Goal: Task Accomplishment & Management: Complete application form

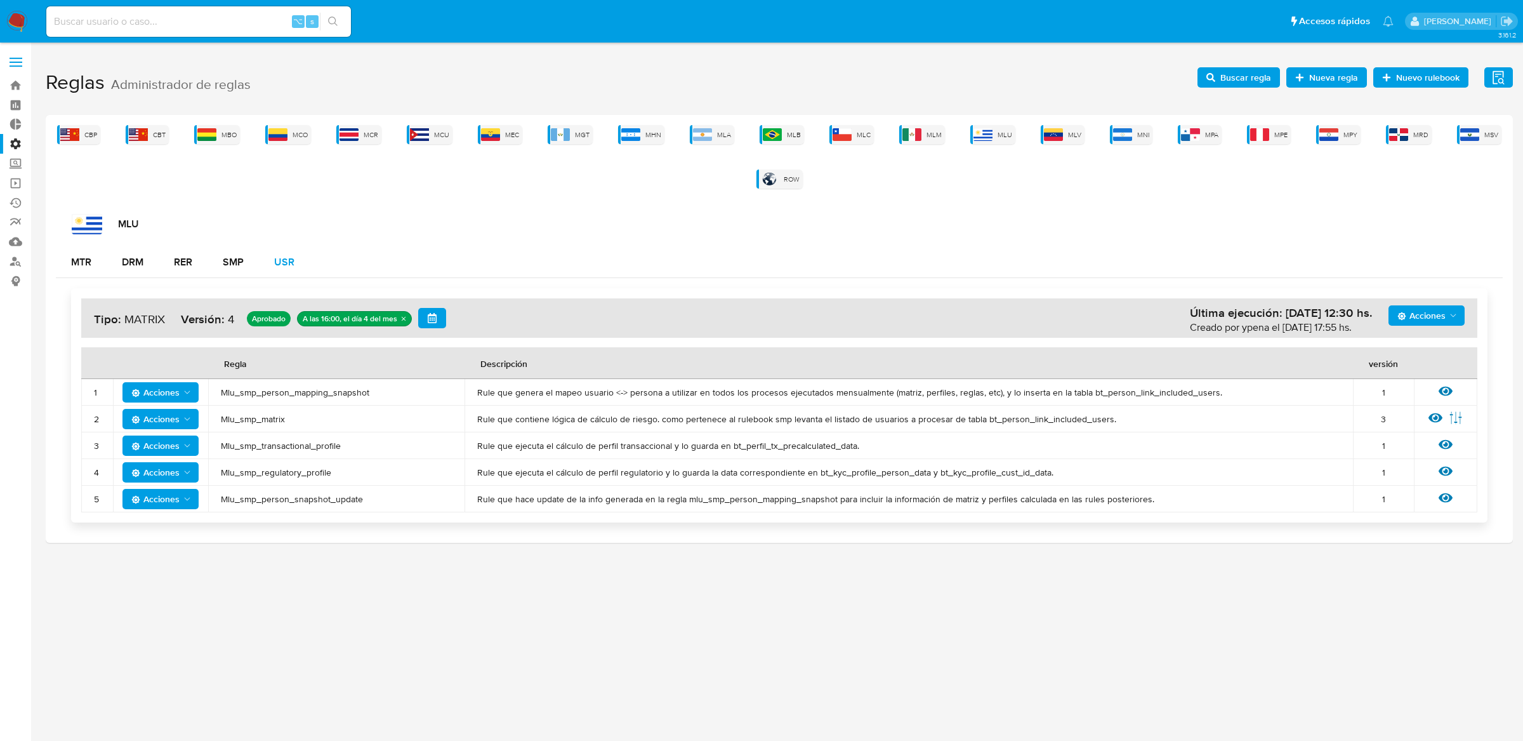
click at [294, 251] on div "USR" at bounding box center [284, 262] width 20 height 30
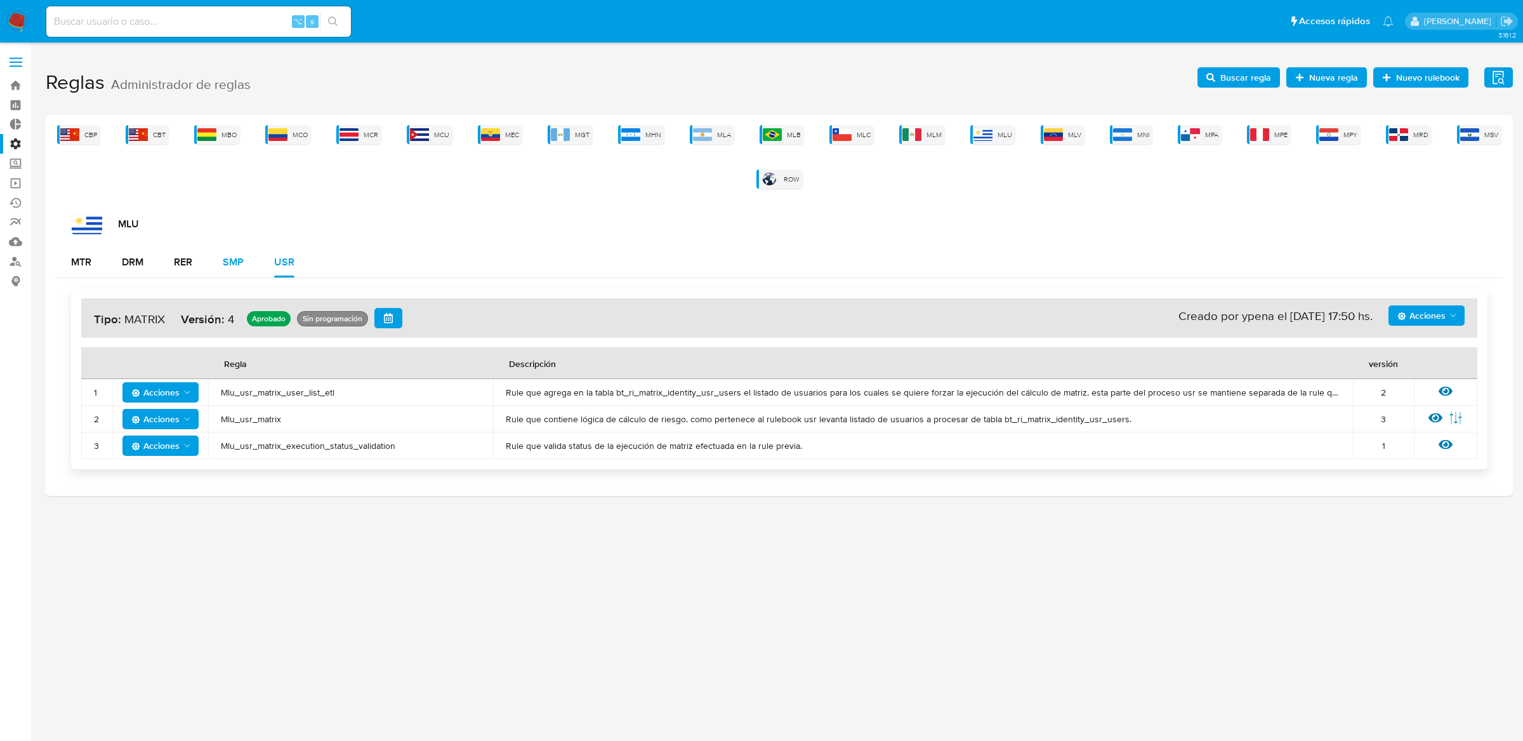
click at [244, 263] on div "SMP" at bounding box center [233, 262] width 21 height 10
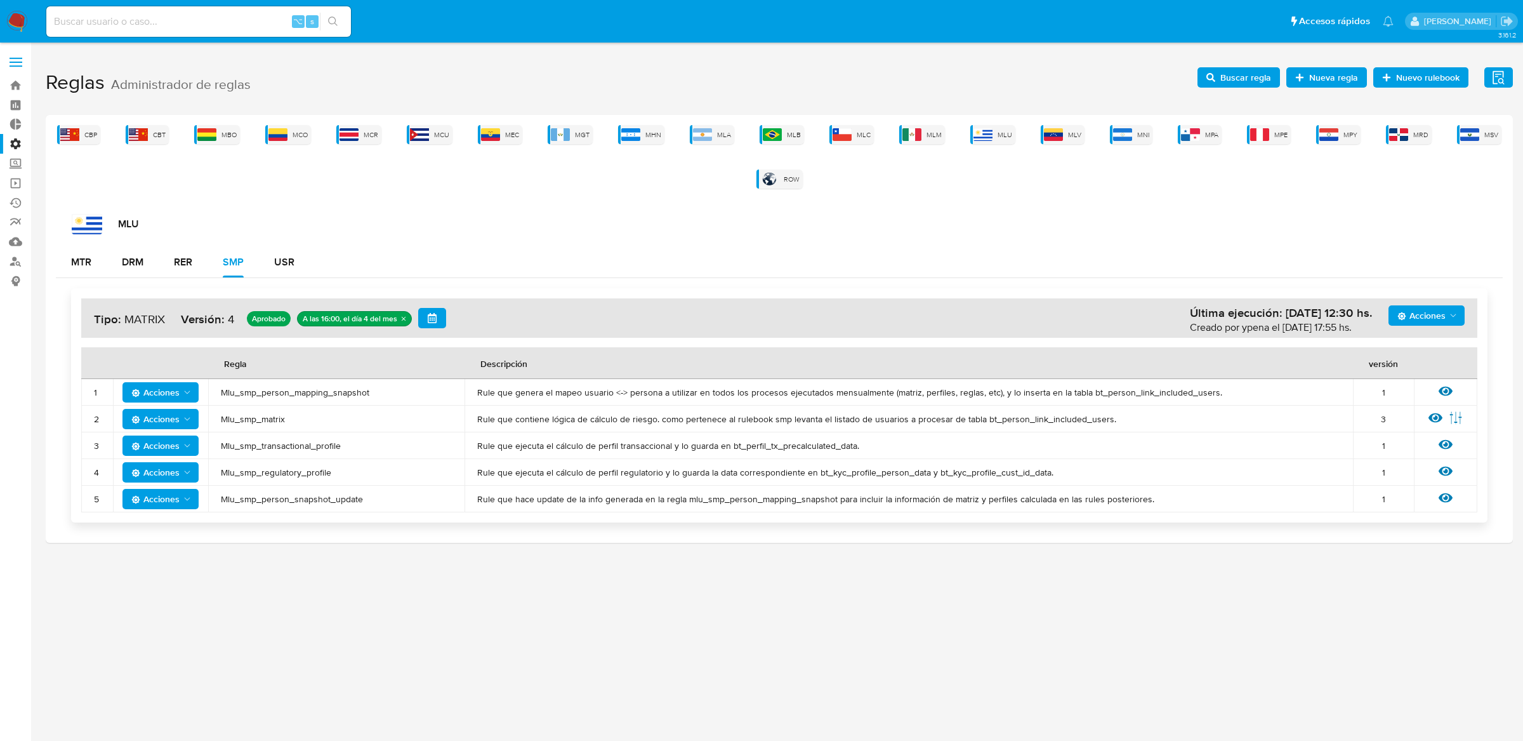
drag, startPoint x: 473, startPoint y: 421, endPoint x: 725, endPoint y: 421, distance: 251.9
click at [730, 424] on td "Rule que contiene lógica de cálculo de riesgo. como pertenece al rulebook smp l…" at bounding box center [909, 419] width 888 height 27
click at [725, 421] on span "Rule que contiene lógica de cálculo de riesgo. como pertenece al rulebook smp l…" at bounding box center [908, 418] width 863 height 11
drag, startPoint x: 468, startPoint y: 446, endPoint x: 873, endPoint y: 449, distance: 404.9
click at [873, 449] on td "Rule que ejecuta el cálculo de perfil transaccional y lo guarda en bt_perfil_tx…" at bounding box center [909, 445] width 888 height 27
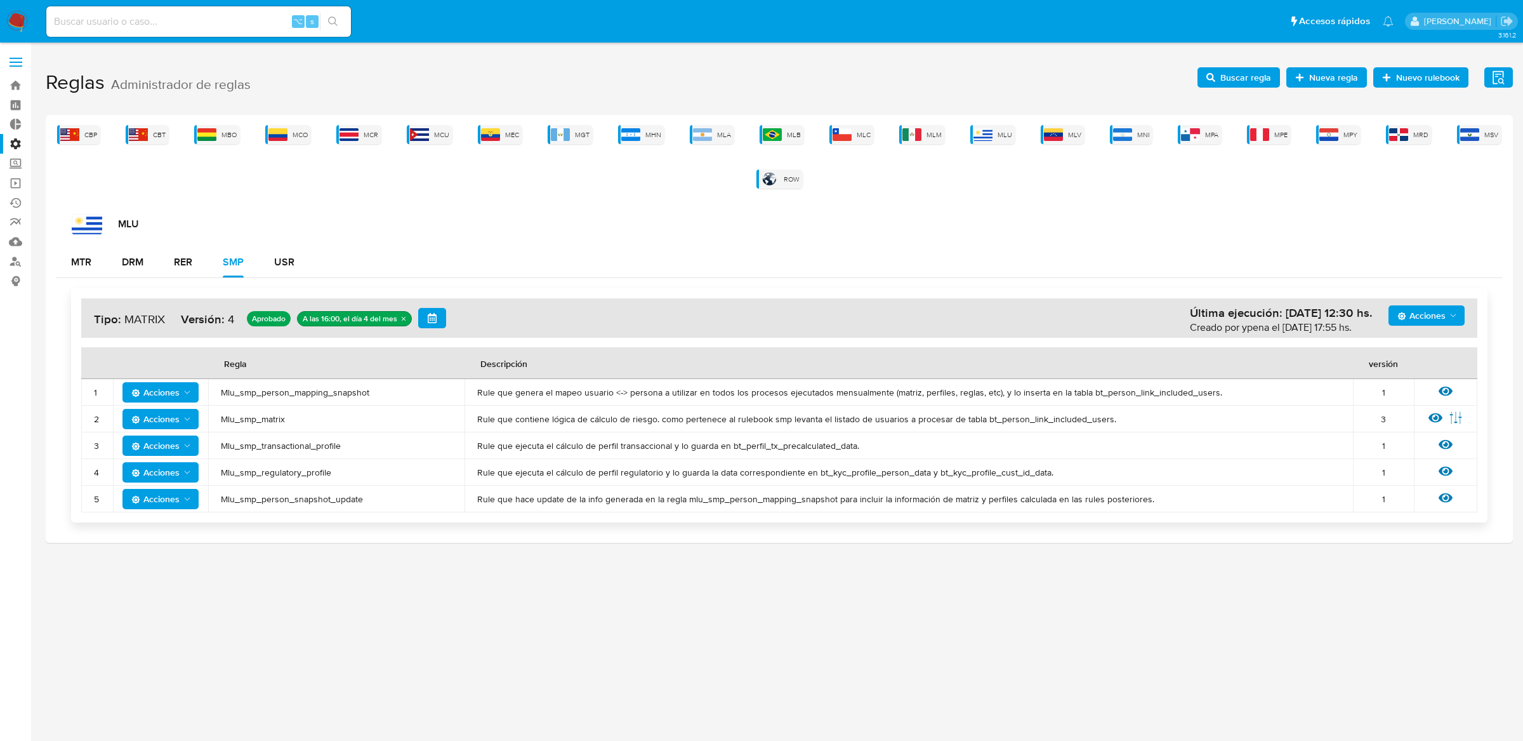
click at [873, 449] on span "Rule que ejecuta el cálculo de perfil transaccional y lo guarda en bt_perfil_tx…" at bounding box center [908, 445] width 863 height 11
click at [235, 415] on span "Mlu_smp_matrix" at bounding box center [336, 418] width 231 height 11
click at [439, 426] on td "Mlu_smp_matrix" at bounding box center [336, 419] width 256 height 27
click at [303, 265] on button "USR" at bounding box center [284, 262] width 51 height 30
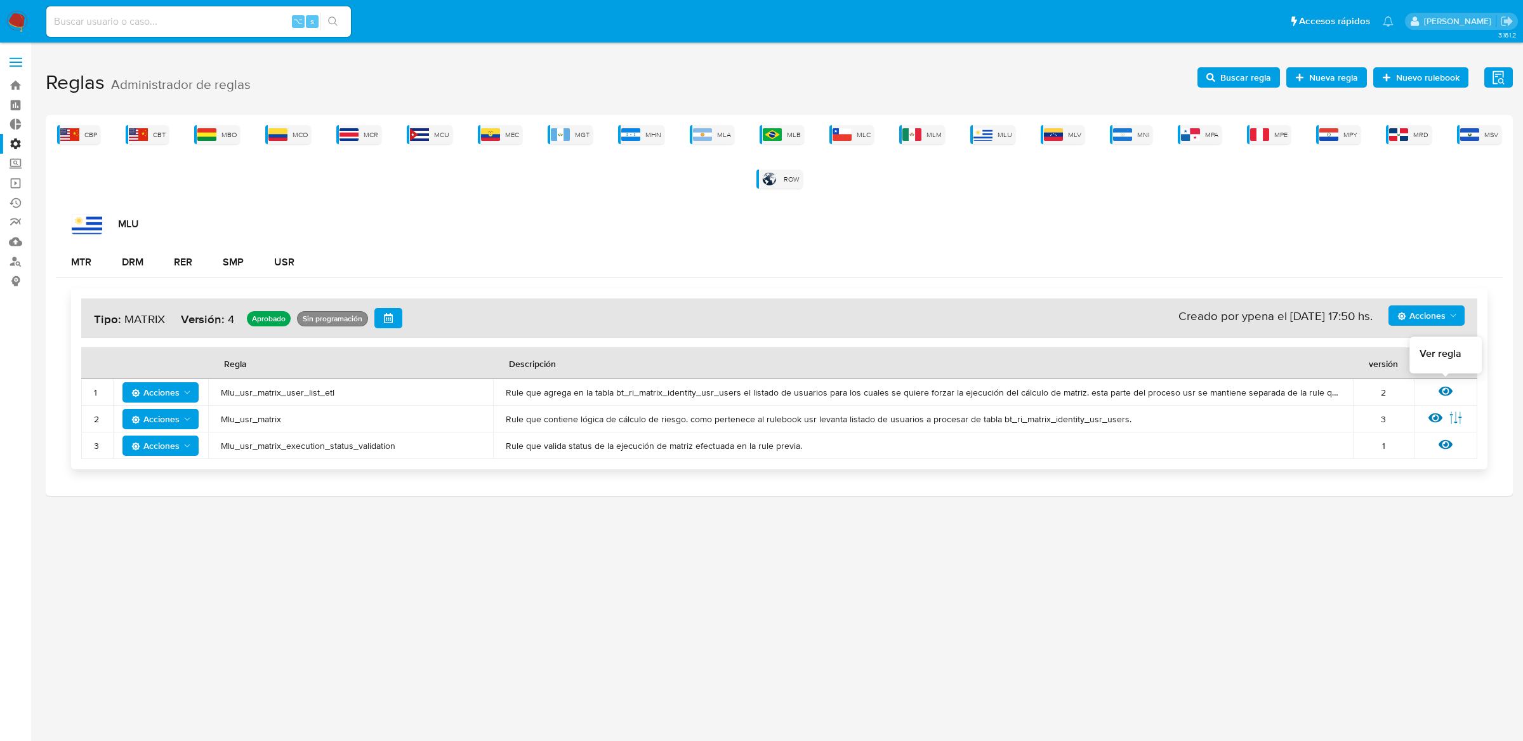
click at [1448, 391] on icon at bounding box center [1446, 391] width 14 height 14
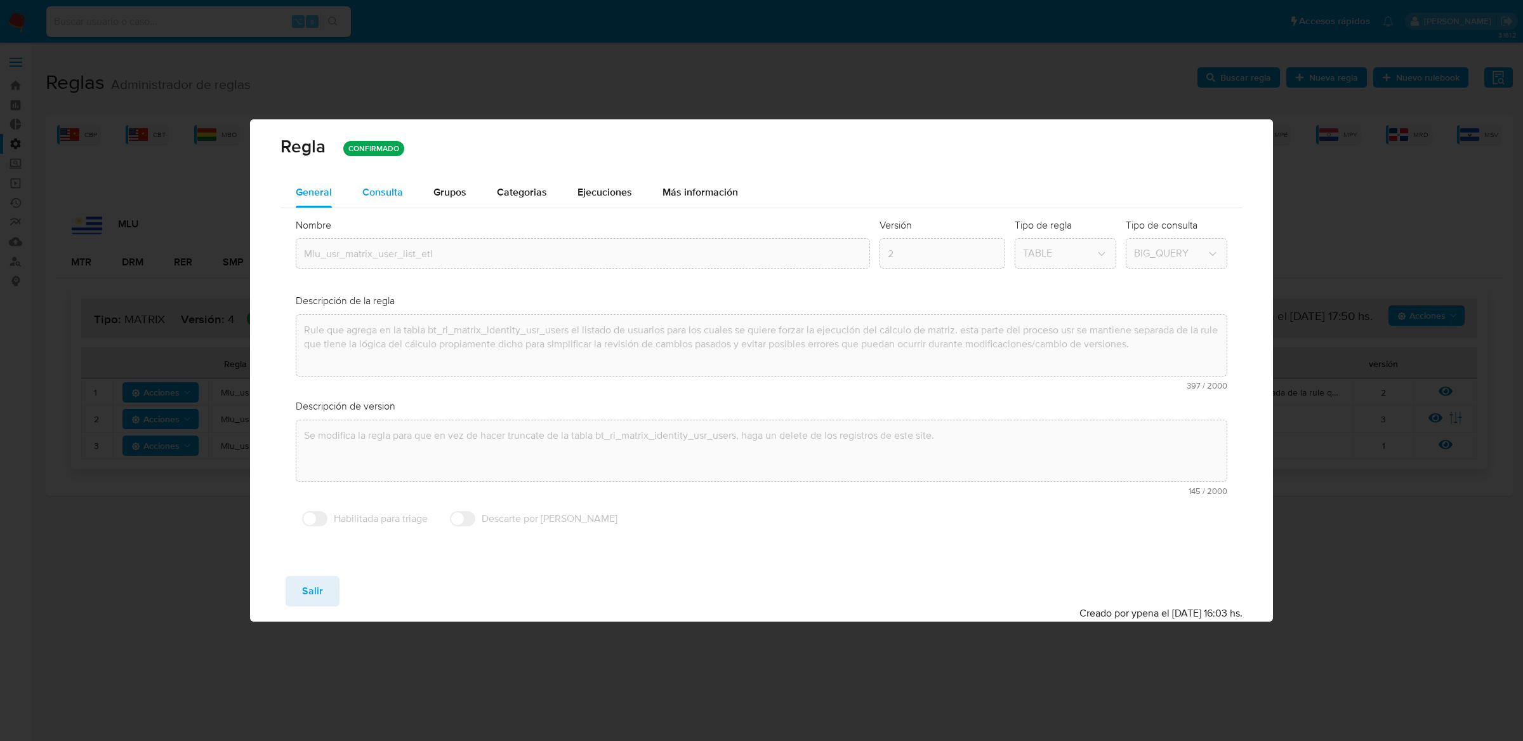
click at [381, 193] on span "Consulta" at bounding box center [382, 192] width 41 height 15
click at [381, 193] on div "Regla CONFIRMADO General Consulta Parametros Evidencias Grupos Categorias Ejecu…" at bounding box center [761, 370] width 1523 height 741
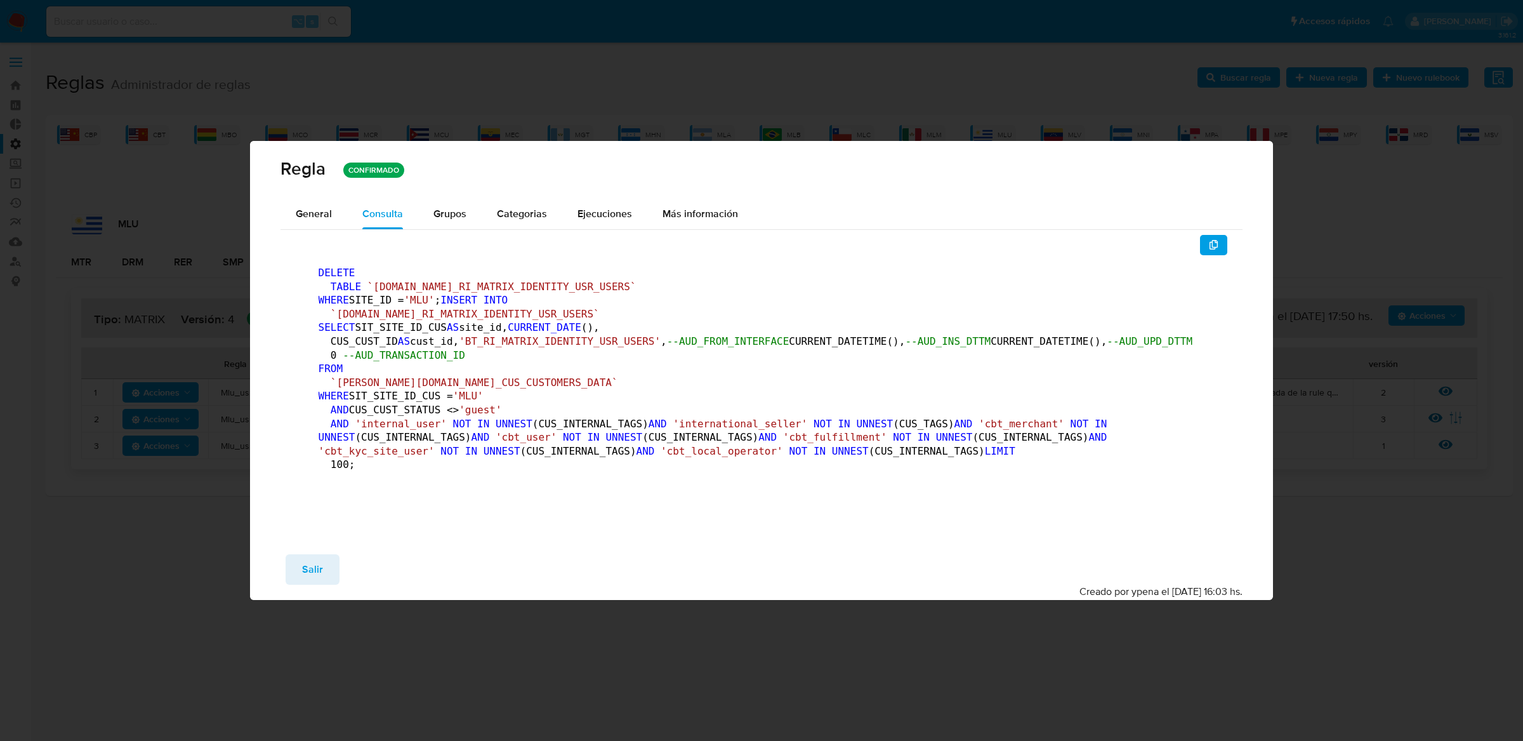
click at [381, 266] on pre "DELETE TABLE `[DOMAIN_NAME]_RI_MATRIX_IDENTITY_USR_USERS` WHERE SITE_ID = 'MLU'…" at bounding box center [762, 372] width 887 height 212
click at [322, 584] on button "Salir" at bounding box center [313, 569] width 54 height 30
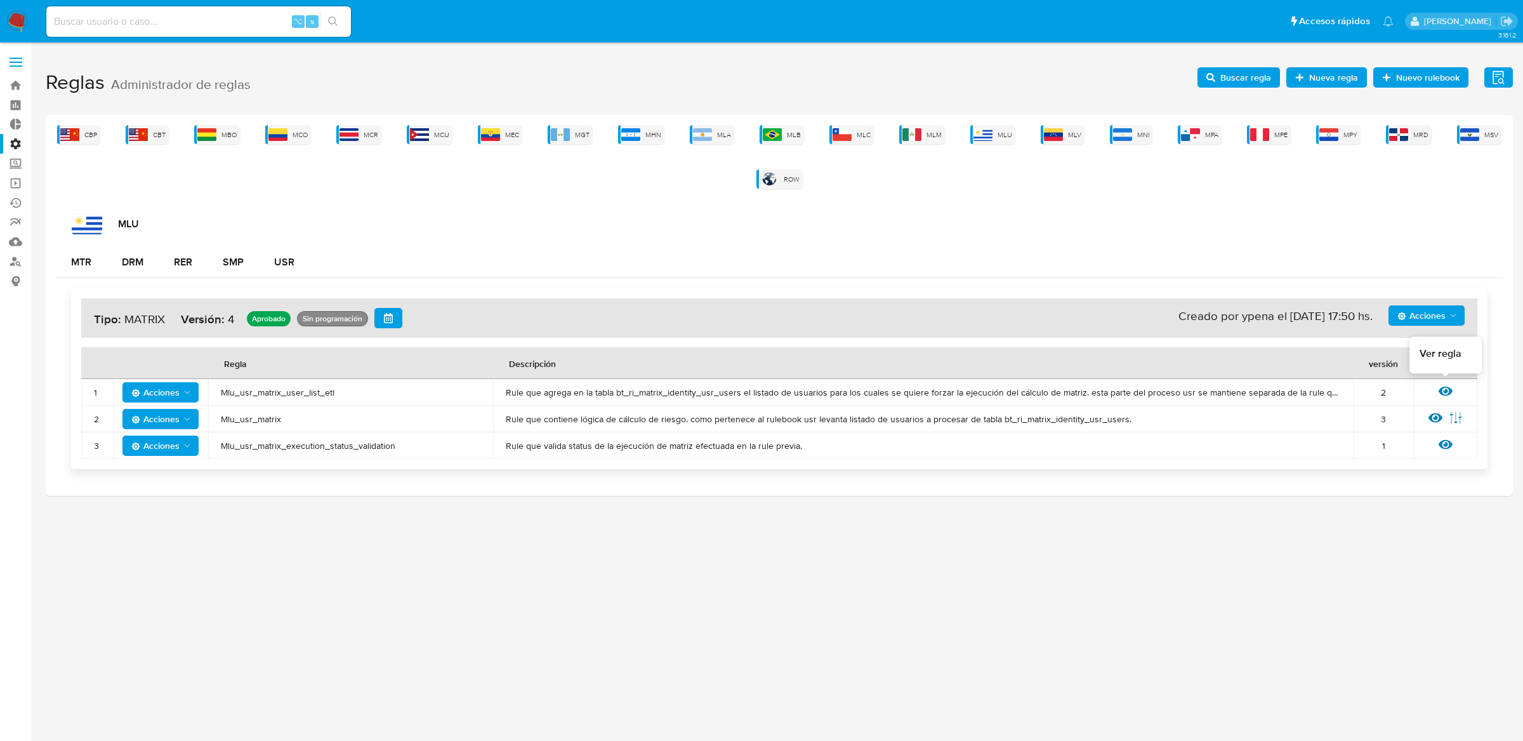
click at [1461, 394] on div "Ver regla" at bounding box center [1446, 392] width 38 height 16
click at [1456, 394] on div "Ver regla" at bounding box center [1446, 392] width 38 height 16
click at [1450, 392] on icon at bounding box center [1446, 391] width 14 height 10
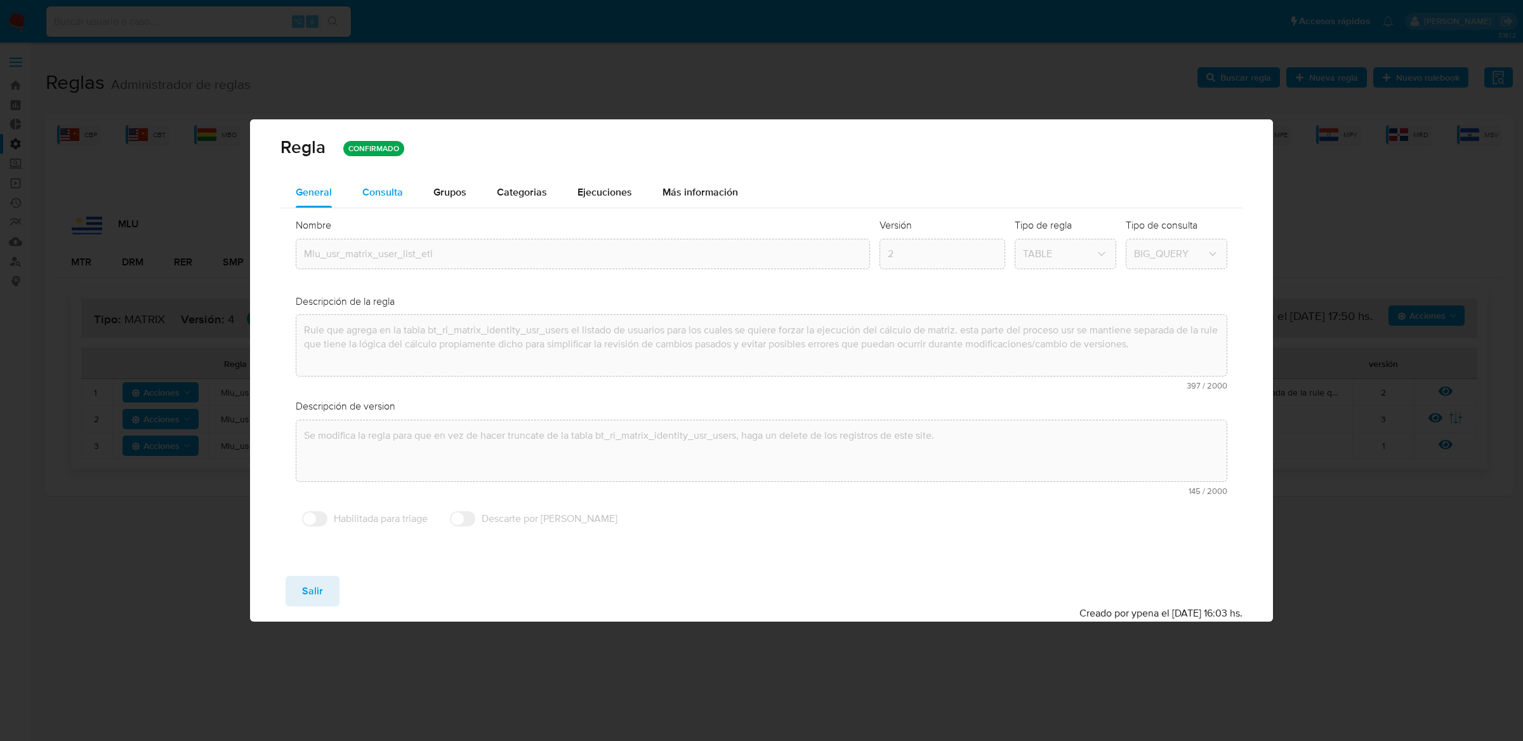
click at [398, 190] on span "Consulta" at bounding box center [382, 192] width 41 height 15
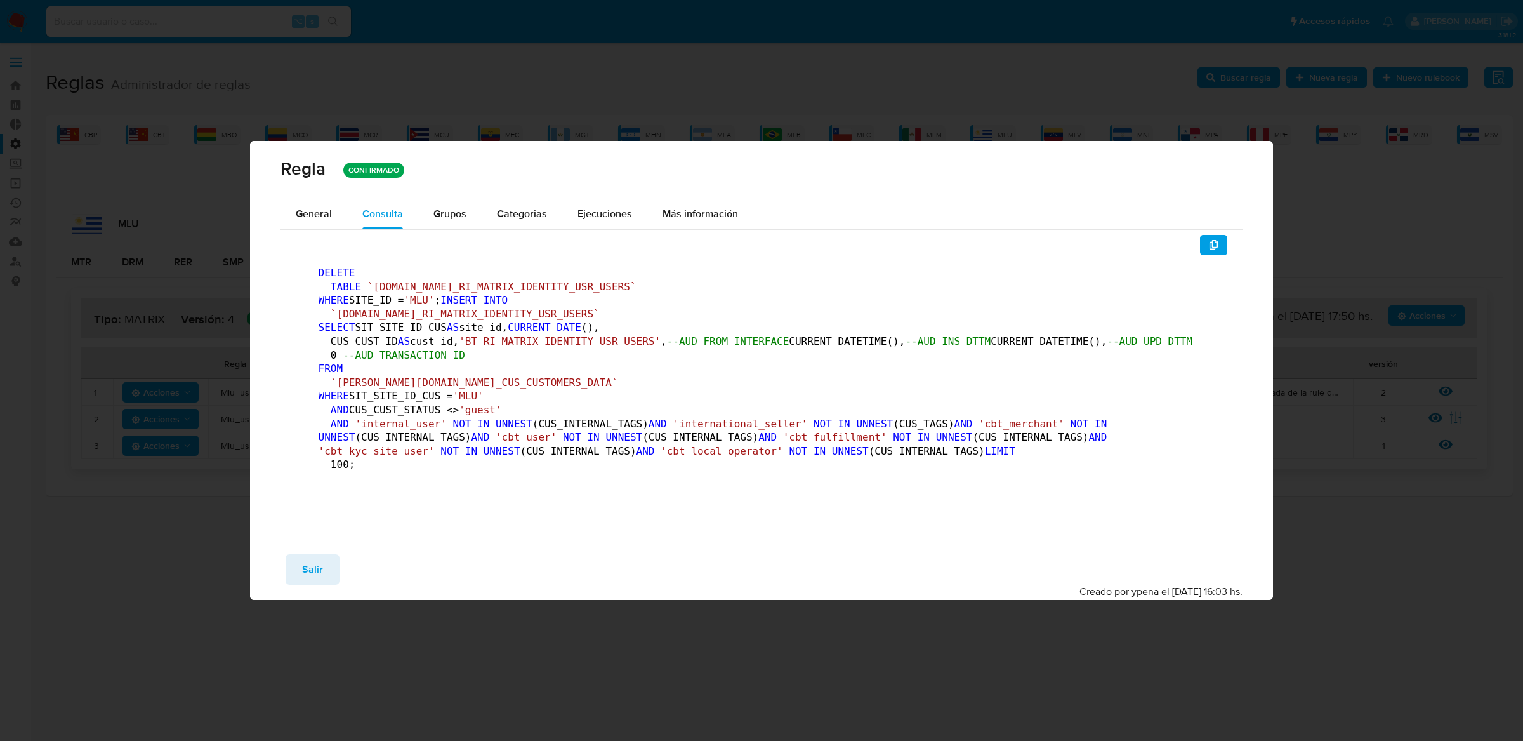
drag, startPoint x: 366, startPoint y: 188, endPoint x: 616, endPoint y: 195, distance: 249.5
click at [616, 266] on pre "DELETE TABLE `[DOMAIN_NAME]_RI_MATRIX_IDENTITY_USR_USERS` WHERE SITE_ID = 'MLU'…" at bounding box center [762, 372] width 887 height 212
click at [324, 584] on button "Salir" at bounding box center [313, 569] width 54 height 30
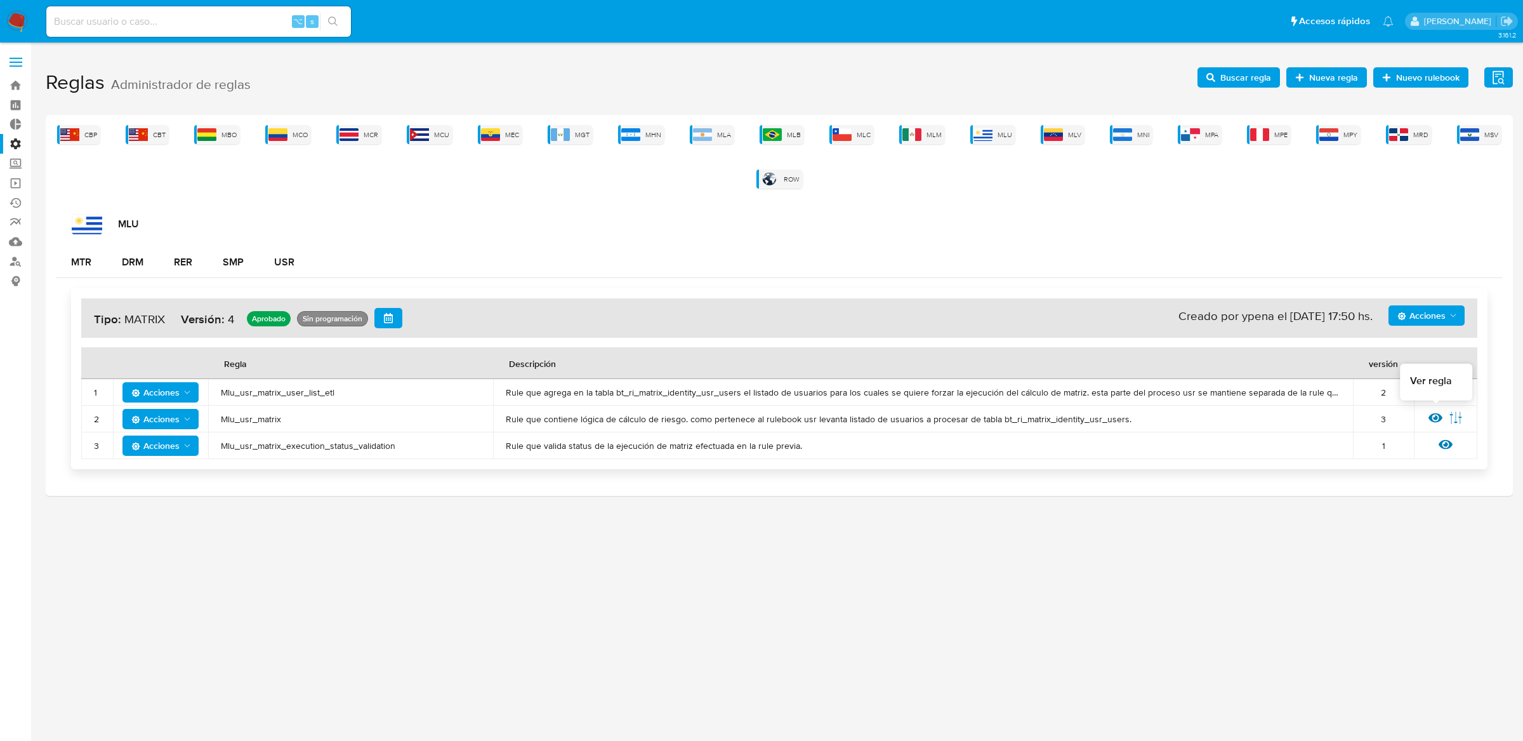
click at [1439, 421] on icon at bounding box center [1435, 418] width 14 height 14
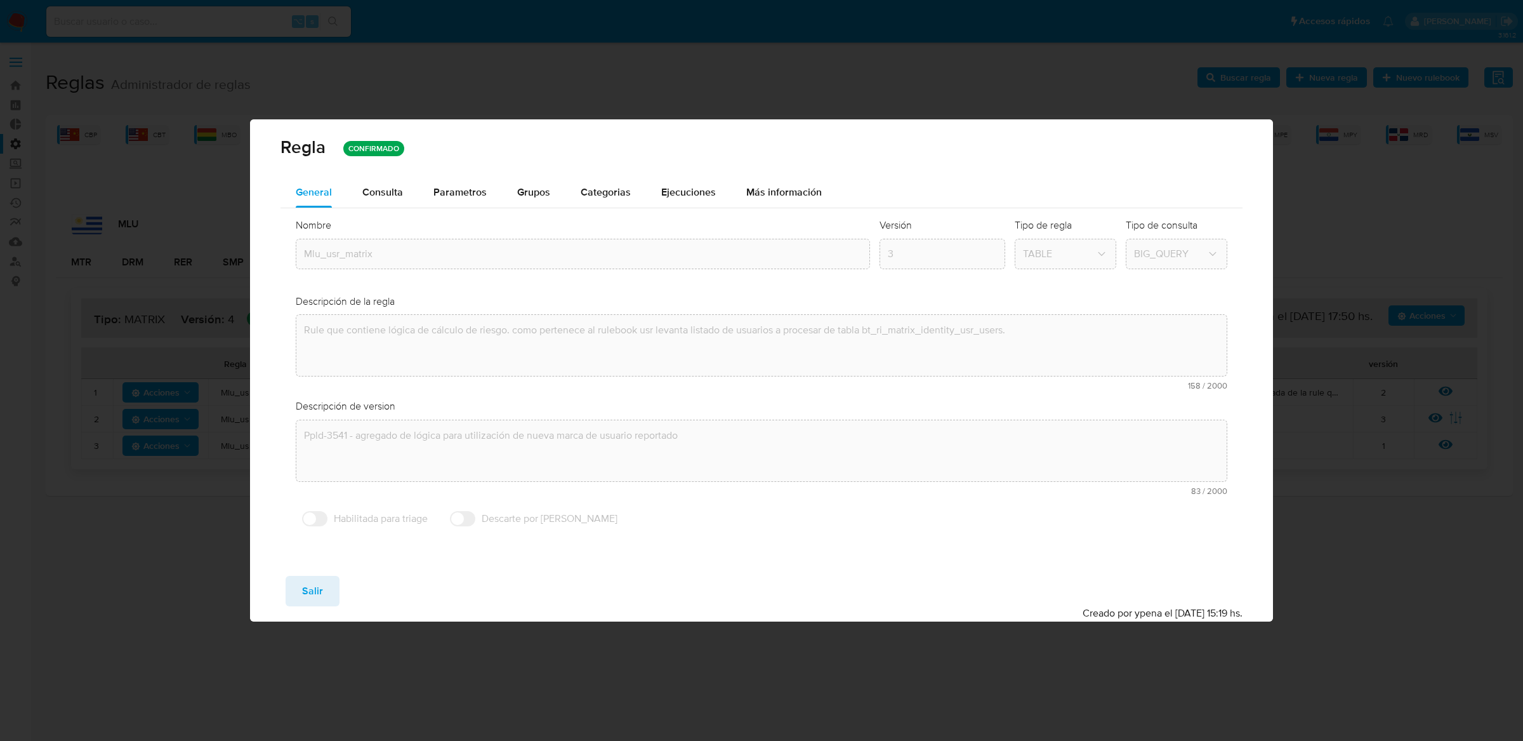
click at [407, 208] on div "Nombre text-es Mlu_usr_matrix text-pt Mlu_usr_matrix Aceptar Versión 3 Tipo de …" at bounding box center [761, 375] width 963 height 334
click at [403, 199] on button "Consulta" at bounding box center [382, 192] width 71 height 30
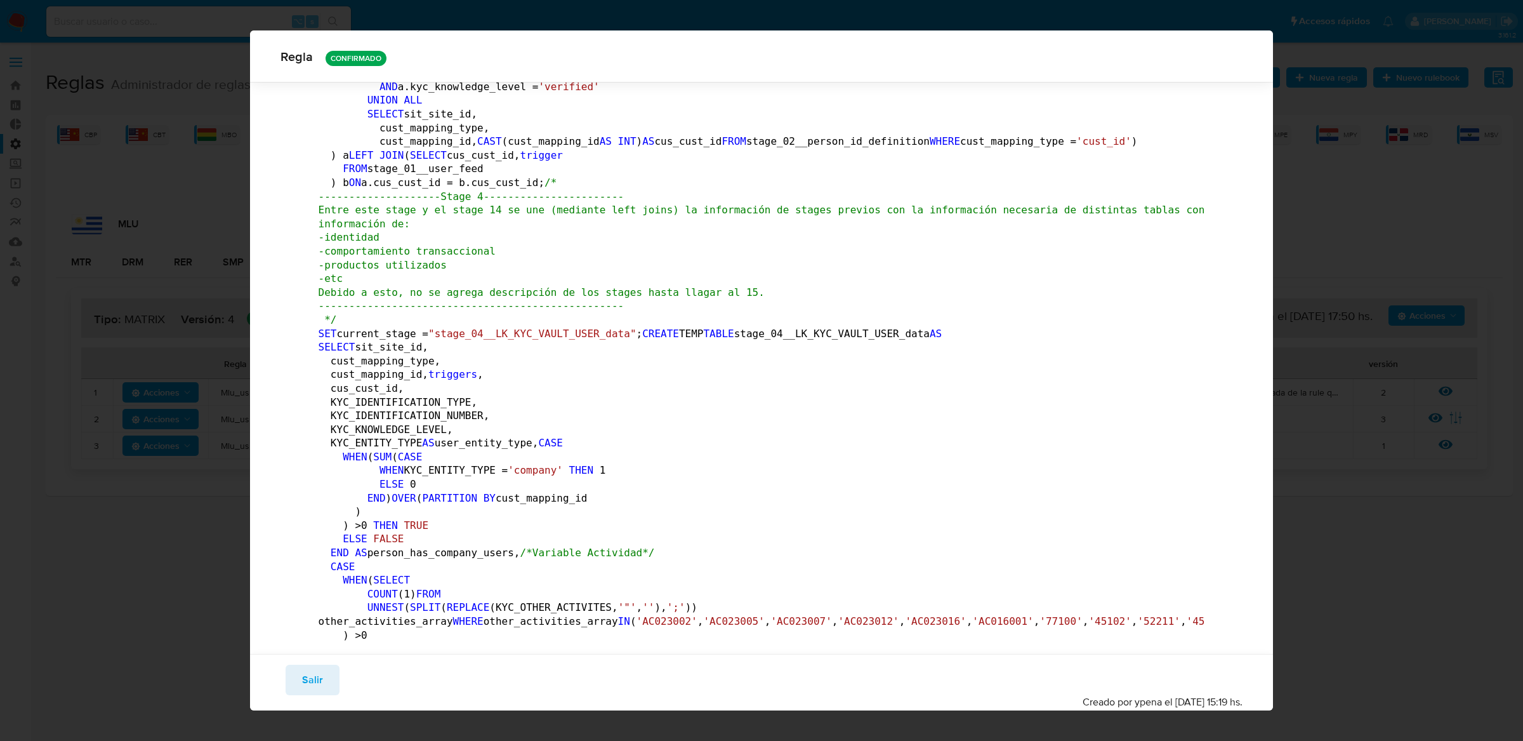
scroll to position [1248, 0]
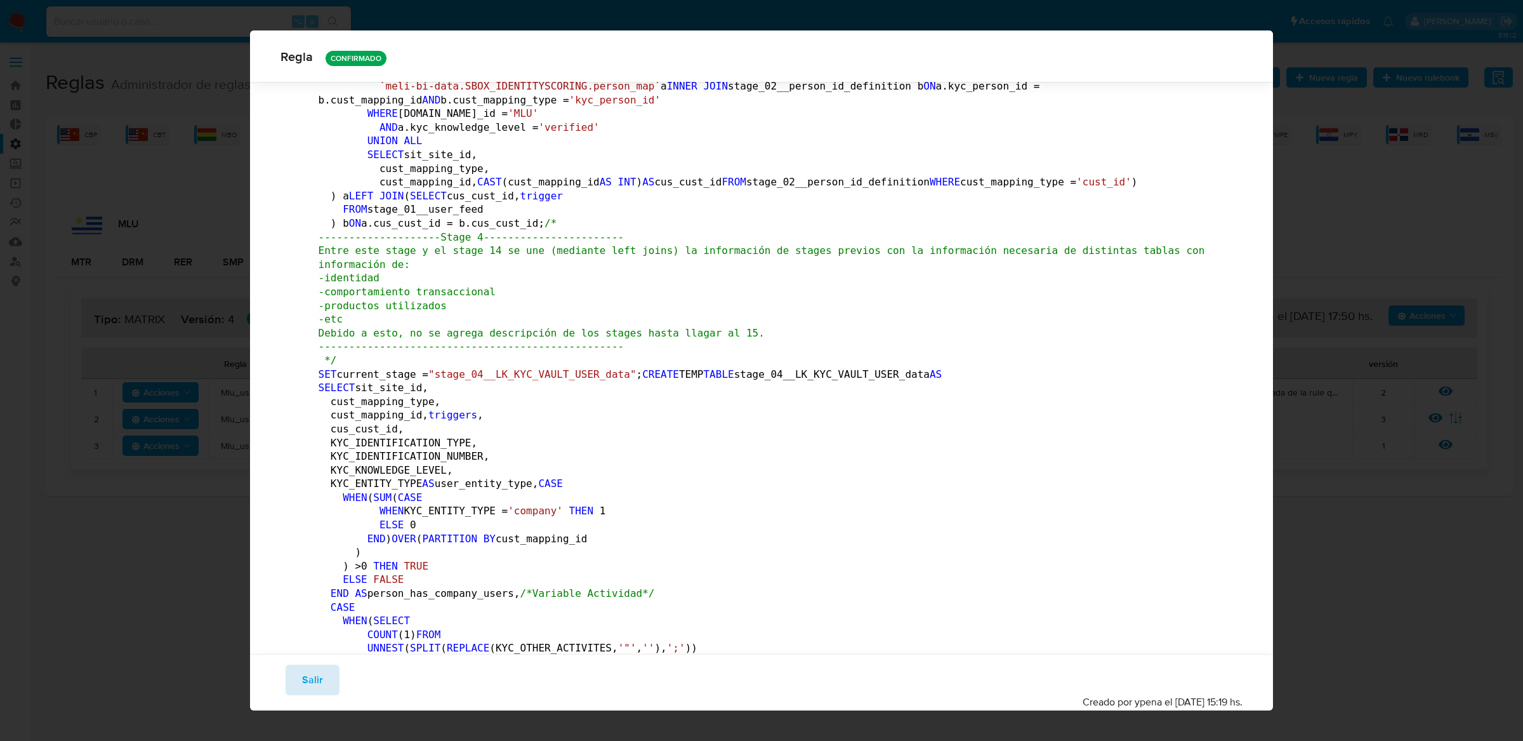
click at [302, 675] on span "Salir" at bounding box center [312, 680] width 21 height 28
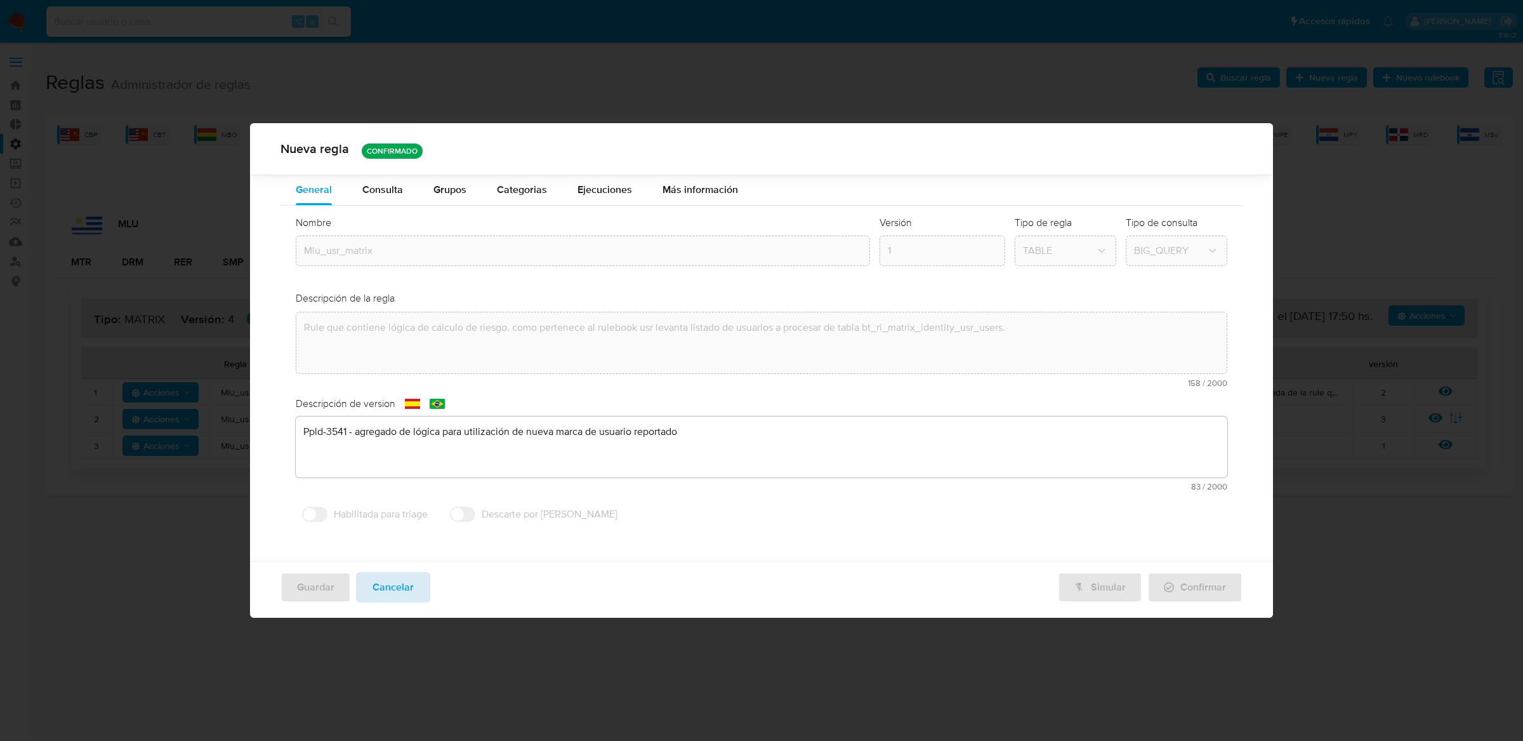
scroll to position [0, 0]
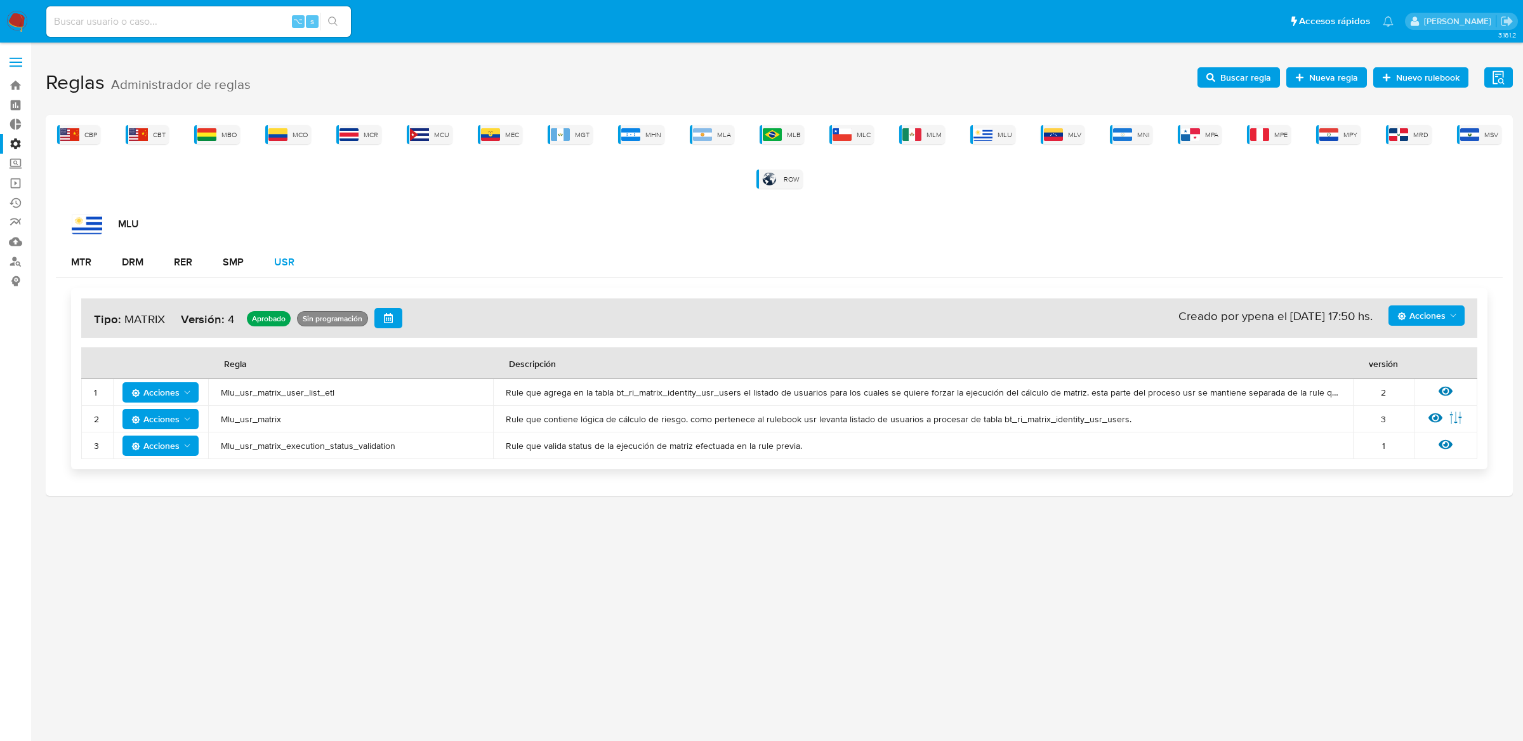
click at [300, 260] on button "USR" at bounding box center [284, 262] width 51 height 30
click at [246, 258] on button "SMP" at bounding box center [233, 262] width 51 height 30
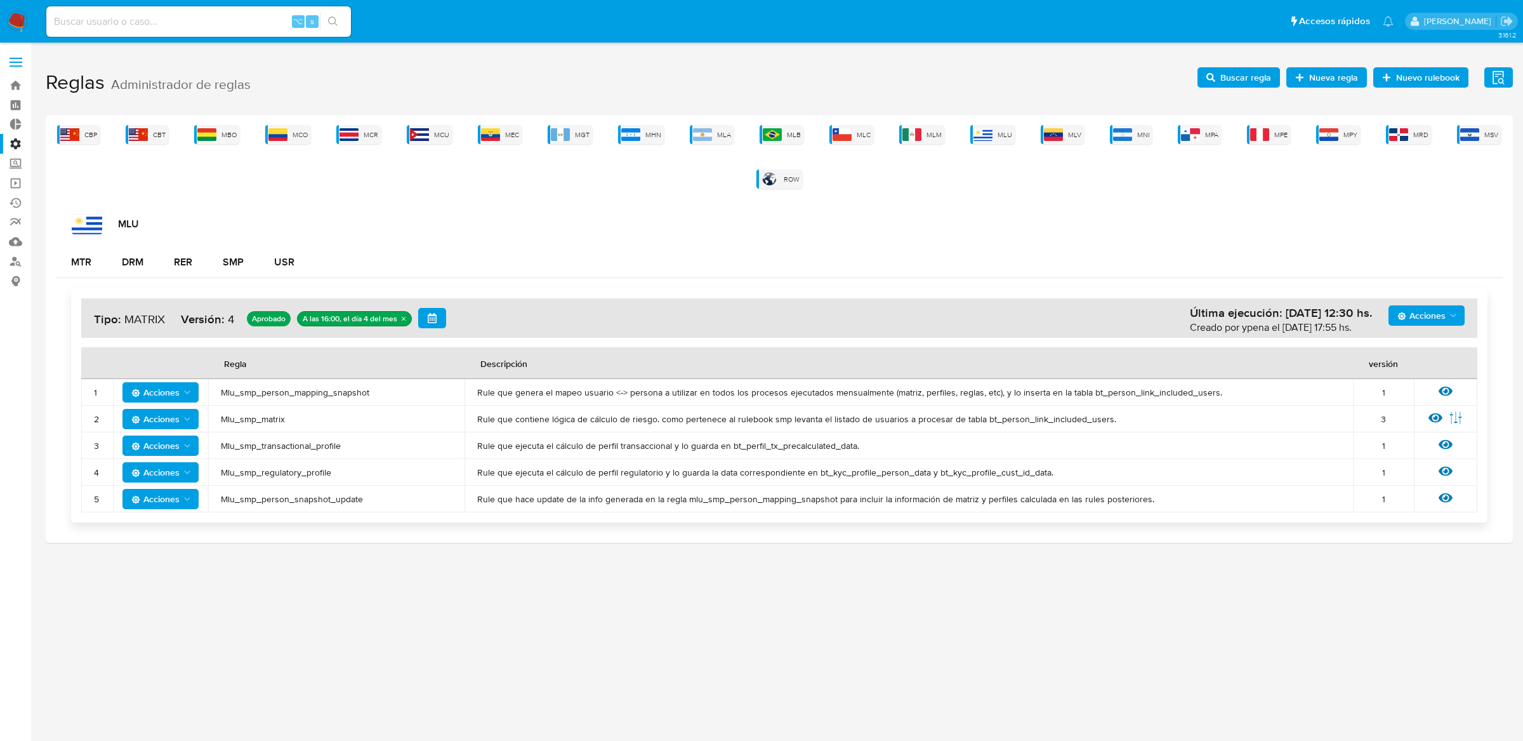
click at [505, 399] on td "Rule que genera el mapeo usuario <-> persona a utilizar en todos los procesos e…" at bounding box center [909, 392] width 888 height 27
click at [776, 135] on img at bounding box center [772, 134] width 19 height 13
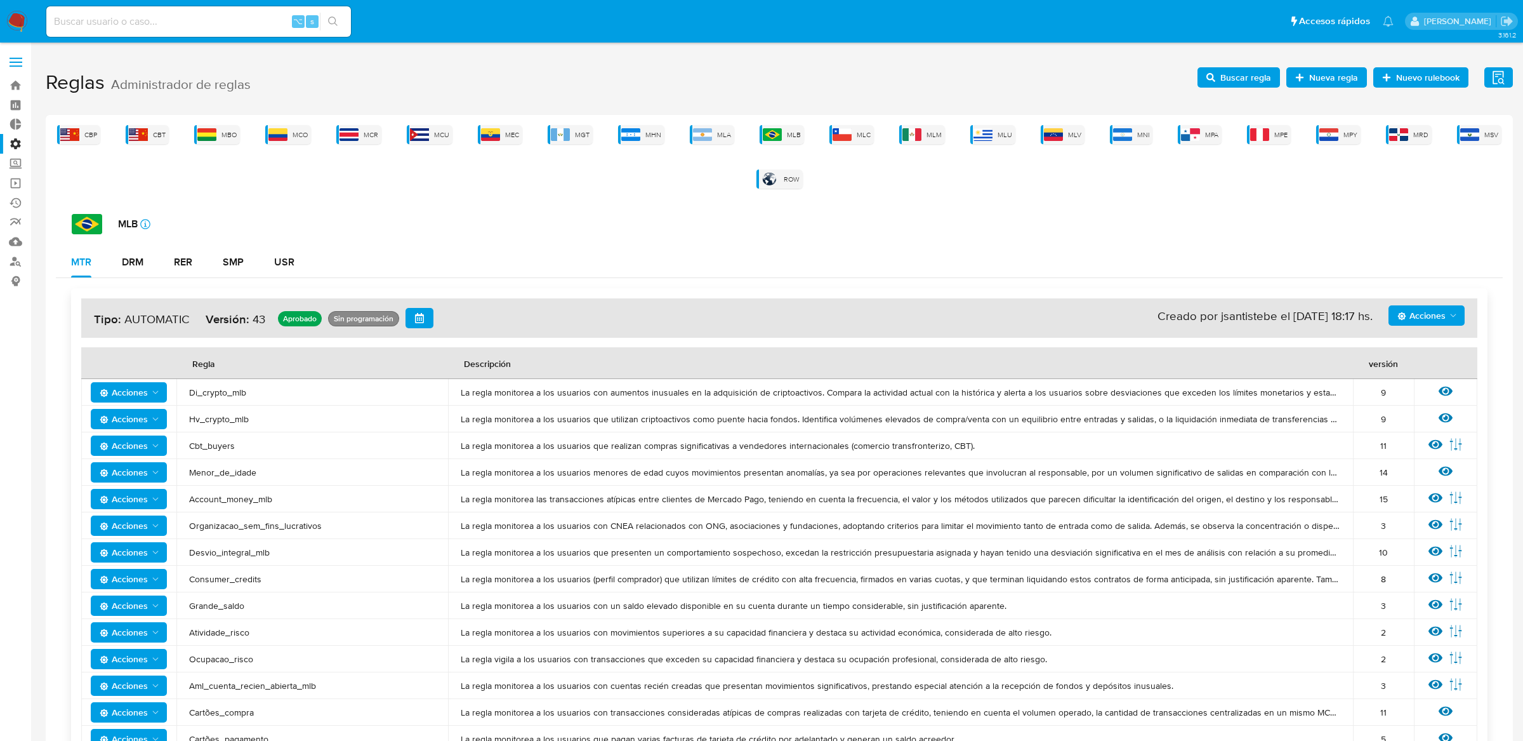
click at [243, 263] on div "SMP" at bounding box center [233, 262] width 21 height 10
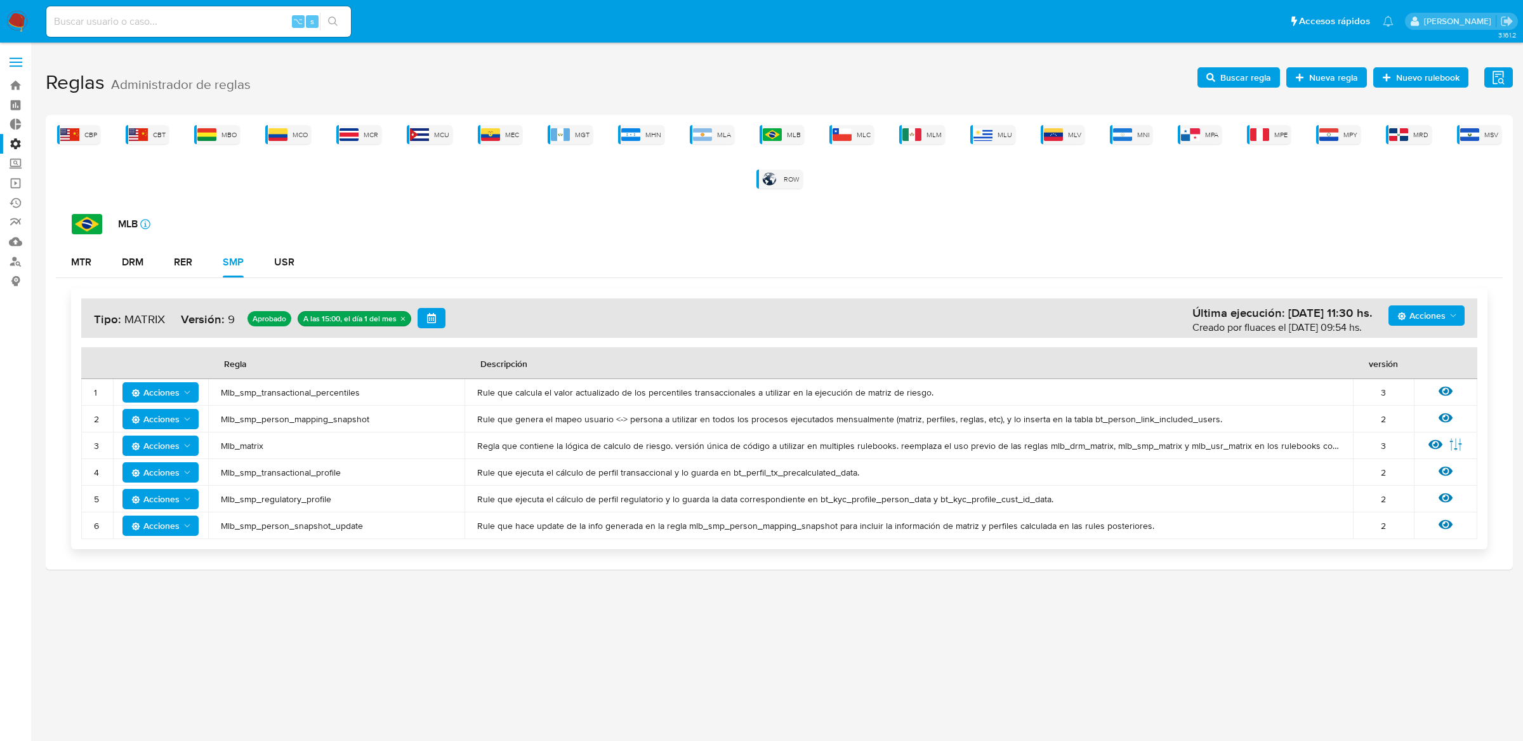
click at [270, 390] on span "Mlb_smp_transactional_percentiles" at bounding box center [336, 391] width 231 height 11
click at [280, 386] on span "Mlb_smp_transactional_percentiles" at bounding box center [336, 391] width 231 height 11
click at [279, 392] on span "Mlb_smp_transactional_percentiles" at bounding box center [336, 391] width 231 height 11
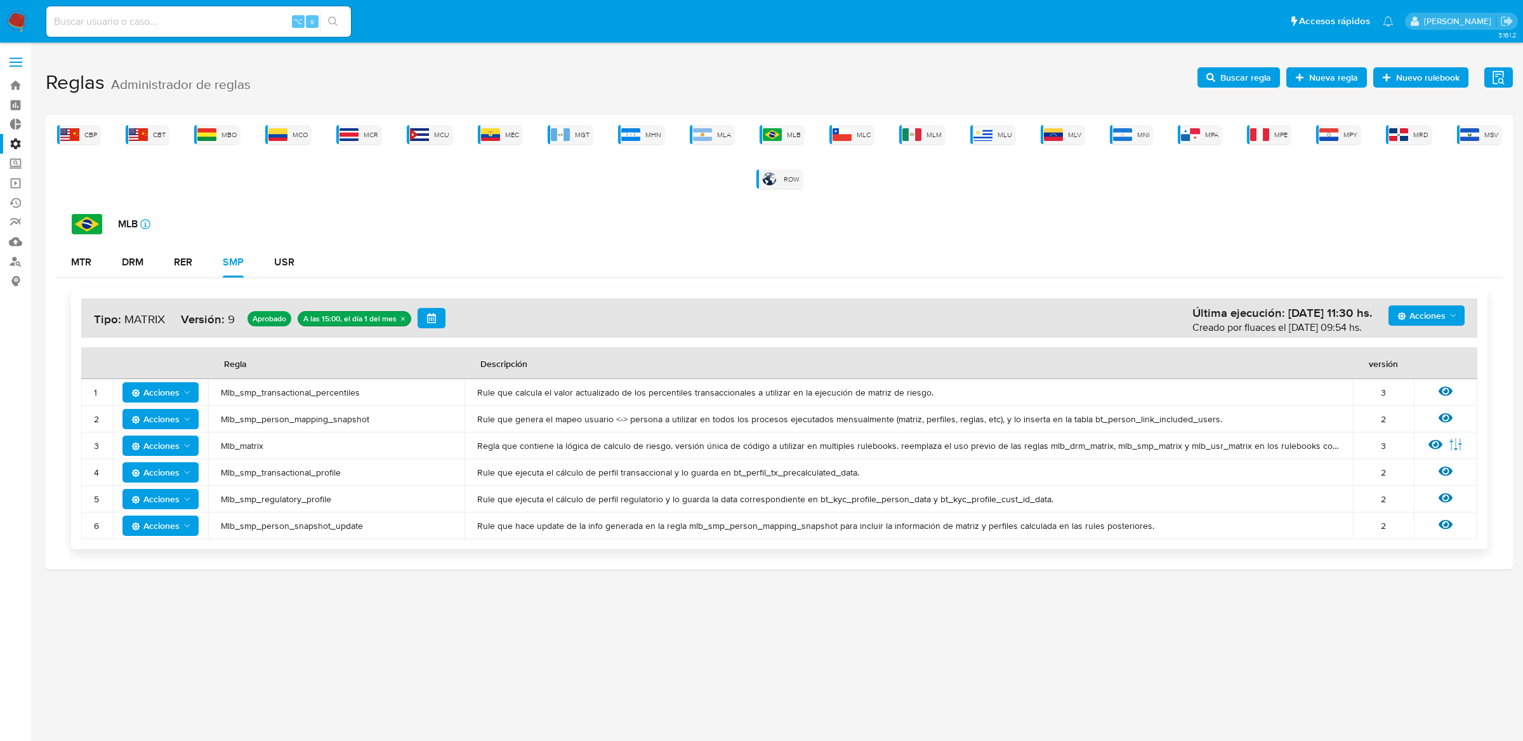
click at [279, 392] on span "Mlb_smp_transactional_percentiles" at bounding box center [336, 391] width 231 height 11
click at [1258, 74] on span "Buscar regla" at bounding box center [1245, 77] width 51 height 20
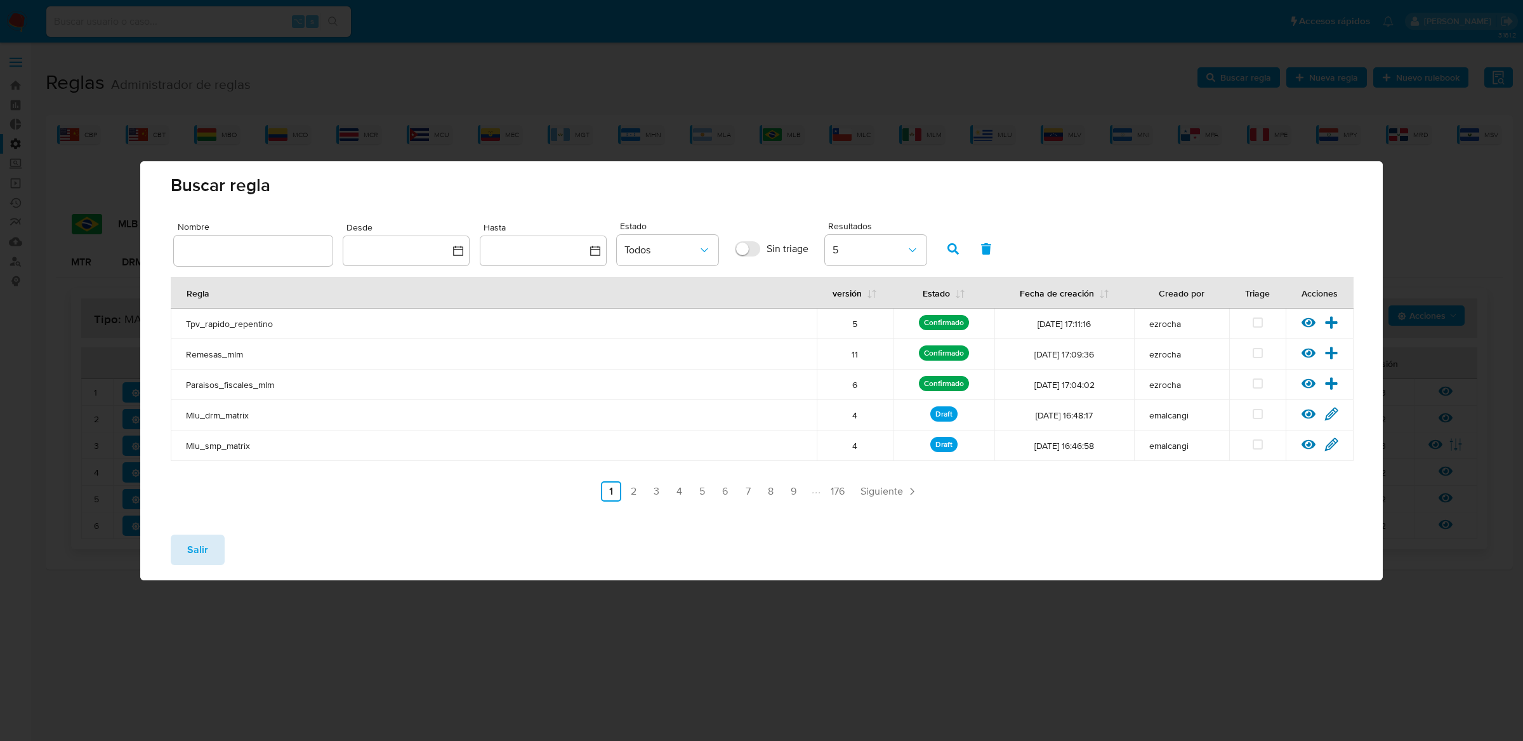
click at [218, 550] on button "Salir" at bounding box center [198, 549] width 54 height 30
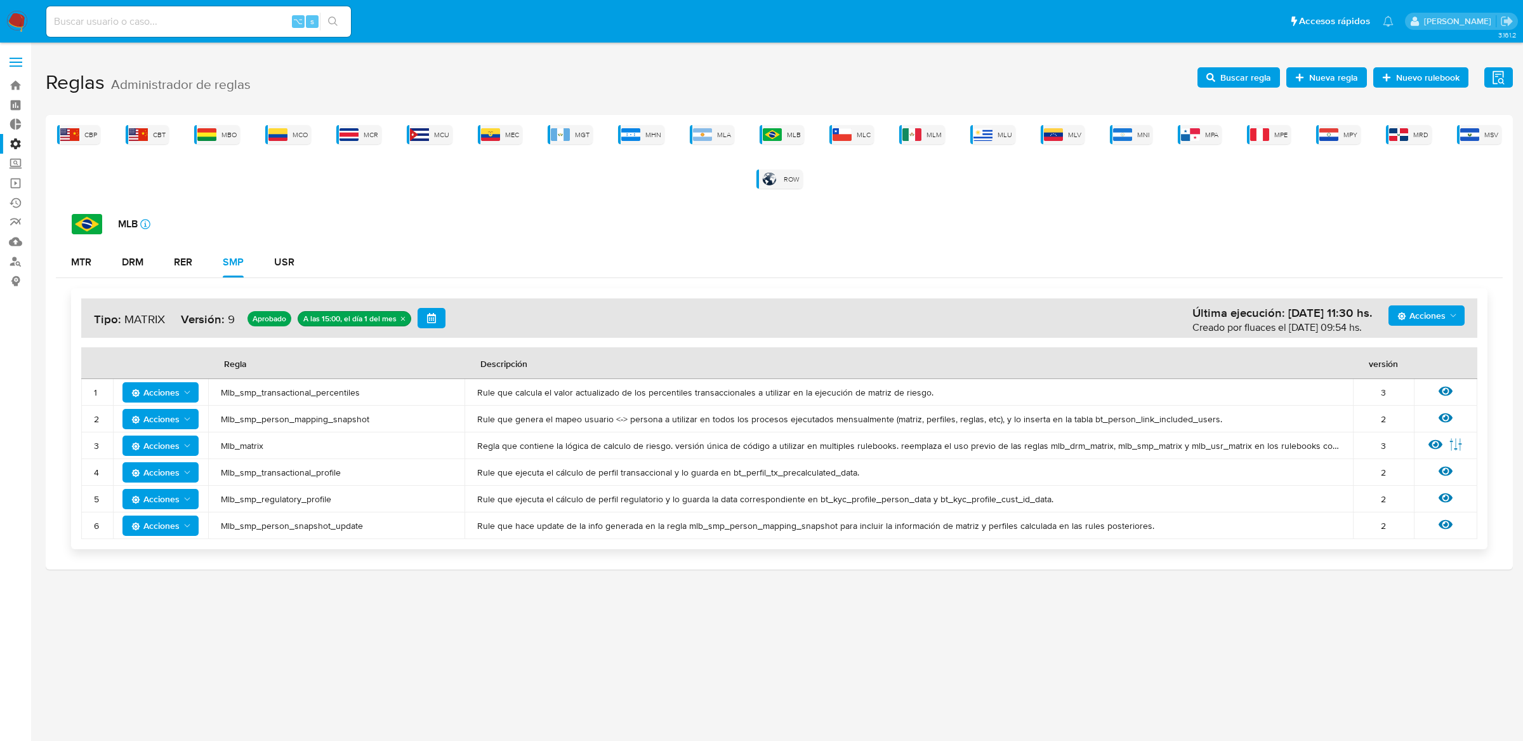
click at [1233, 72] on span "Buscar regla" at bounding box center [1245, 77] width 51 height 20
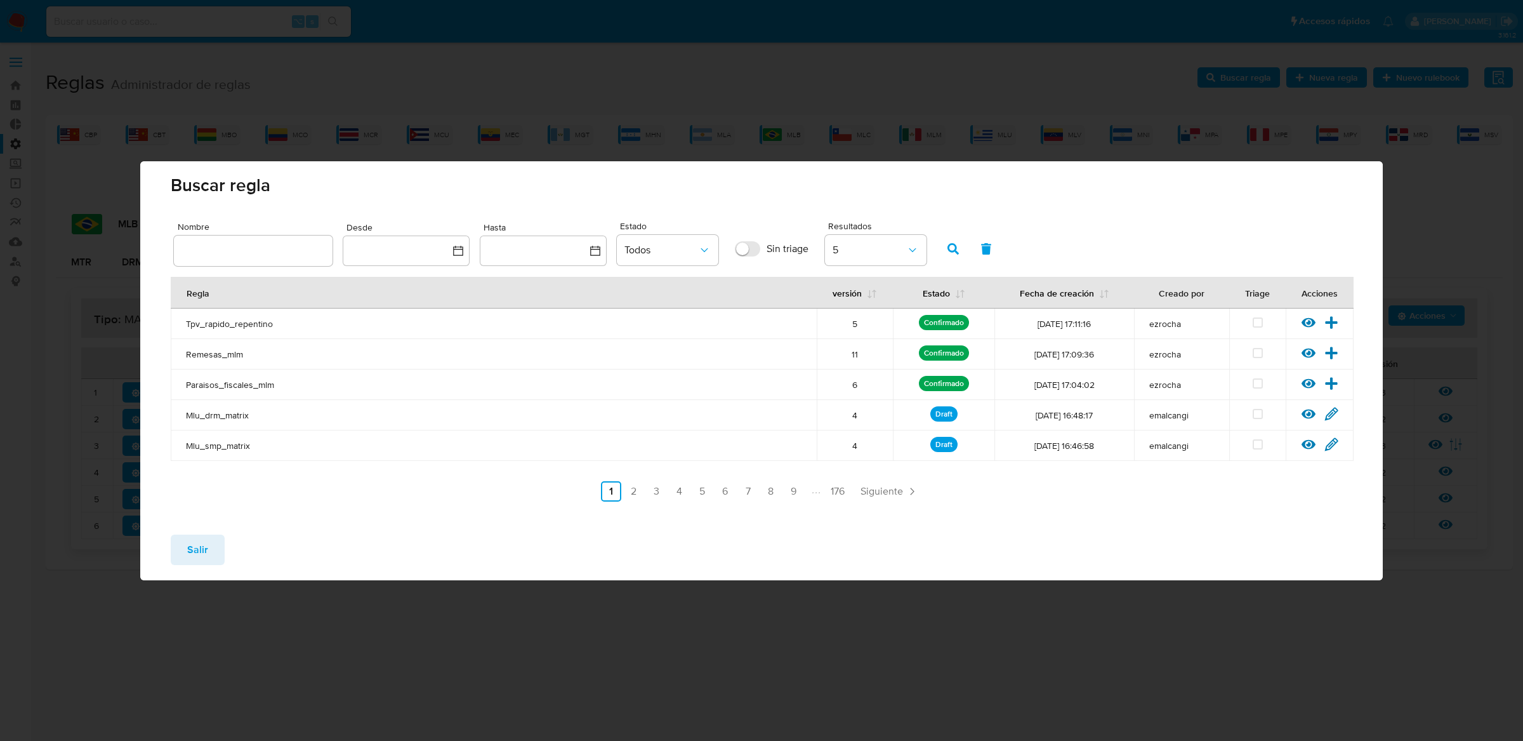
click at [234, 256] on input "text" at bounding box center [253, 250] width 159 height 16
click at [220, 256] on input "Mlb_smp_transactional_percentiles" at bounding box center [253, 250] width 159 height 16
click at [195, 246] on input "Mlb_smp_transactional_percentiles" at bounding box center [253, 250] width 159 height 16
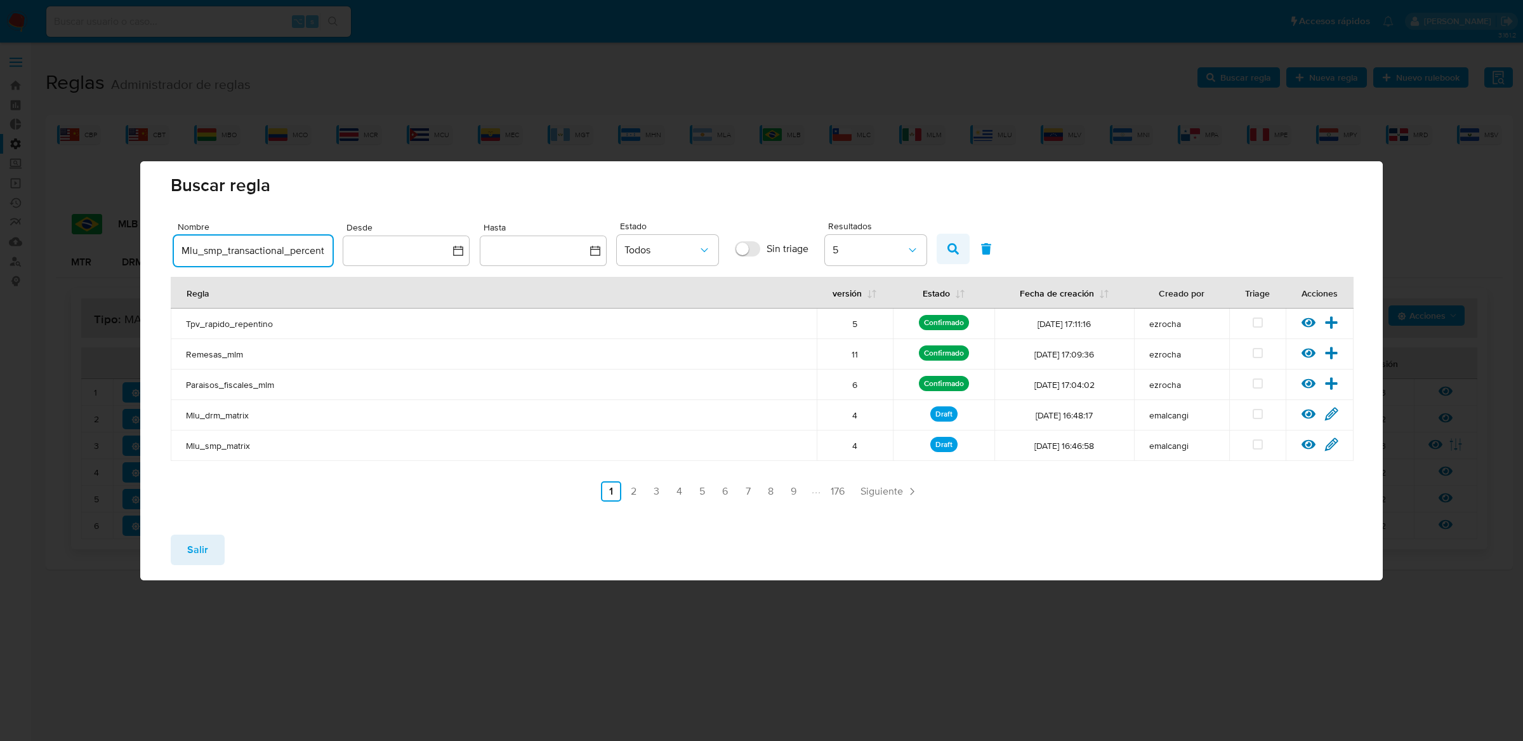
type input "Mlu_smp_transactional_percentiles"
click at [940, 251] on button "button" at bounding box center [953, 249] width 33 height 30
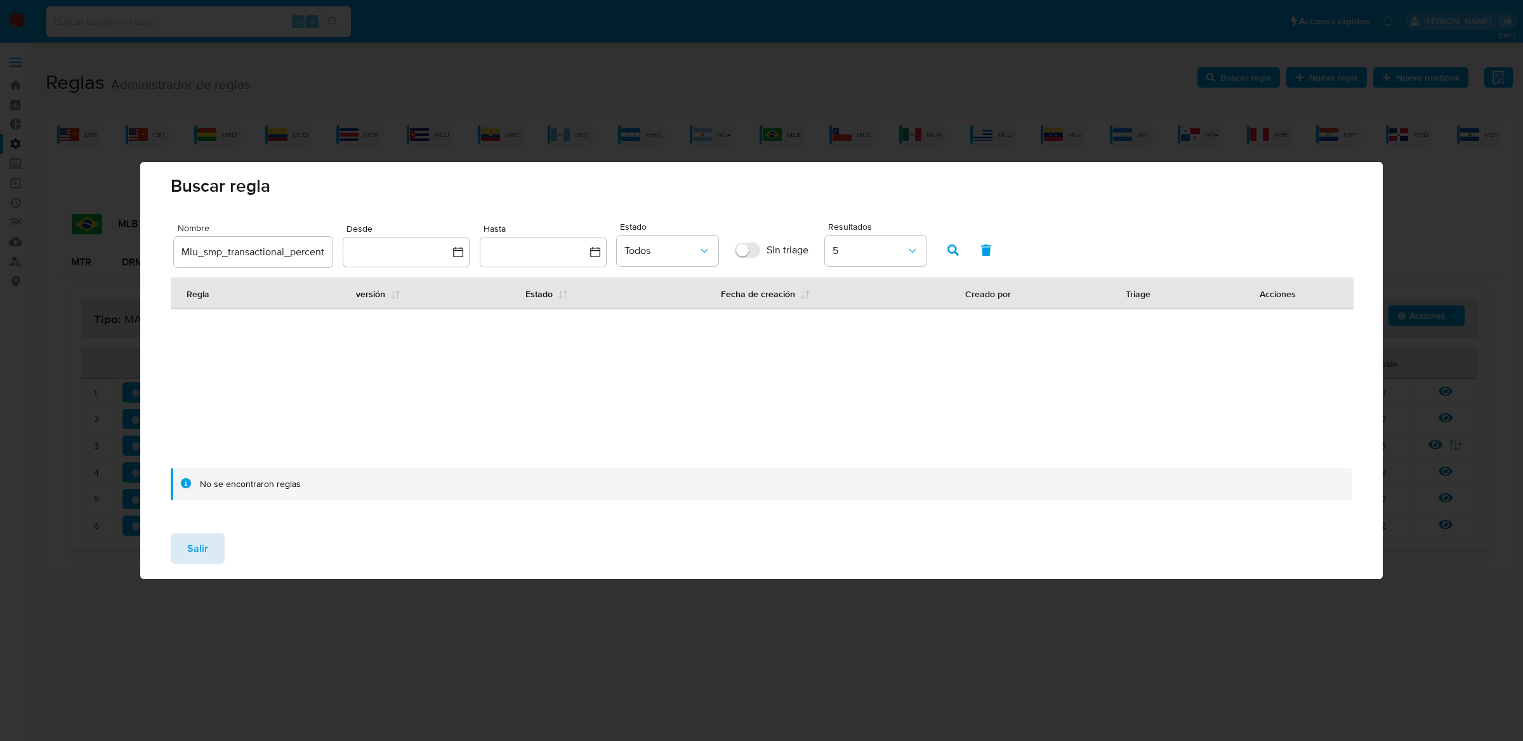
click at [218, 541] on button "Salir" at bounding box center [198, 548] width 54 height 30
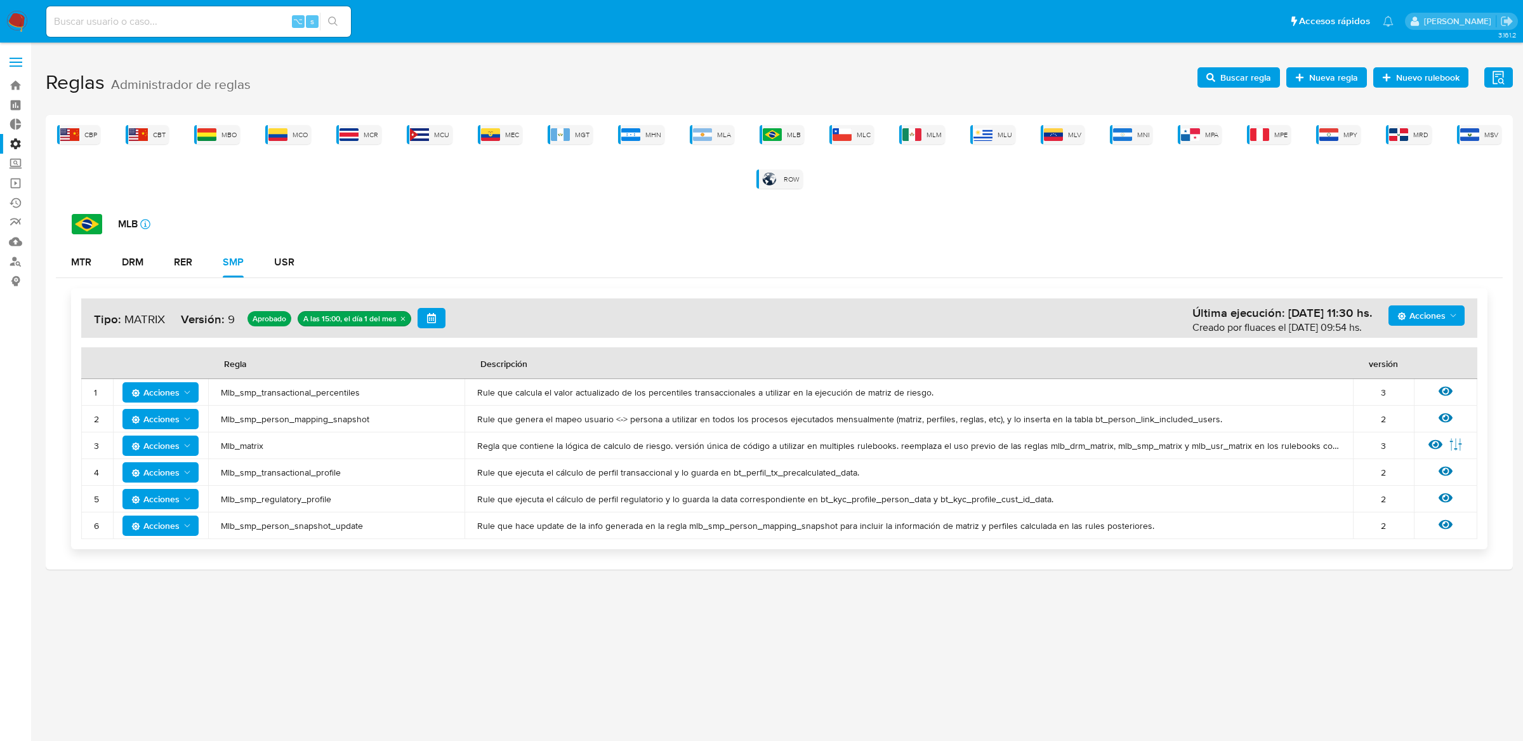
click at [1301, 82] on span "Nueva regla" at bounding box center [1326, 78] width 63 height 18
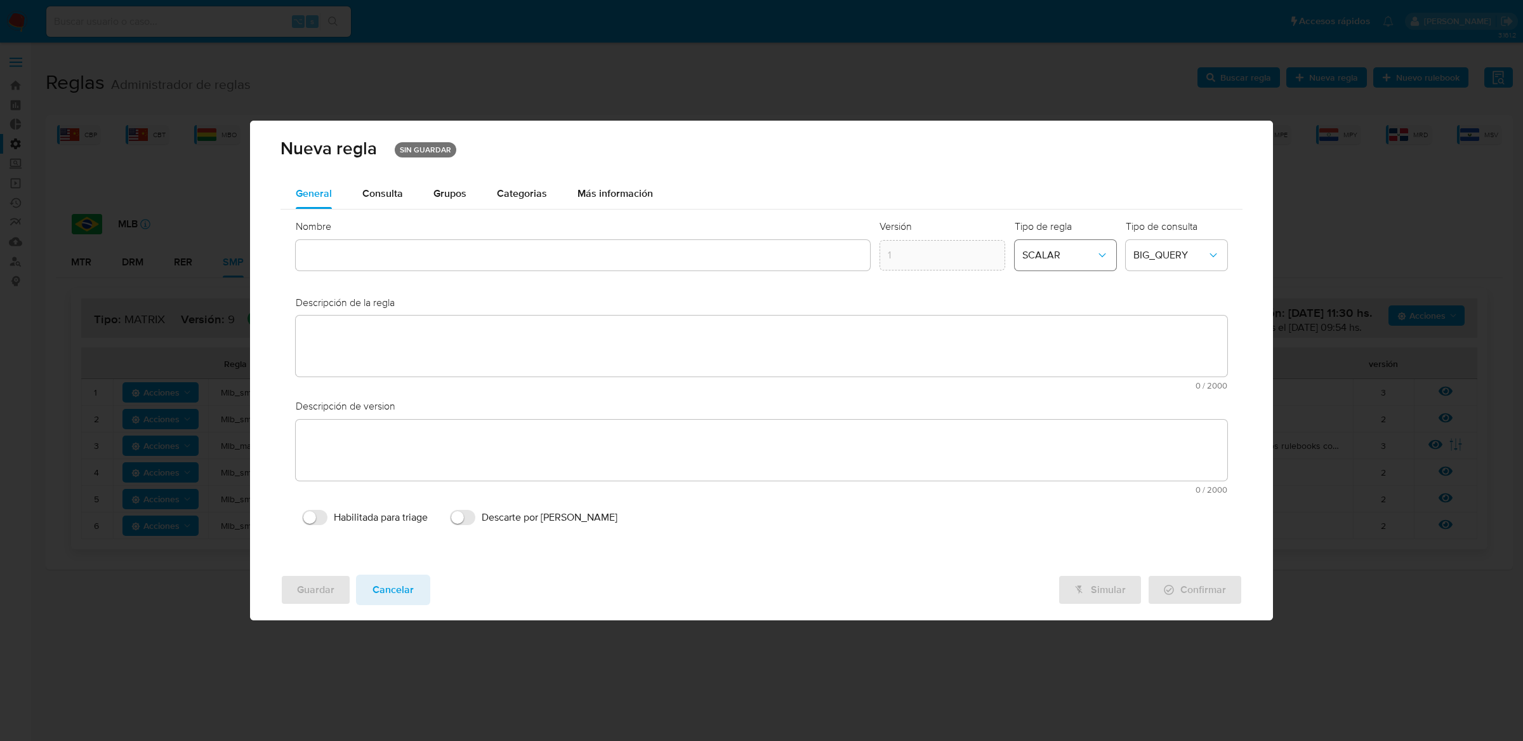
click at [1049, 250] on span "SCALAR" at bounding box center [1059, 255] width 74 height 13
click at [940, 131] on div "Nueva regla SIN GUARDAR" at bounding box center [762, 150] width 1024 height 58
click at [1133, 255] on span "BIG_QUERY" at bounding box center [1170, 255] width 74 height 13
click at [959, 178] on div "General Consulta Parametros Evidencias Grupos Categorias Ejecuciones Más inform…" at bounding box center [761, 193] width 963 height 30
click at [456, 193] on span "Grupos" at bounding box center [449, 193] width 33 height 15
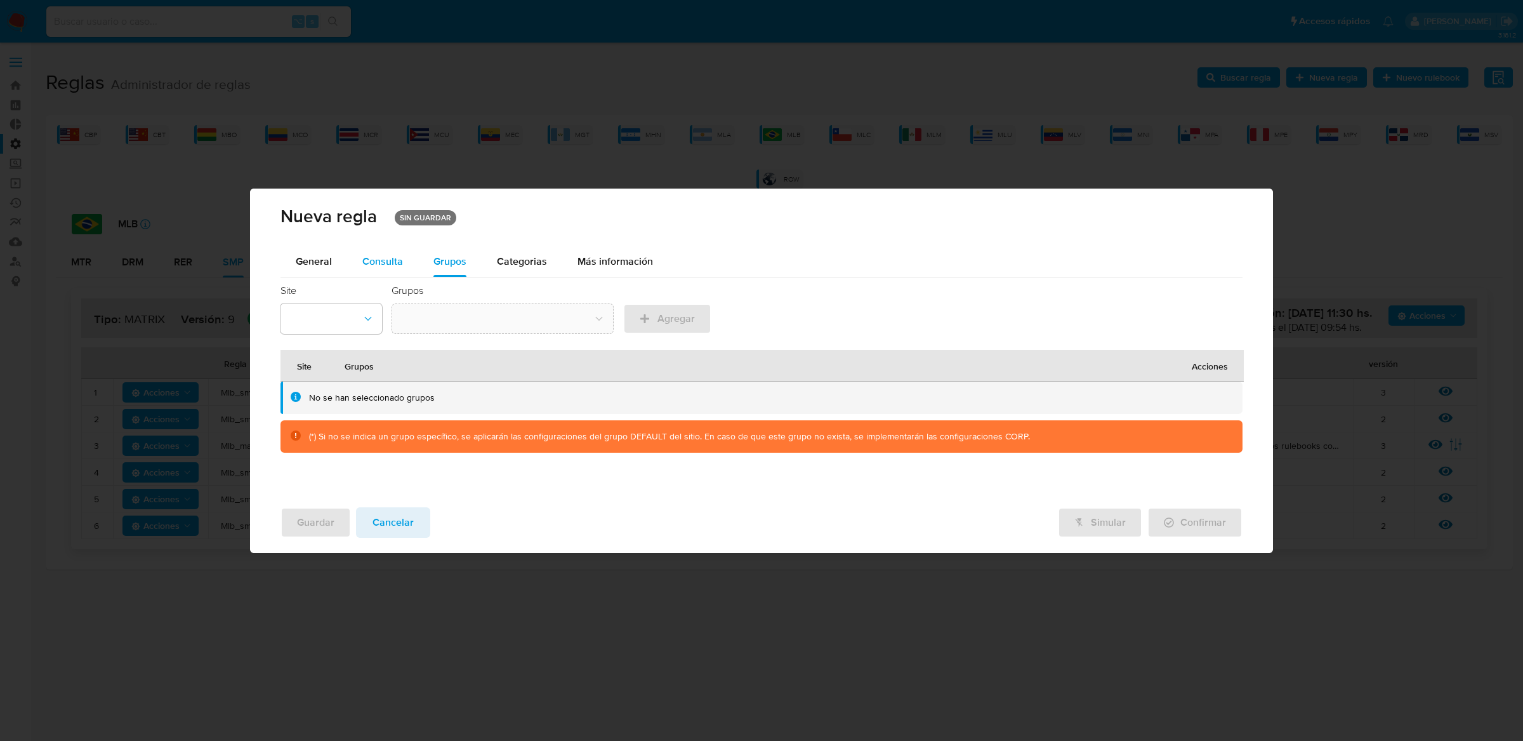
click at [376, 247] on div "Consulta" at bounding box center [382, 261] width 41 height 30
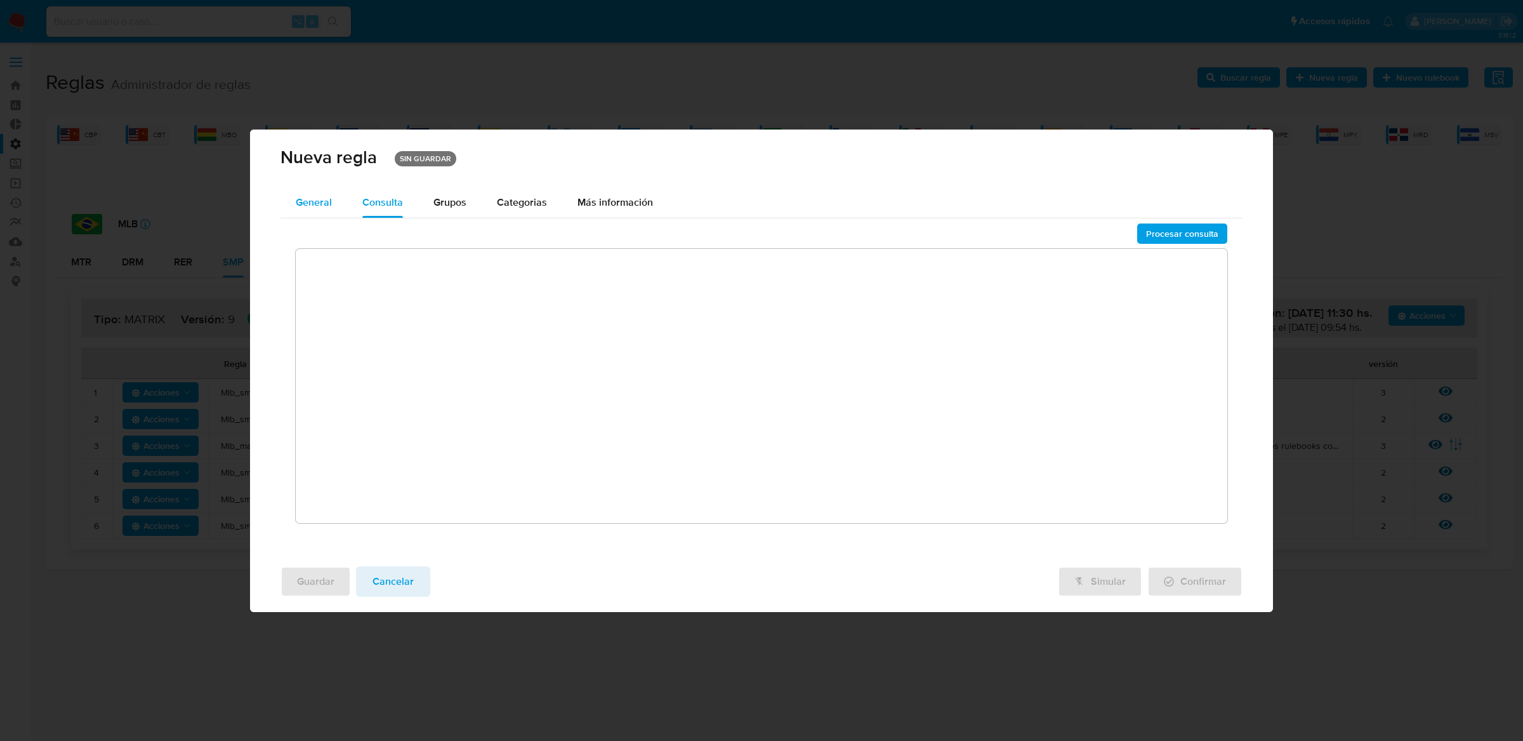
click at [327, 210] on div "General" at bounding box center [314, 202] width 36 height 30
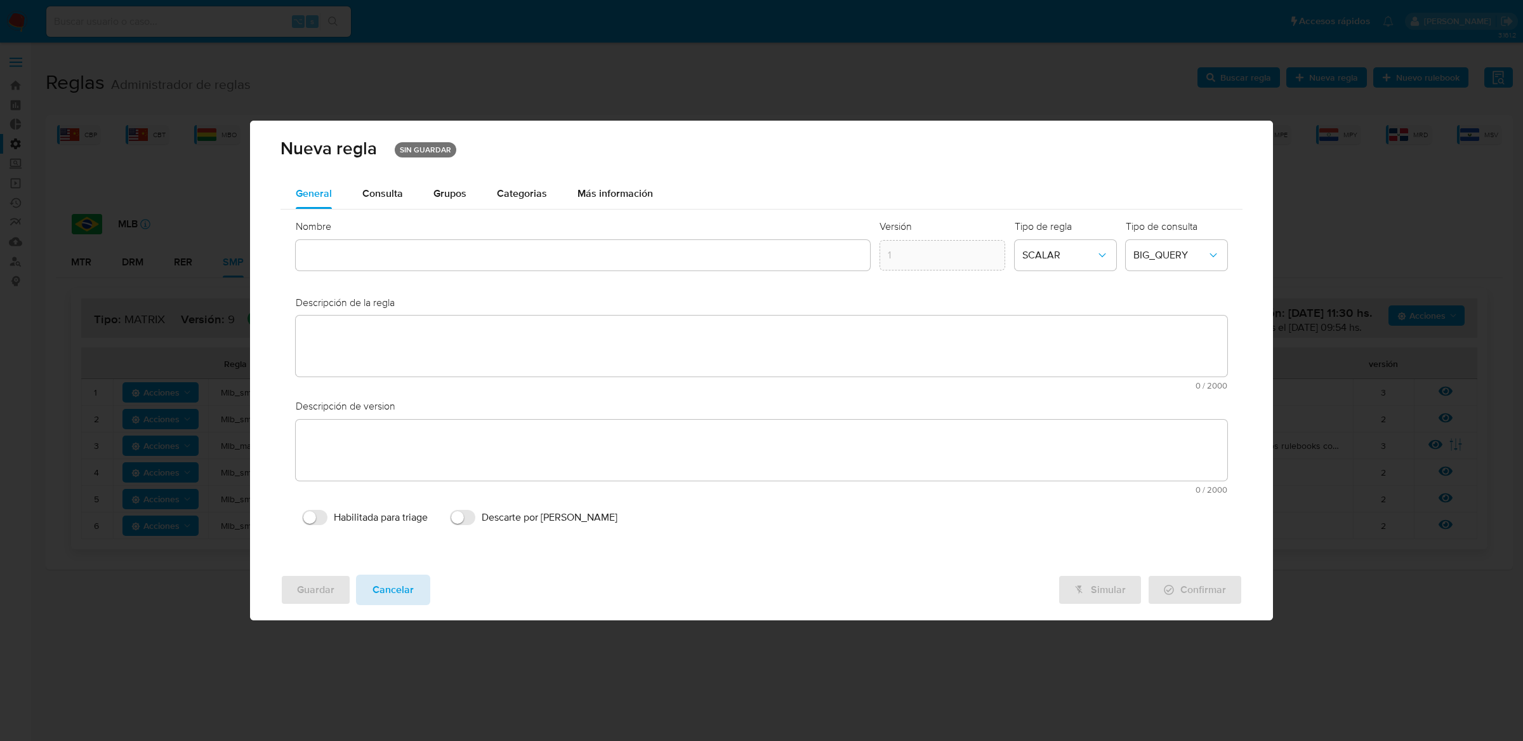
click at [400, 600] on span "Cancelar" at bounding box center [393, 590] width 41 height 28
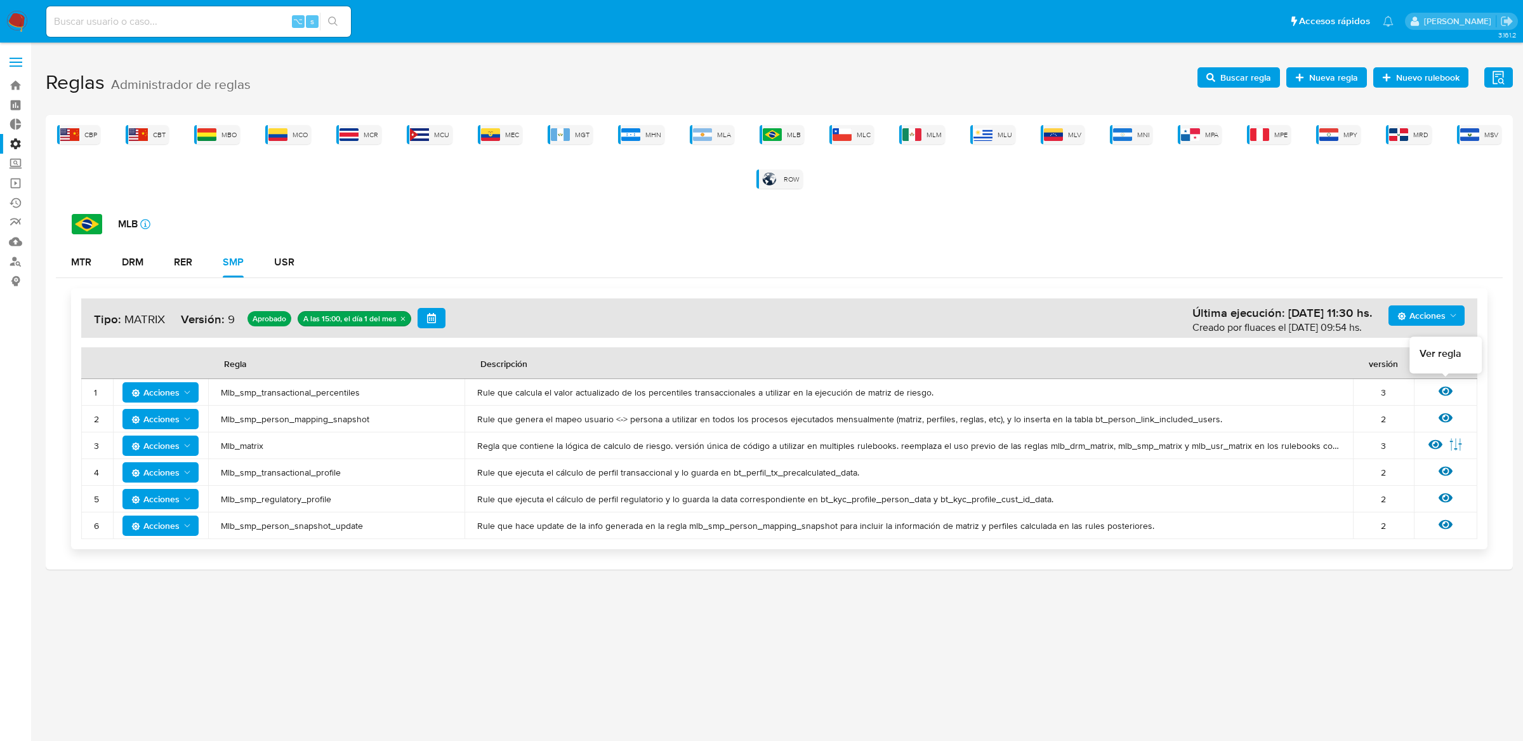
click at [1449, 394] on icon at bounding box center [1446, 391] width 14 height 14
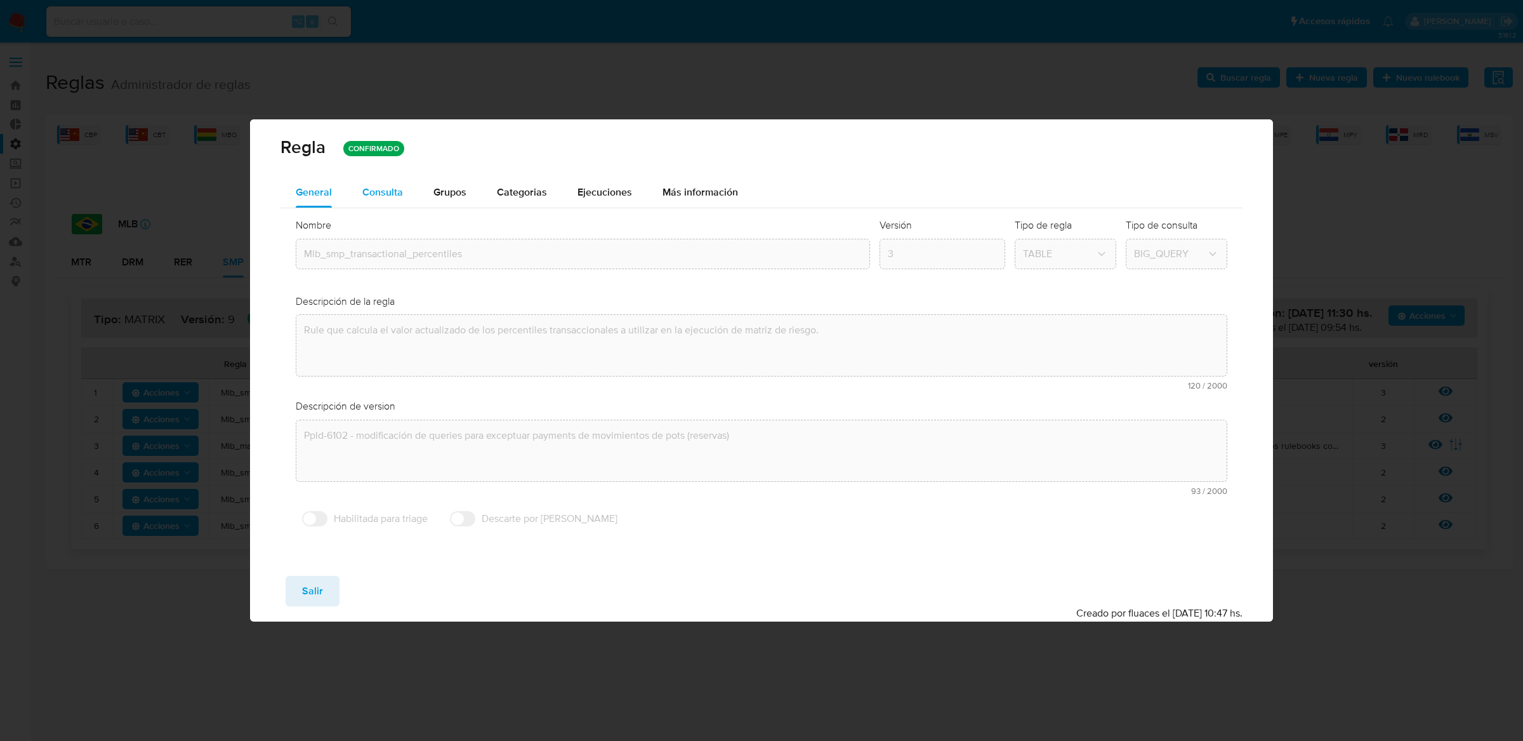
click at [416, 190] on button "Consulta" at bounding box center [382, 192] width 71 height 30
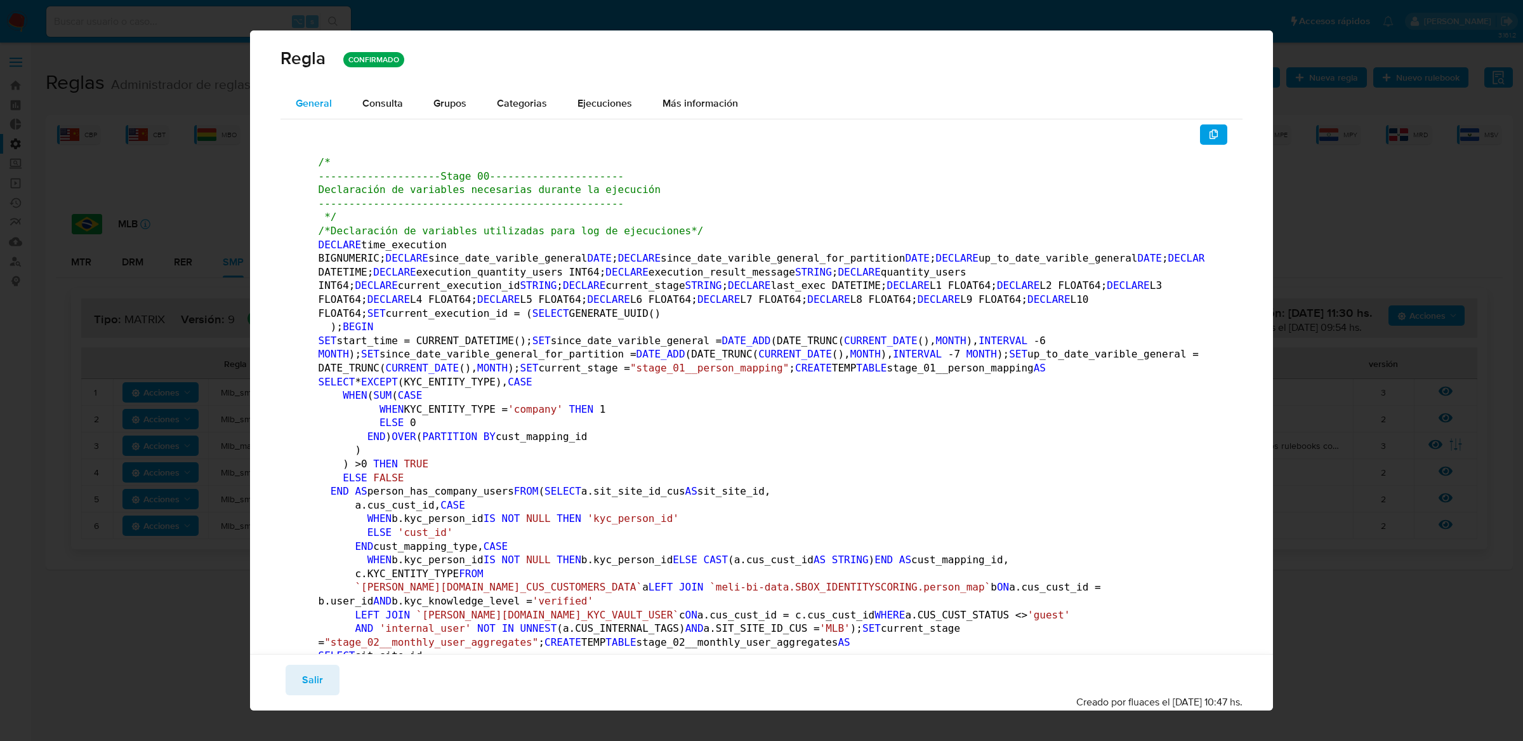
click at [340, 113] on button "General" at bounding box center [313, 103] width 67 height 30
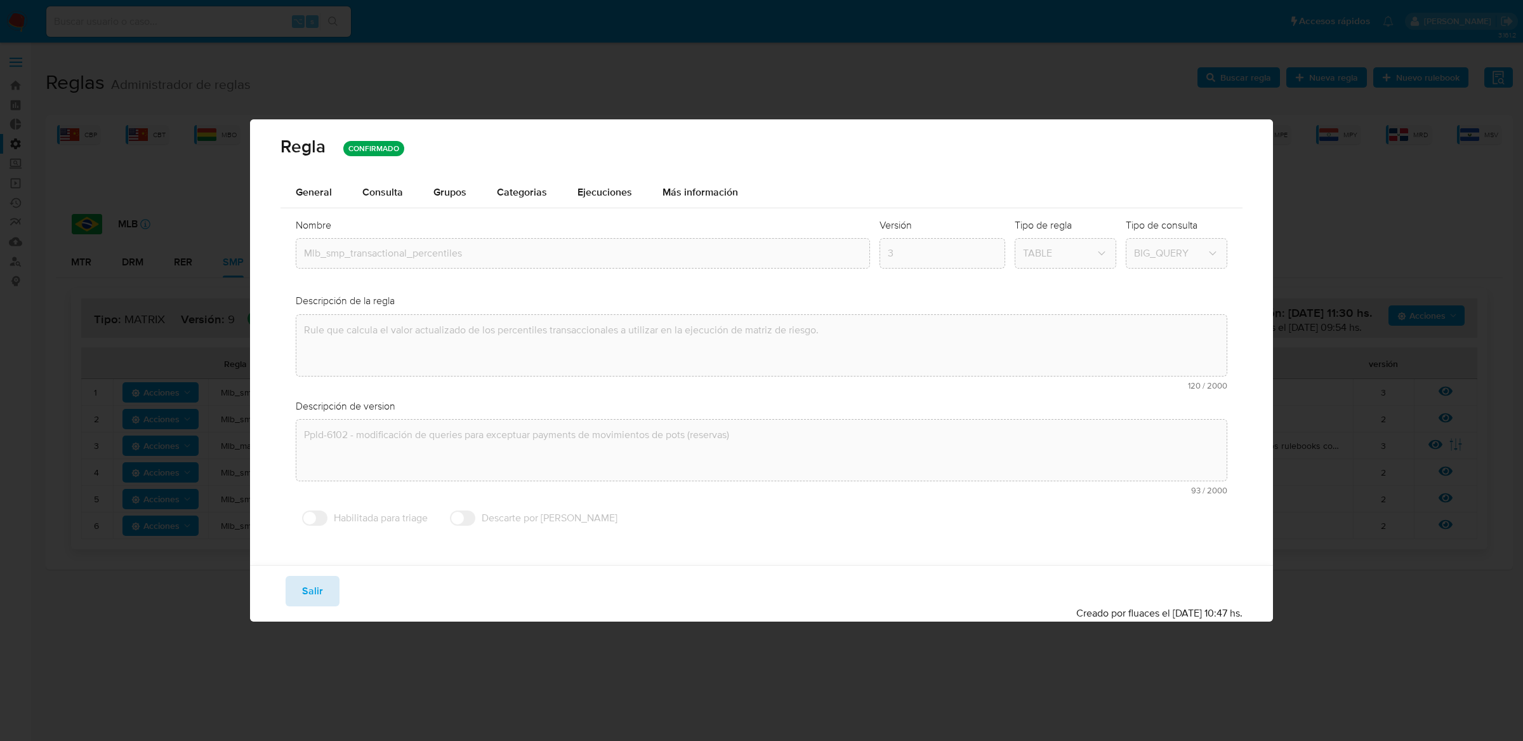
click at [314, 605] on span "Salir" at bounding box center [312, 591] width 21 height 28
type input "1"
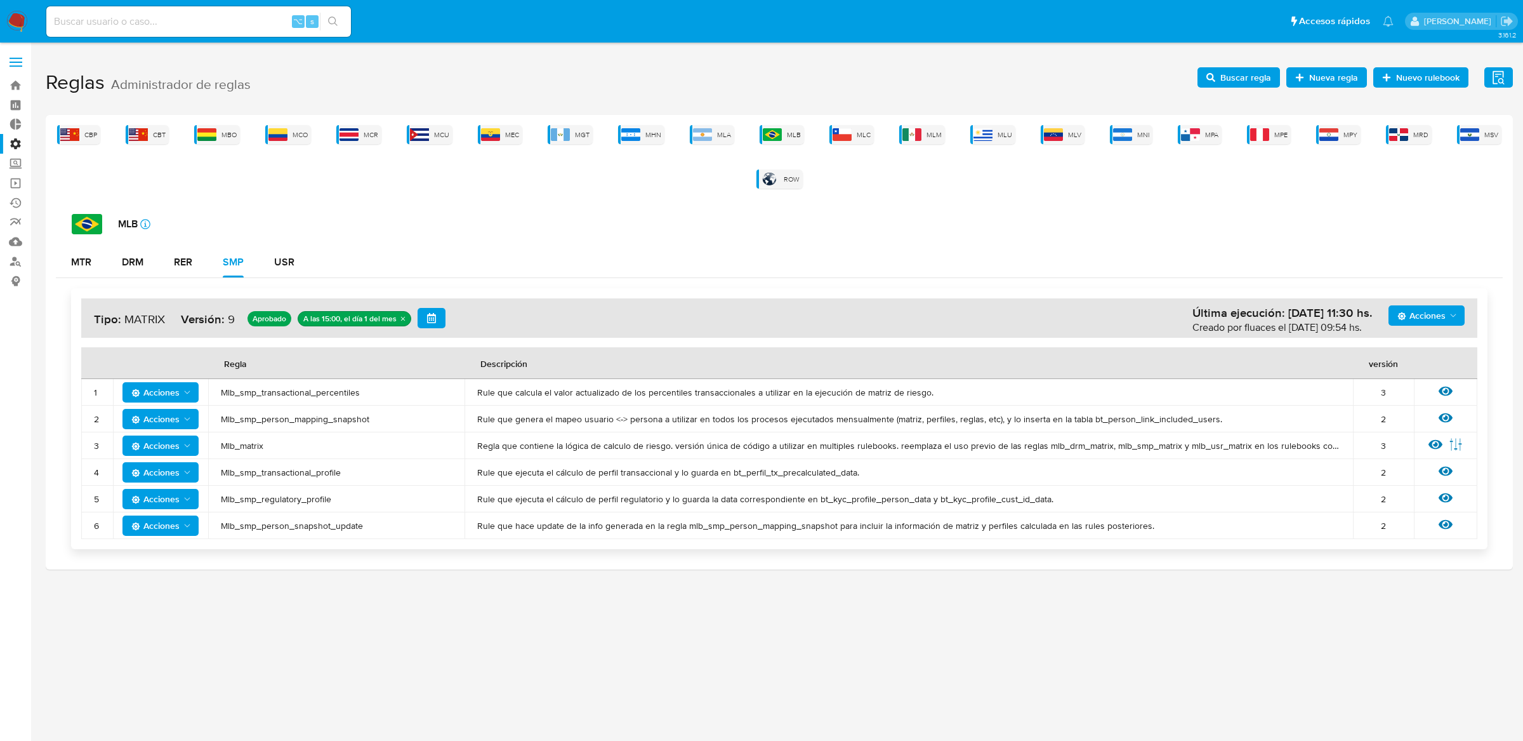
click at [1316, 70] on span "Nueva regla" at bounding box center [1333, 77] width 49 height 20
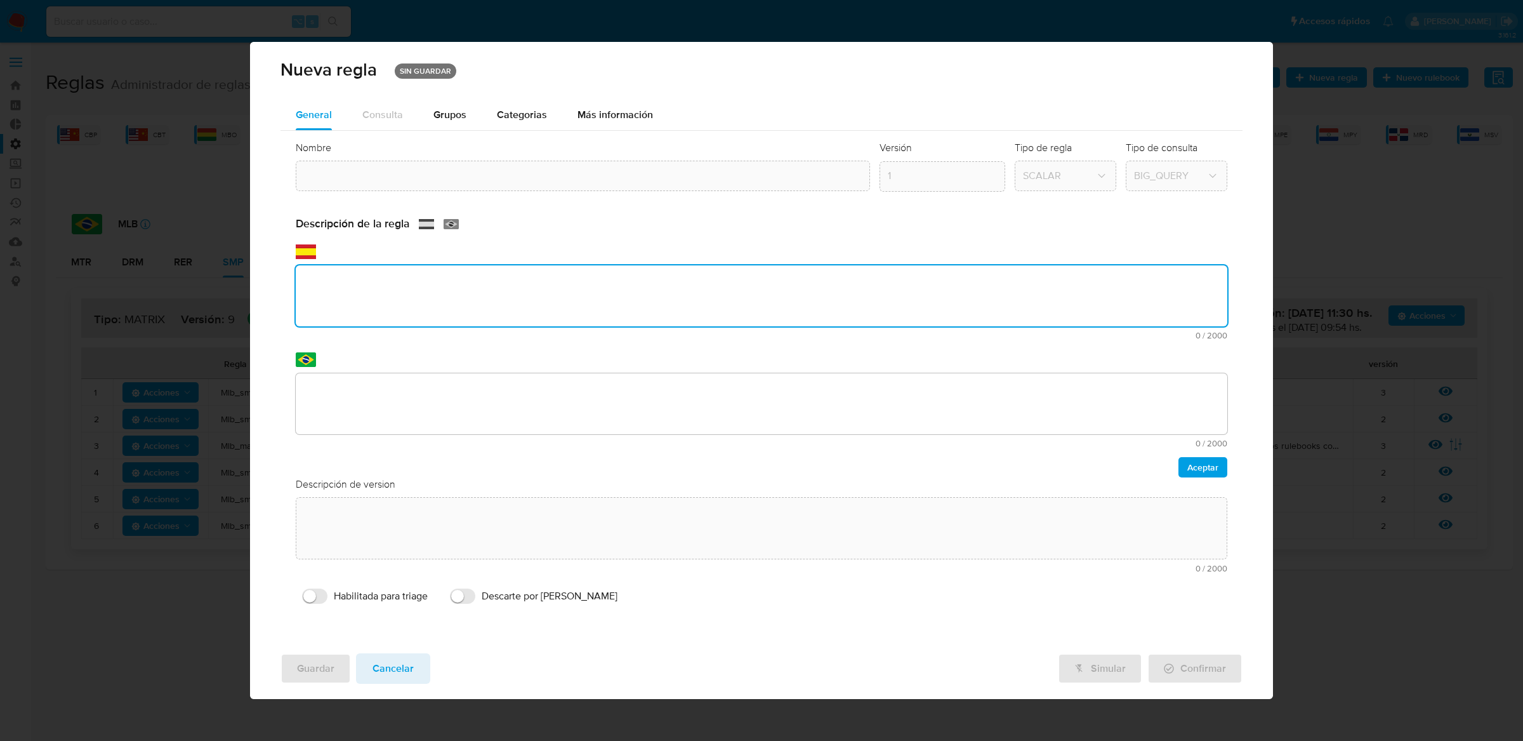
click at [948, 345] on div "Descripción de la regla text-es 0 / 2000 2000 caracteres restantes text-pt 0 / …" at bounding box center [762, 346] width 932 height 260
type textarea "Rule que calcula el valor actualizado de los percentiles transaccionales a util…"
click at [919, 385] on textarea at bounding box center [762, 403] width 932 height 61
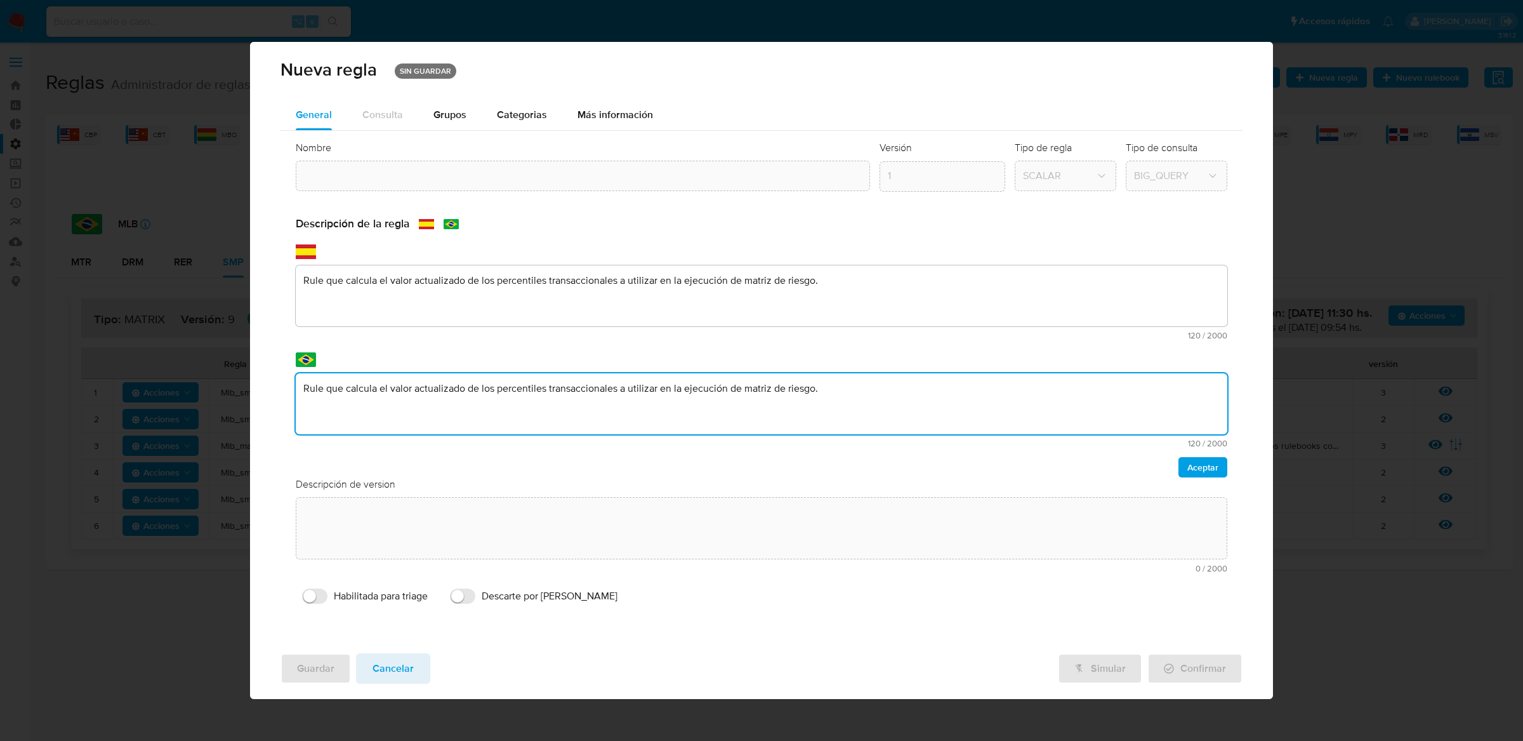
type textarea "Rule que calcula el valor actualizado de los percentiles transaccionales a util…"
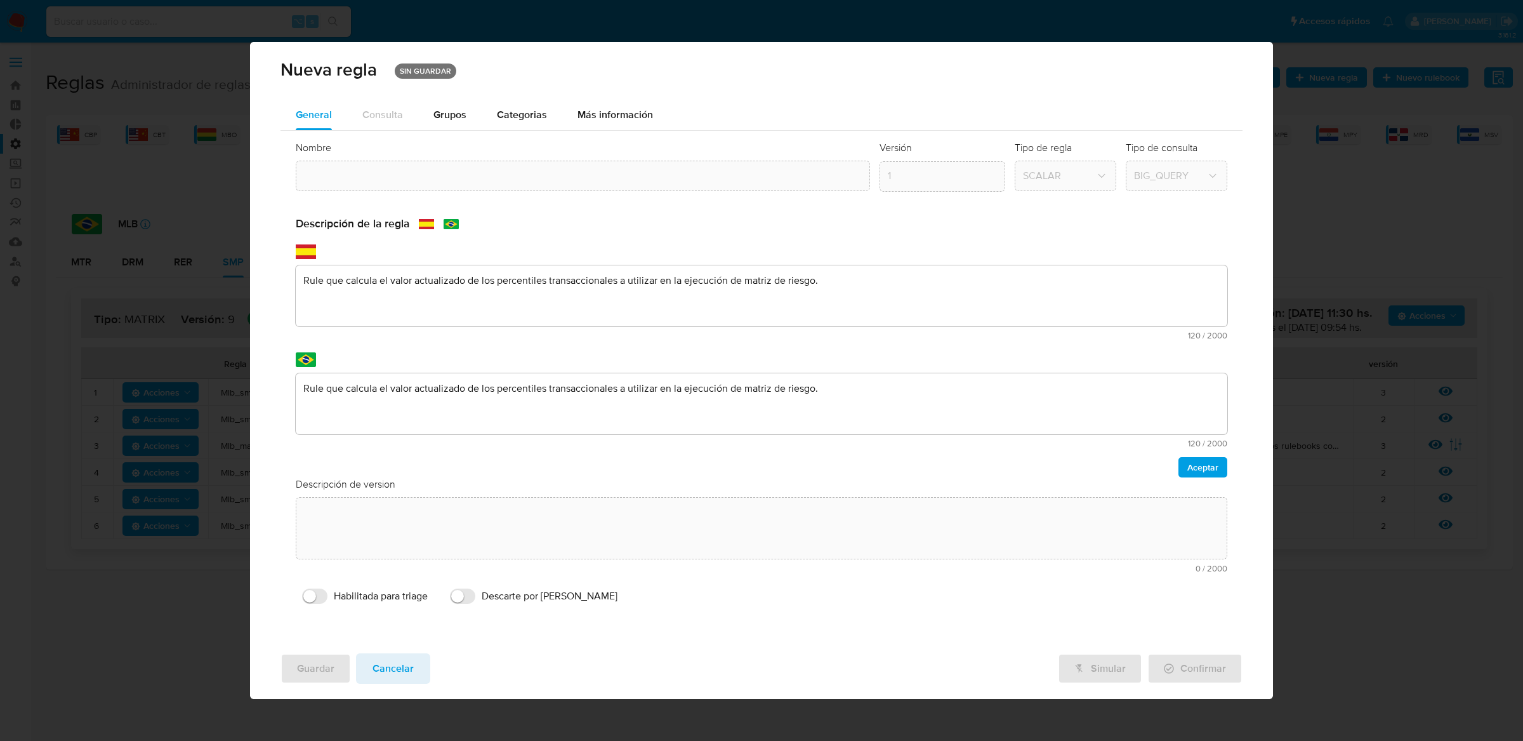
click at [1185, 477] on div "Descripción de version" at bounding box center [762, 484] width 932 height 14
click at [1195, 473] on span "Aceptar" at bounding box center [1202, 467] width 31 height 18
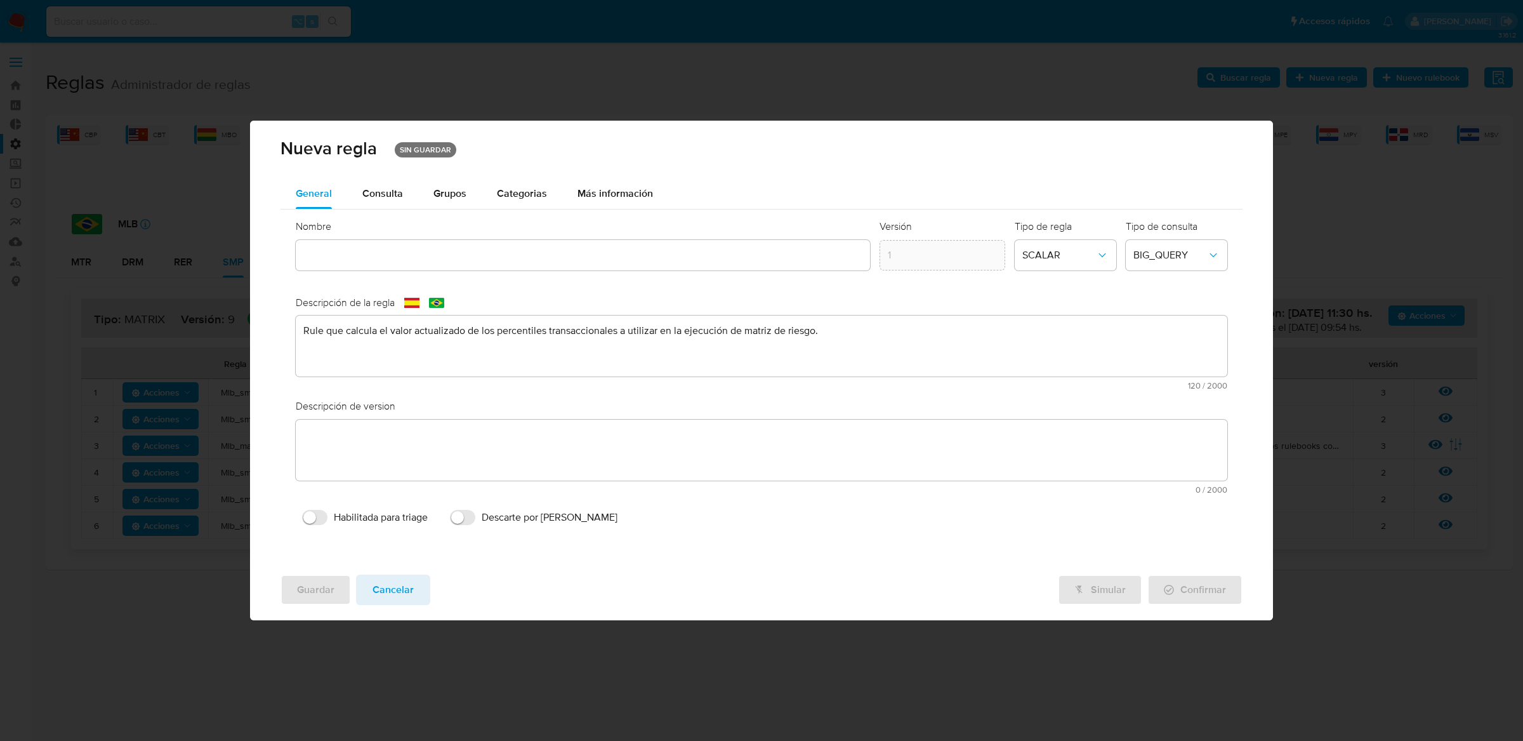
click at [1071, 236] on div "Tipo de regla SCALAR" at bounding box center [1066, 250] width 102 height 60
click at [1067, 249] on span "SCALAR" at bounding box center [1059, 255] width 74 height 13
click at [1067, 249] on div "SCALAR" at bounding box center [1062, 254] width 79 height 30
click at [1157, 251] on span "BIG_QUERY" at bounding box center [1170, 255] width 74 height 13
click at [1100, 255] on icon "rule-type-dropdown" at bounding box center [1102, 255] width 13 height 13
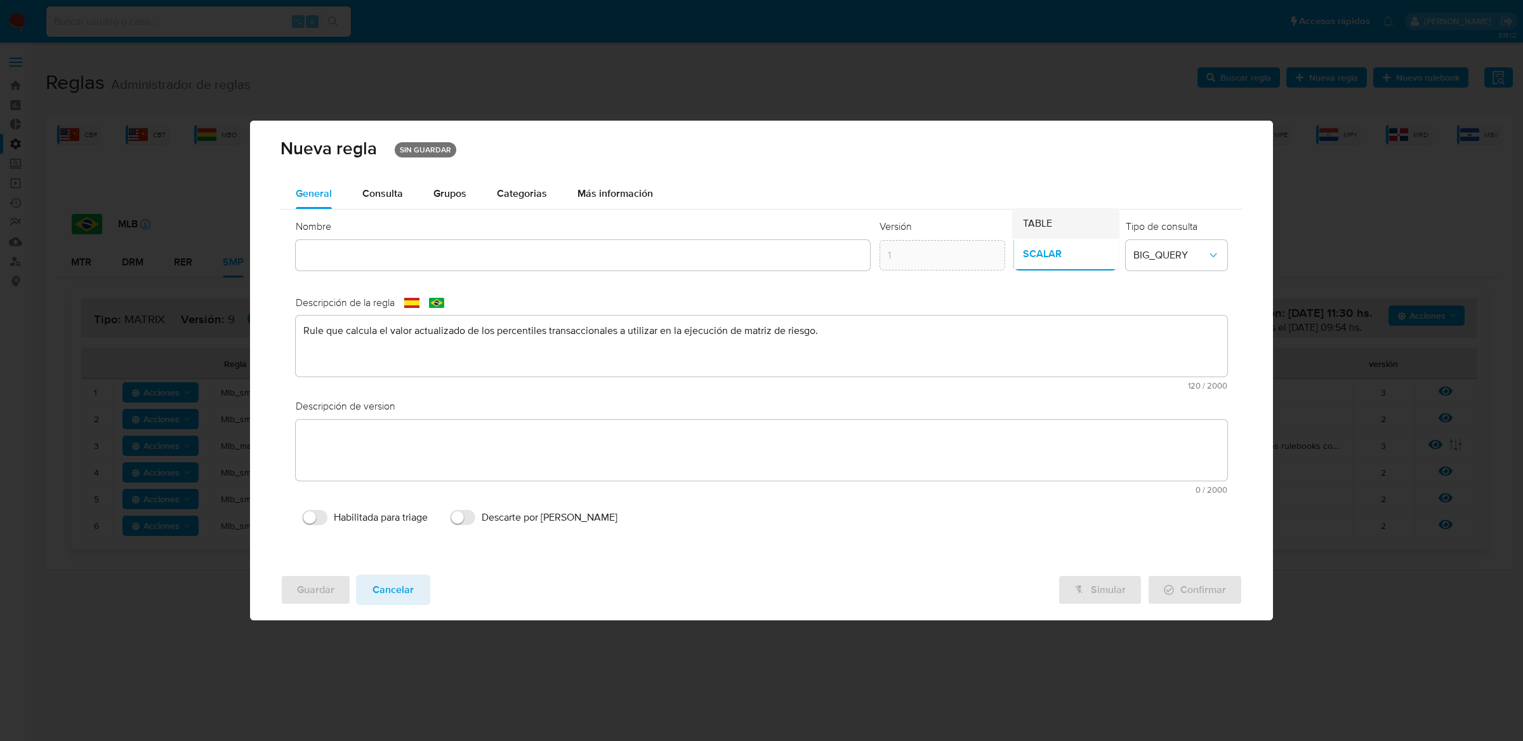
click at [1082, 221] on div "TABLE" at bounding box center [1062, 223] width 79 height 30
click at [433, 254] on div "Nombre text-es text-pt Aceptar" at bounding box center [583, 250] width 575 height 60
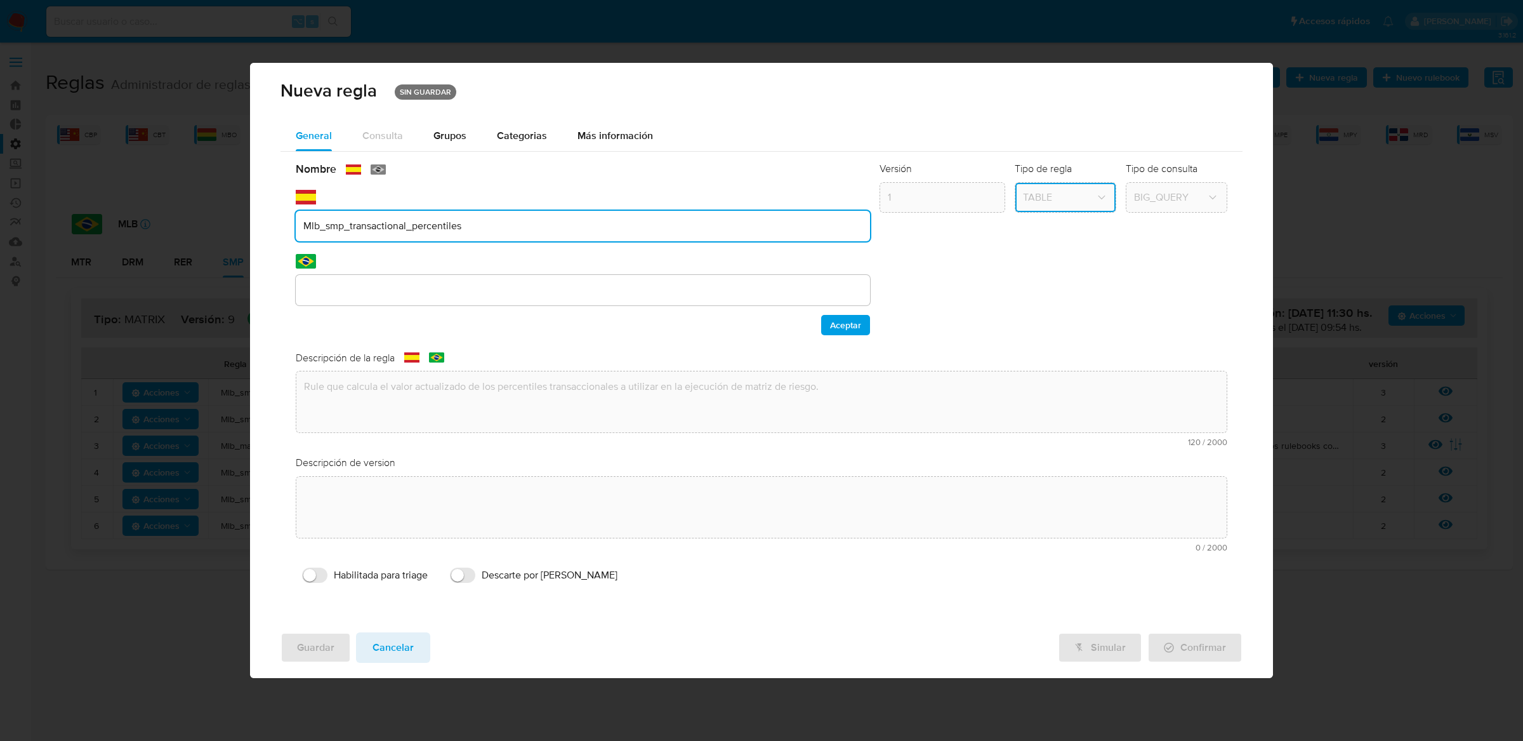
click at [320, 230] on input "Mlb_smp_transactional_percentiles" at bounding box center [583, 226] width 575 height 16
type input "Mlu_smp_transactional_percentiles"
click at [461, 319] on div "Aceptar" at bounding box center [583, 325] width 575 height 20
drag, startPoint x: 666, startPoint y: 230, endPoint x: 289, endPoint y: 228, distance: 376.3
click at [289, 228] on div "Nombre text-es Mlu_smp_transactional_percentiles text-pt Aceptar Versión 1 Tipo…" at bounding box center [761, 375] width 963 height 447
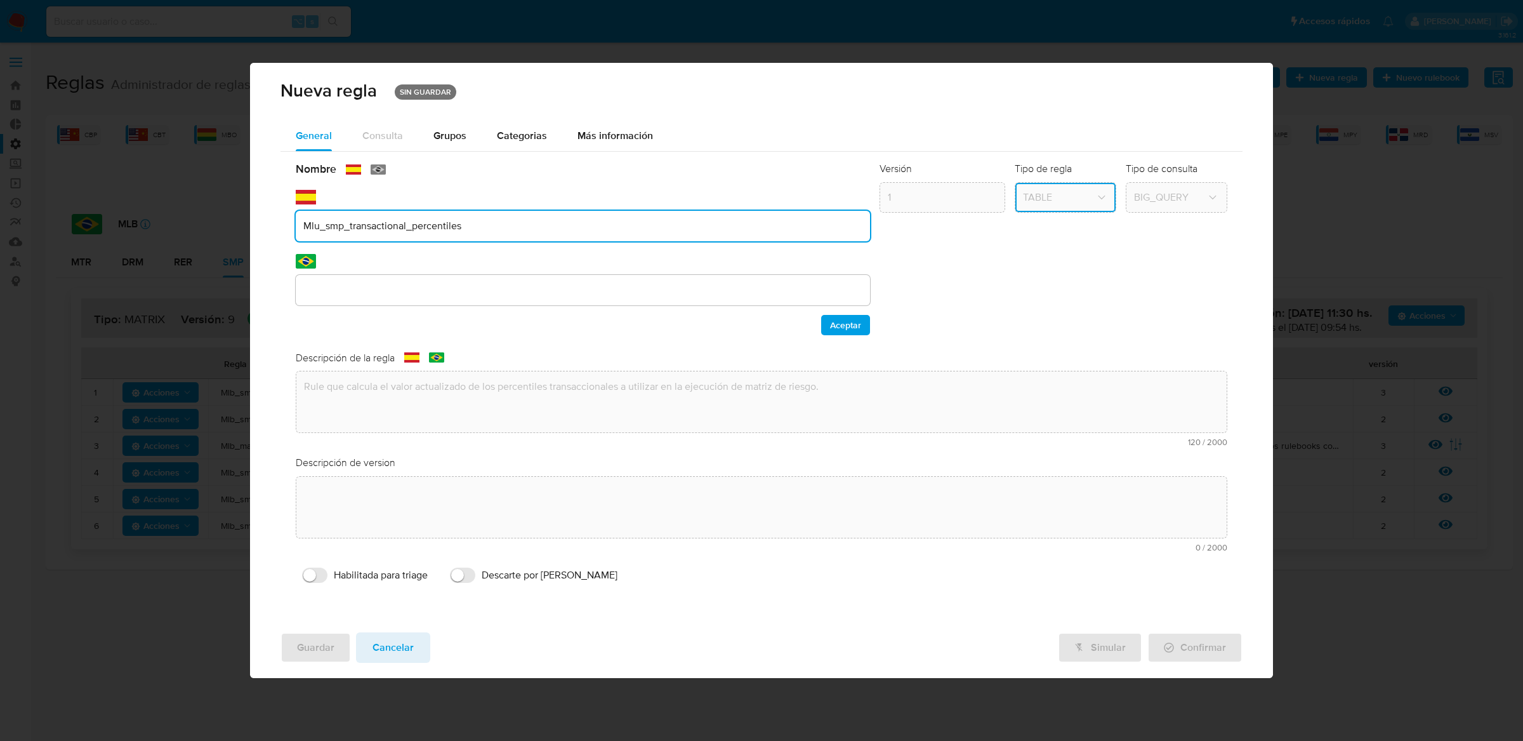
click at [400, 294] on input "text" at bounding box center [583, 290] width 575 height 16
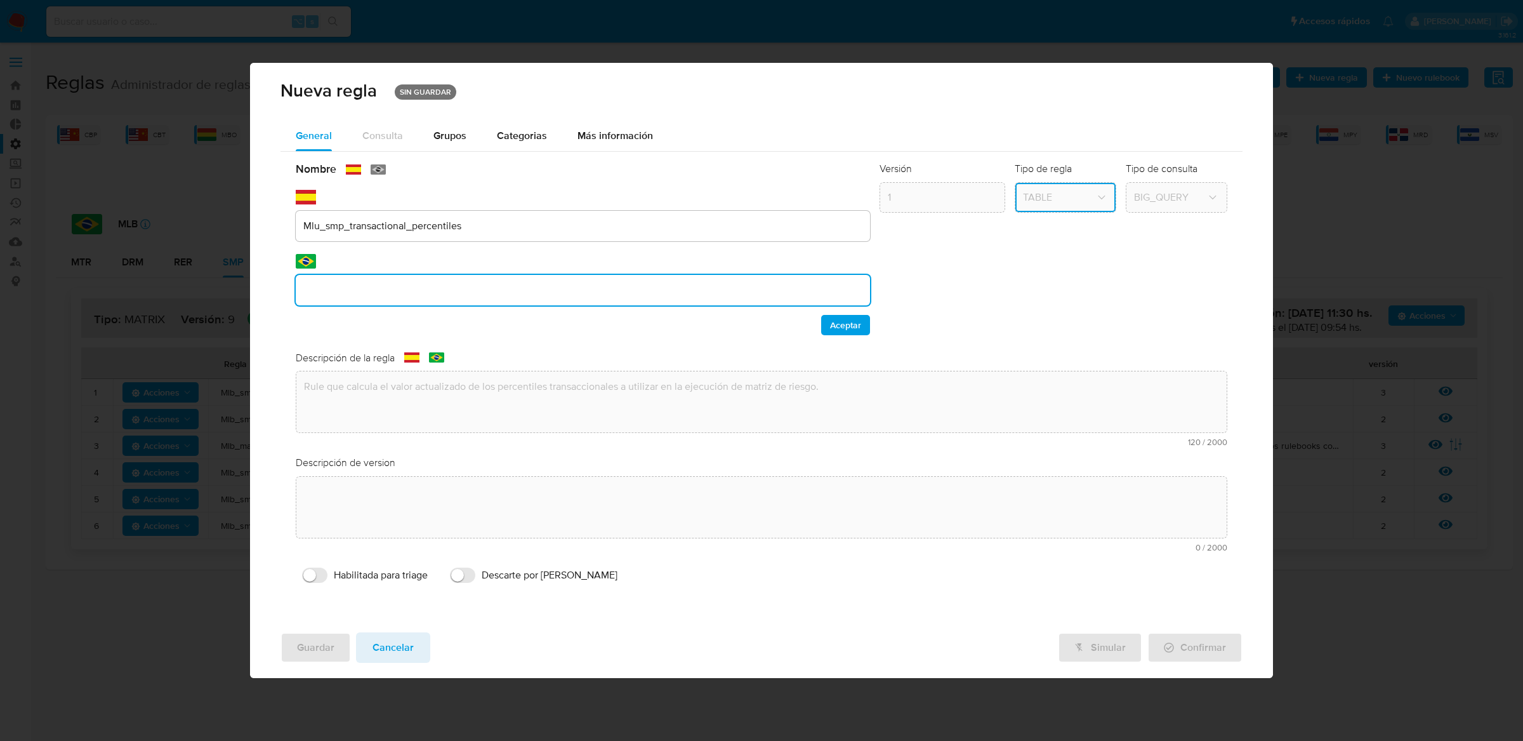
type input "Mlu_smp_transactional_percentiles"
paste input "Mlu_smp_transactional_percentiles"
type input "Mlu_smp_transactional_percentiles"
click at [857, 330] on span "Aceptar" at bounding box center [845, 325] width 31 height 18
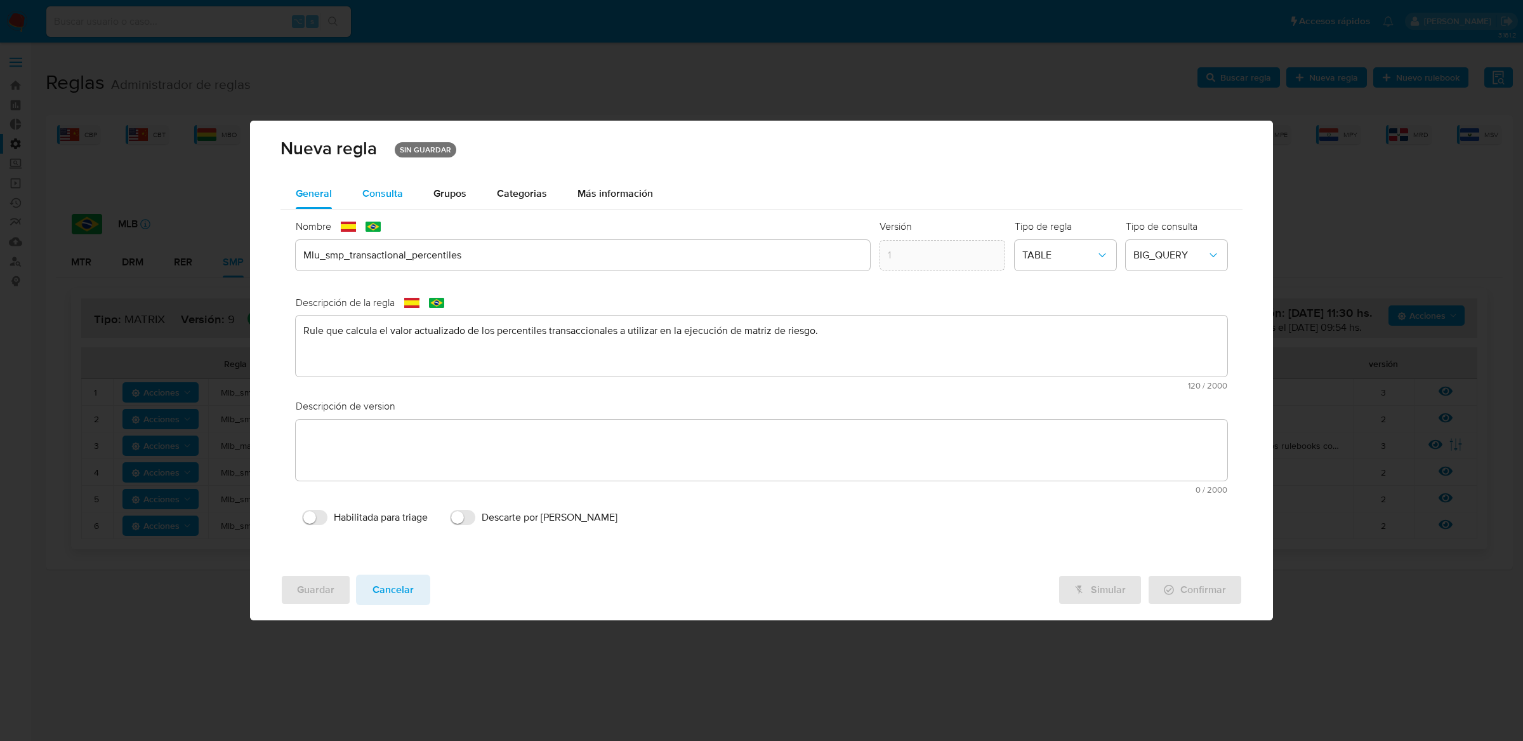
click at [372, 192] on span "Consulta" at bounding box center [382, 193] width 41 height 15
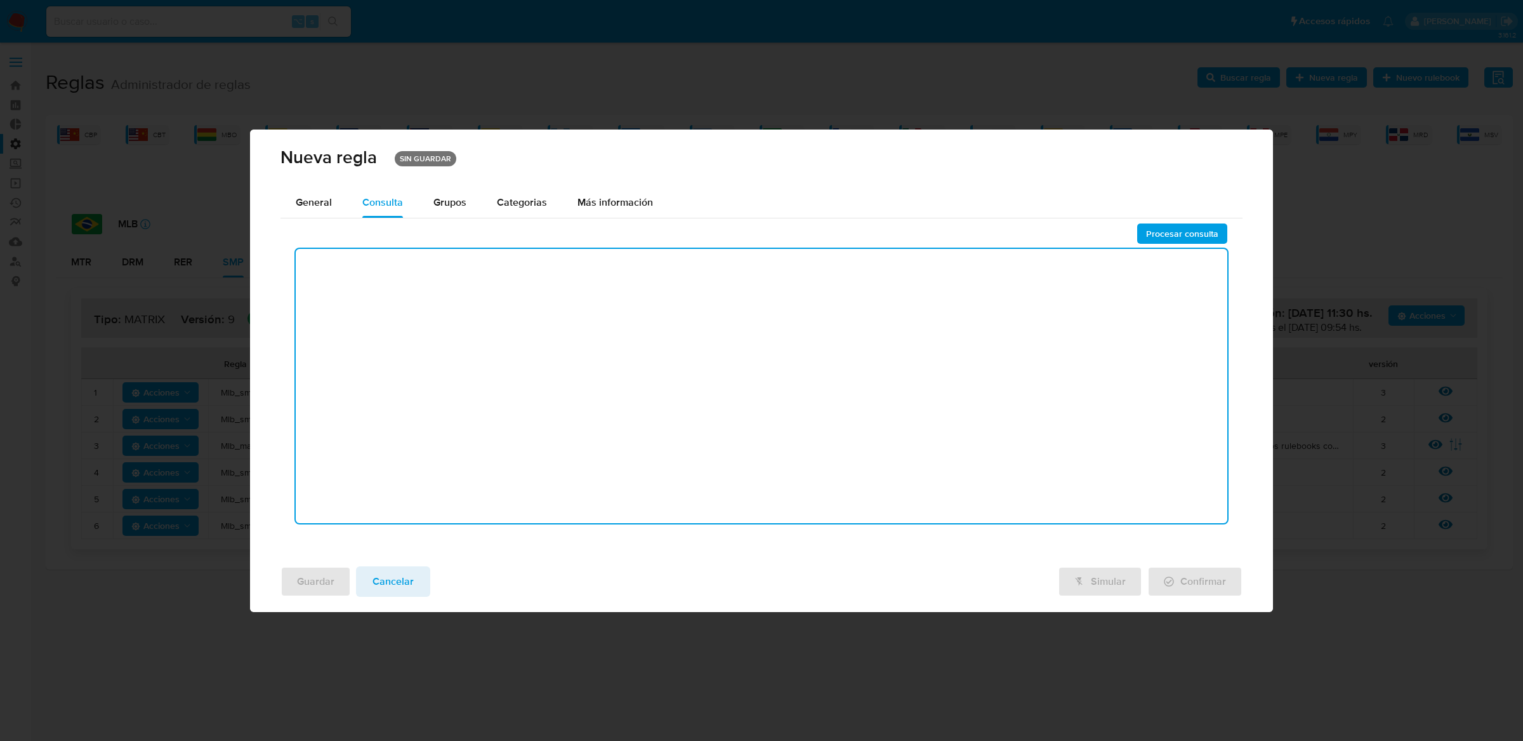
click at [476, 331] on textarea at bounding box center [762, 386] width 932 height 274
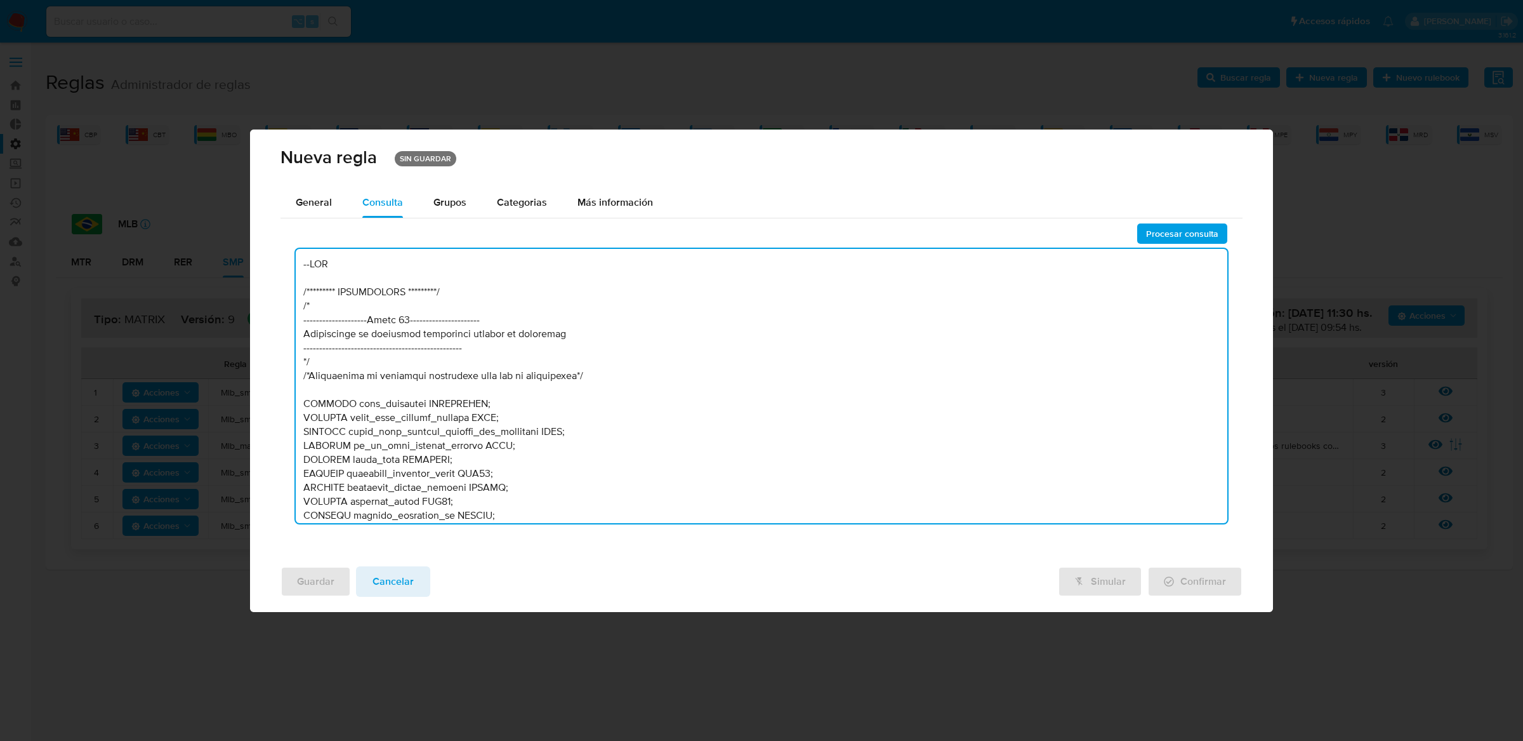
scroll to position [5735, 0]
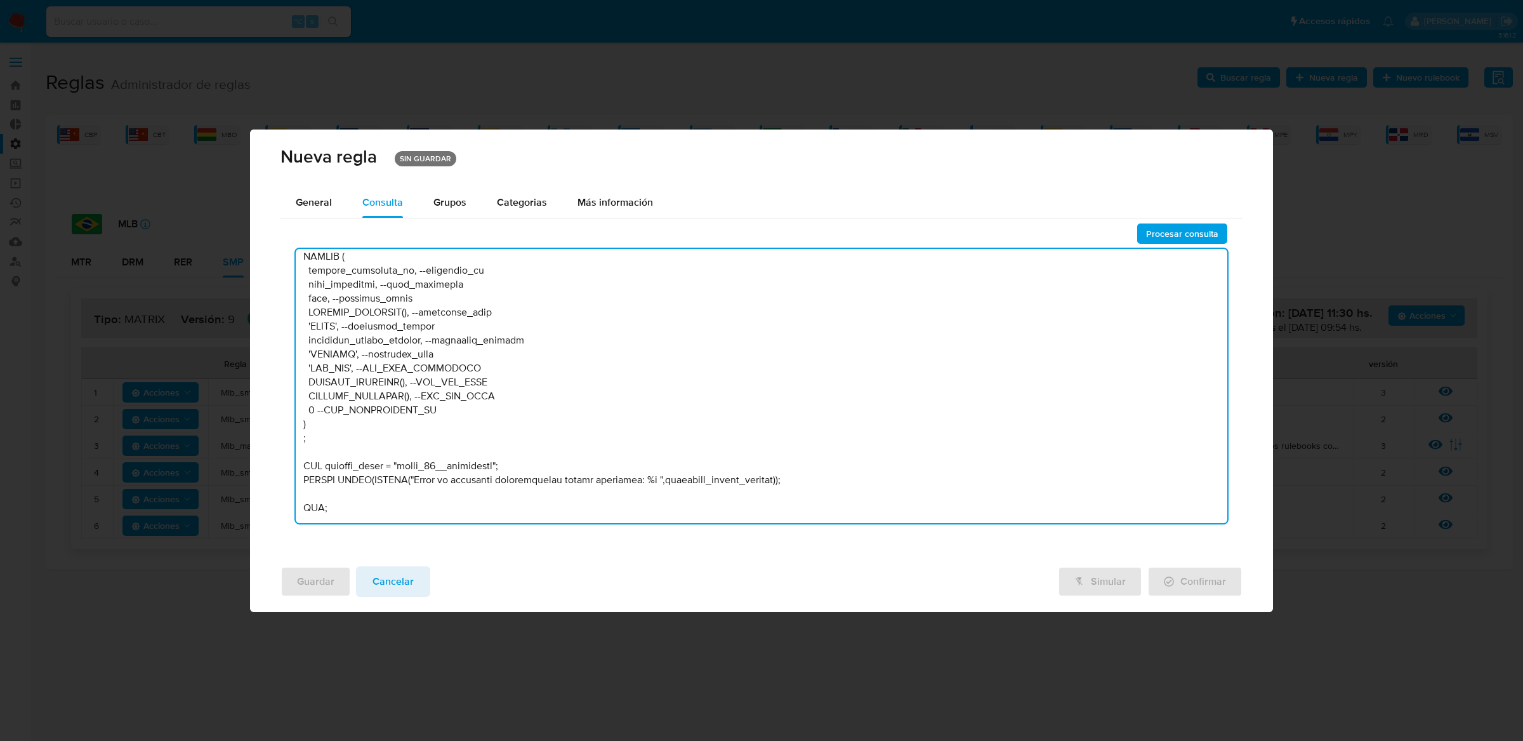
type textarea "--LOR /********* IPSUMDOLORS *********/ /* --------------------Ametc 25--------…"
click at [1191, 234] on span "Procesar consulta" at bounding box center [1182, 234] width 72 height 18
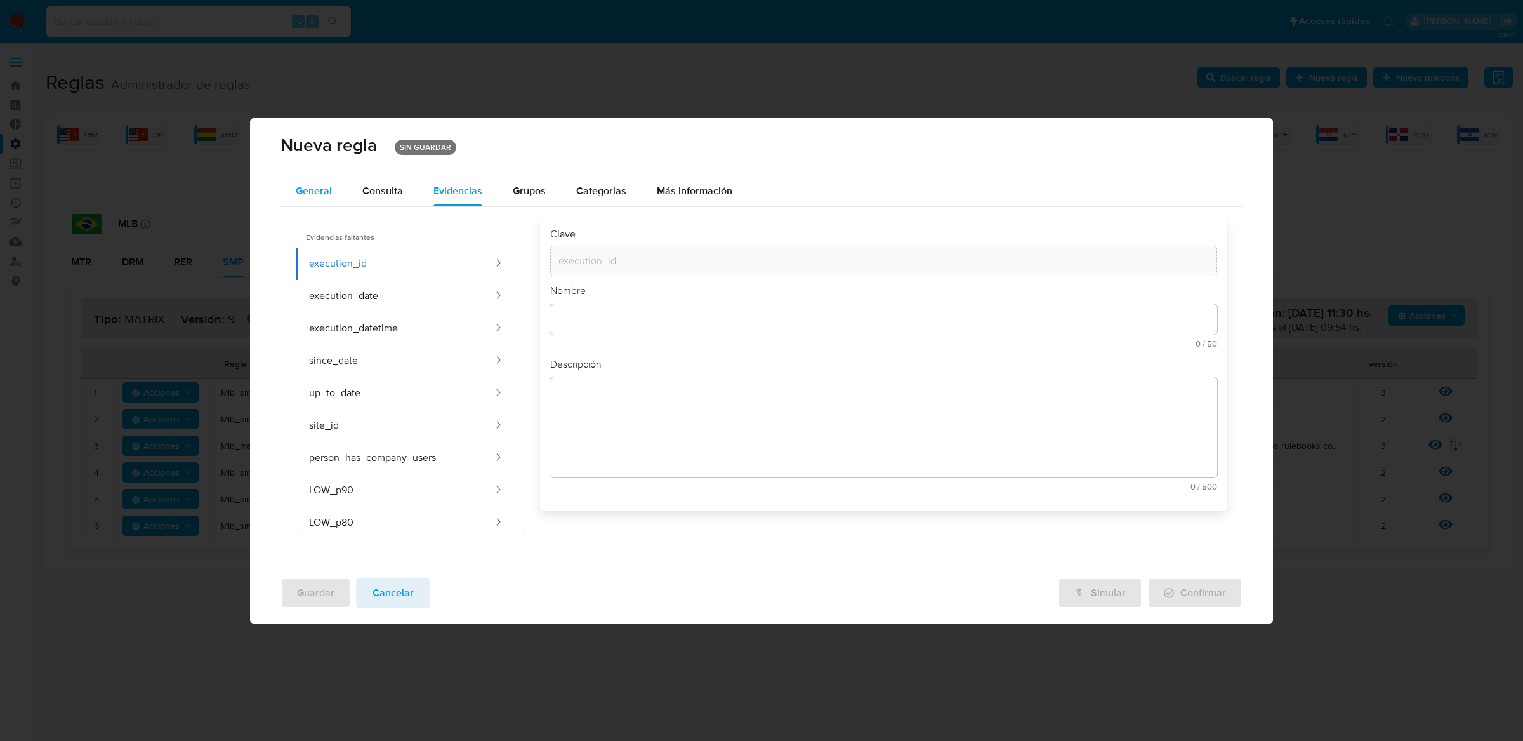
click at [327, 188] on span "General" at bounding box center [314, 190] width 36 height 15
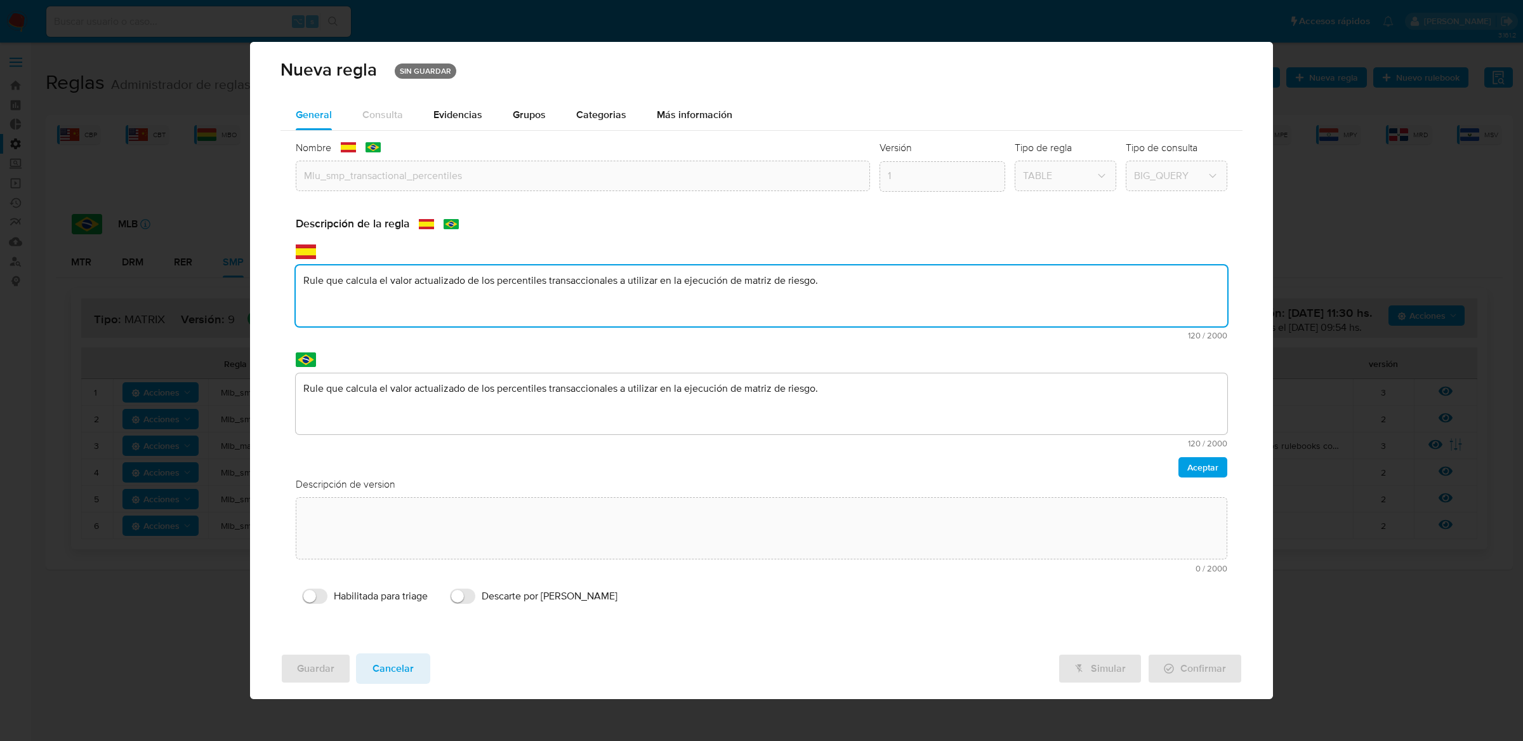
drag, startPoint x: 887, startPoint y: 335, endPoint x: 126, endPoint y: 321, distance: 761.0
click at [125, 321] on div "Nueva regla SIN GUARDAR General Consulta Parametros Evidencias Grupos Categoria…" at bounding box center [761, 370] width 1523 height 741
drag, startPoint x: 833, startPoint y: 280, endPoint x: 209, endPoint y: 279, distance: 623.8
click at [209, 279] on div "Nueva regla SIN GUARDAR General Consulta Parametros Evidencias Grupos Categoria…" at bounding box center [761, 370] width 1523 height 741
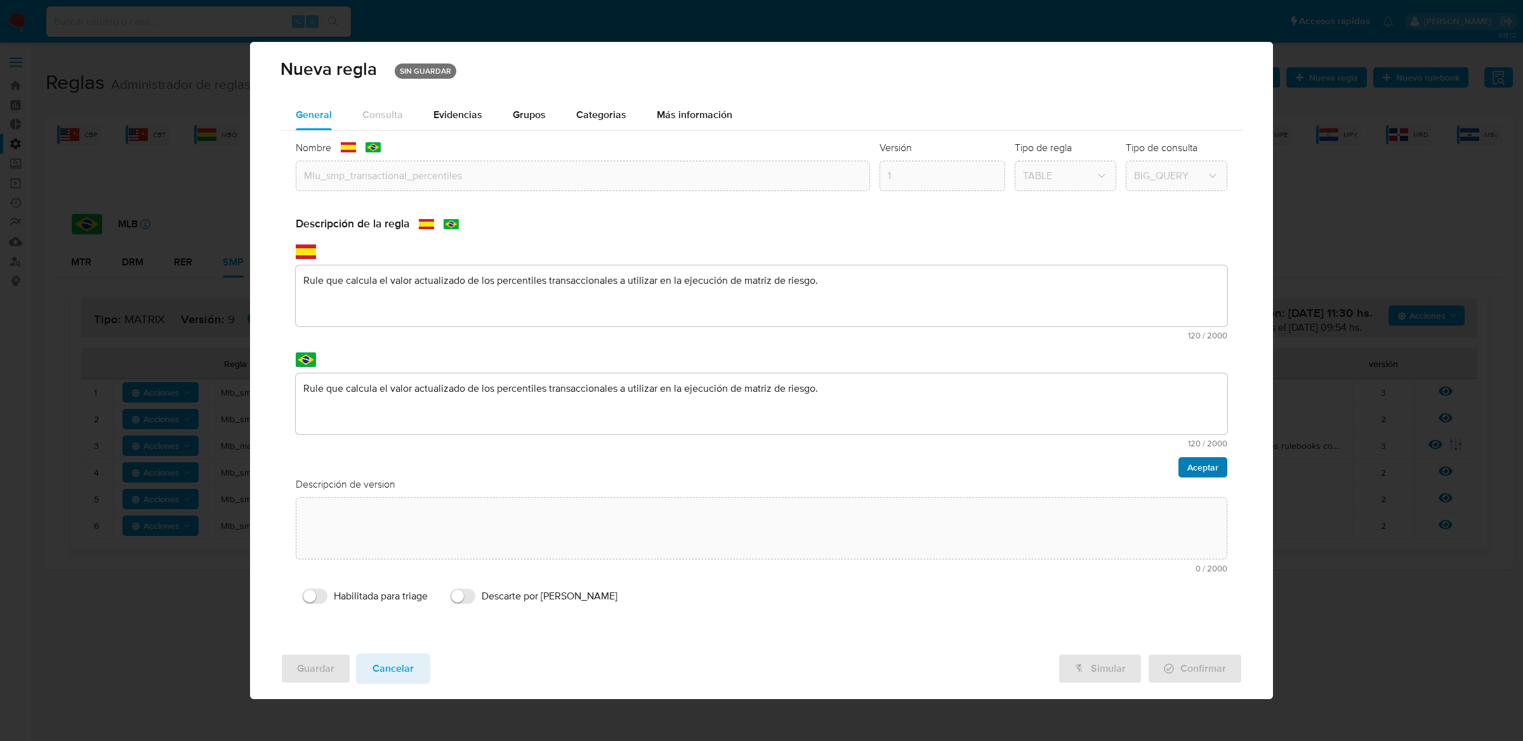
click at [1213, 471] on span "Aceptar" at bounding box center [1202, 467] width 31 height 18
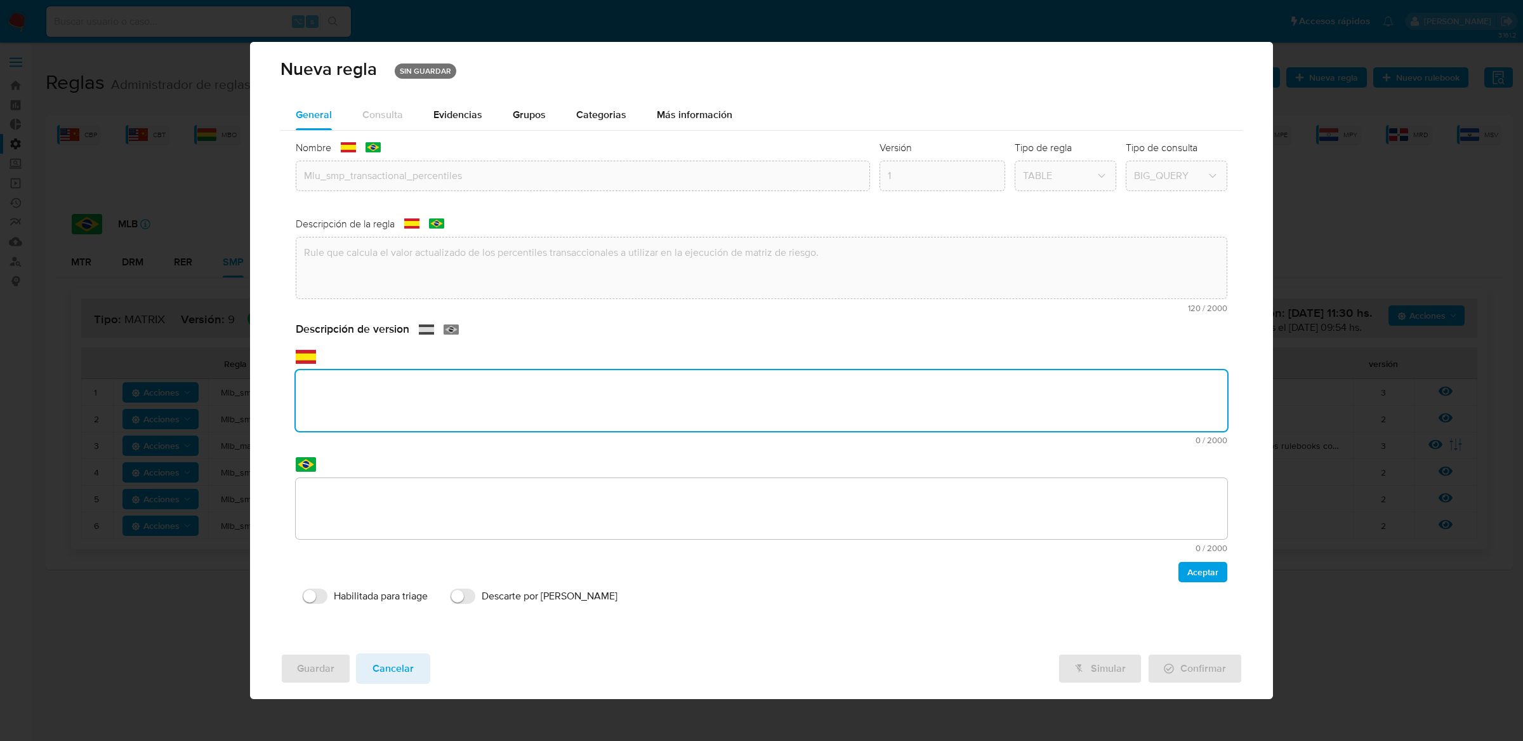
click at [1062, 438] on div "text-es 0 / 2000 2000 caracteres restantes" at bounding box center [762, 407] width 932 height 74
paste textarea "Rule que calcula el valor actualizado de los percentiles transaccionales a util…"
type textarea "Rule que calcula el valor actualizado de los percentiles transaccionales a util…"
click at [1032, 493] on textarea at bounding box center [762, 508] width 932 height 61
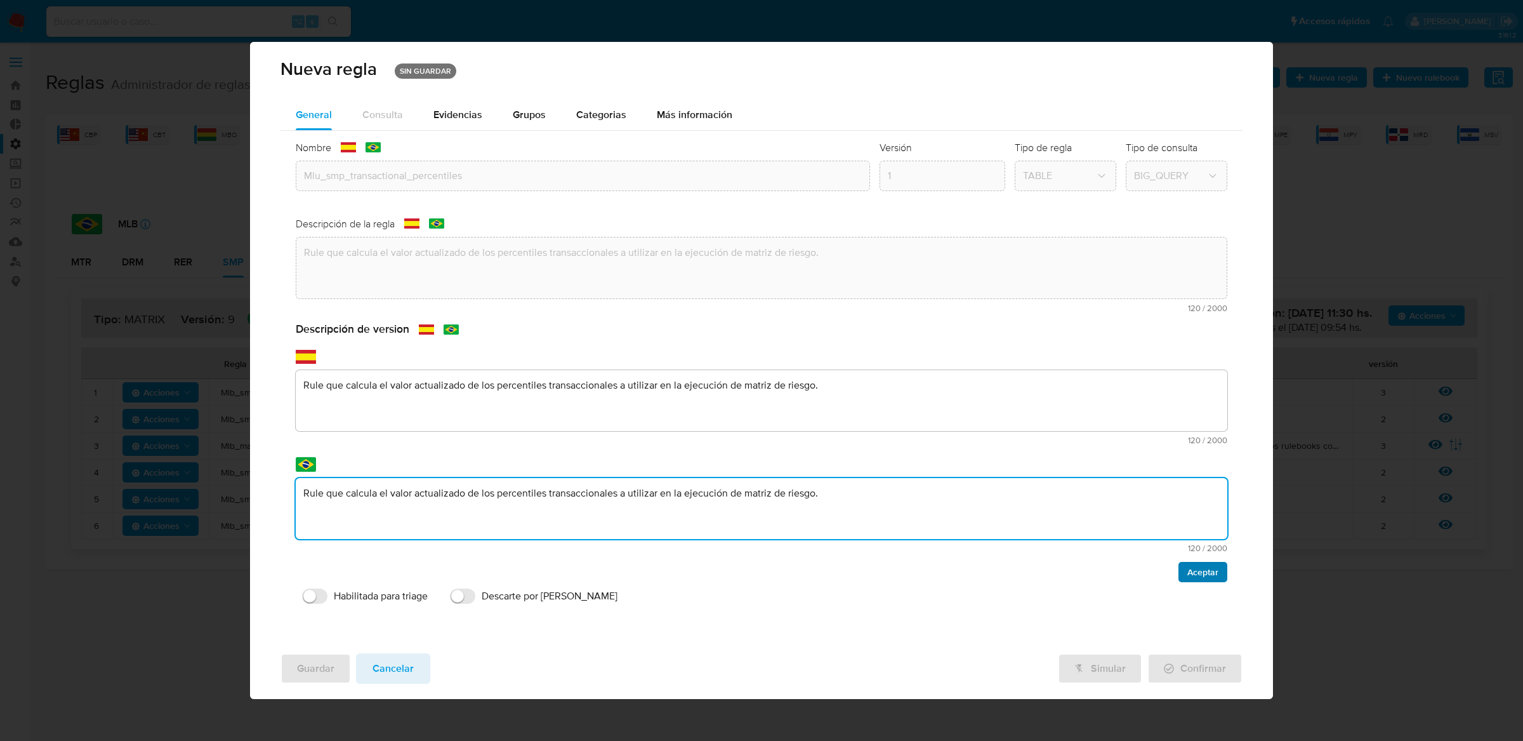
type textarea "Rule que calcula el valor actualizado de los percentiles transaccionales a util…"
click at [1196, 570] on span "Aceptar" at bounding box center [1202, 572] width 31 height 18
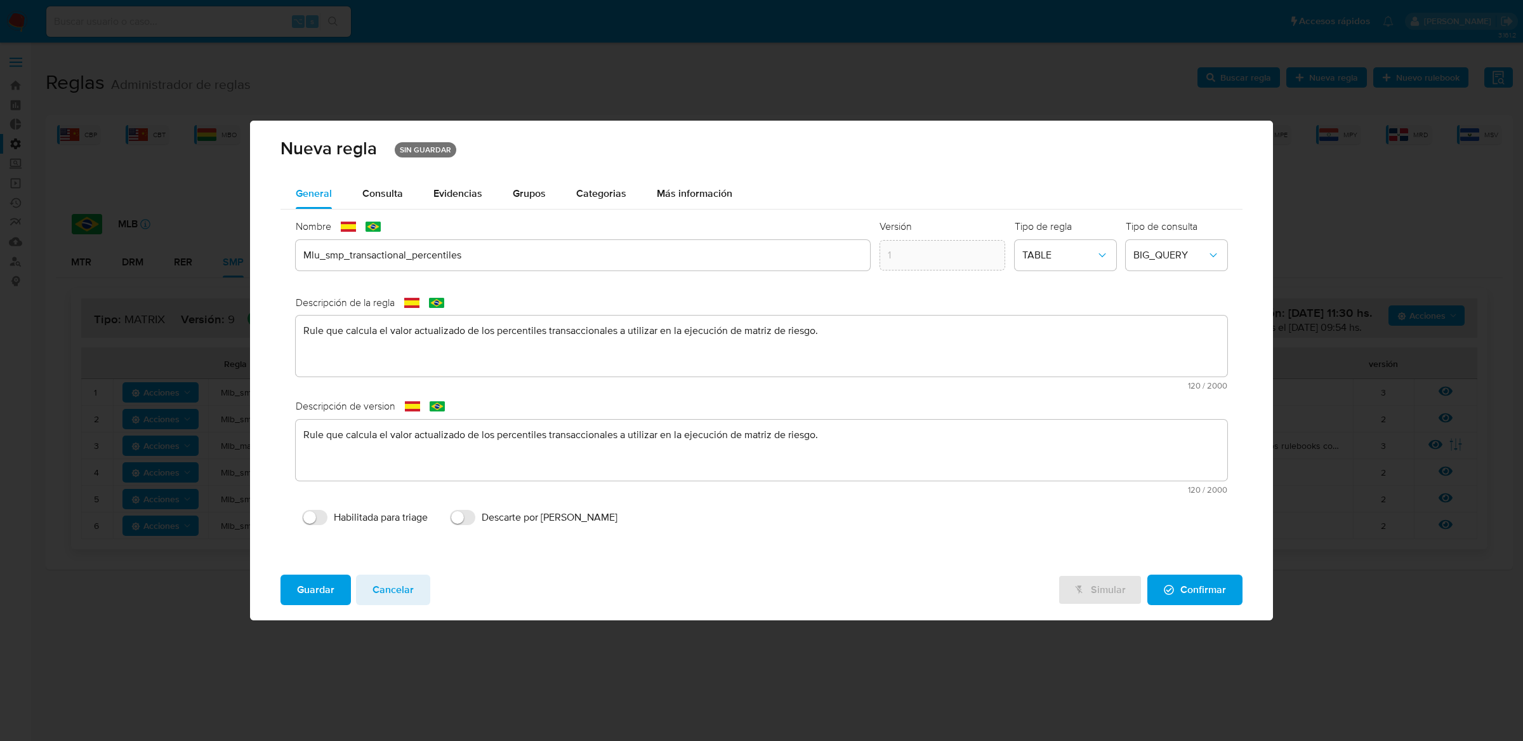
click at [289, 588] on button "Guardar" at bounding box center [315, 589] width 70 height 30
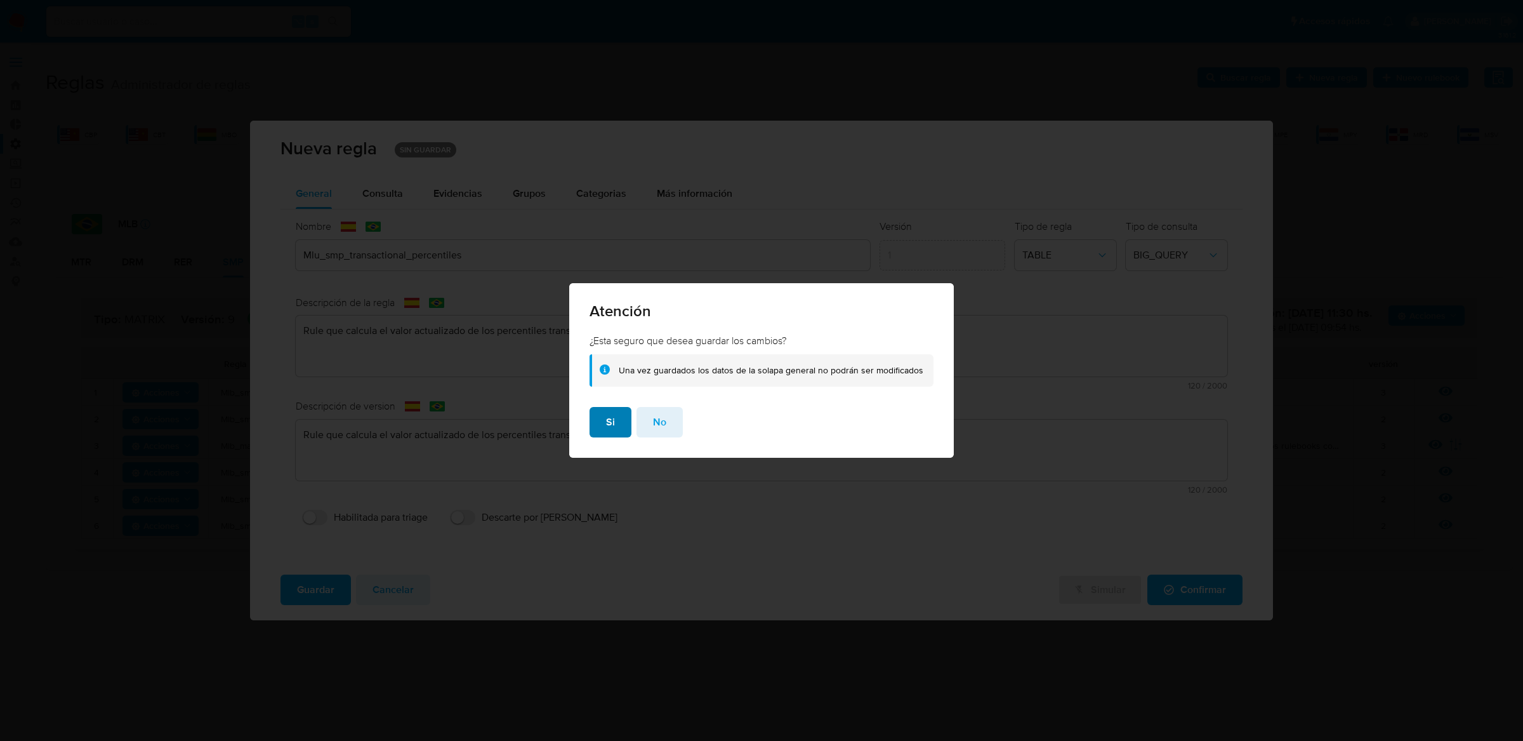
click at [615, 426] on span "Si" at bounding box center [610, 422] width 9 height 28
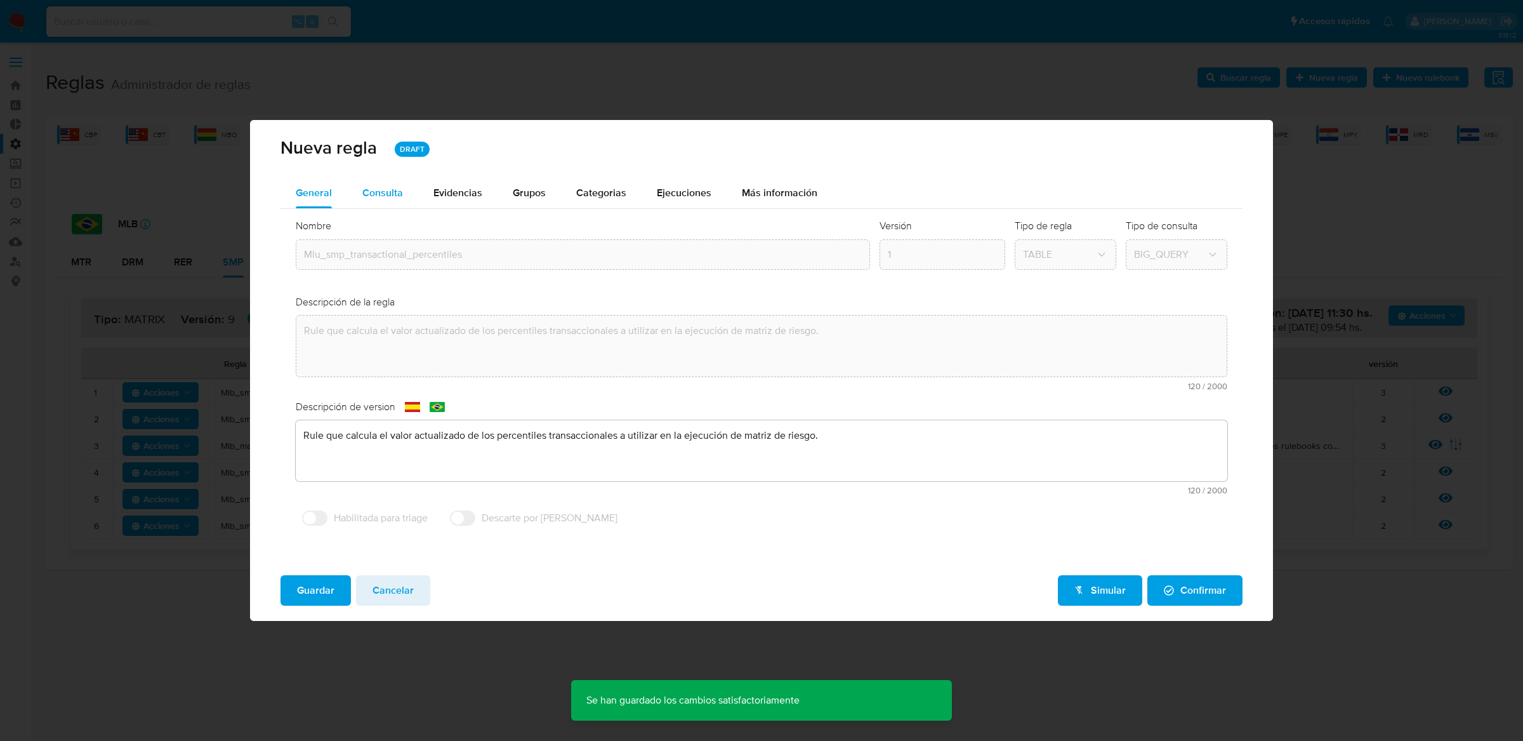
click at [406, 202] on button "Consulta" at bounding box center [382, 193] width 71 height 30
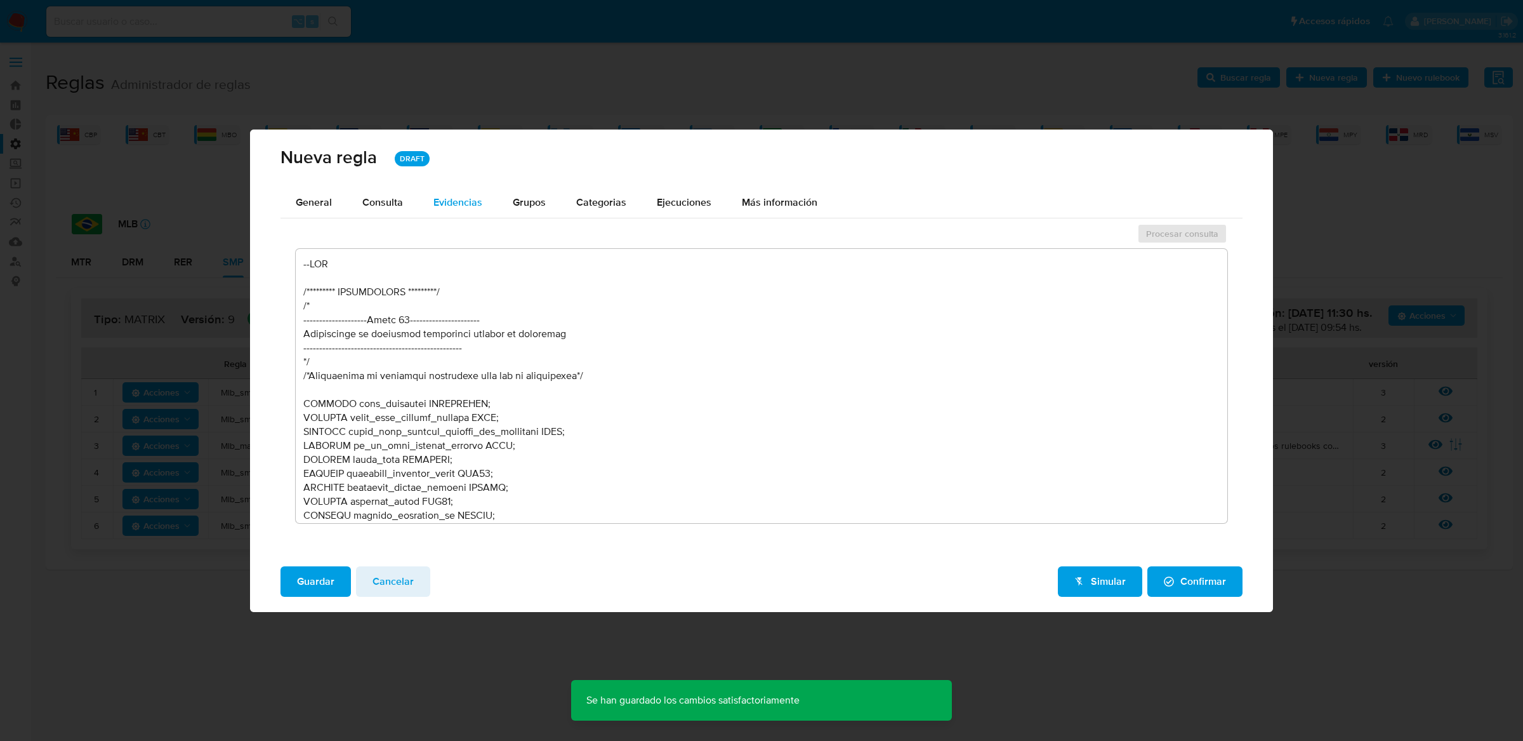
click at [476, 208] on div "Evidencias" at bounding box center [457, 202] width 49 height 10
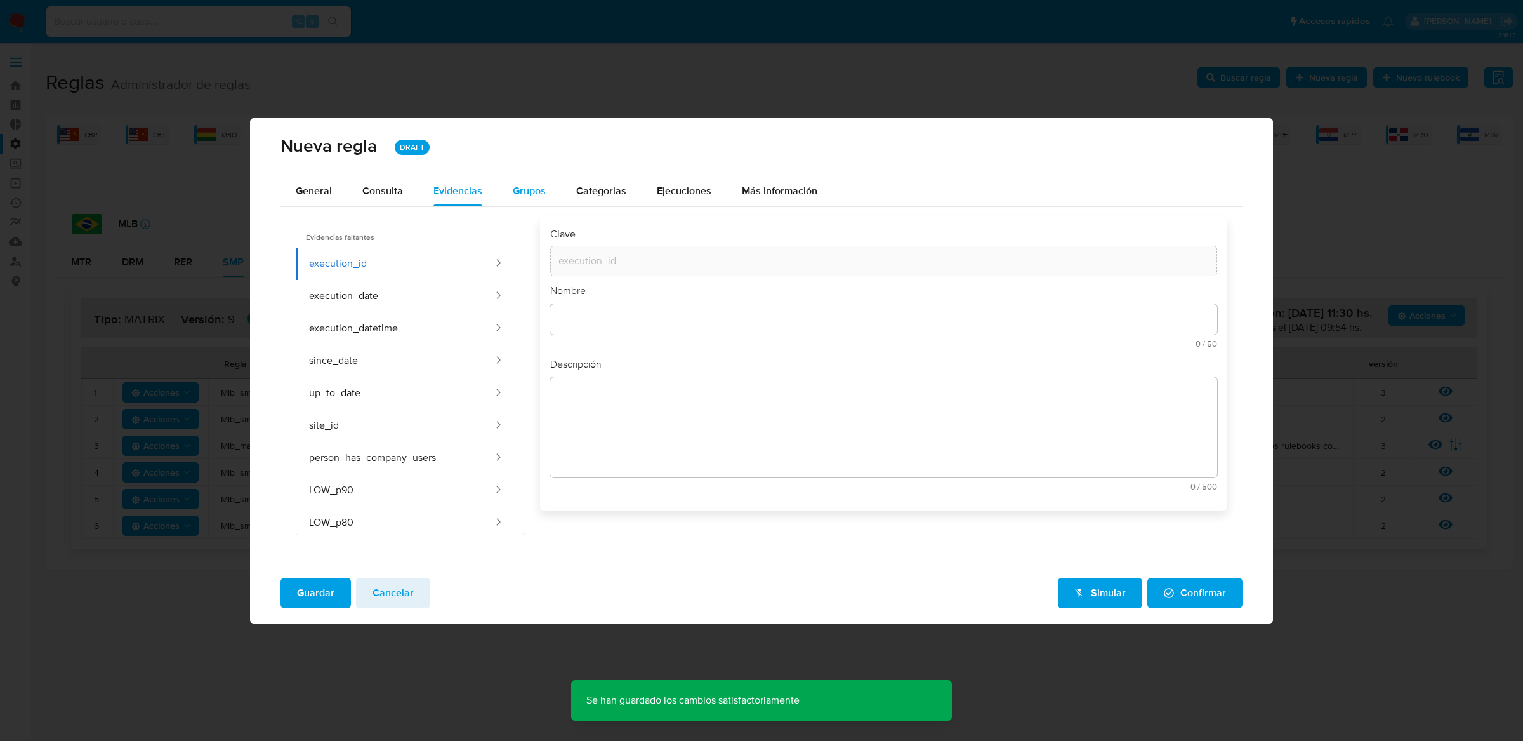
click at [531, 204] on div "Grupos" at bounding box center [529, 191] width 33 height 30
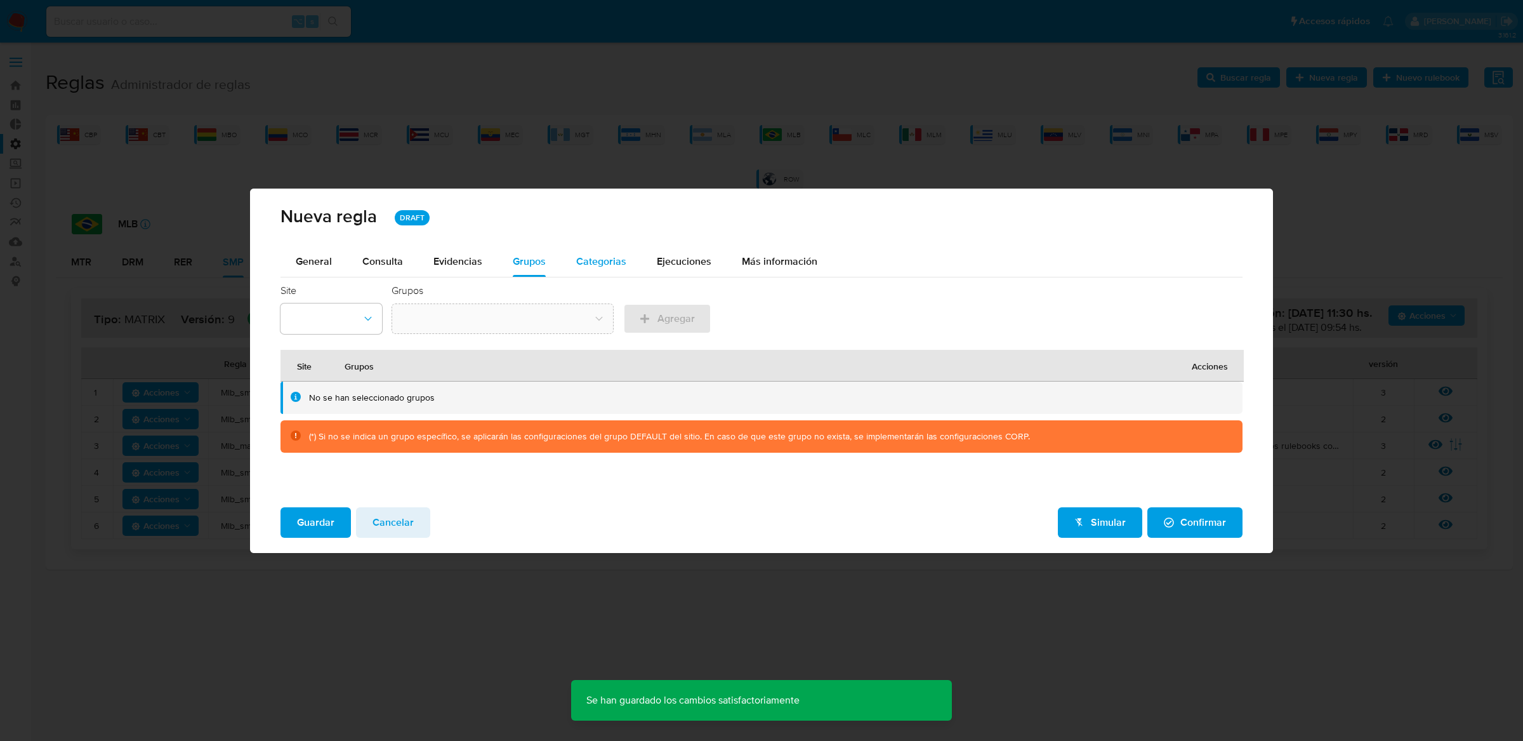
click at [582, 247] on div "Categorias" at bounding box center [601, 261] width 50 height 30
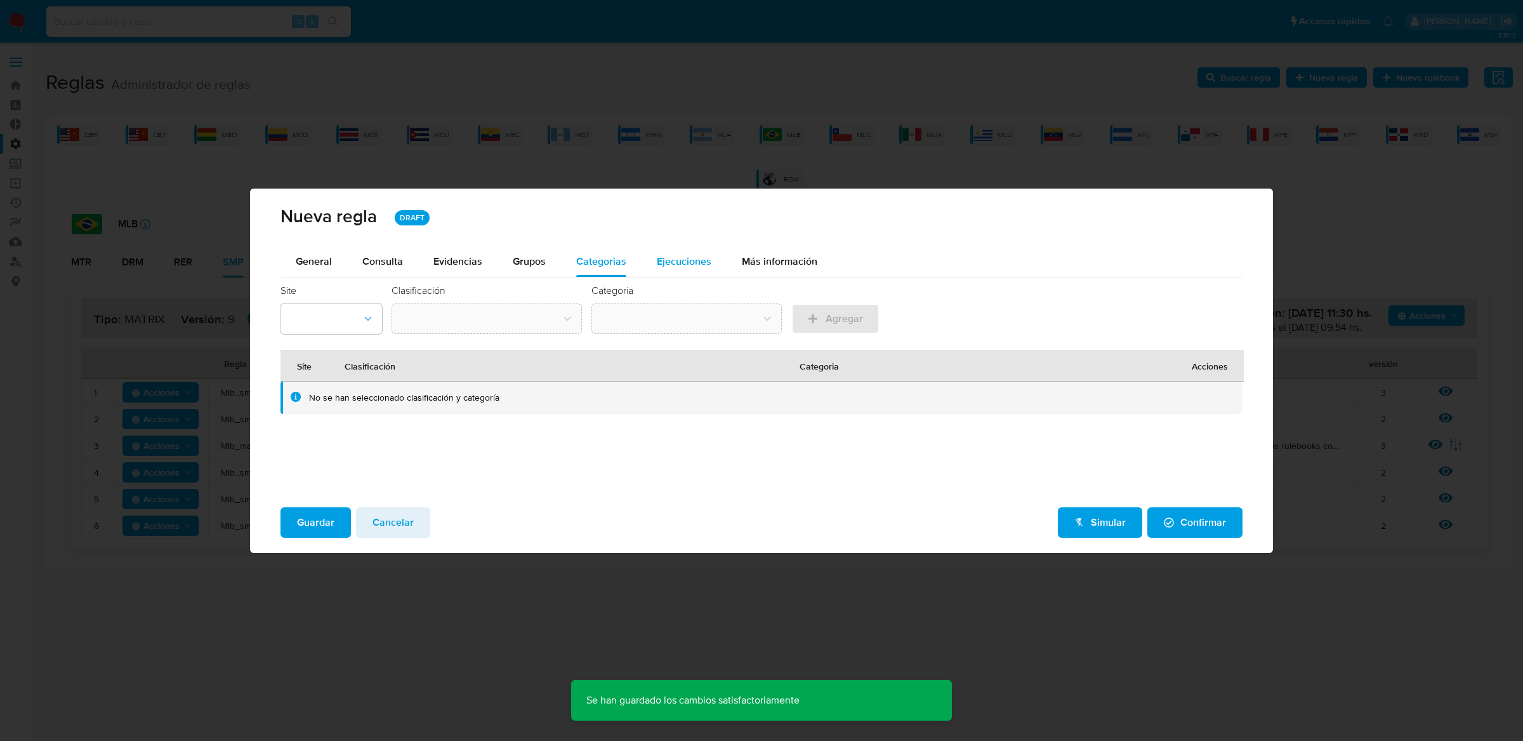
click at [668, 272] on div "Ejecuciones" at bounding box center [684, 261] width 55 height 30
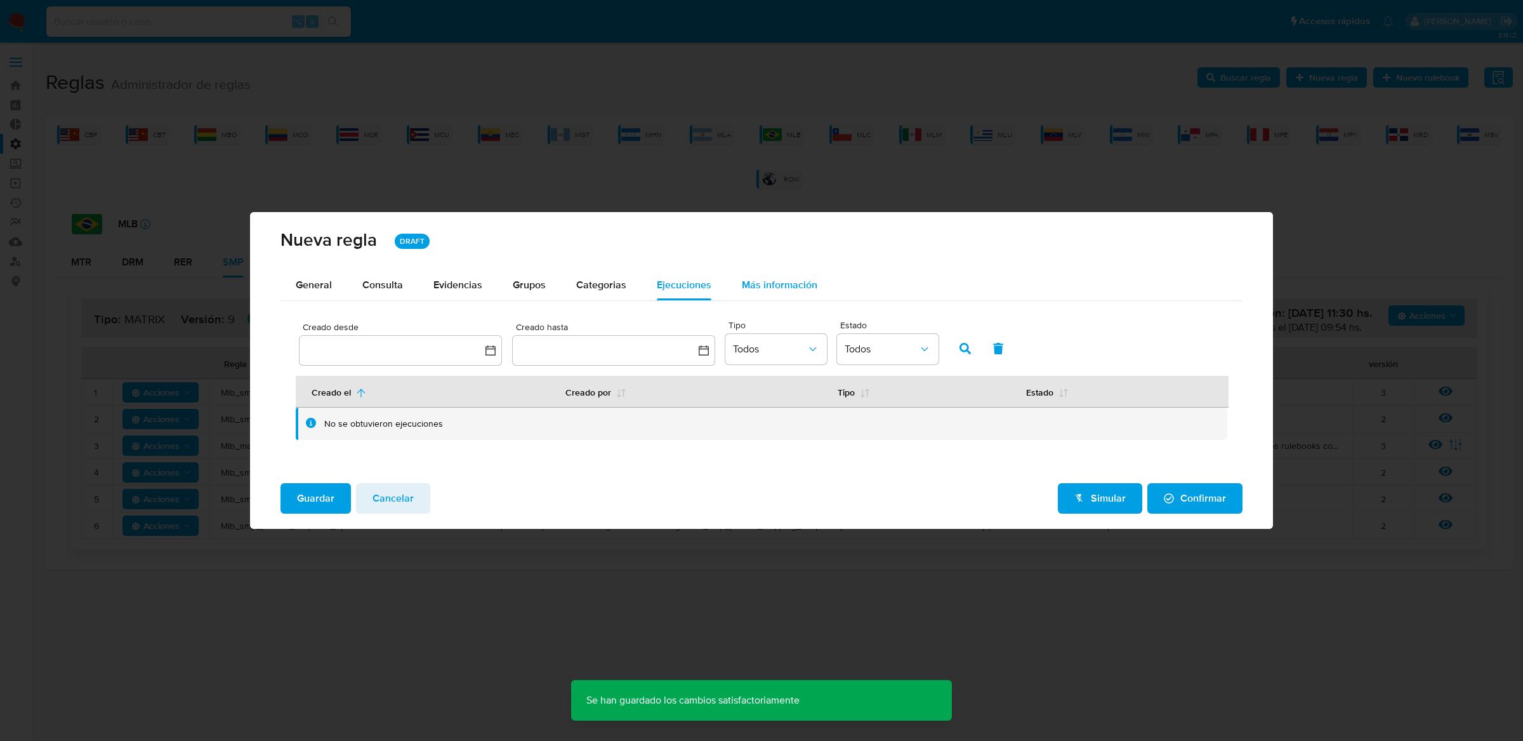
click at [769, 296] on div "Más información" at bounding box center [780, 285] width 76 height 30
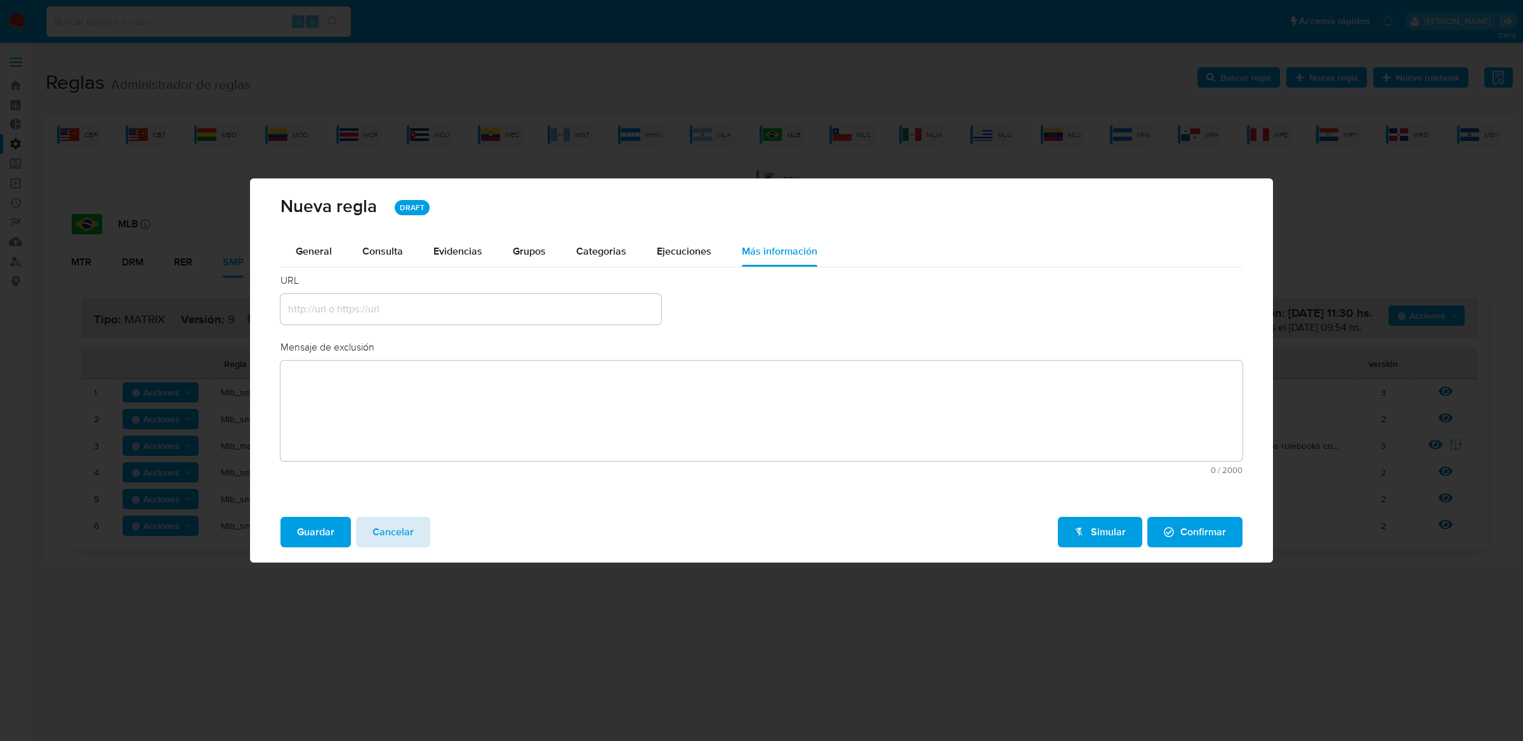
click at [369, 523] on button "Cancelar" at bounding box center [393, 532] width 74 height 30
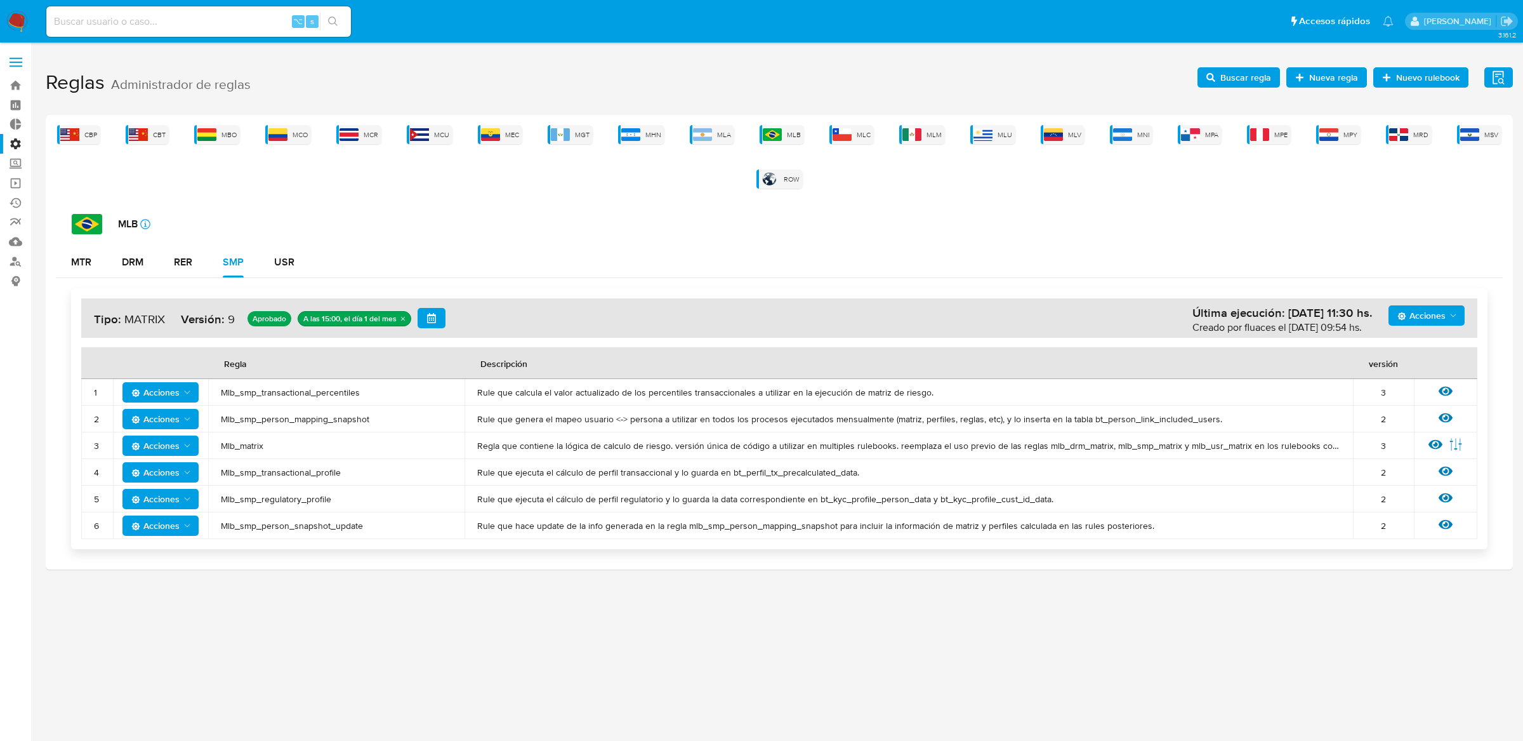
click at [1227, 81] on span "Buscar regla" at bounding box center [1245, 77] width 51 height 20
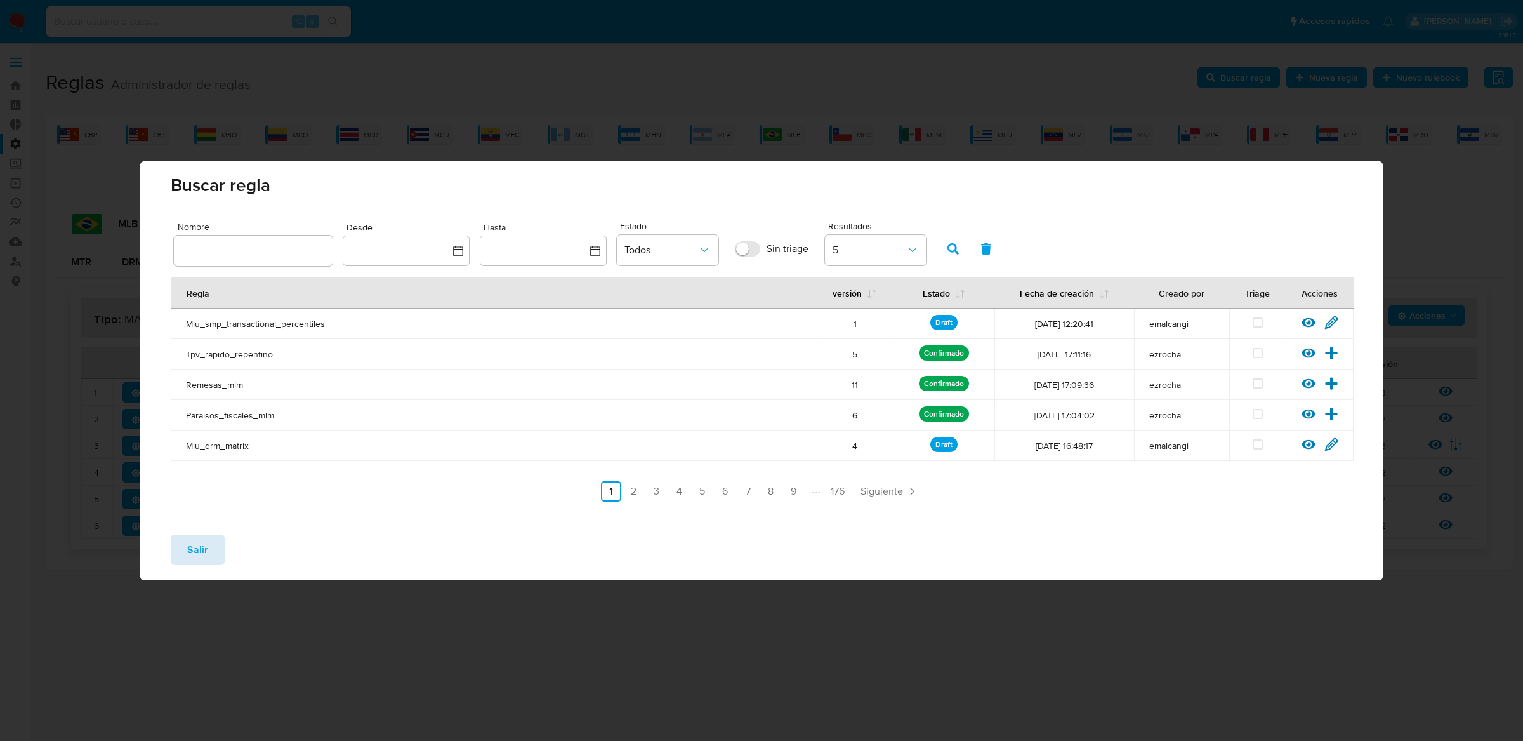
click at [195, 546] on span "Salir" at bounding box center [197, 550] width 21 height 28
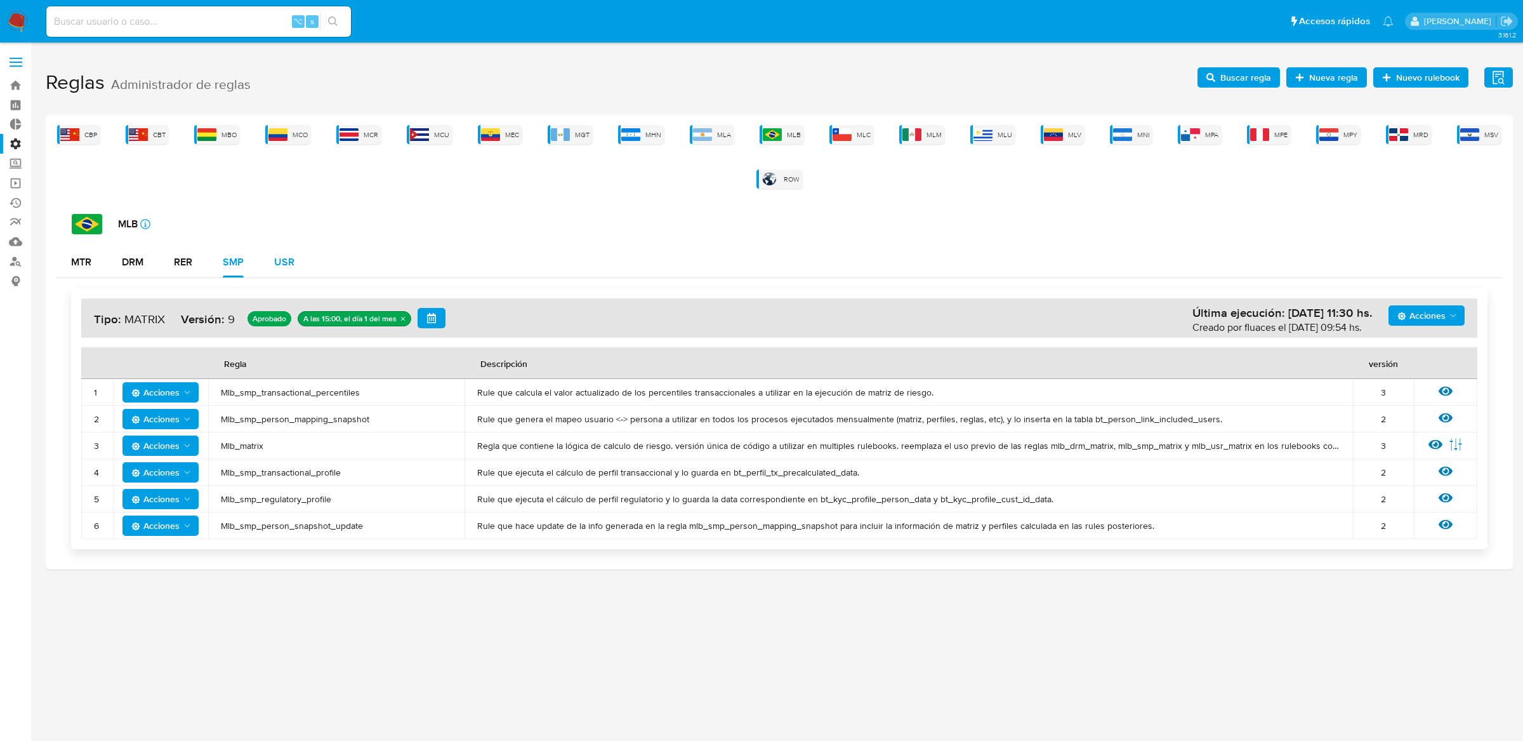
click at [289, 263] on div "USR" at bounding box center [284, 262] width 20 height 10
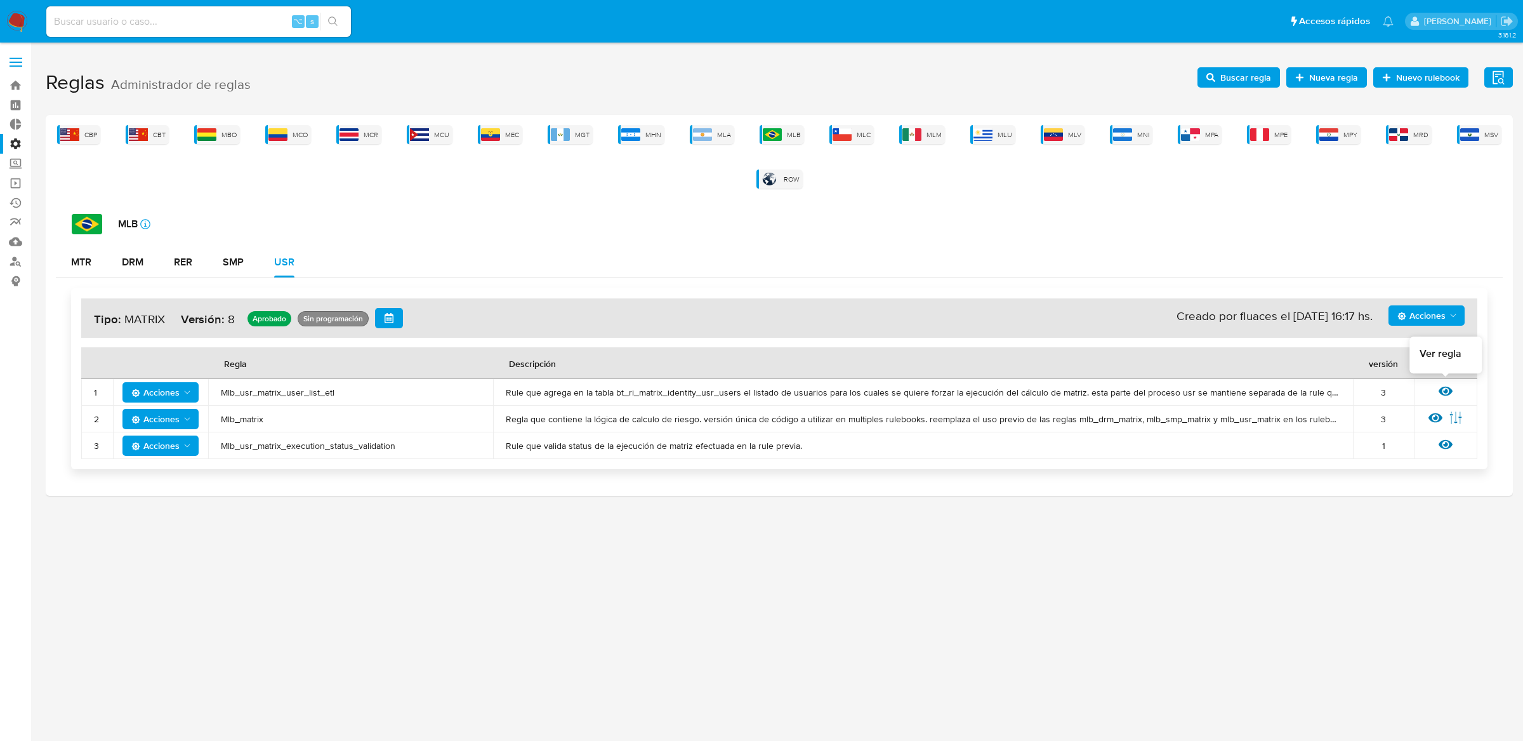
click at [1441, 390] on icon at bounding box center [1446, 391] width 14 height 10
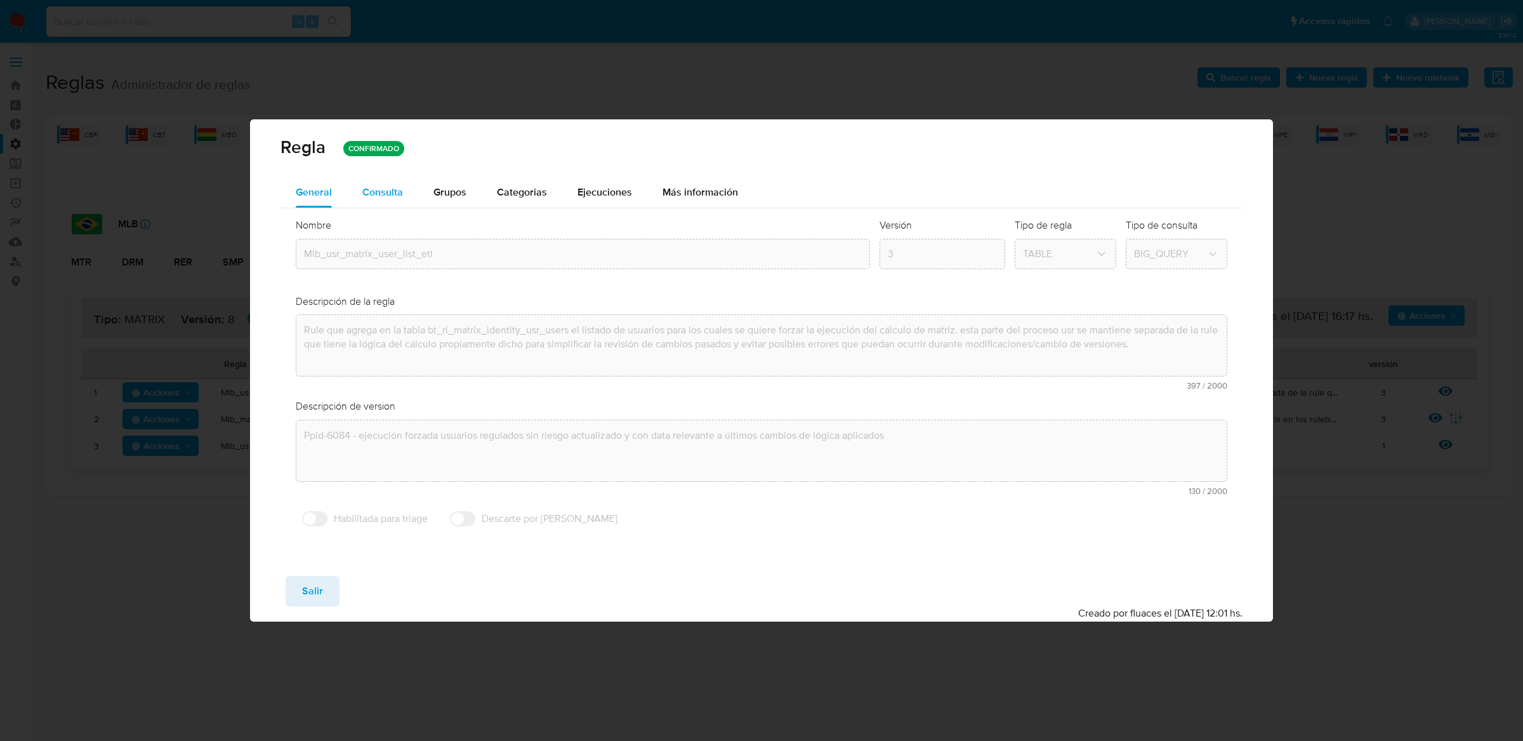
click at [364, 185] on span "Consulta" at bounding box center [382, 192] width 41 height 15
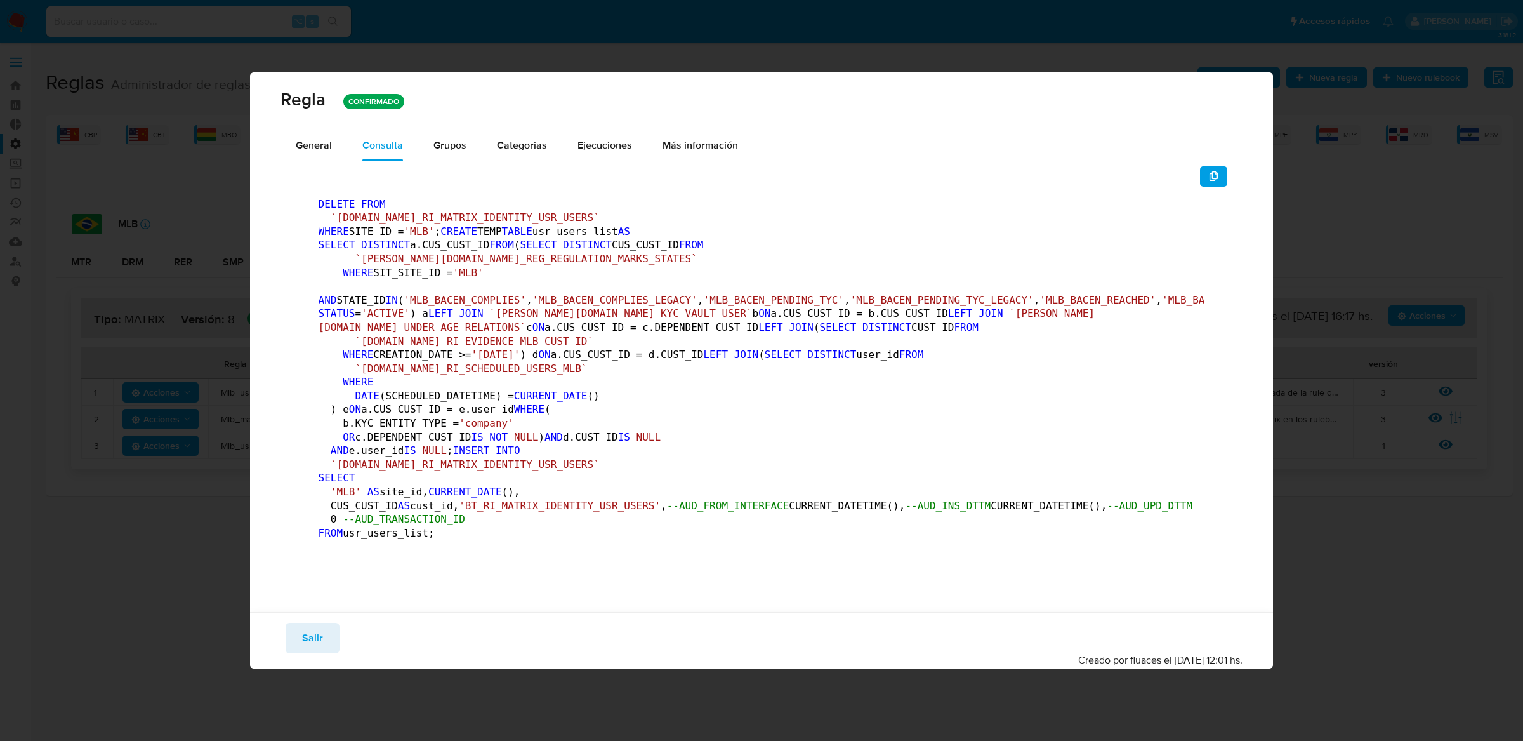
scroll to position [0, 0]
click at [329, 653] on button "Salir" at bounding box center [313, 638] width 54 height 30
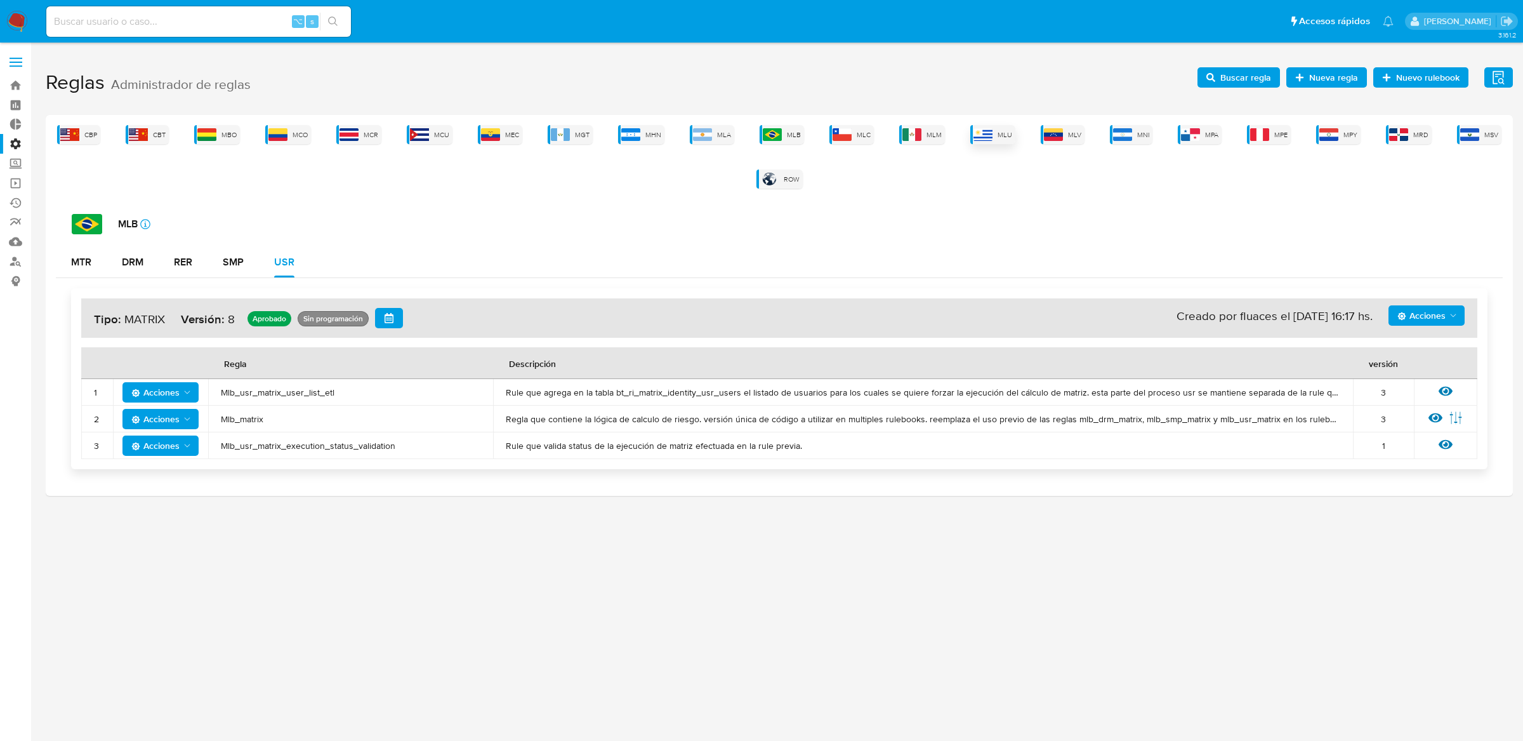
click at [979, 138] on img at bounding box center [982, 134] width 19 height 13
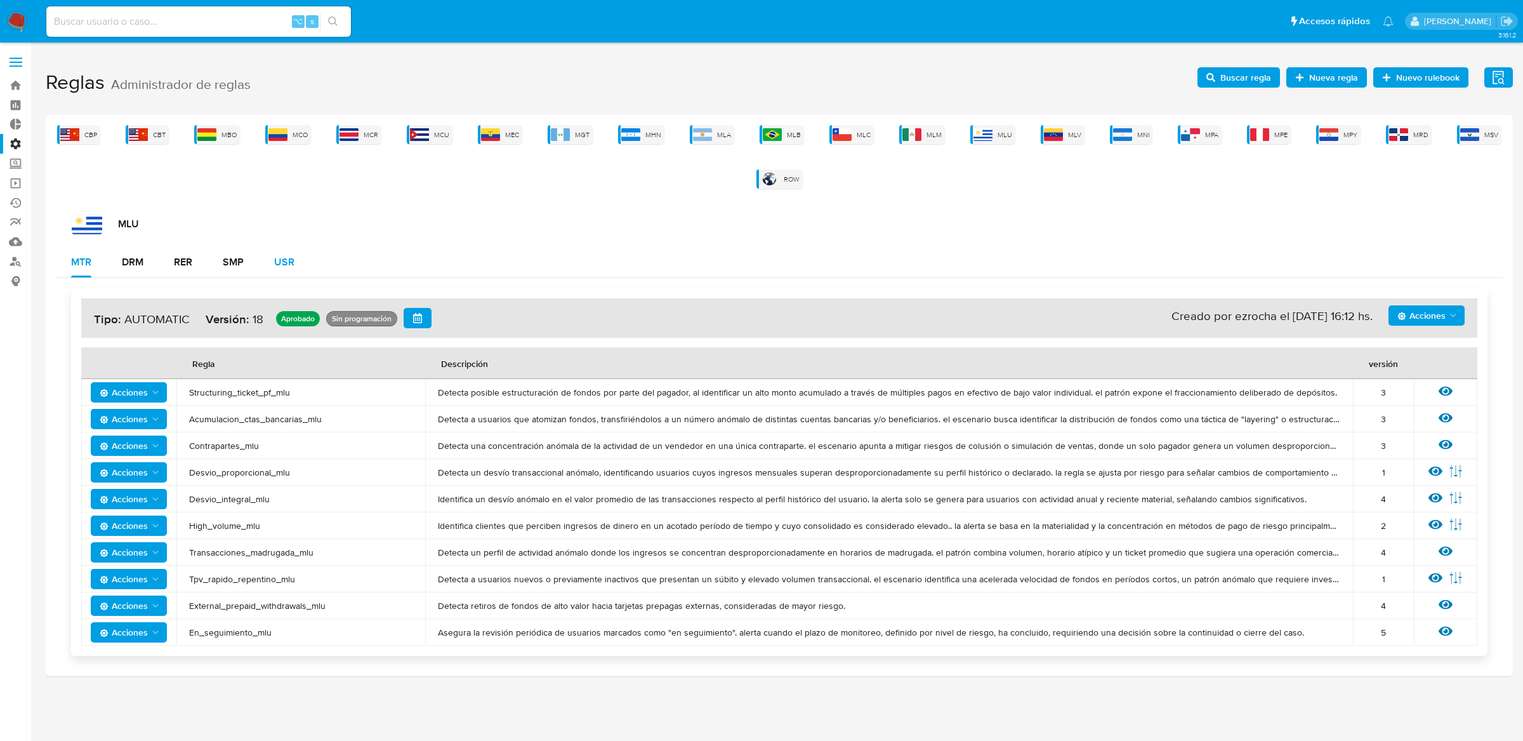
click at [287, 266] on div "USR" at bounding box center [284, 262] width 20 height 10
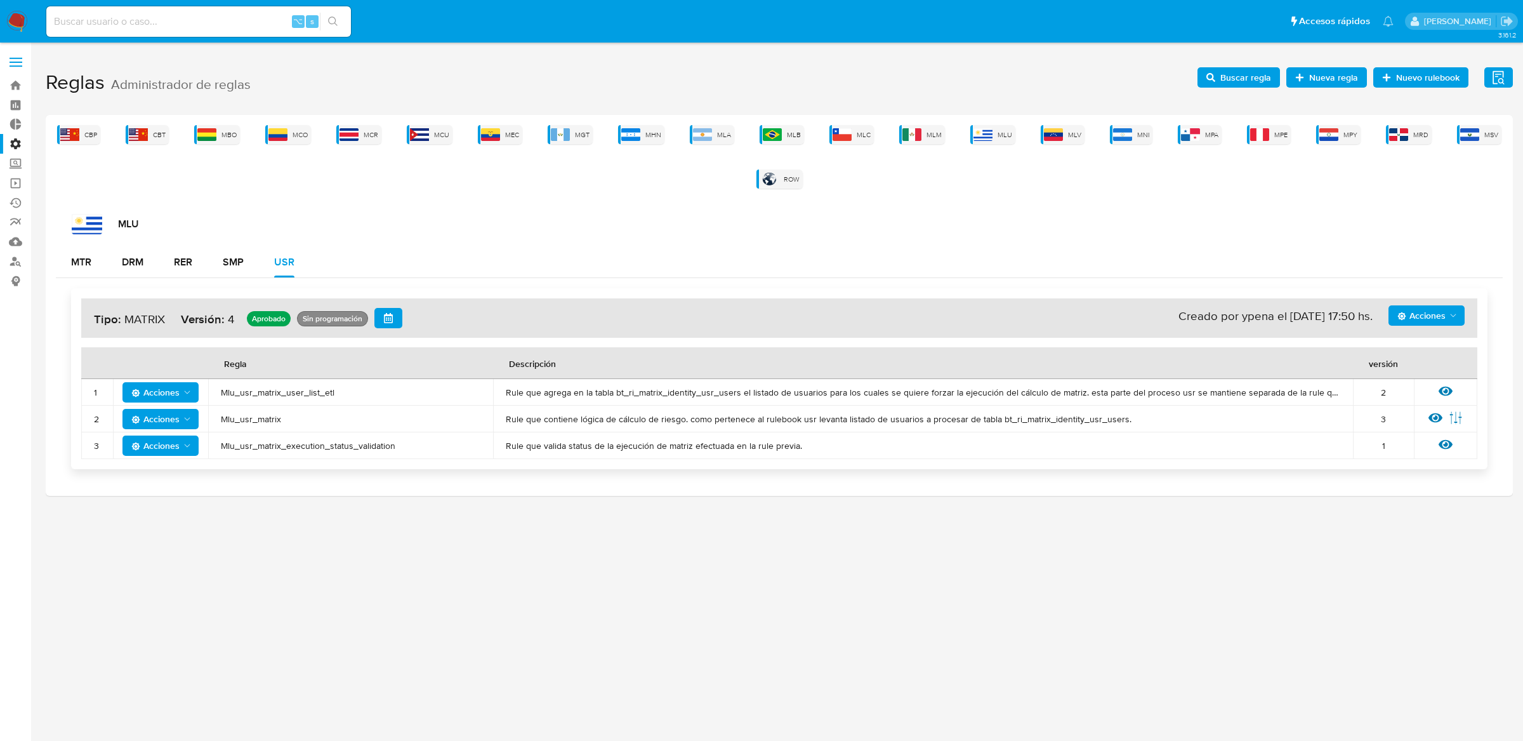
click at [1444, 393] on icon at bounding box center [1446, 391] width 14 height 14
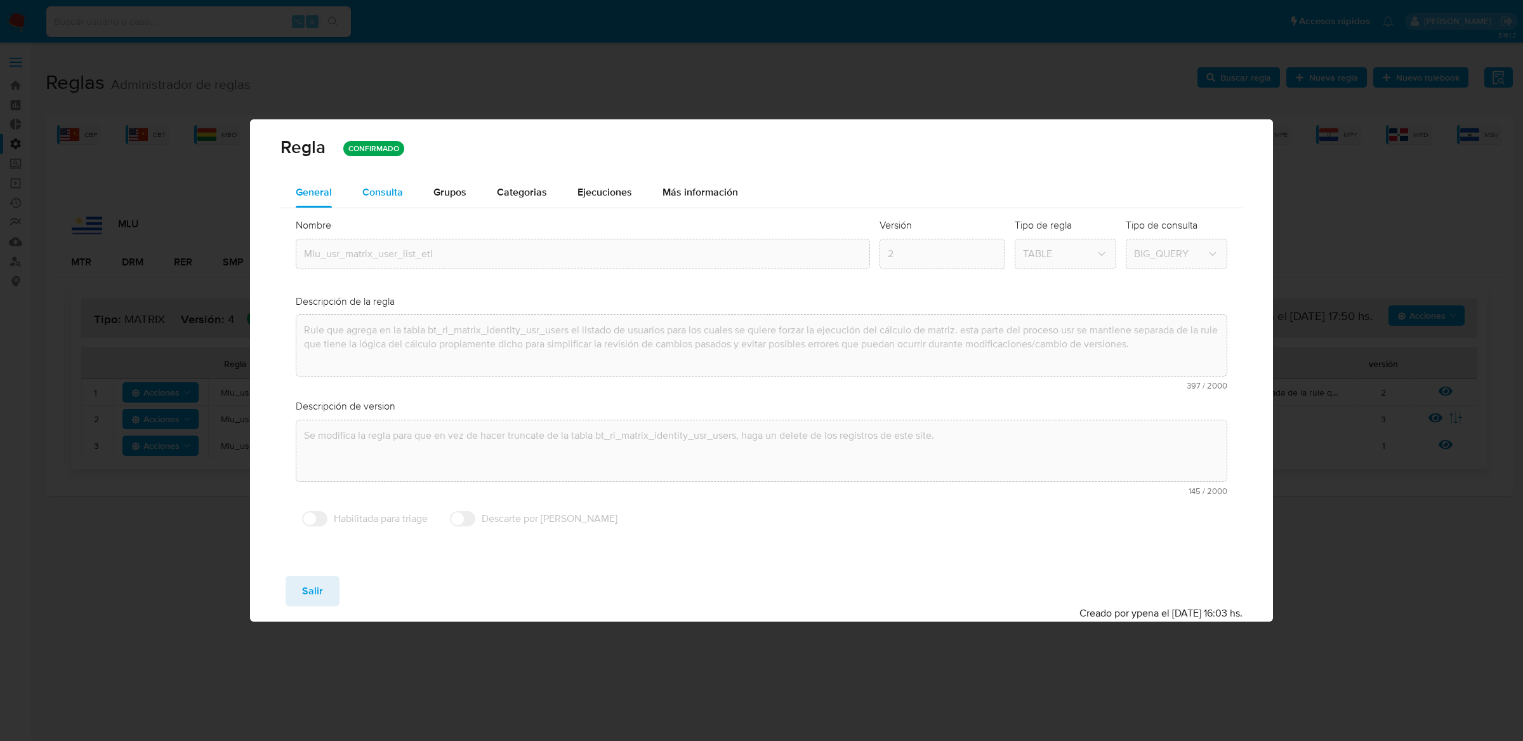
click at [388, 197] on span "Consulta" at bounding box center [382, 192] width 41 height 15
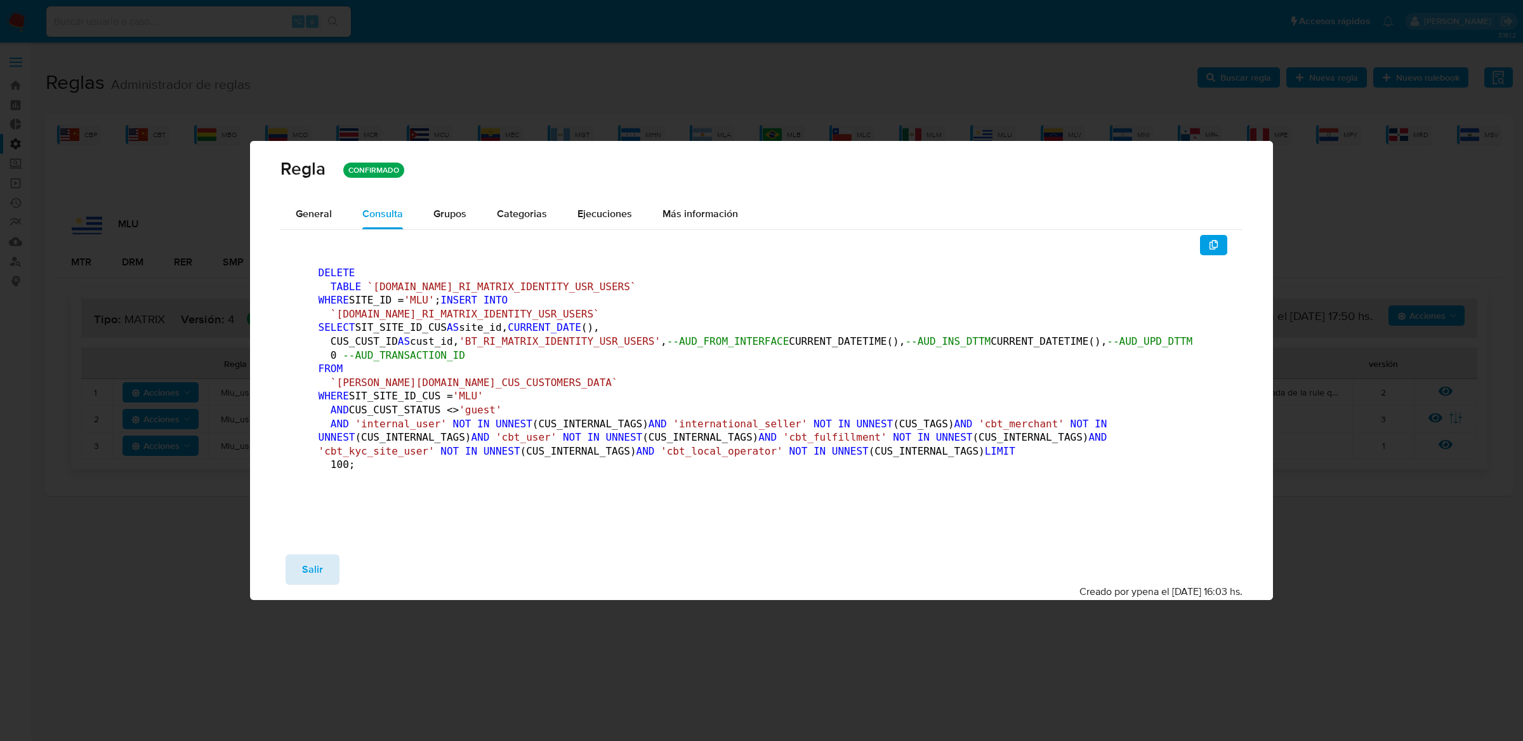
click at [308, 583] on span "Salir" at bounding box center [312, 569] width 21 height 28
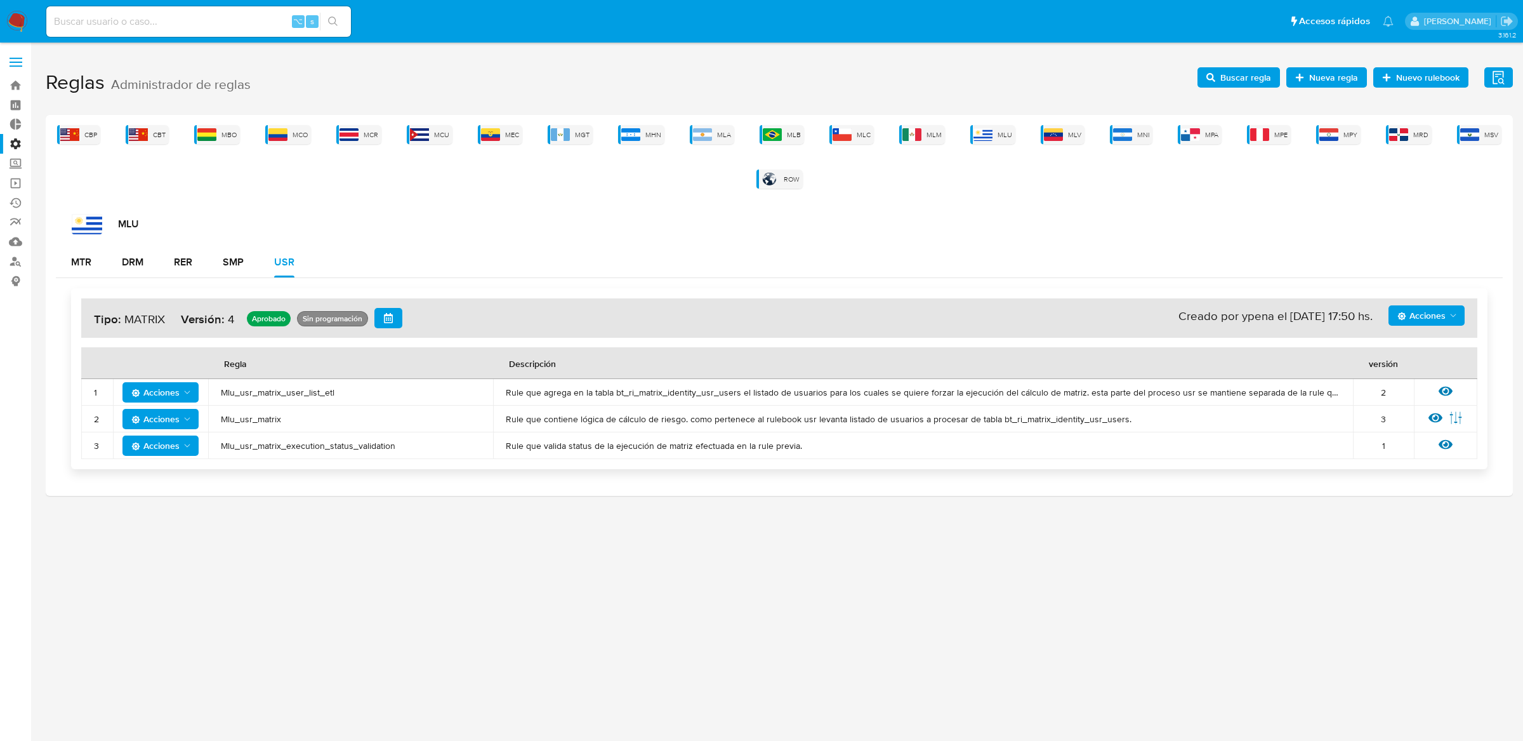
click at [322, 394] on span "Mlu_usr_matrix_user_list_etl" at bounding box center [351, 391] width 260 height 11
click at [1264, 87] on h1 "Reglas Administrador de reglas Evidencias Nuevo rulebook Nueva regla Buscar reg…" at bounding box center [779, 83] width 1467 height 44
click at [1260, 80] on span "Buscar regla" at bounding box center [1245, 77] width 51 height 20
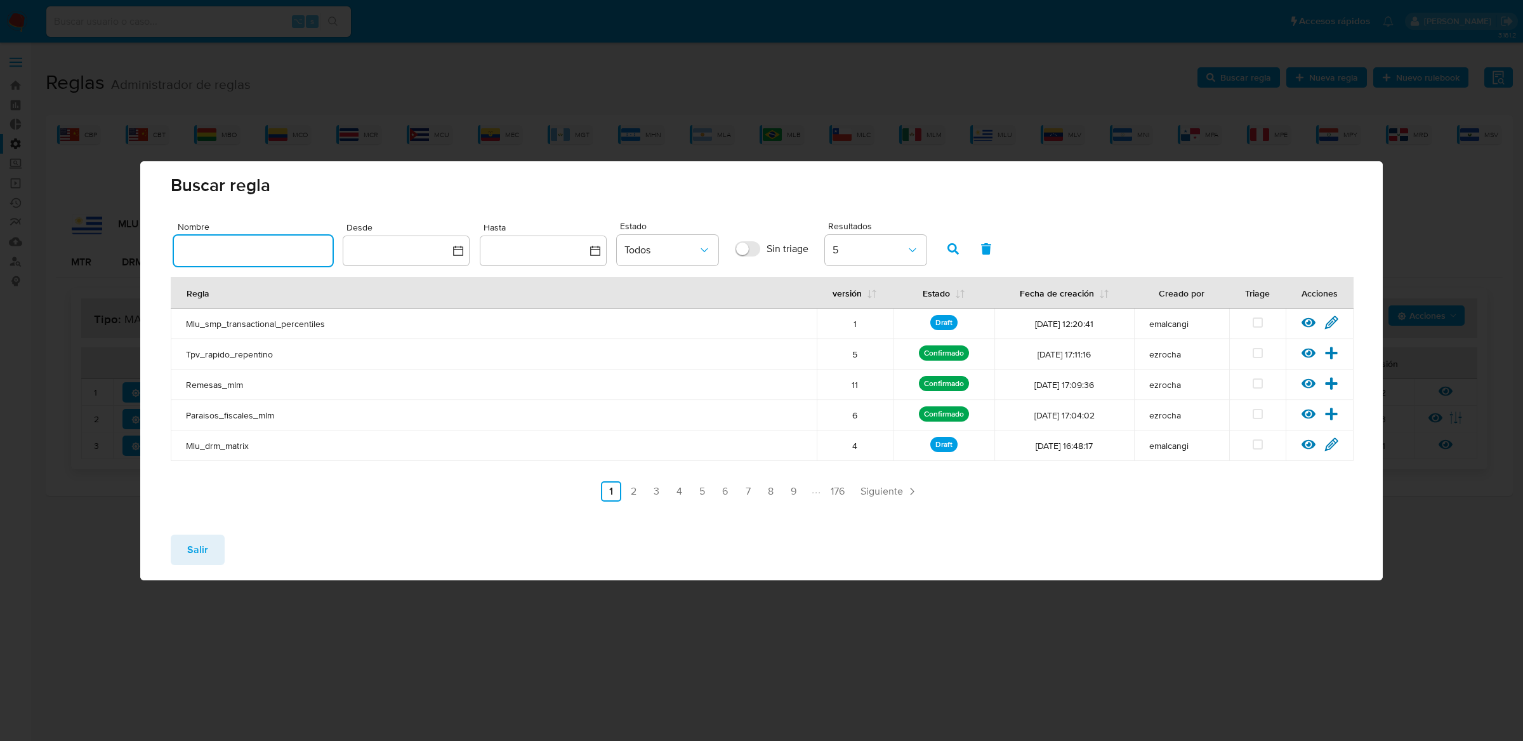
click at [262, 248] on input "text" at bounding box center [253, 250] width 159 height 16
type input "Mlu_usr_matrix_user_list_etl"
click at [956, 256] on span "button" at bounding box center [952, 249] width 11 height 22
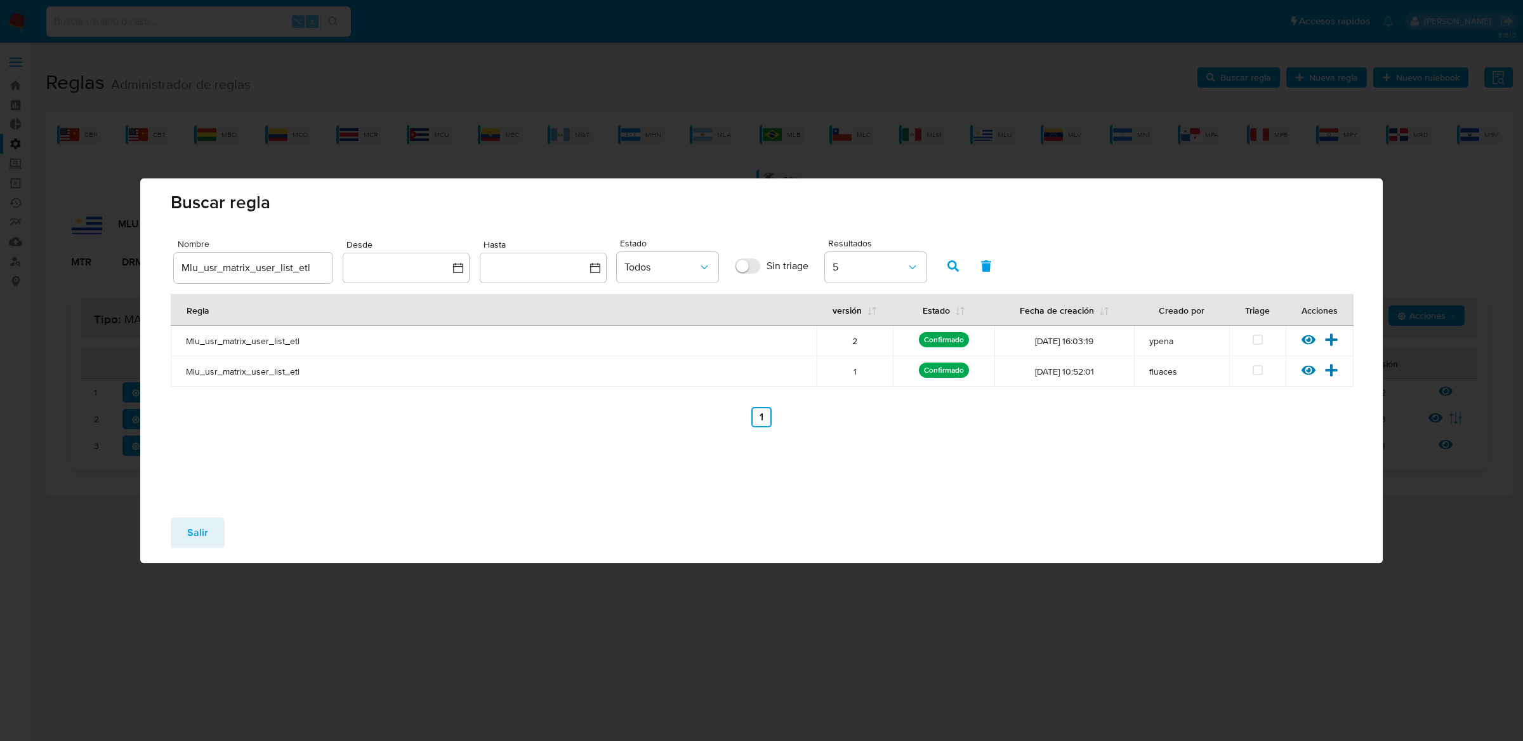
click at [260, 336] on span "Mlu_usr_matrix_user_list_etl" at bounding box center [494, 340] width 616 height 11
click at [1330, 341] on icon at bounding box center [1331, 339] width 12 height 12
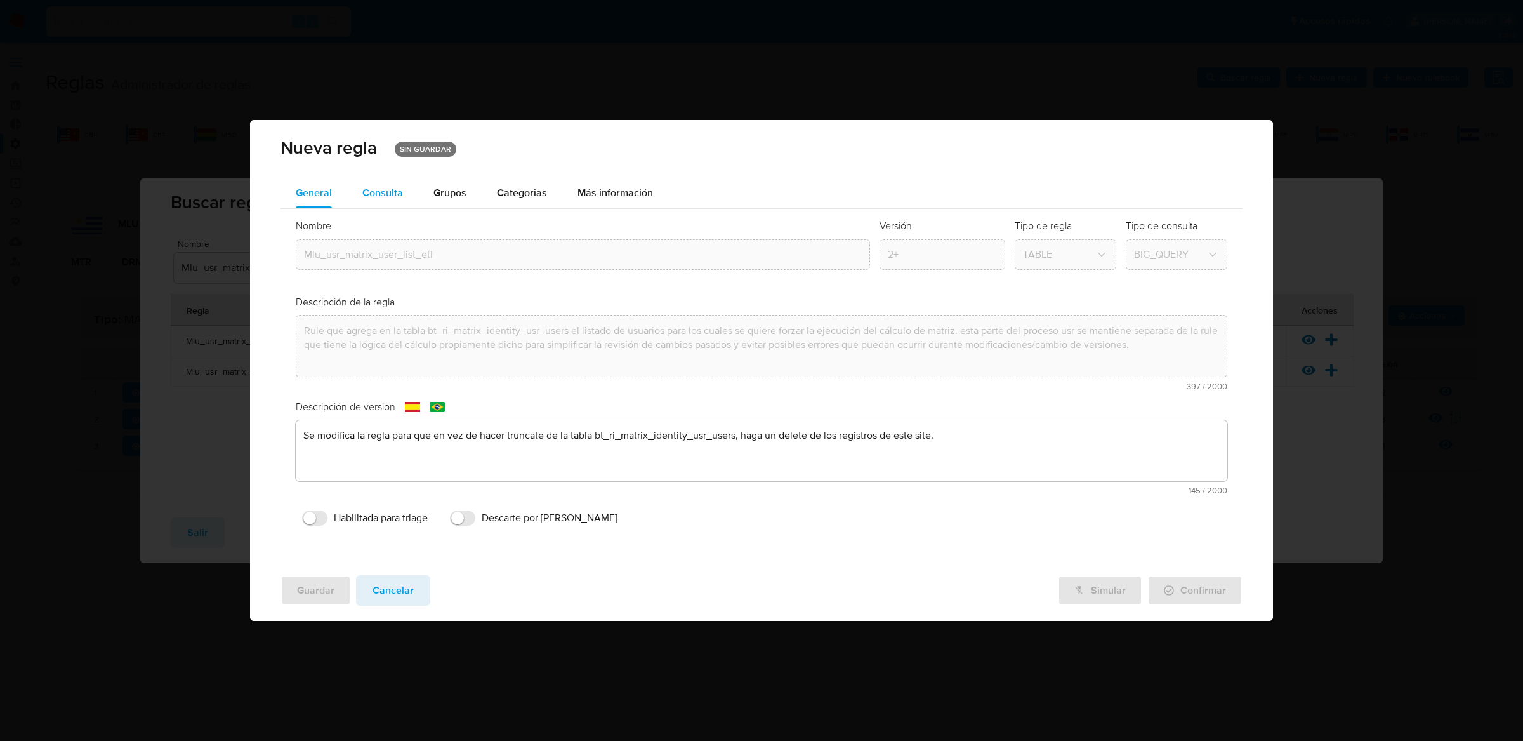
click at [400, 196] on span "Consulta" at bounding box center [382, 192] width 41 height 15
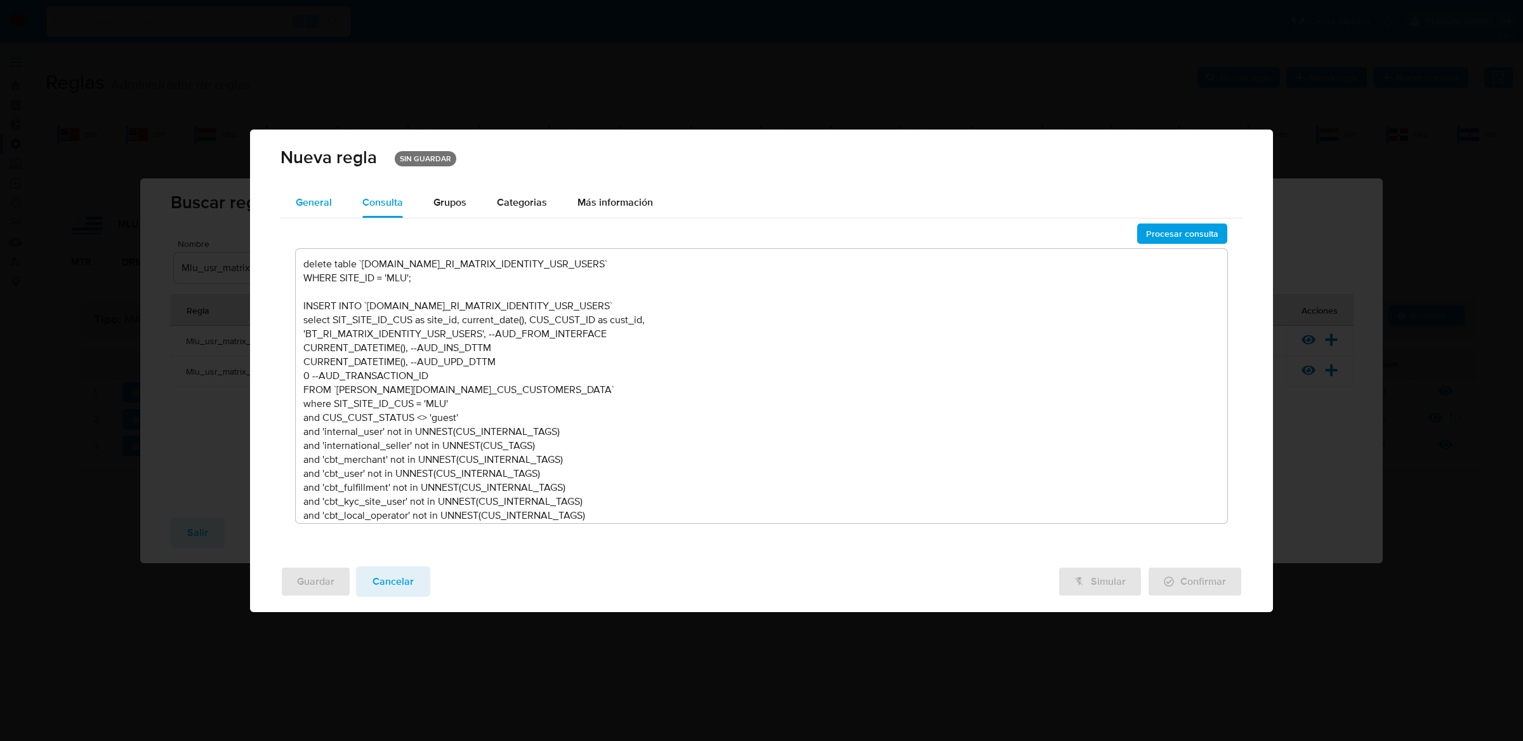
click at [309, 211] on div "General" at bounding box center [314, 202] width 36 height 30
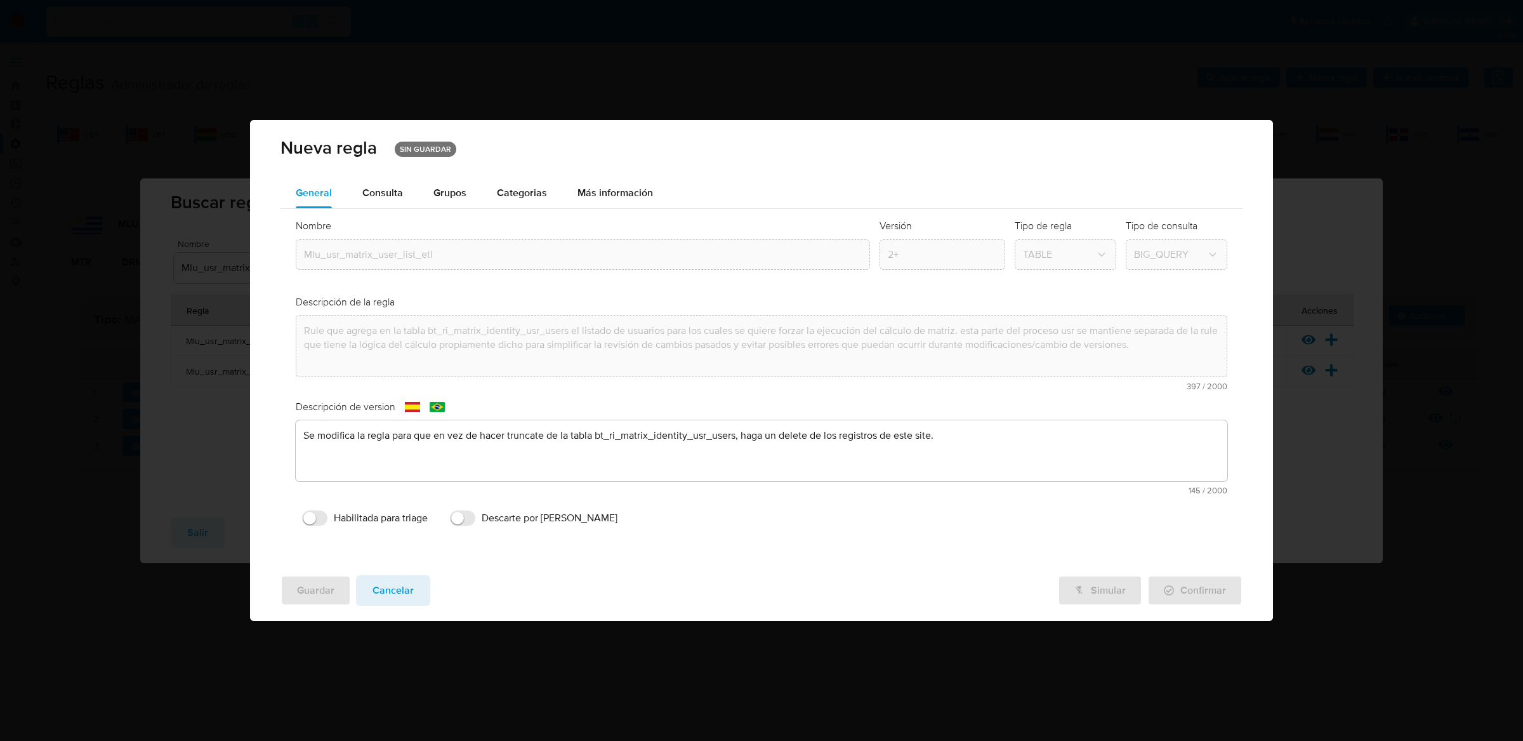
click at [390, 435] on div "text-es Se modifica la regla para que en vez de hacer truncate de la tabla bt_r…" at bounding box center [762, 457] width 932 height 74
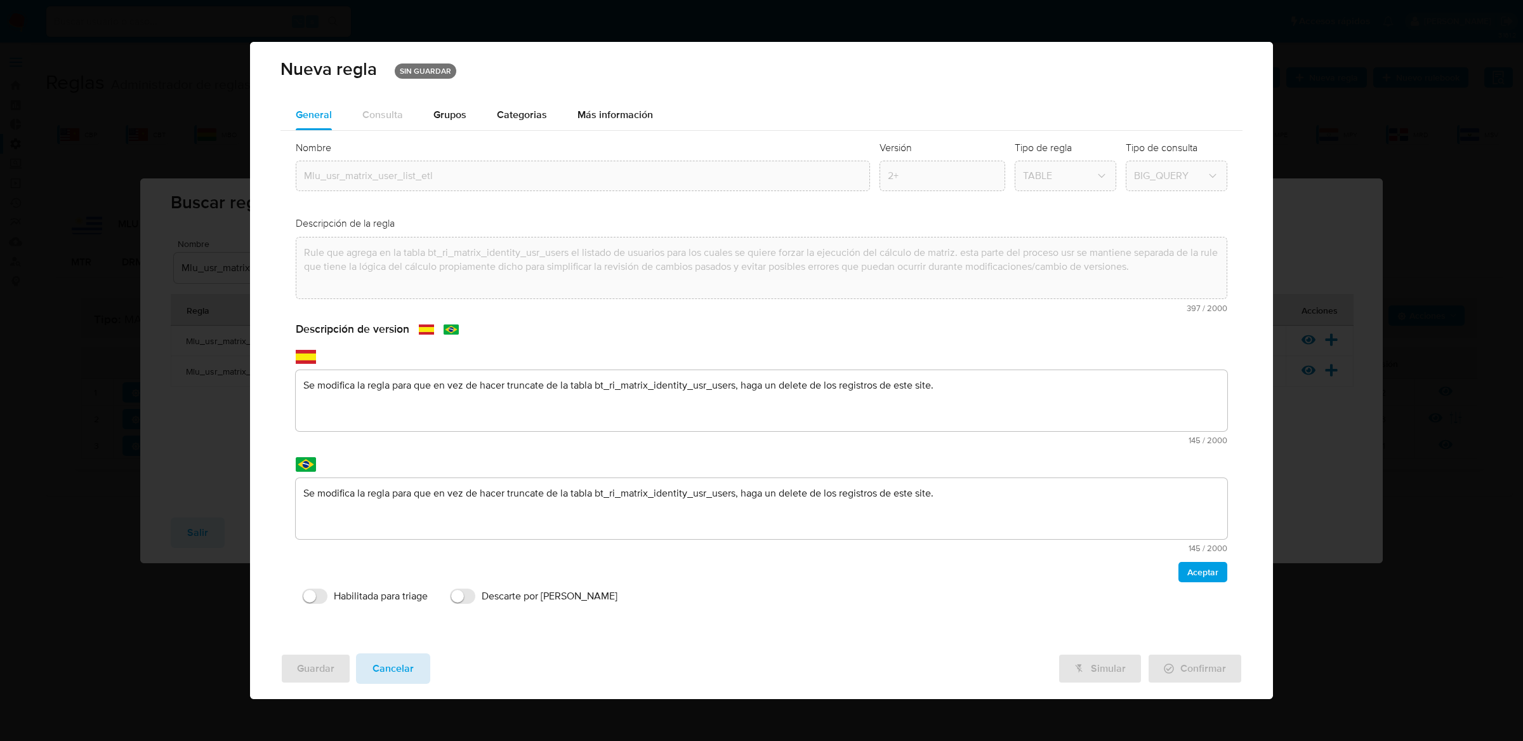
click at [402, 659] on span "Cancelar" at bounding box center [393, 668] width 41 height 28
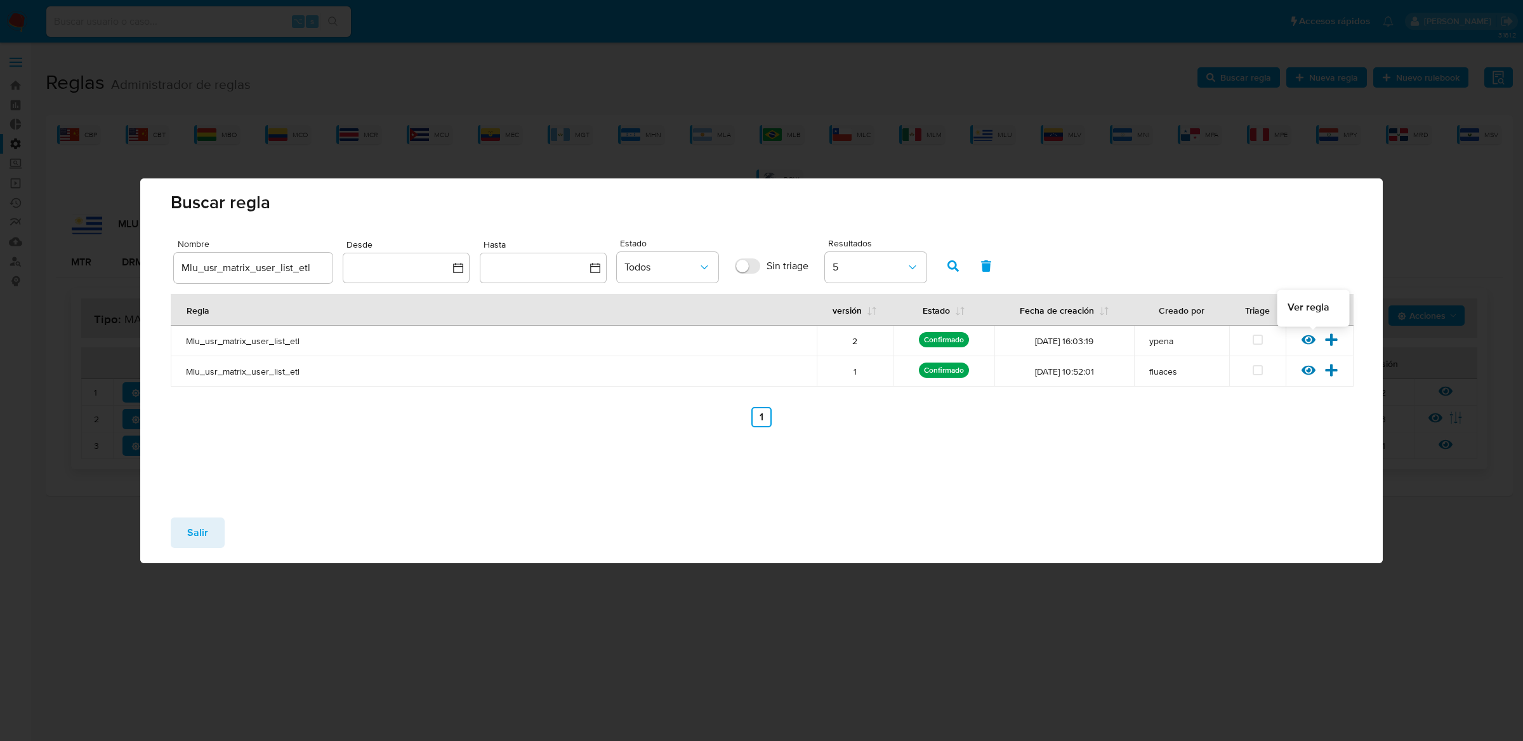
click at [1312, 343] on icon at bounding box center [1309, 340] width 14 height 14
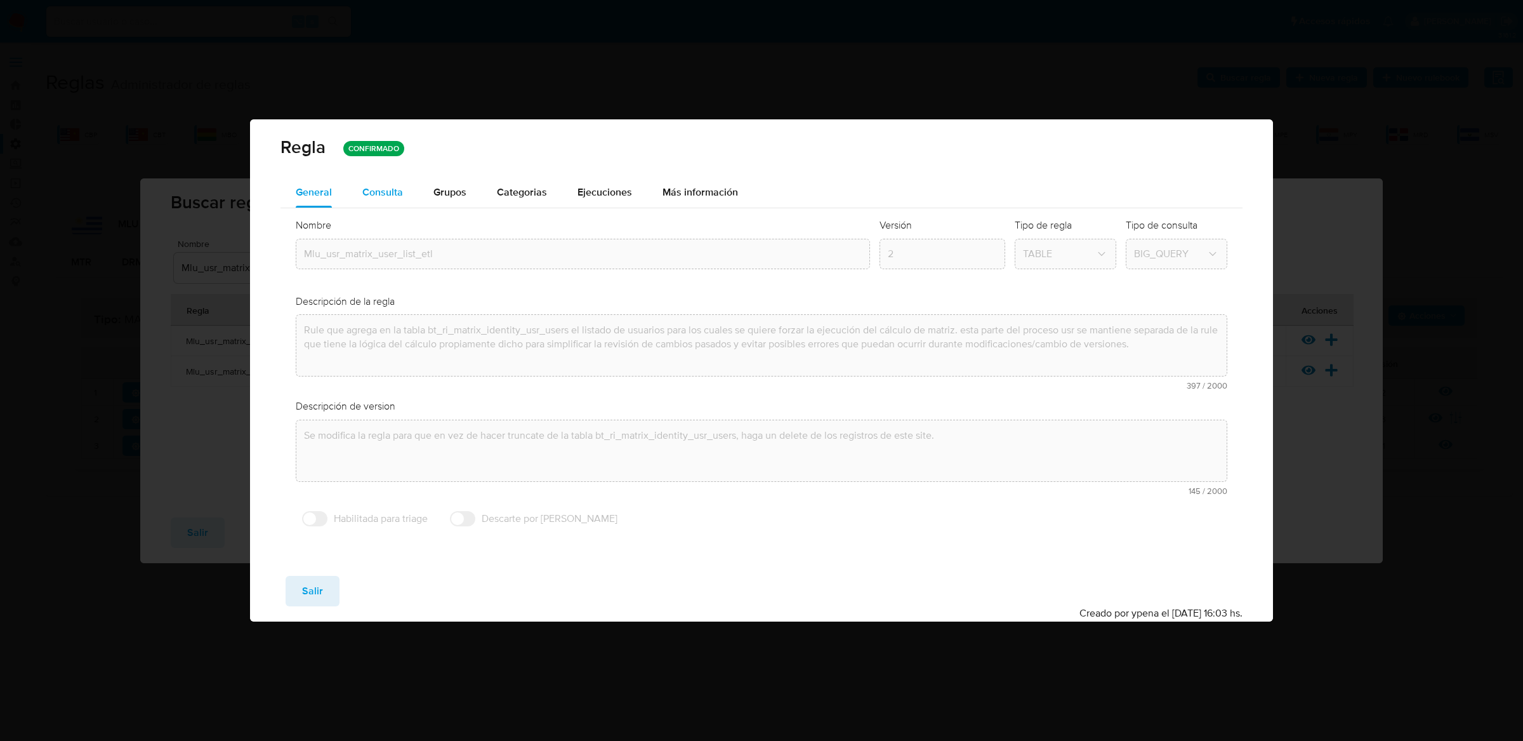
click at [398, 195] on span "Consulta" at bounding box center [382, 192] width 41 height 15
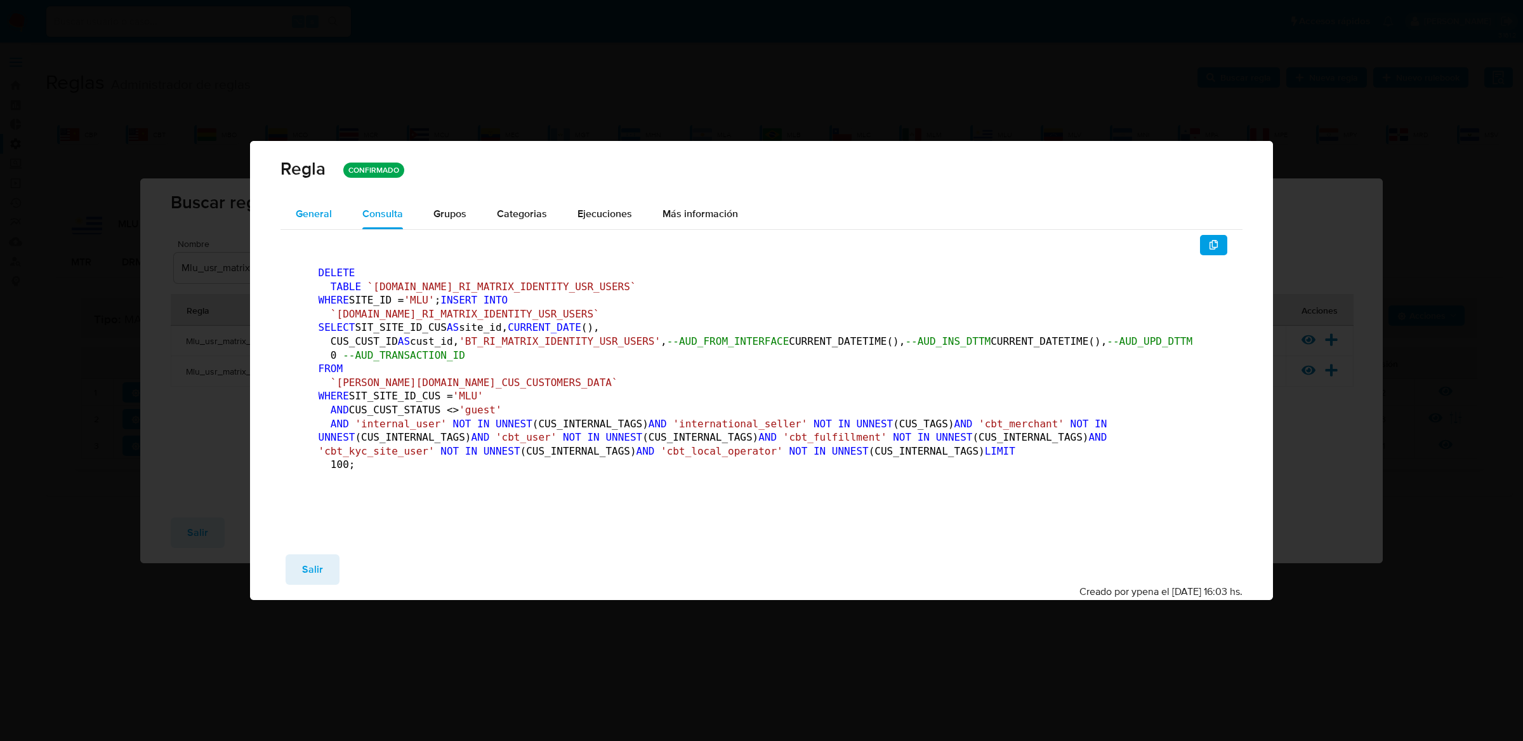
click at [338, 199] on button "General" at bounding box center [313, 214] width 67 height 30
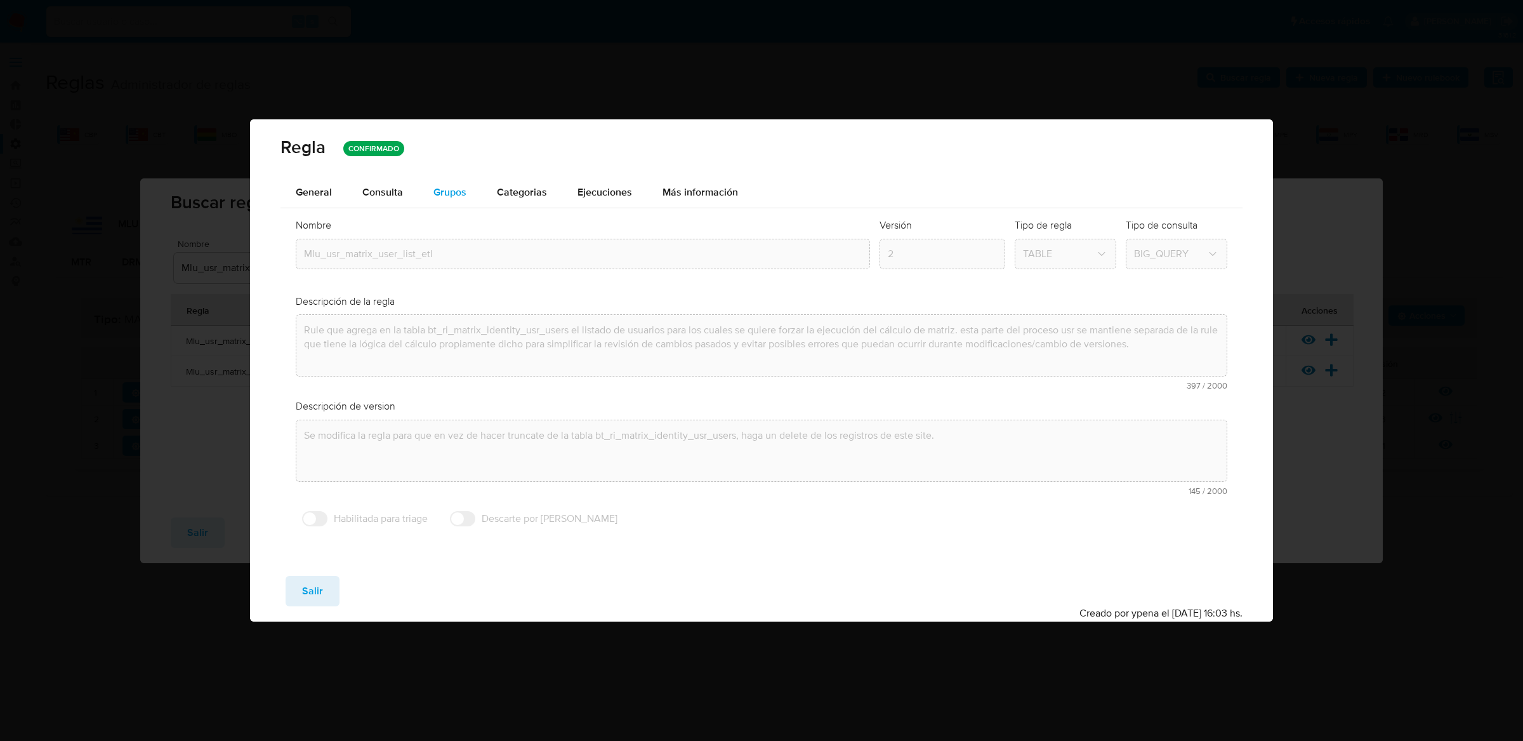
click at [452, 185] on span "Grupos" at bounding box center [449, 192] width 33 height 15
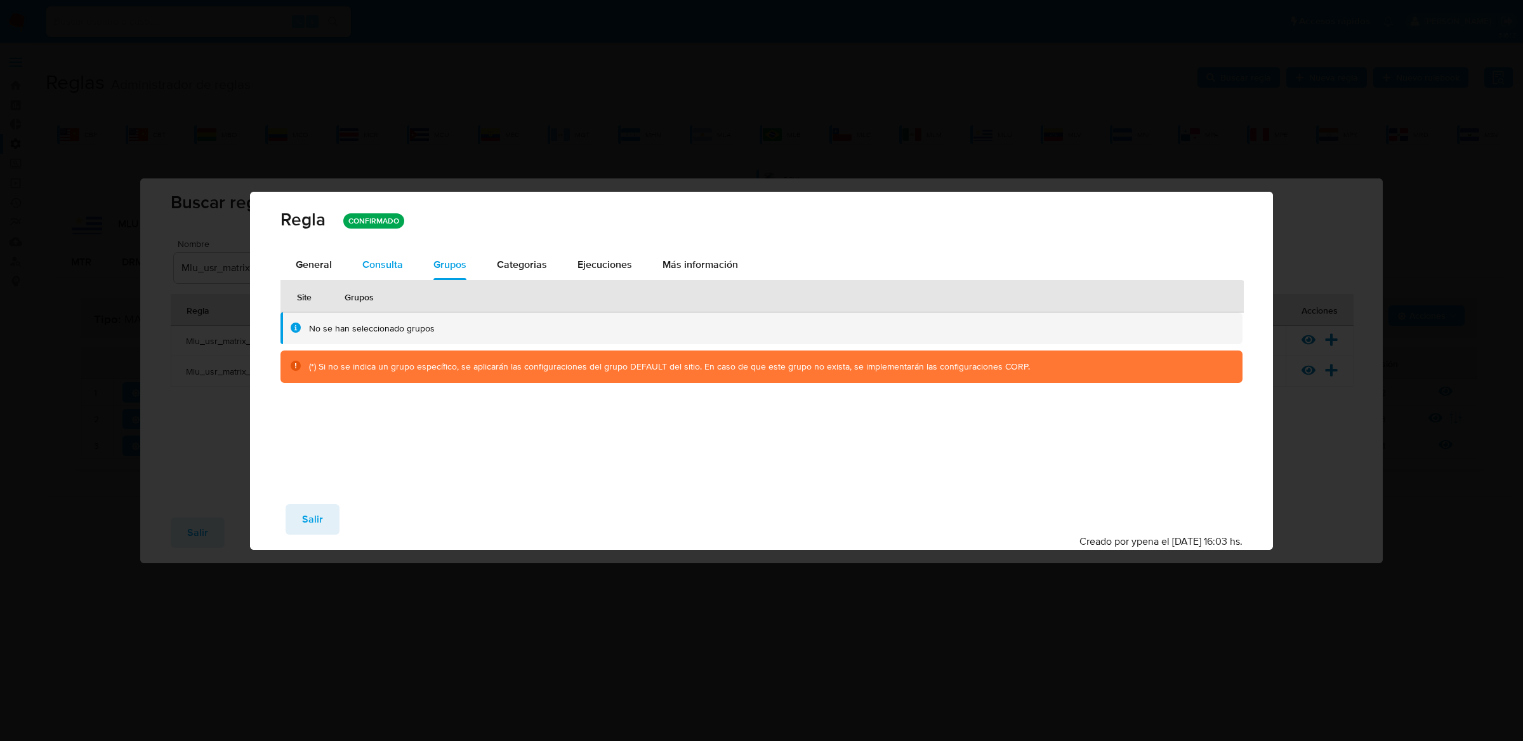
click at [375, 260] on span "Consulta" at bounding box center [382, 264] width 41 height 15
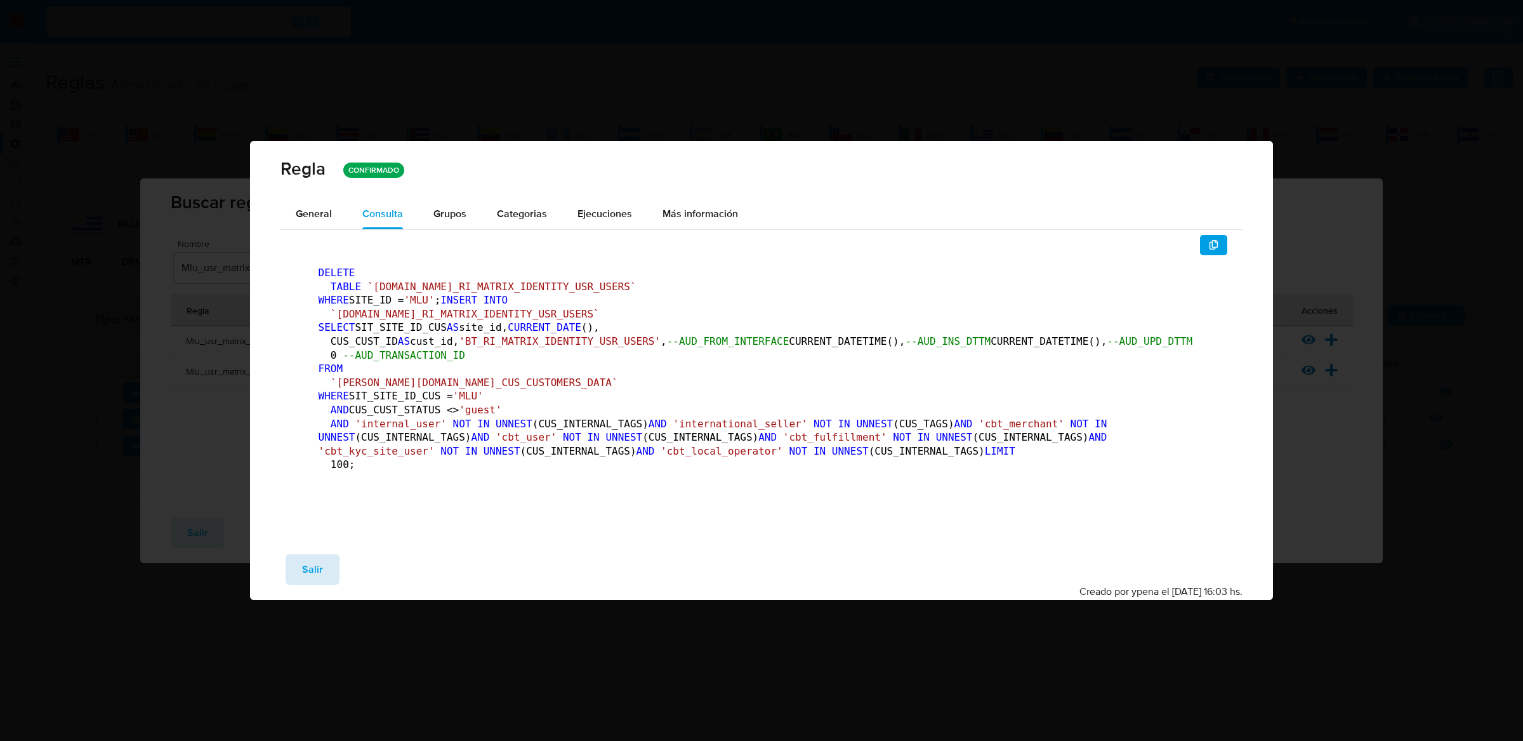
click at [321, 584] on button "Salir" at bounding box center [313, 569] width 54 height 30
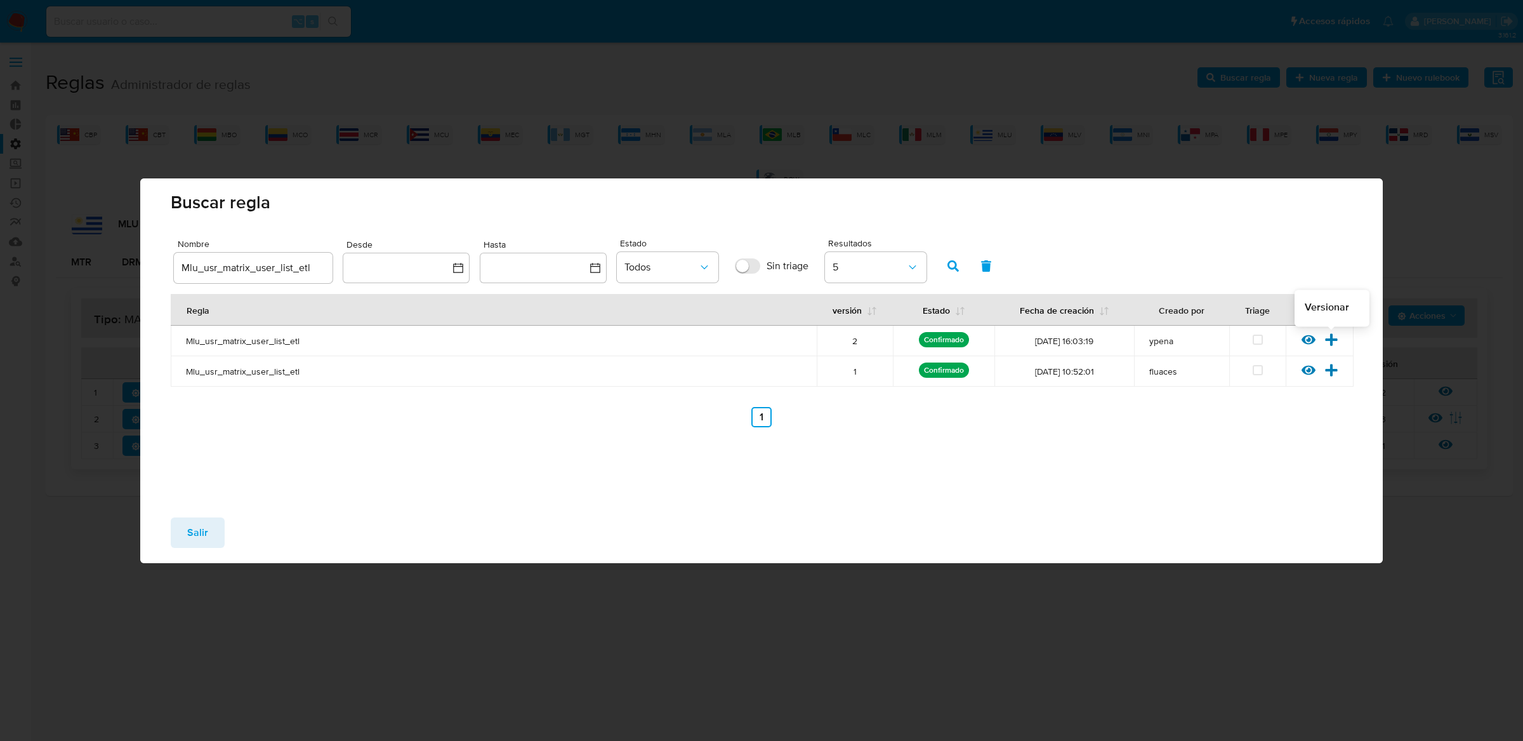
click at [1332, 340] on icon at bounding box center [1331, 339] width 12 height 12
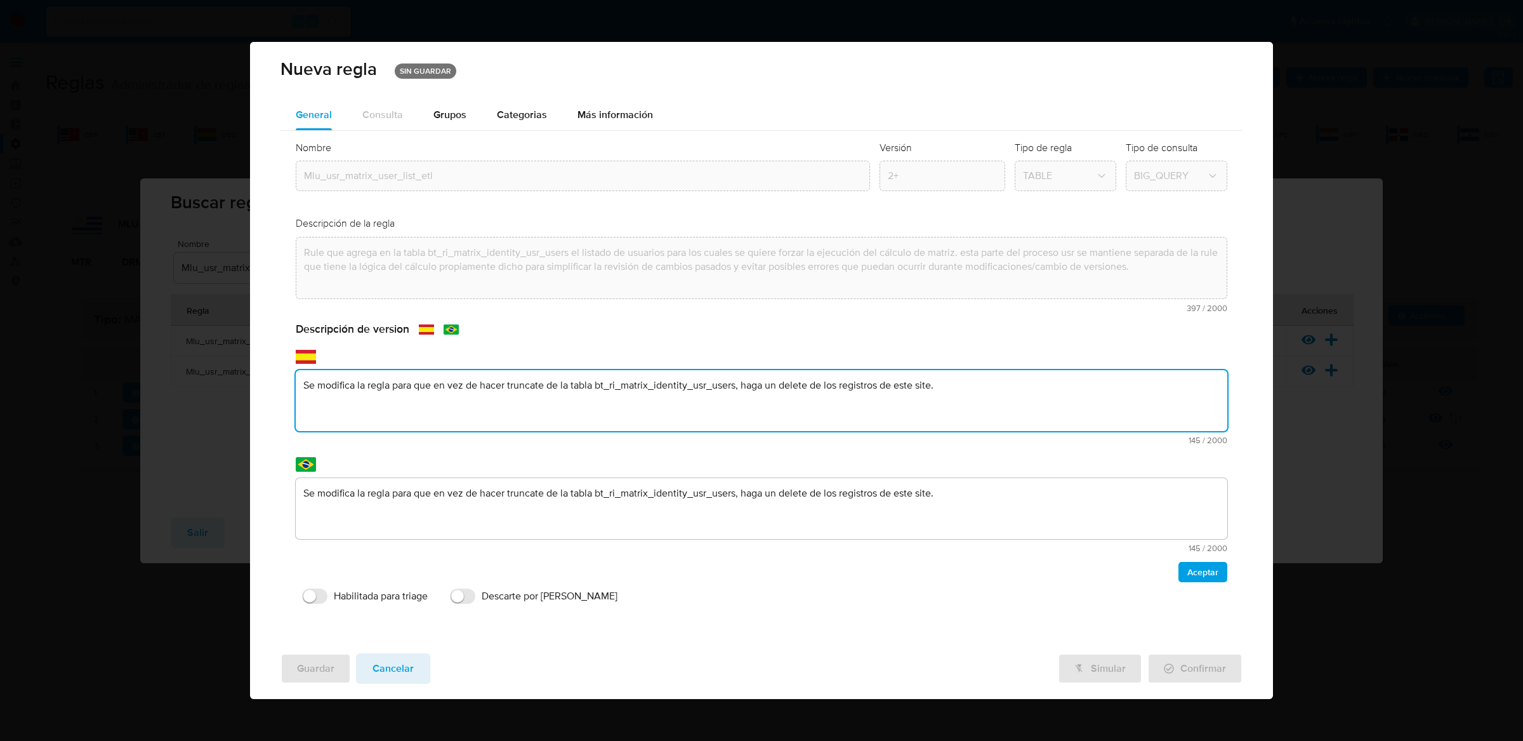
drag, startPoint x: 393, startPoint y: 435, endPoint x: 981, endPoint y: 435, distance: 588.3
click at [981, 435] on div "text-es Se modifica la regla para que en vez de hacer truncate de la tabla bt_r…" at bounding box center [762, 407] width 932 height 74
click at [415, 384] on textarea "Se modifica la regla para que en vez de hacer truncate de la tabla bt_ri_matrix…" at bounding box center [762, 400] width 932 height 61
type textarea "Se modifica la regla para realizar la ejecución sobre el universo de usuarios r…"
click at [1028, 501] on textarea "Se modifica la regla para que en vez de hacer truncate de la tabla bt_ri_matrix…" at bounding box center [762, 508] width 932 height 61
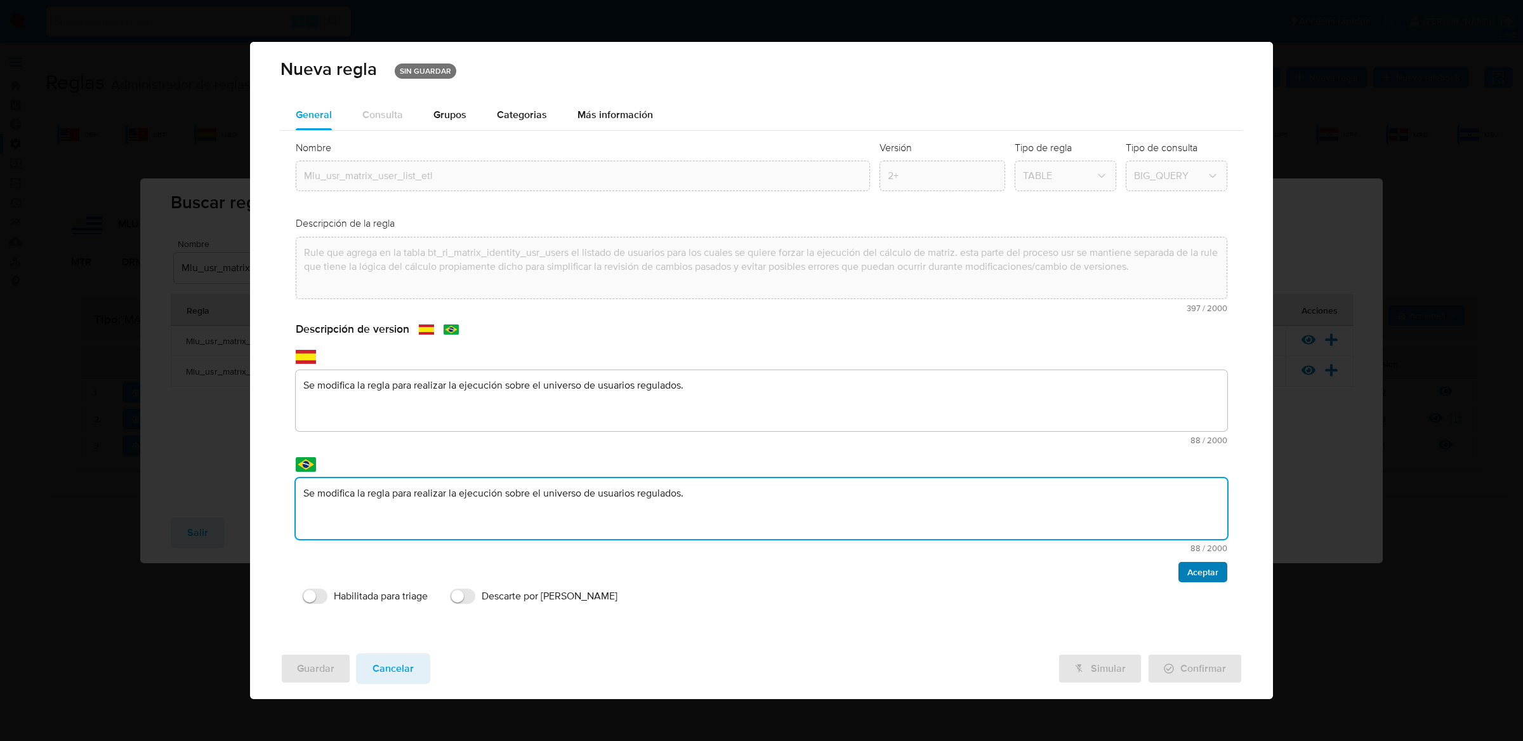
type textarea "Se modifica la regla para realizar la ejecución sobre el universo de usuarios r…"
click at [1206, 564] on span "Aceptar" at bounding box center [1202, 572] width 31 height 18
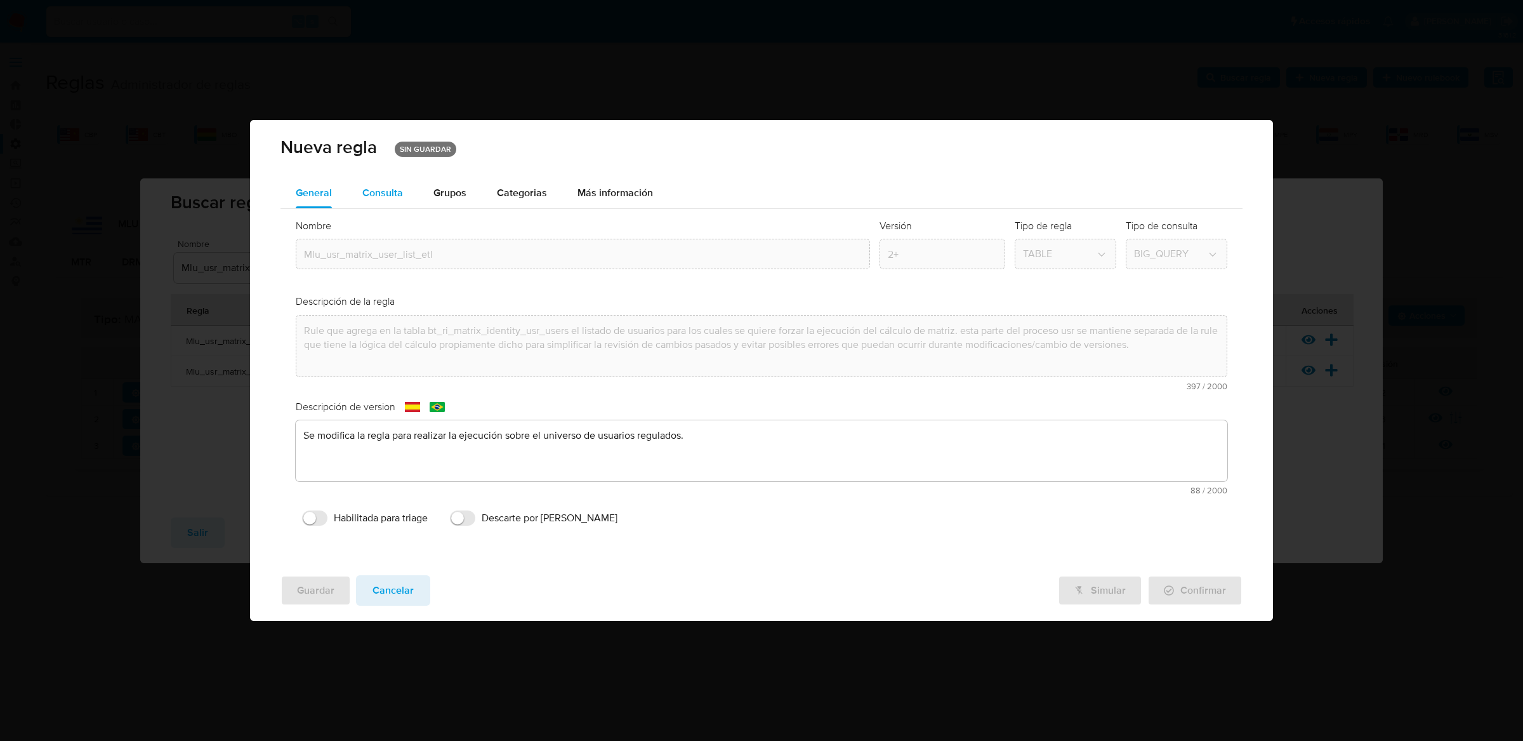
click at [393, 196] on span "Consulta" at bounding box center [382, 192] width 41 height 15
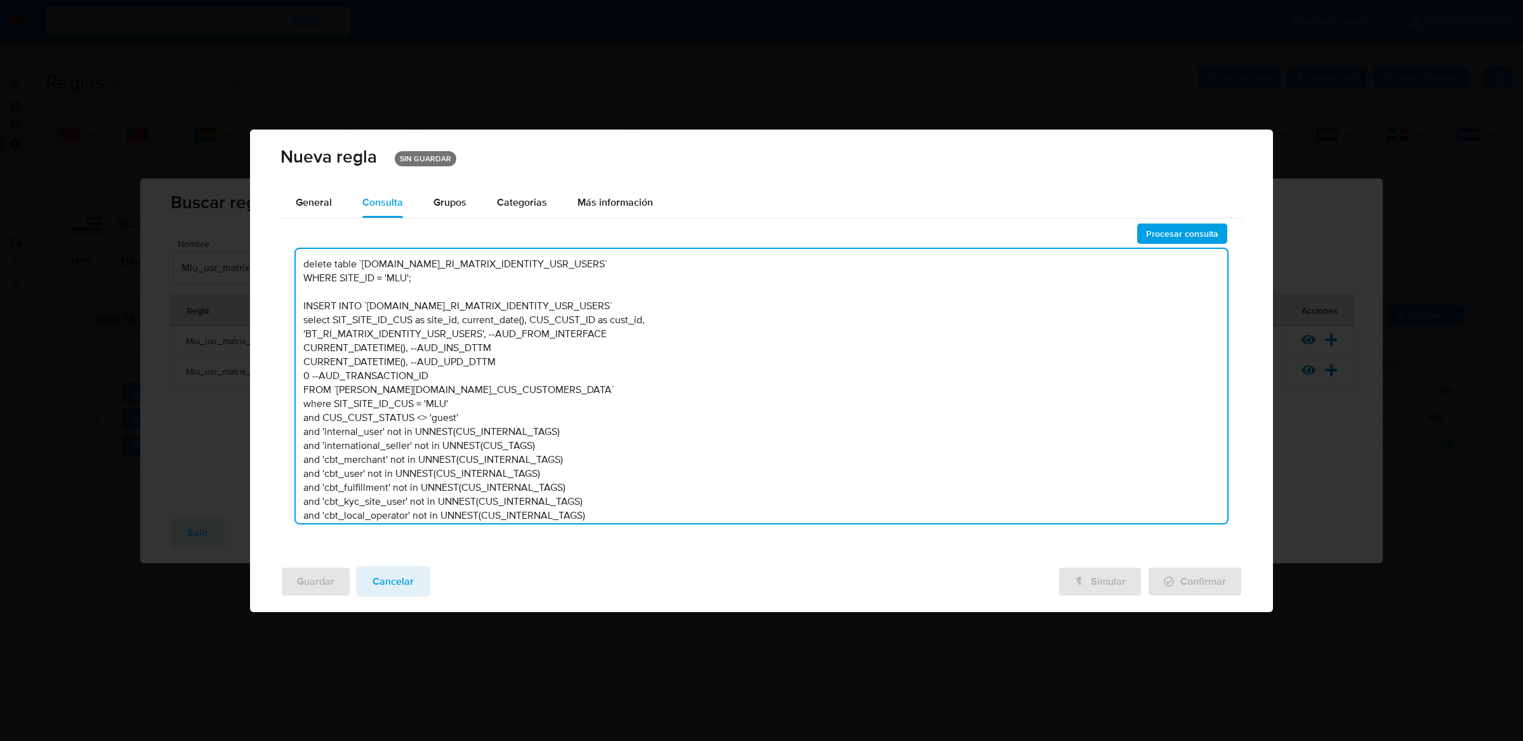
drag, startPoint x: 528, startPoint y: 510, endPoint x: 307, endPoint y: 181, distance: 395.5
click at [307, 181] on div "Nueva regla SIN GUARDAR General Consulta Parametros Evidencias Grupos Categoria…" at bounding box center [762, 370] width 1024 height 482
click at [659, 462] on textarea "delete table `[DOMAIN_NAME]_RI_MATRIX_IDENTITY_USR_USERS` WHERE SITE_ID = 'MLU'…" at bounding box center [762, 386] width 932 height 274
drag, startPoint x: 568, startPoint y: 509, endPoint x: 340, endPoint y: 144, distance: 430.2
click at [340, 144] on div "Nueva regla SIN GUARDAR General Consulta Parametros Evidencias Grupos Categoria…" at bounding box center [762, 370] width 1024 height 482
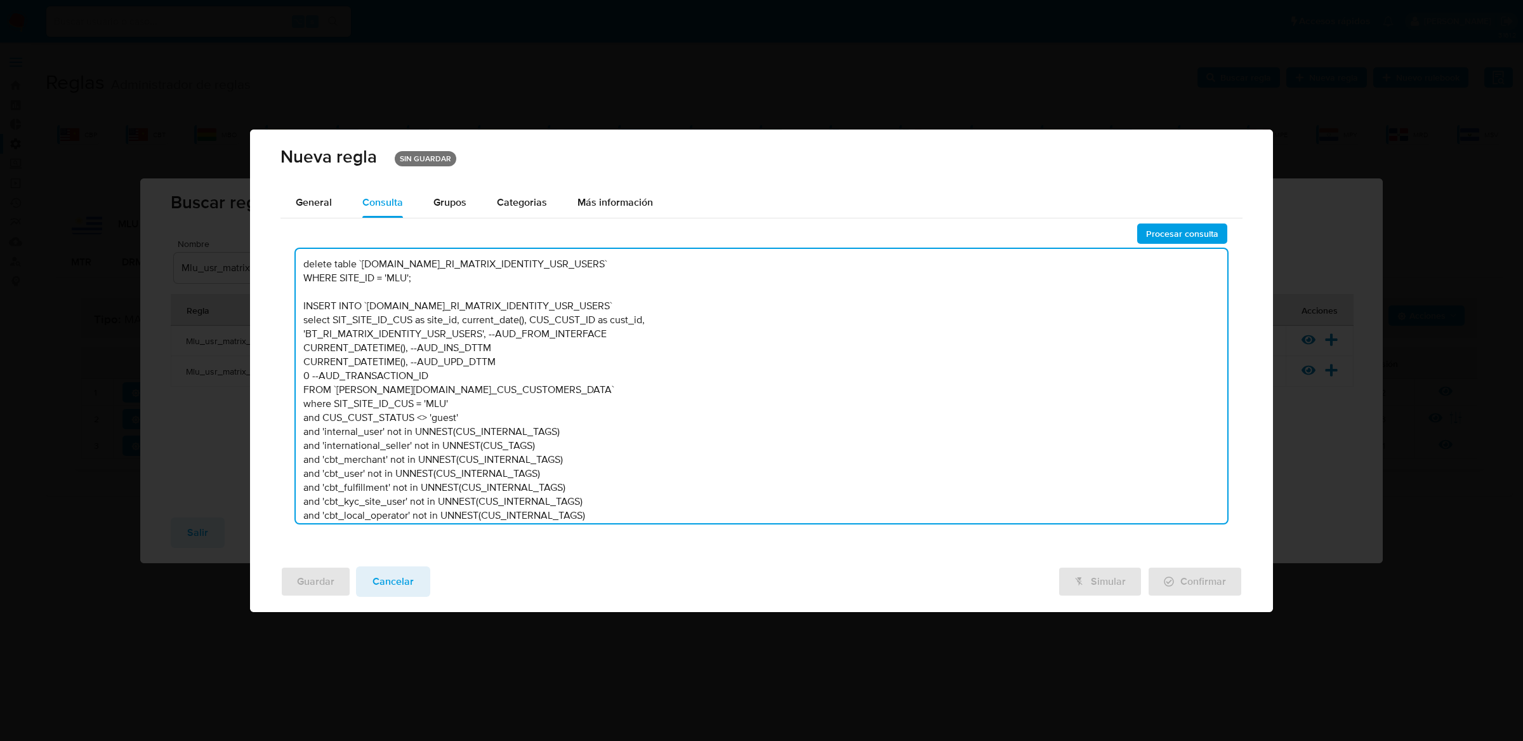
paste textarea "distinct SIT_SITE_ID as site_id, cus_cust_id as cust_id, current_date(), 'BT_RI…"
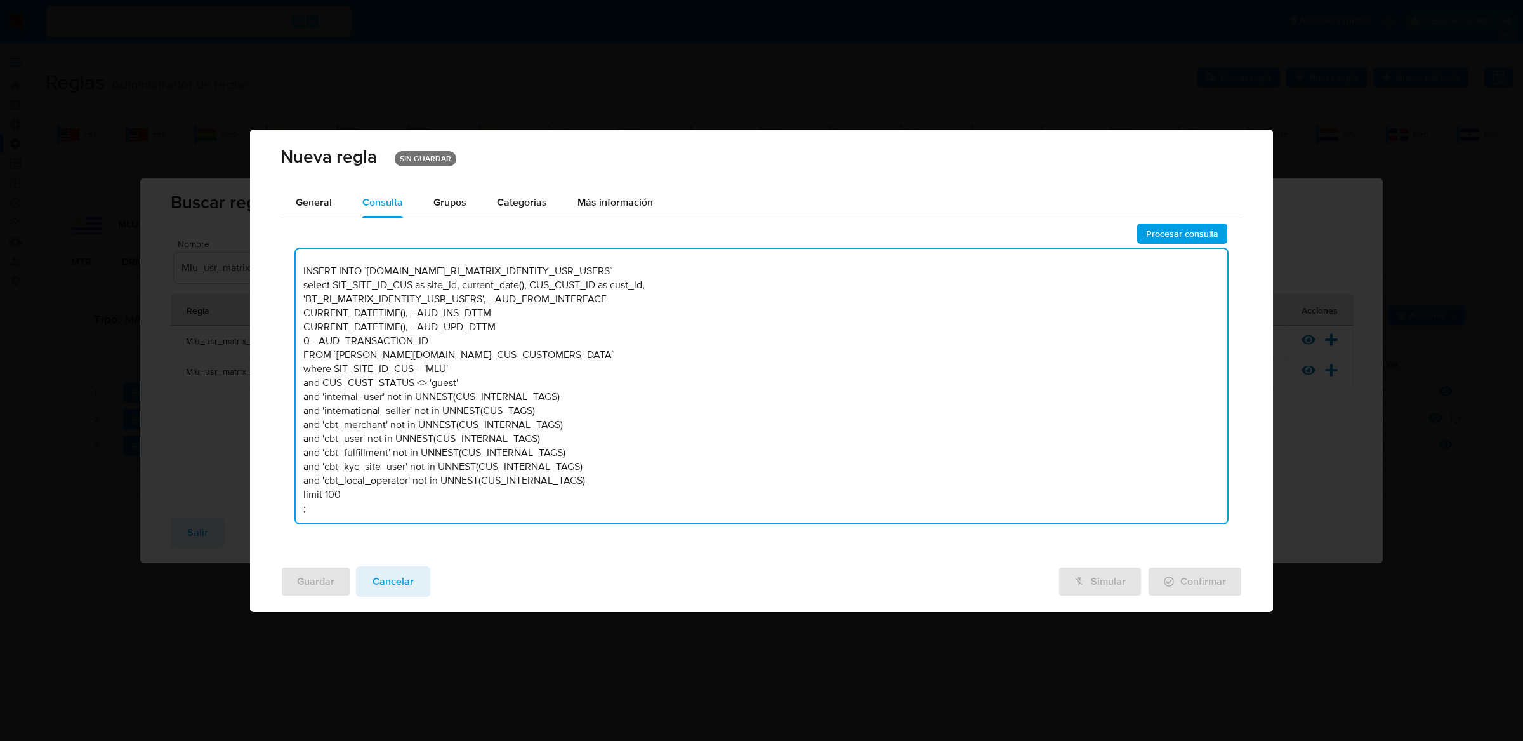
paste textarea "distinct SIT_SITE_ID as site_id, cus_cust_id as cust_id, current_date(), 'BT_RI…"
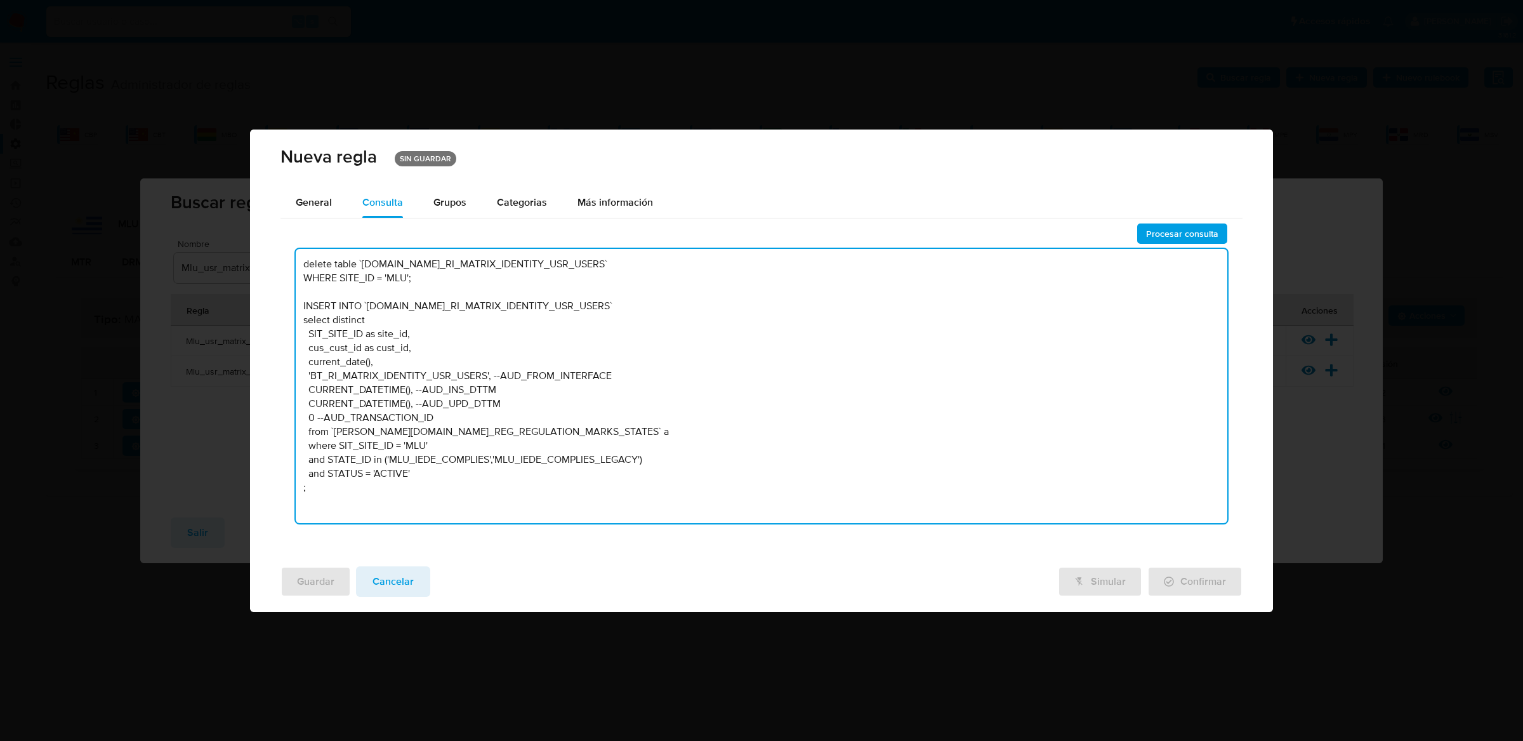
scroll to position [0, 0]
type textarea "delete table `[DOMAIN_NAME]_RI_MATRIX_IDENTITY_USR_USERS` WHERE SITE_ID = 'MLU'…"
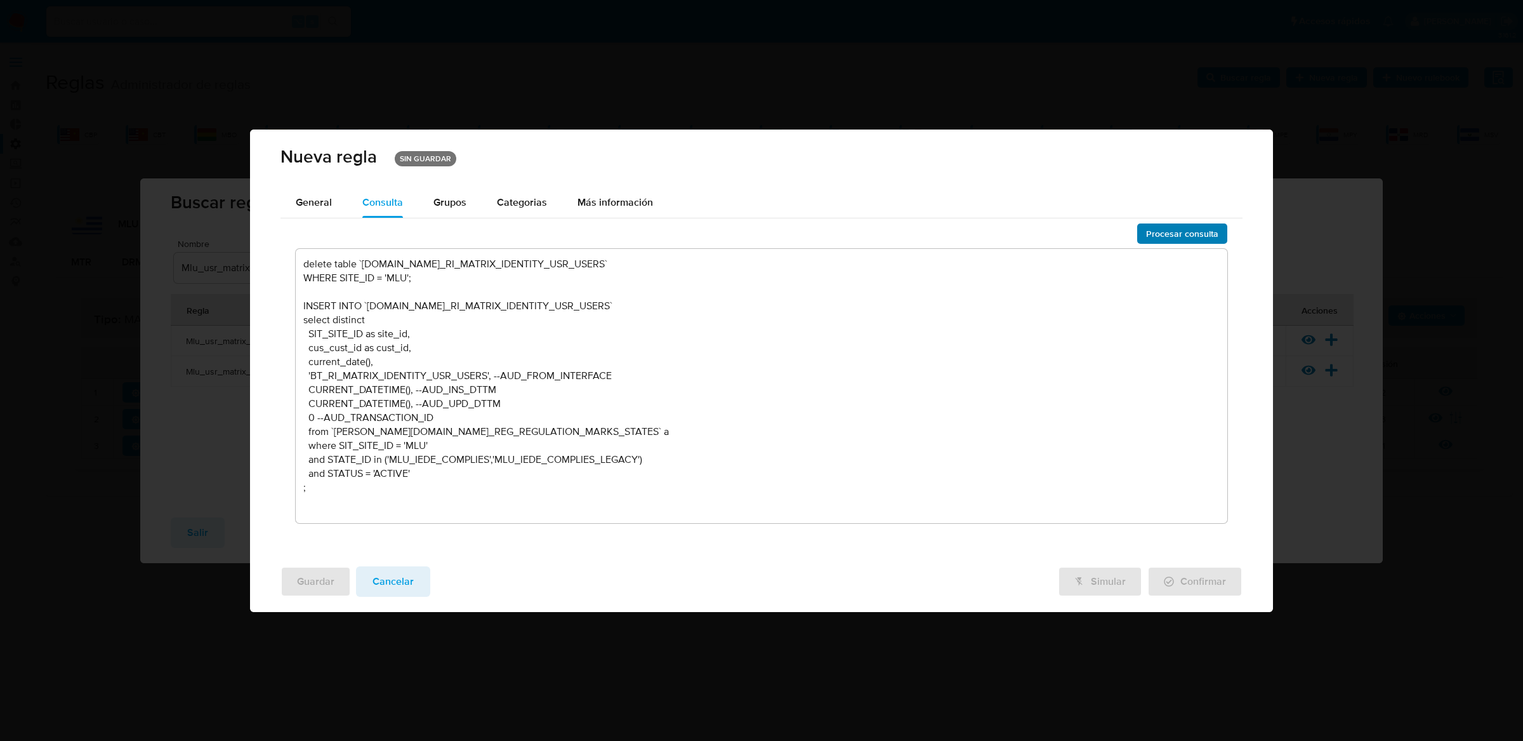
click at [1145, 229] on button "Procesar consulta" at bounding box center [1182, 233] width 90 height 20
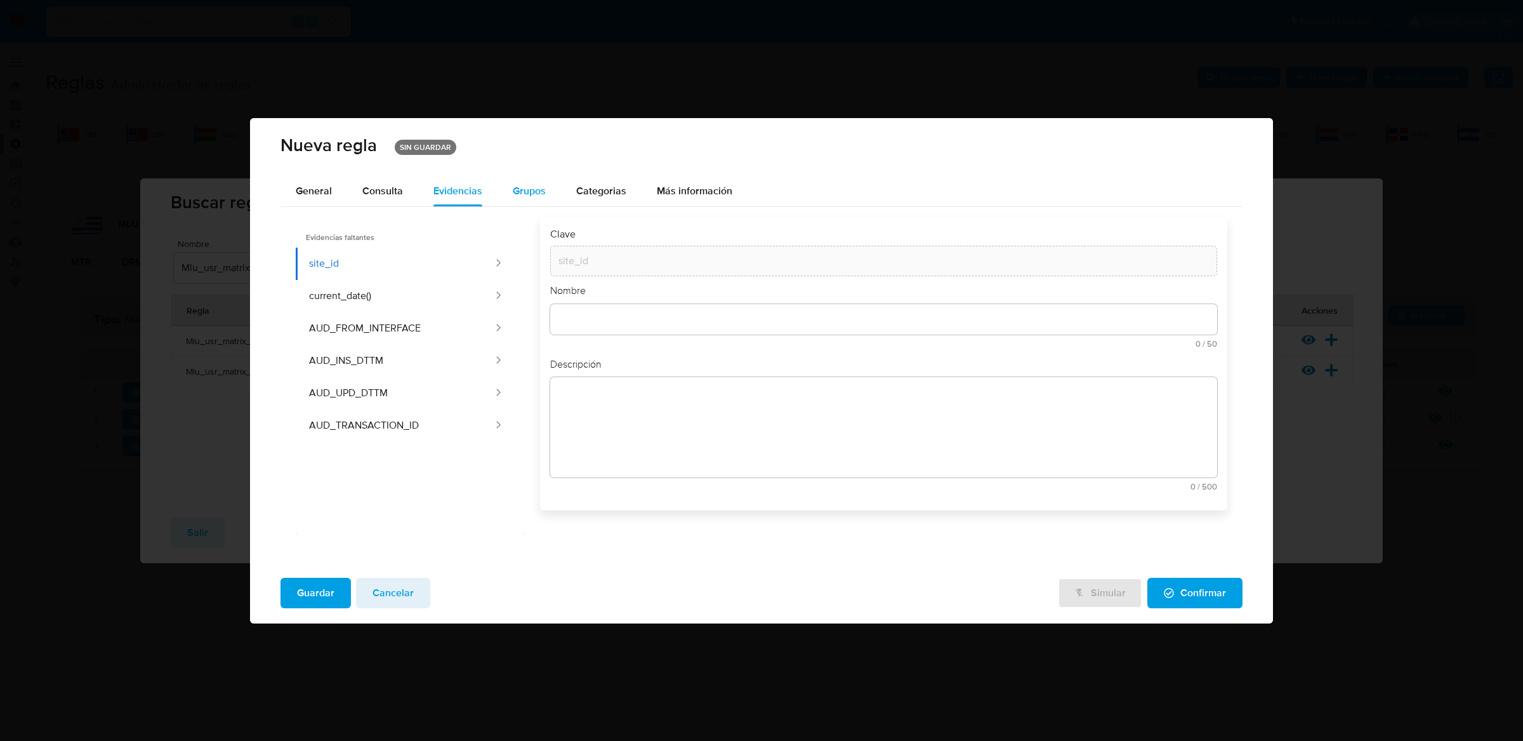
click at [531, 193] on span "Grupos" at bounding box center [529, 190] width 33 height 15
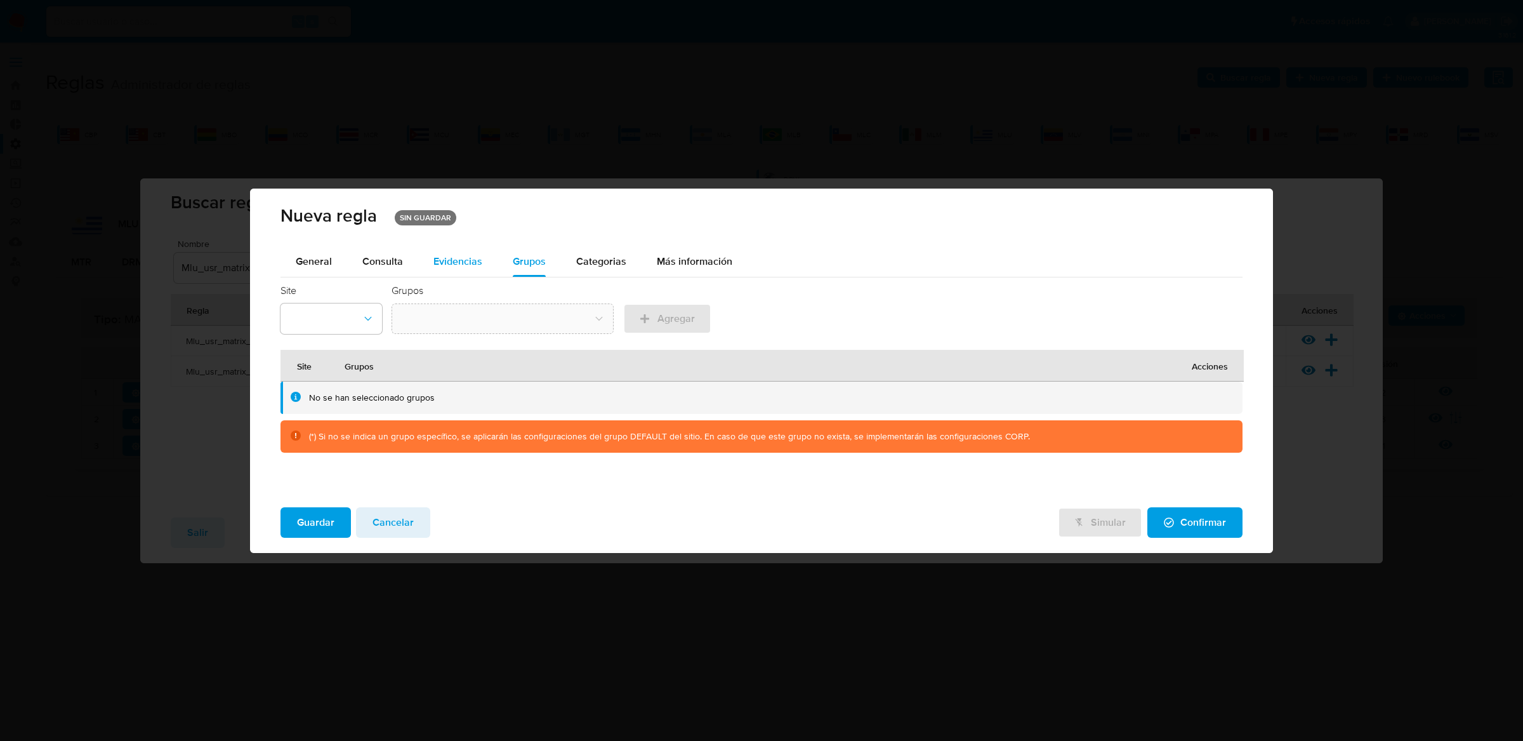
click at [437, 275] on div "Evidencias" at bounding box center [457, 261] width 49 height 30
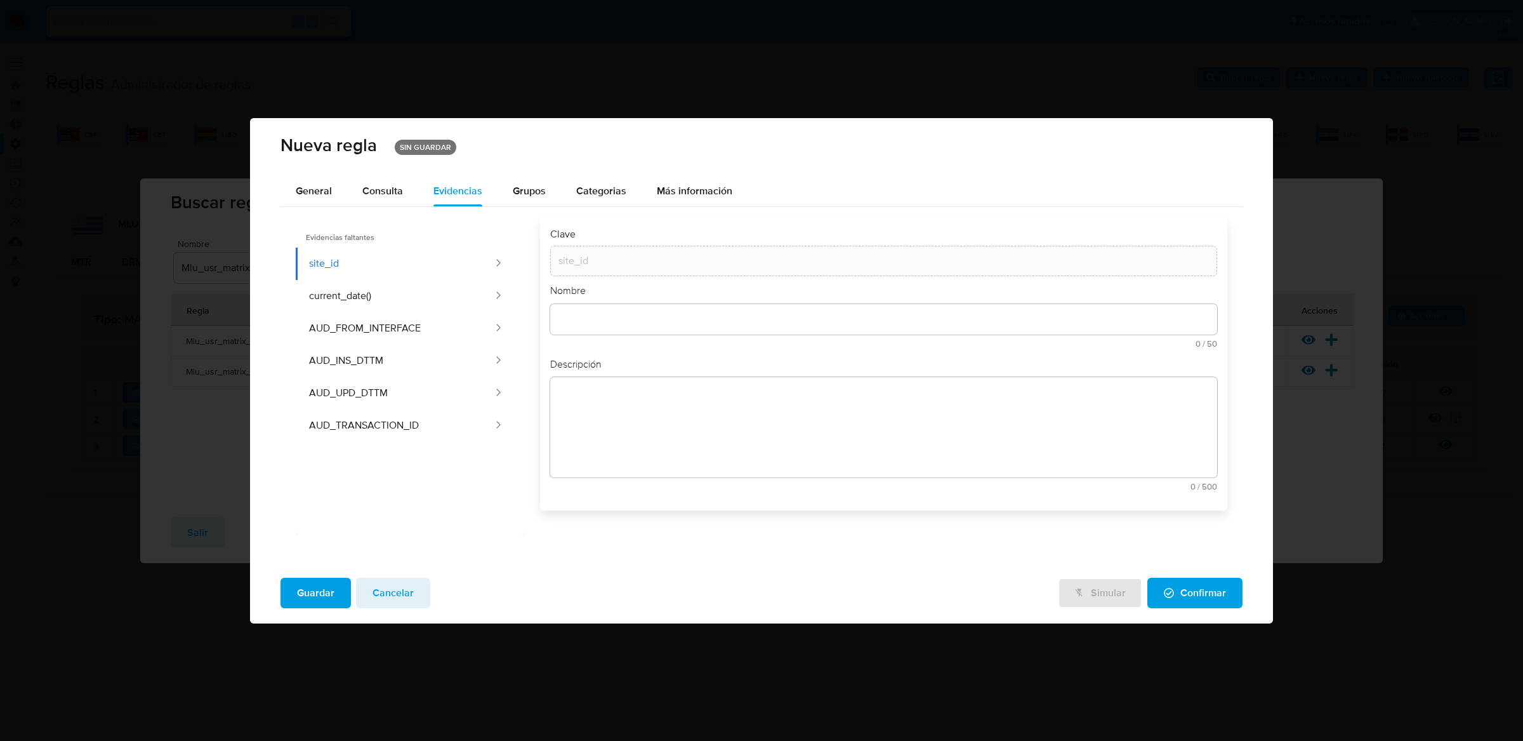
click at [362, 209] on div "Evidencias faltantes site_id current_date() AUD_FROM_INTERFACE AUD_INS_DTTM AUD…" at bounding box center [761, 376] width 963 height 338
click at [365, 205] on div "Consulta" at bounding box center [382, 191] width 41 height 30
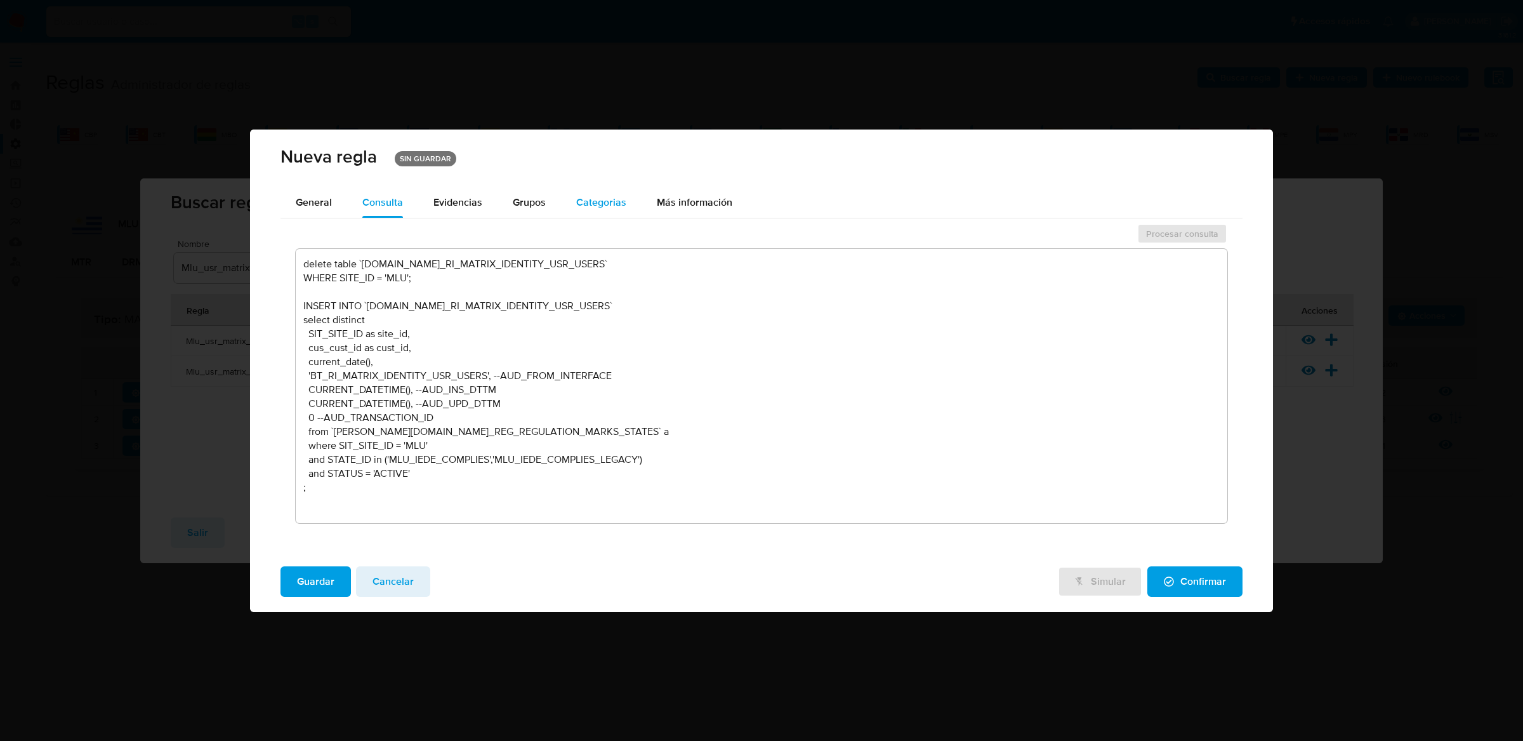
click at [607, 204] on span "Categorias" at bounding box center [601, 202] width 50 height 15
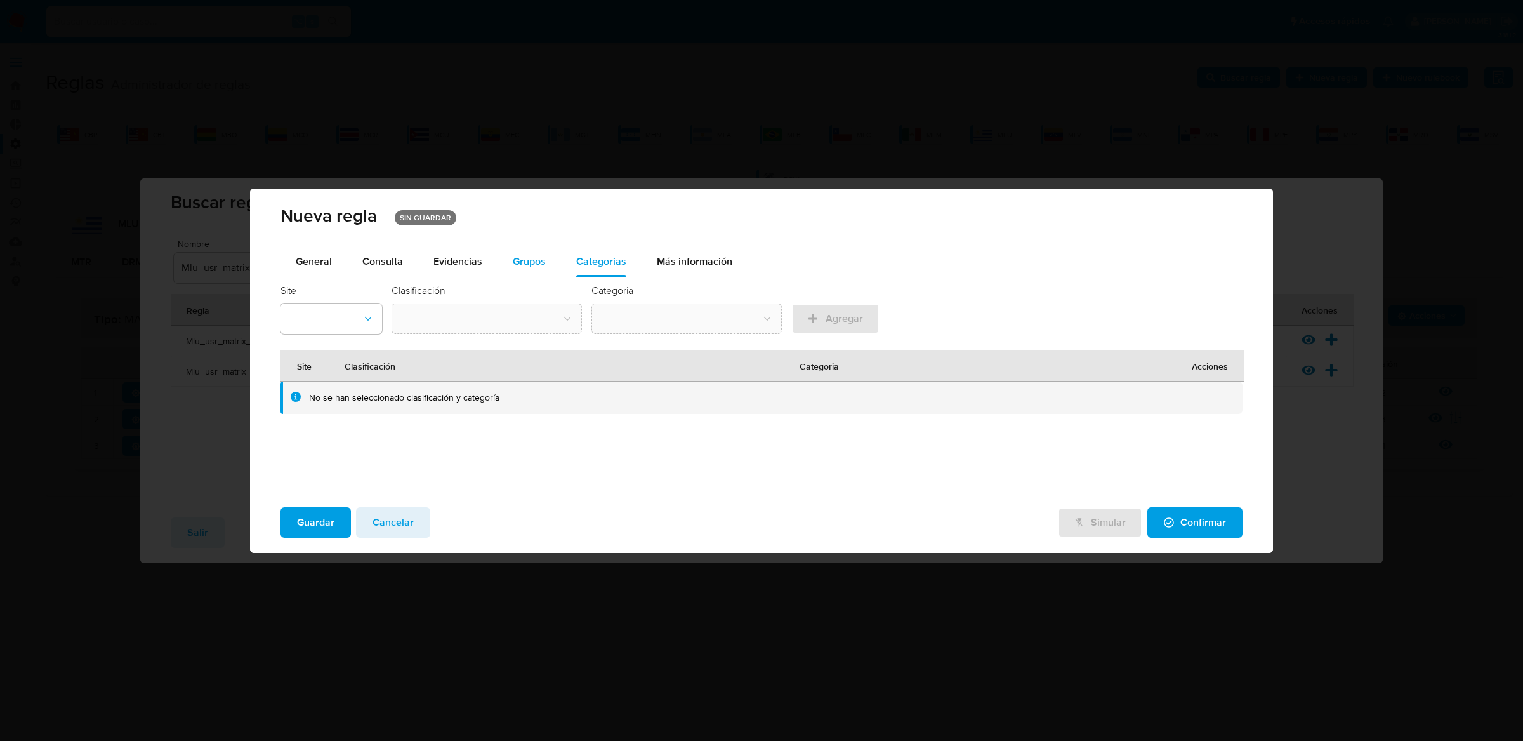
click at [517, 254] on span "Grupos" at bounding box center [529, 261] width 33 height 15
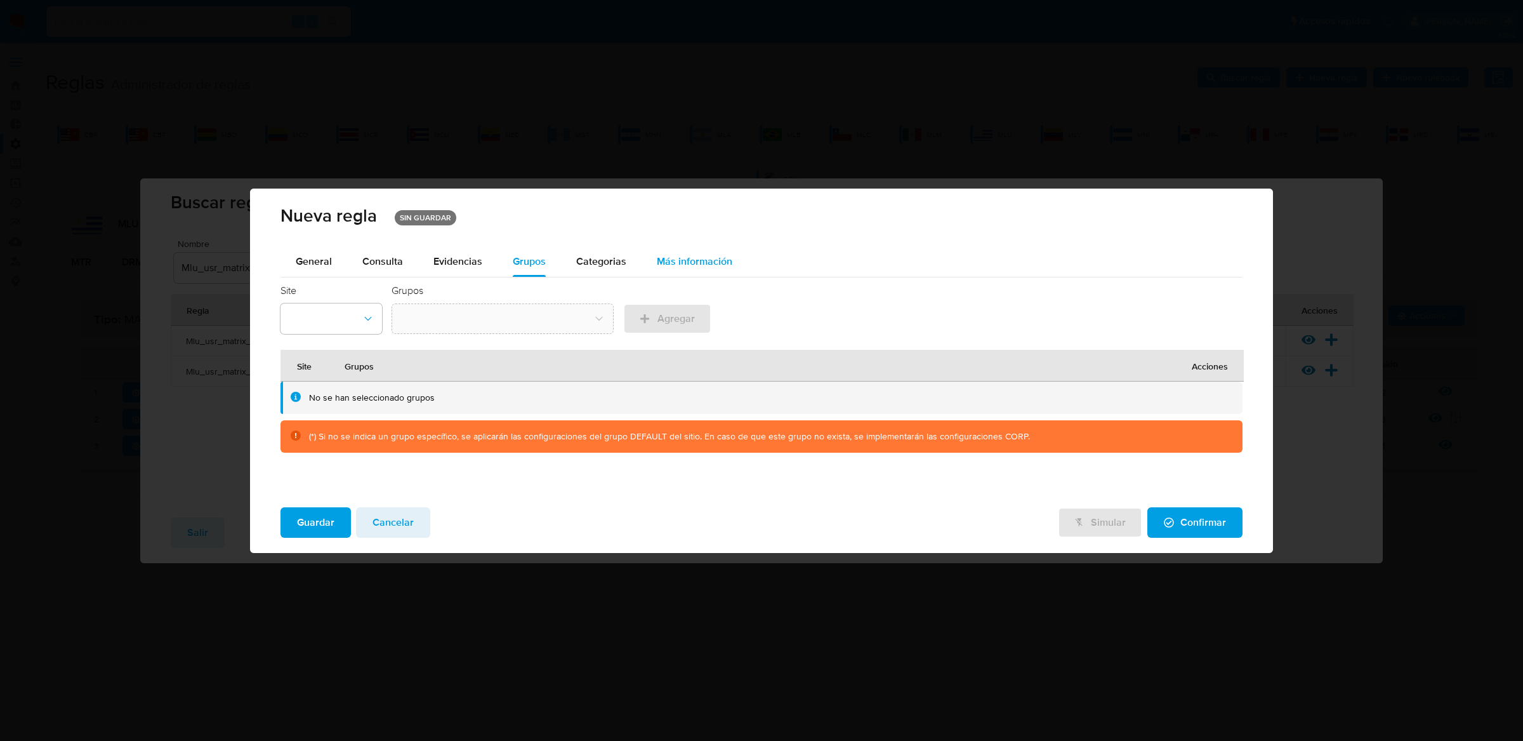
click at [649, 263] on button "Más información" at bounding box center [695, 261] width 106 height 30
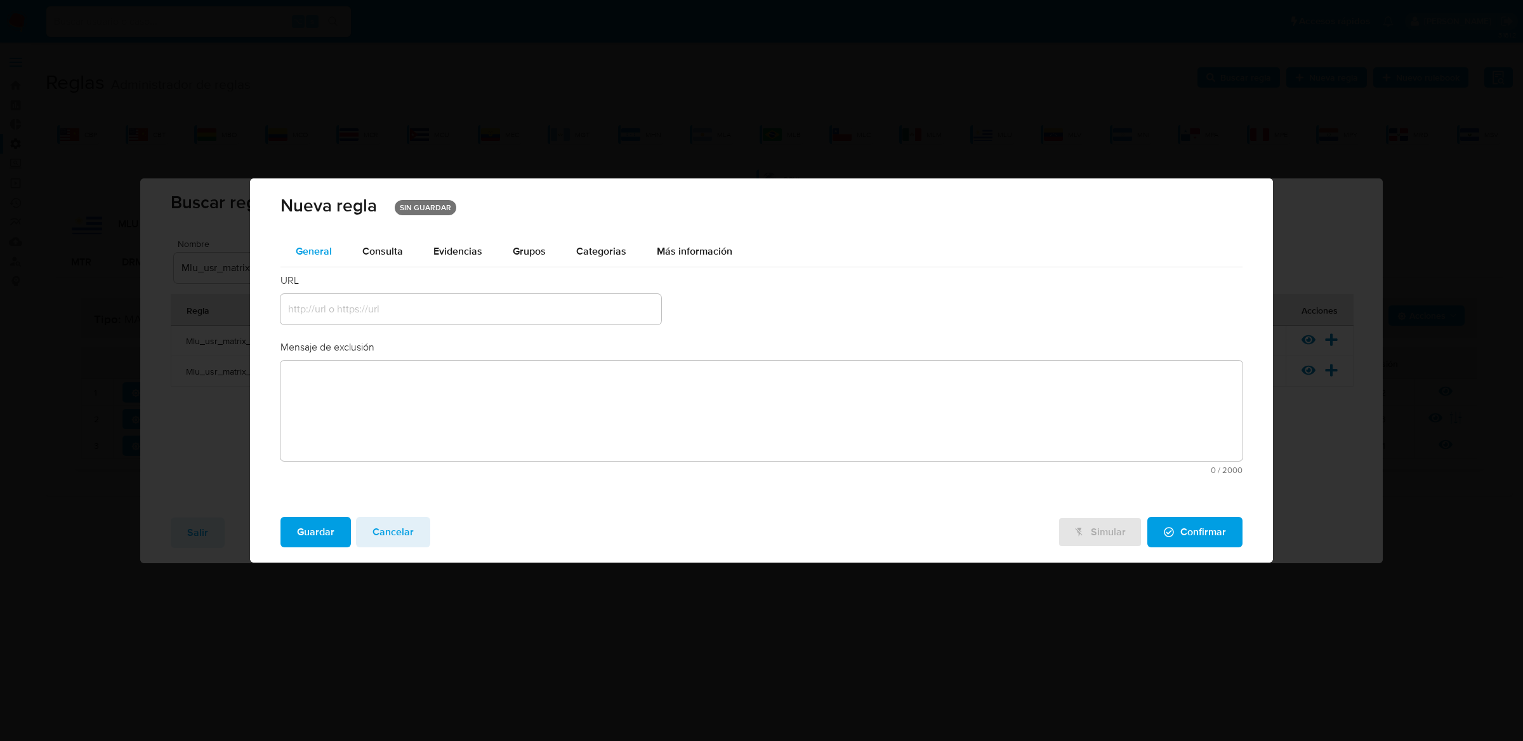
click at [298, 239] on div "General" at bounding box center [314, 251] width 36 height 30
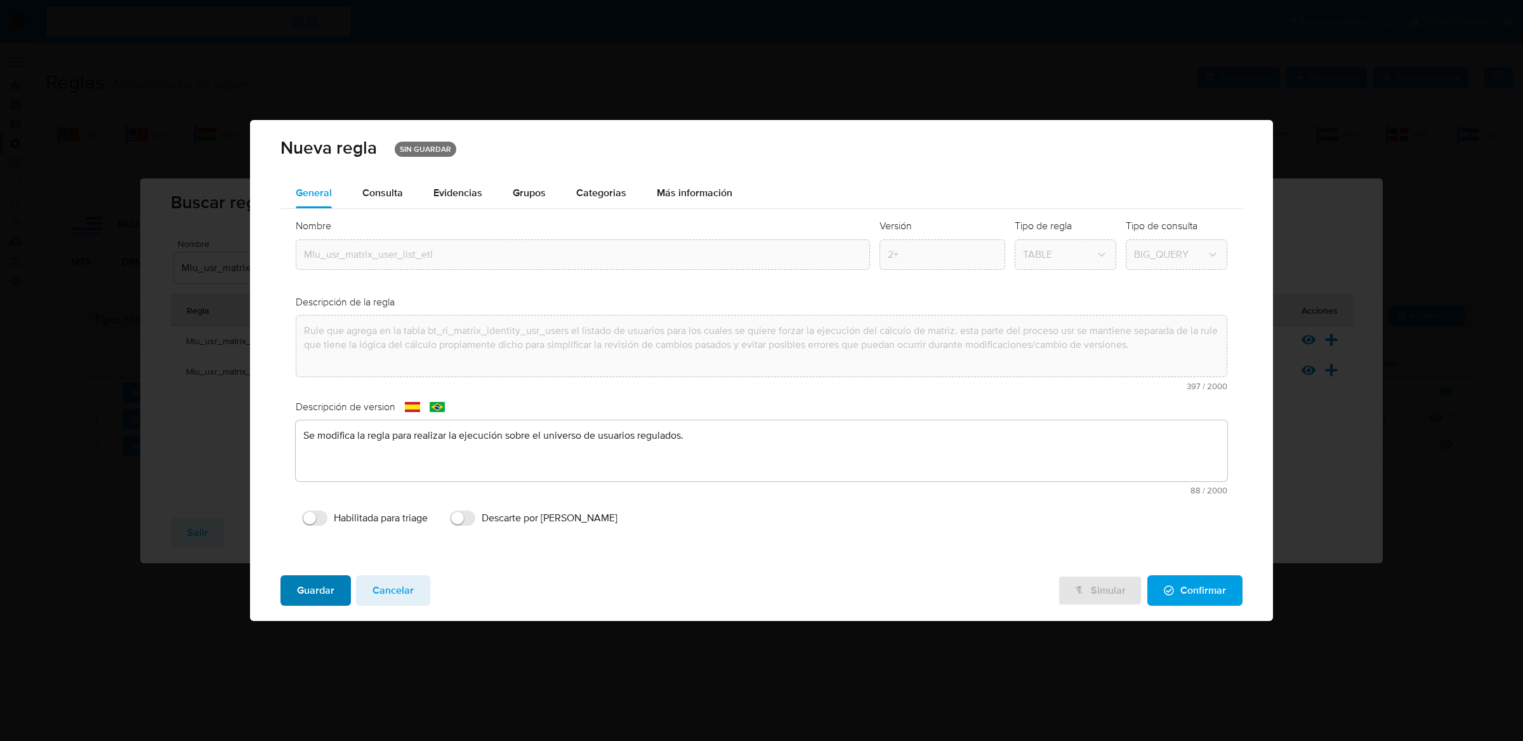
click at [331, 577] on span "Guardar" at bounding box center [315, 590] width 37 height 28
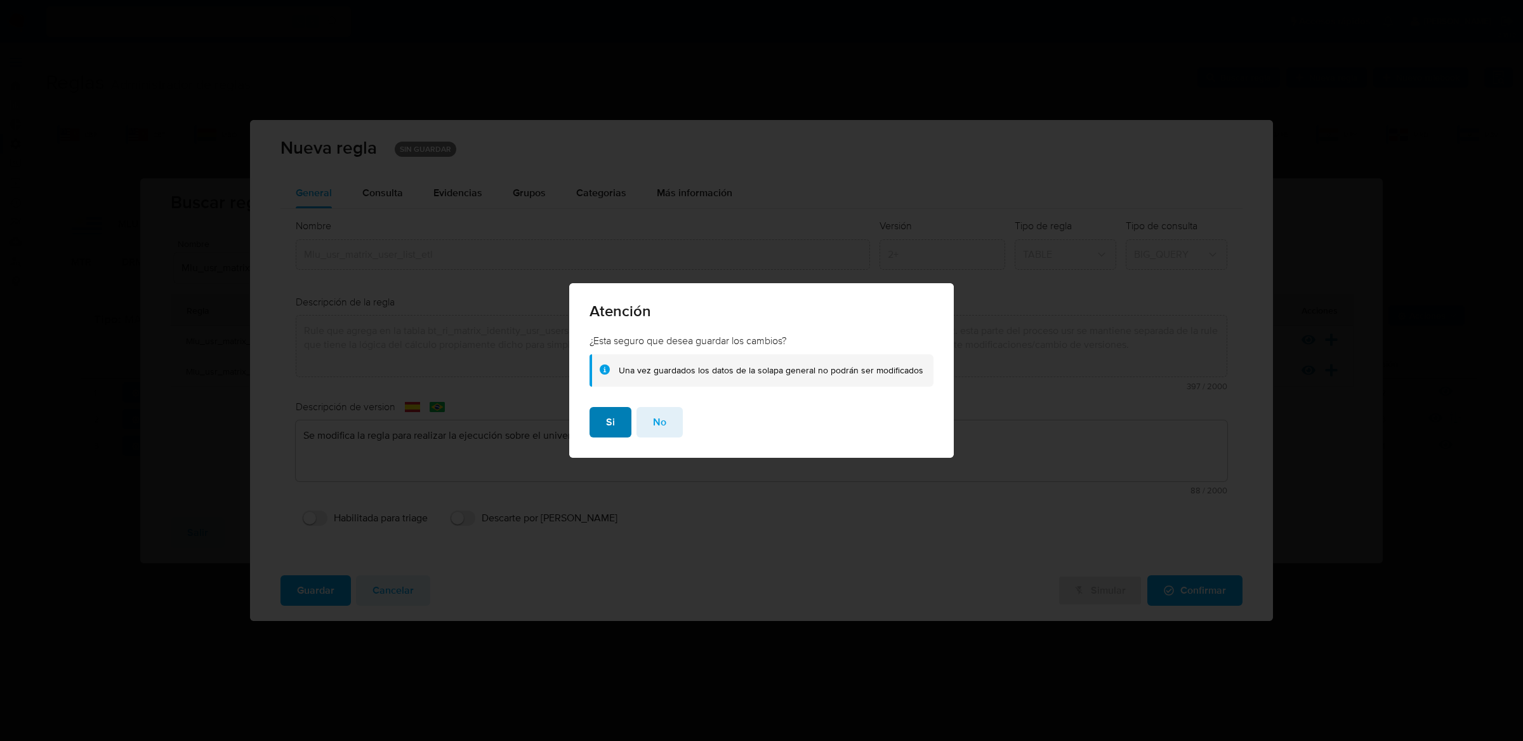
click at [608, 430] on span "Si" at bounding box center [610, 422] width 9 height 28
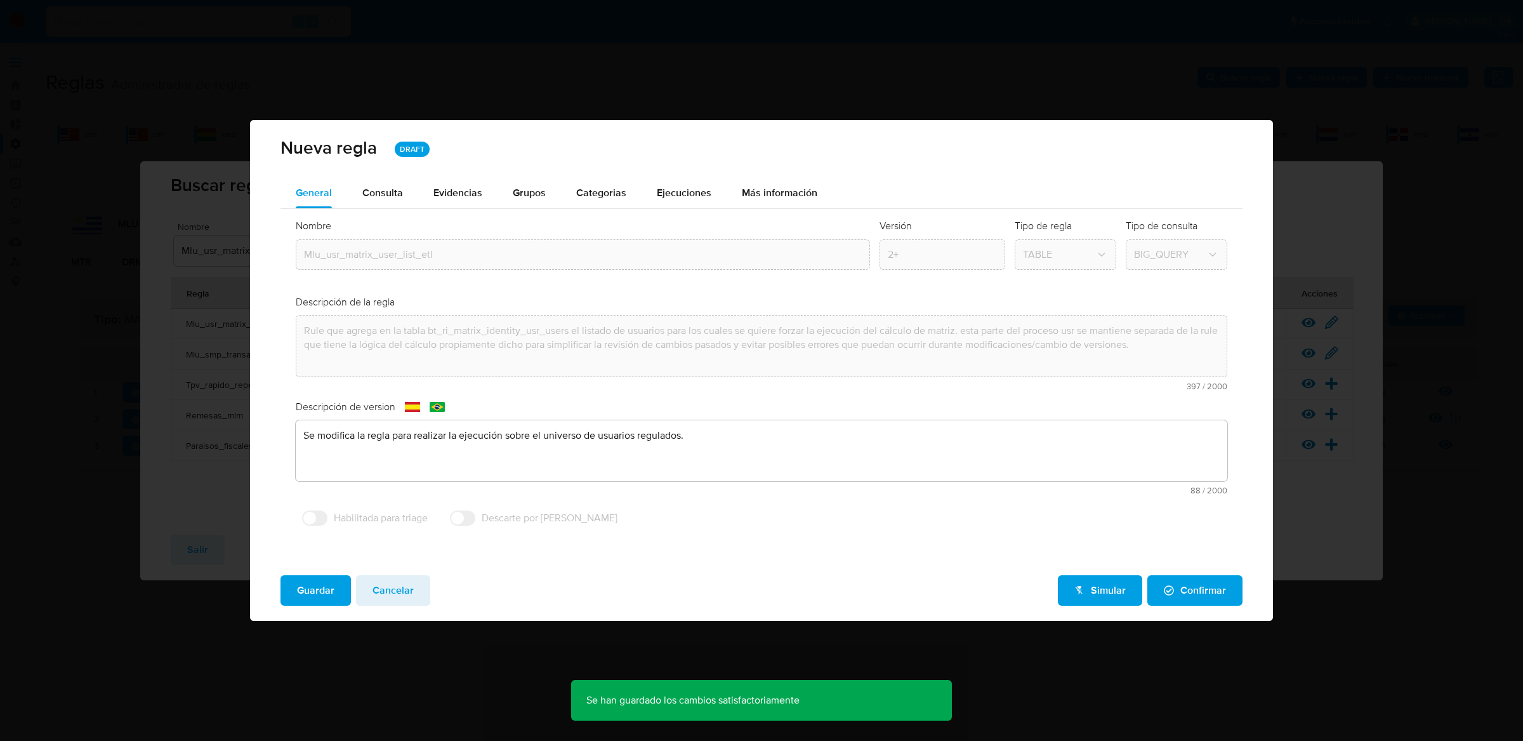
click at [421, 595] on button "Cancelar" at bounding box center [393, 590] width 74 height 30
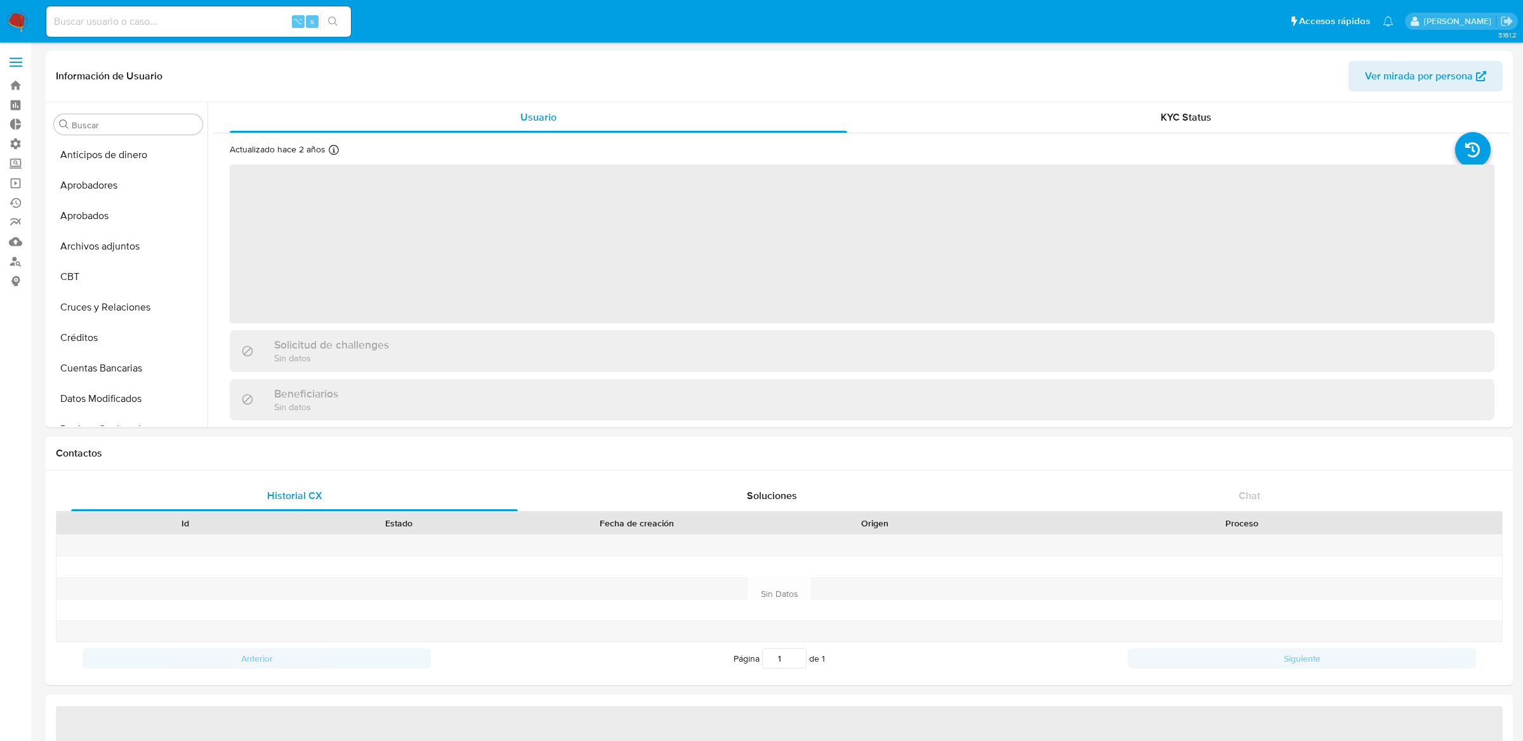
select select "10"
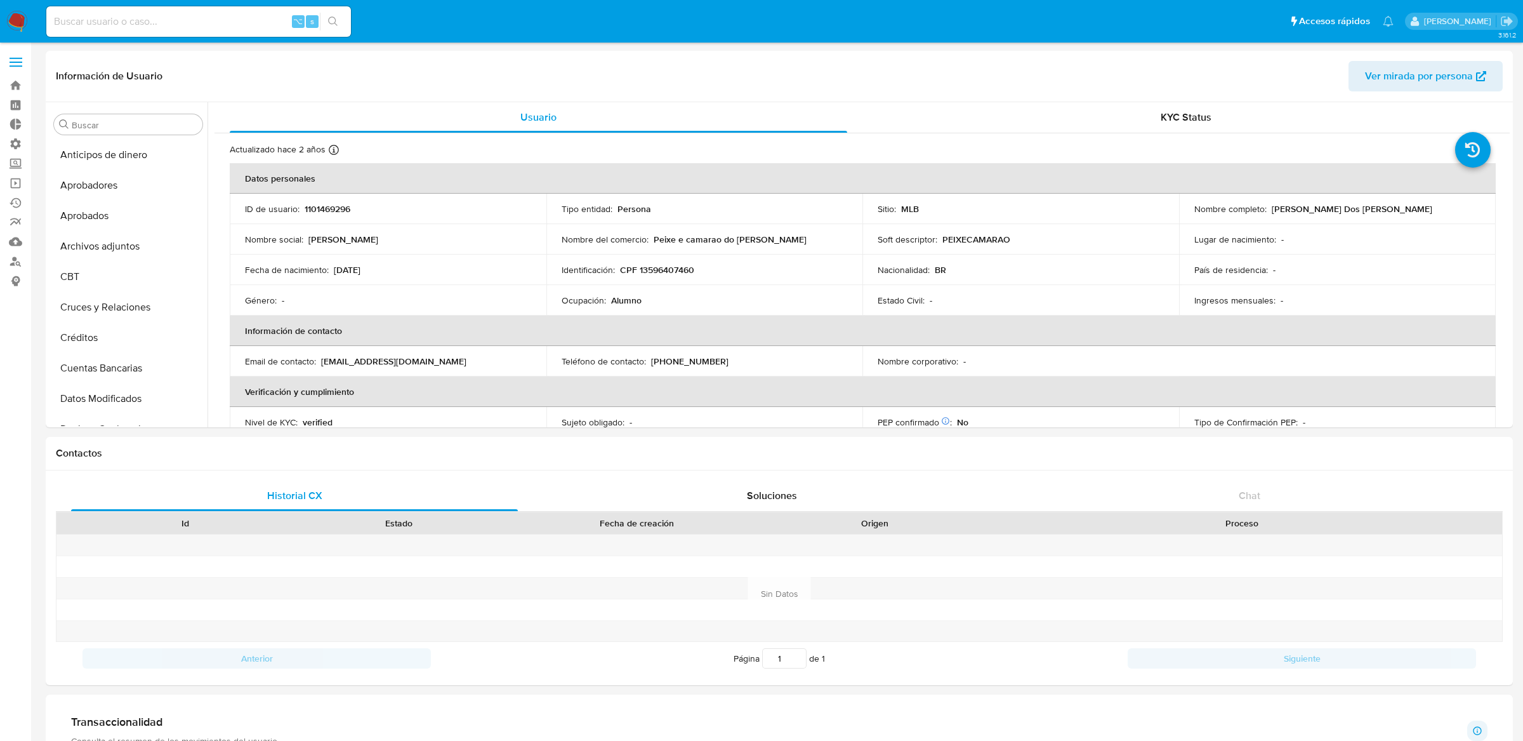
scroll to position [657, 0]
click at [15, 62] on span at bounding box center [16, 63] width 13 height 2
click at [0, 0] on input "checkbox" at bounding box center [0, 0] width 0 height 0
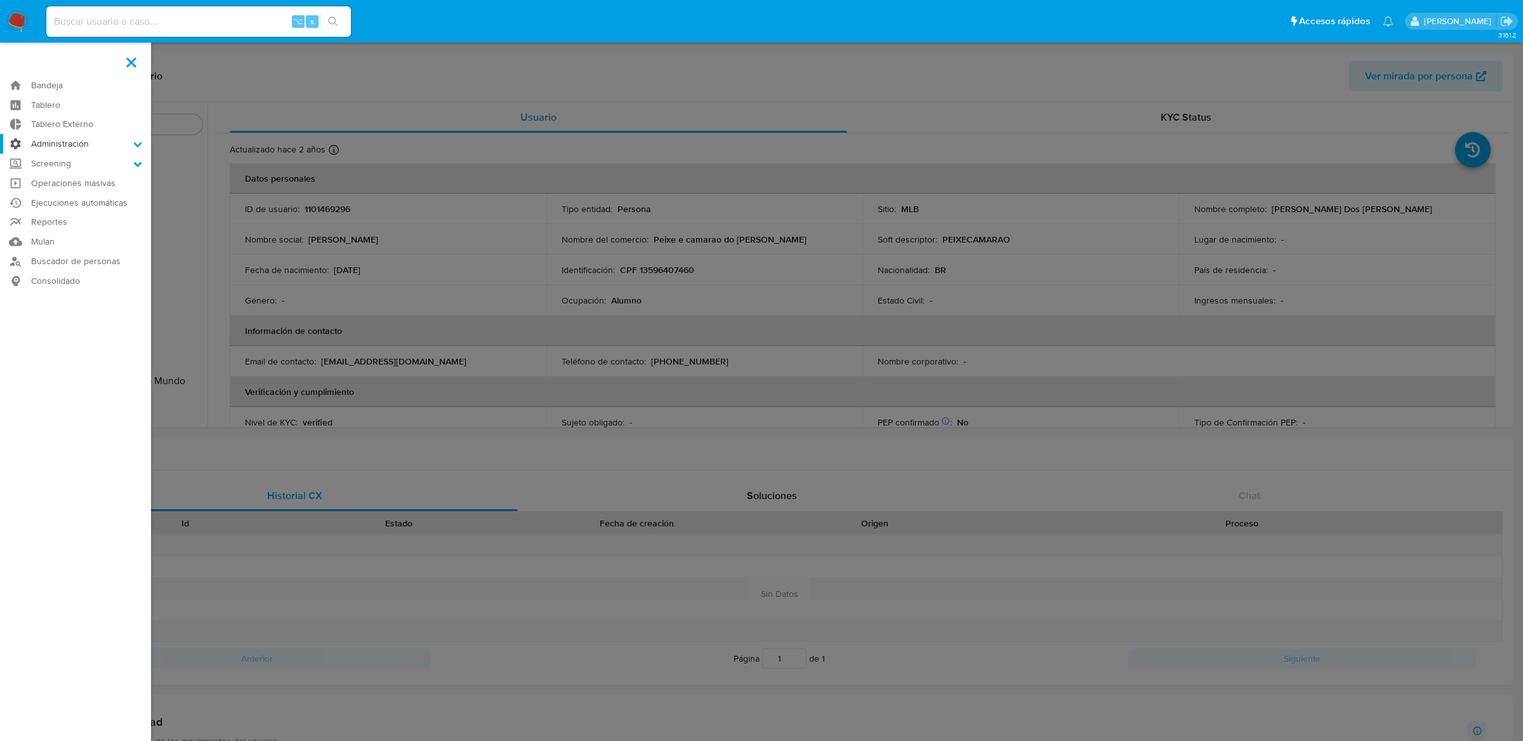
click at [45, 145] on label "Administración" at bounding box center [75, 144] width 151 height 20
click at [0, 0] on input "Administración" at bounding box center [0, 0] width 0 height 0
click at [47, 161] on link "Reglas" at bounding box center [75, 162] width 151 height 16
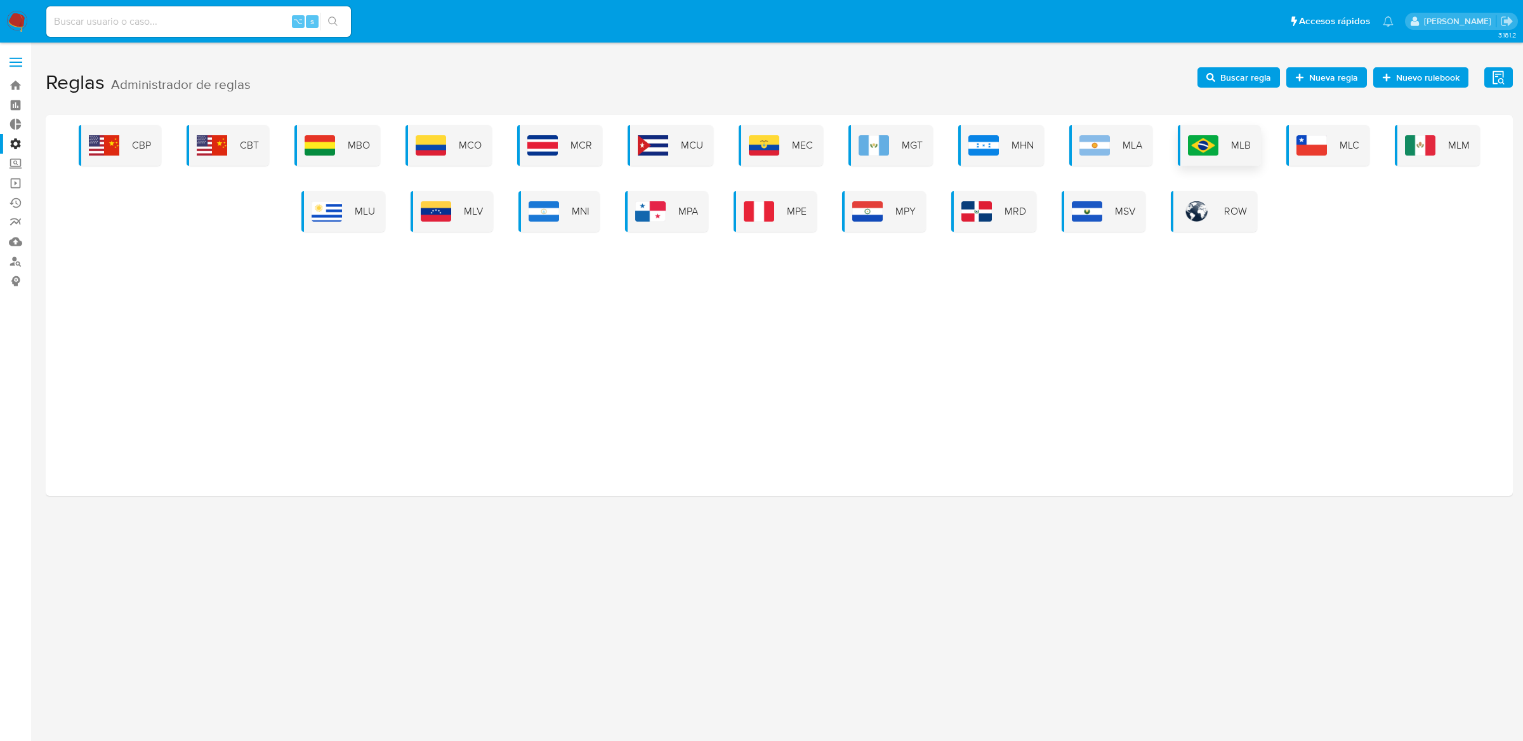
click at [1213, 135] on img at bounding box center [1203, 145] width 30 height 20
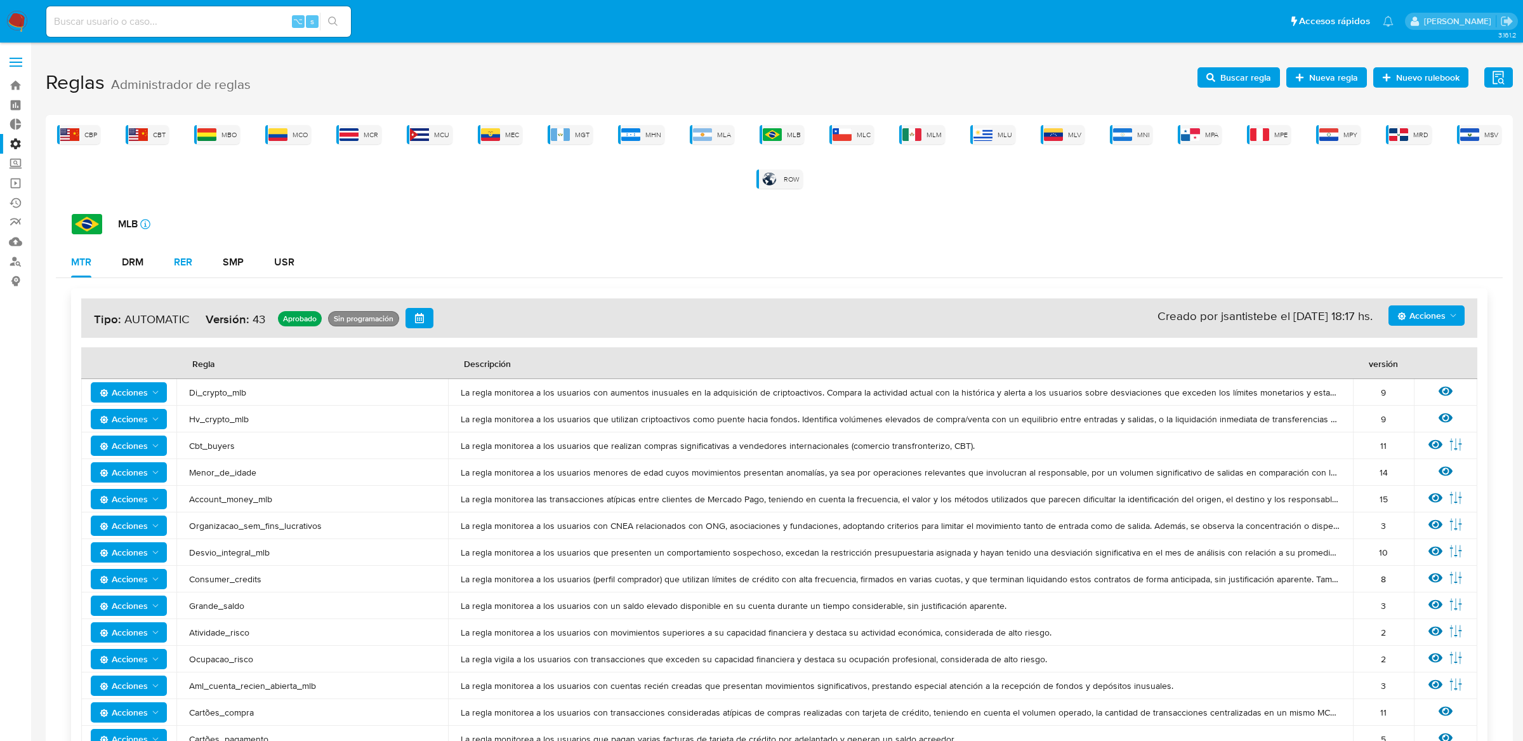
click at [181, 259] on div "RER" at bounding box center [183, 262] width 18 height 10
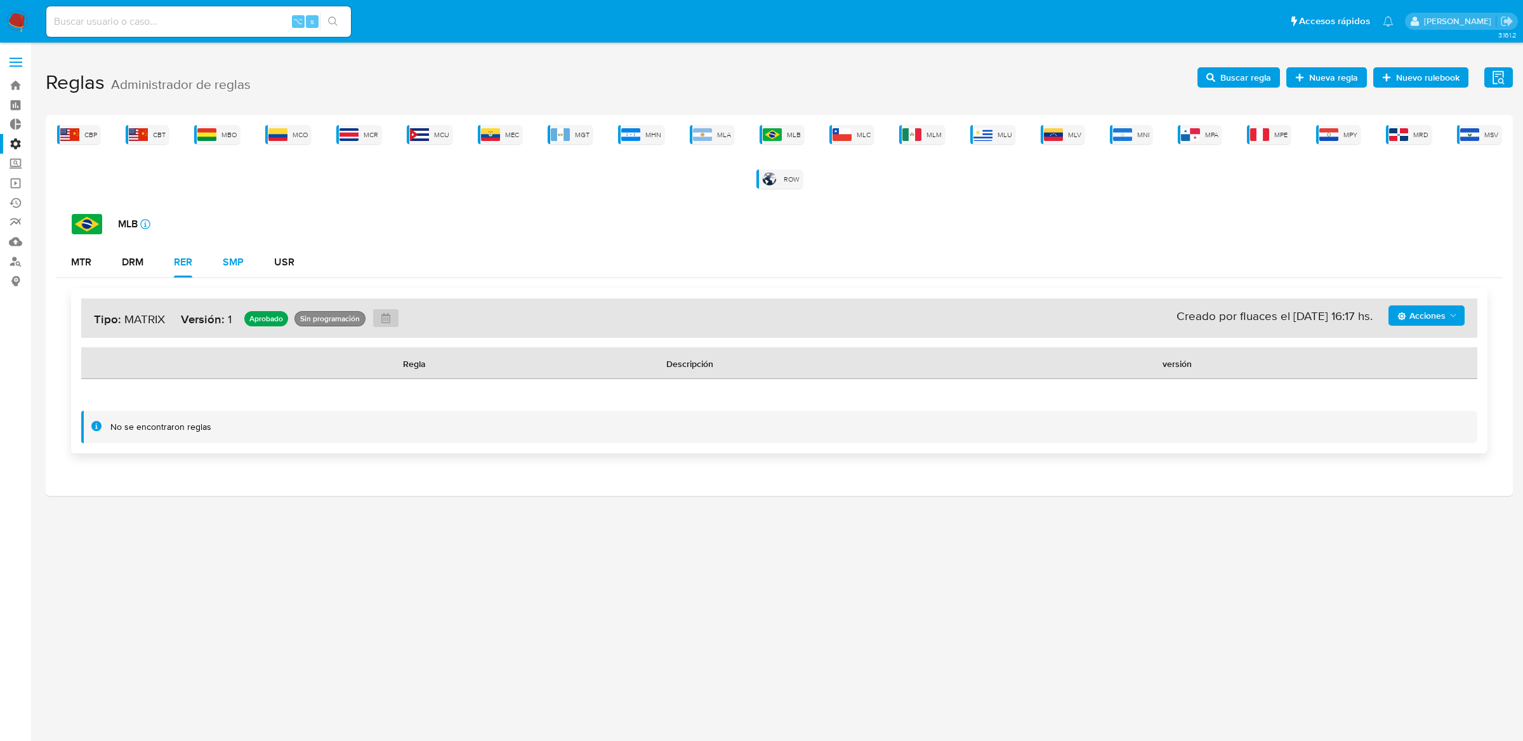
click at [222, 258] on button "SMP" at bounding box center [233, 262] width 51 height 30
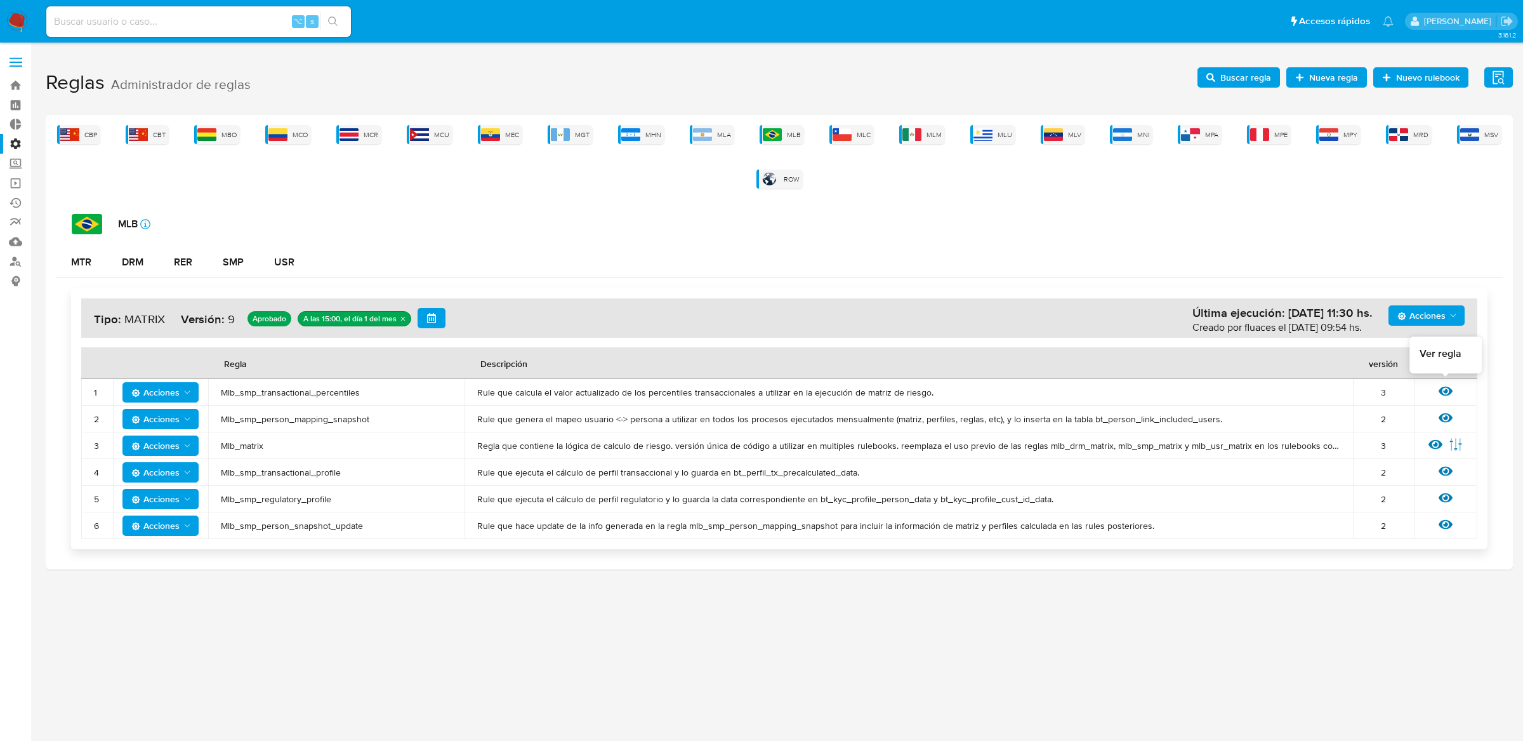
click at [1444, 392] on icon at bounding box center [1446, 391] width 14 height 10
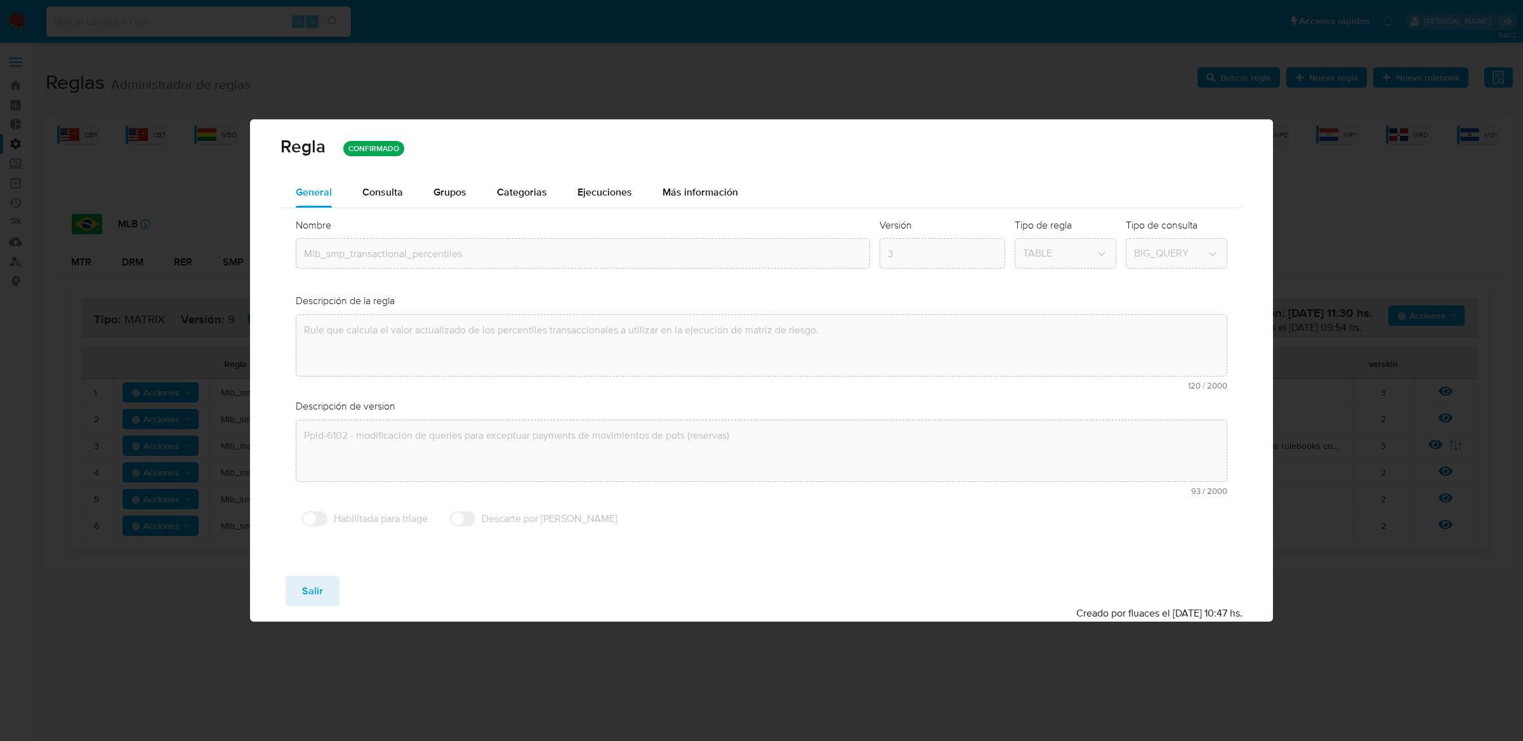
click at [290, 254] on div "Nombre text-es Mlb_smp_transactional_percentiles text-pt Mlb_smp_transactional_…" at bounding box center [761, 375] width 963 height 334
click at [402, 204] on button "Consulta" at bounding box center [382, 192] width 71 height 30
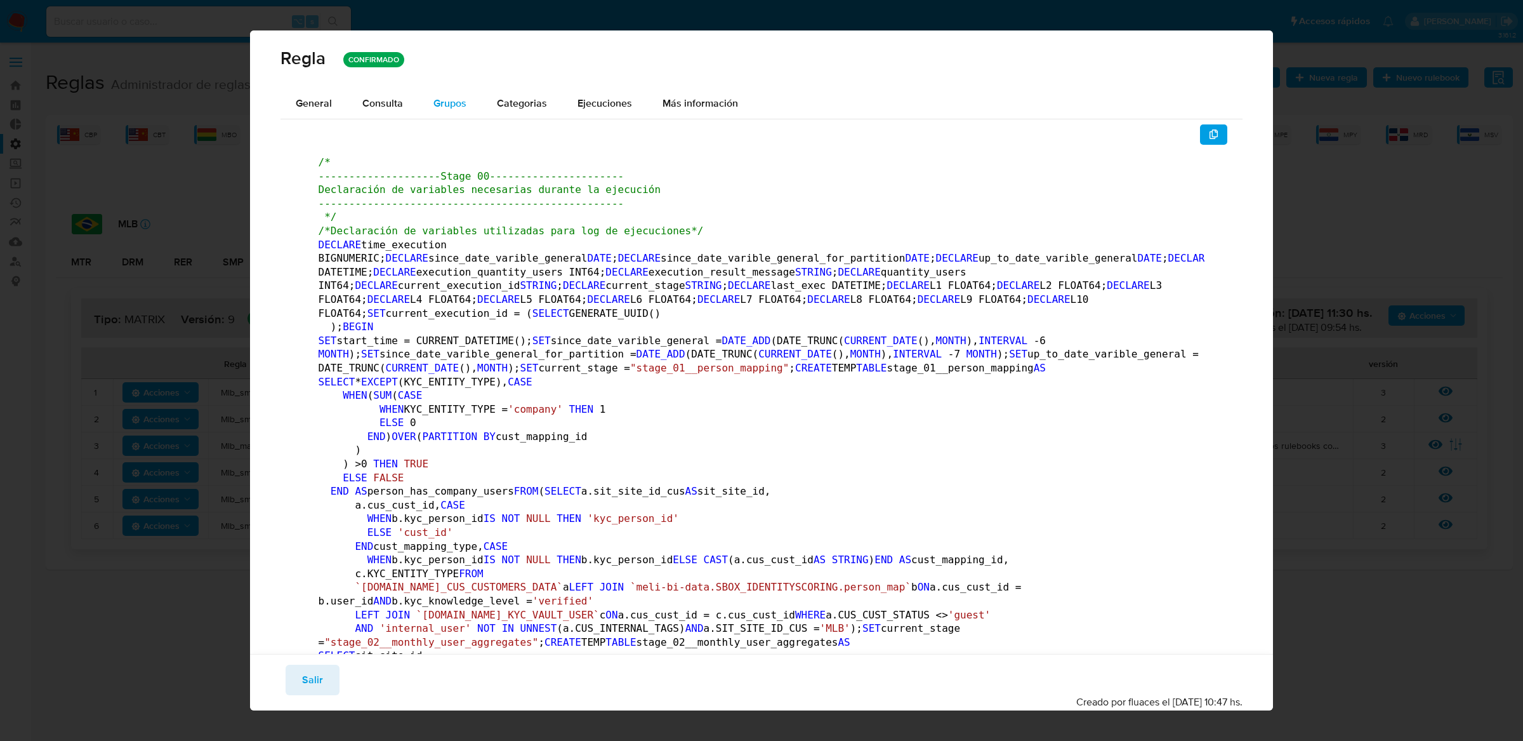
click at [453, 107] on span "Grupos" at bounding box center [449, 103] width 33 height 15
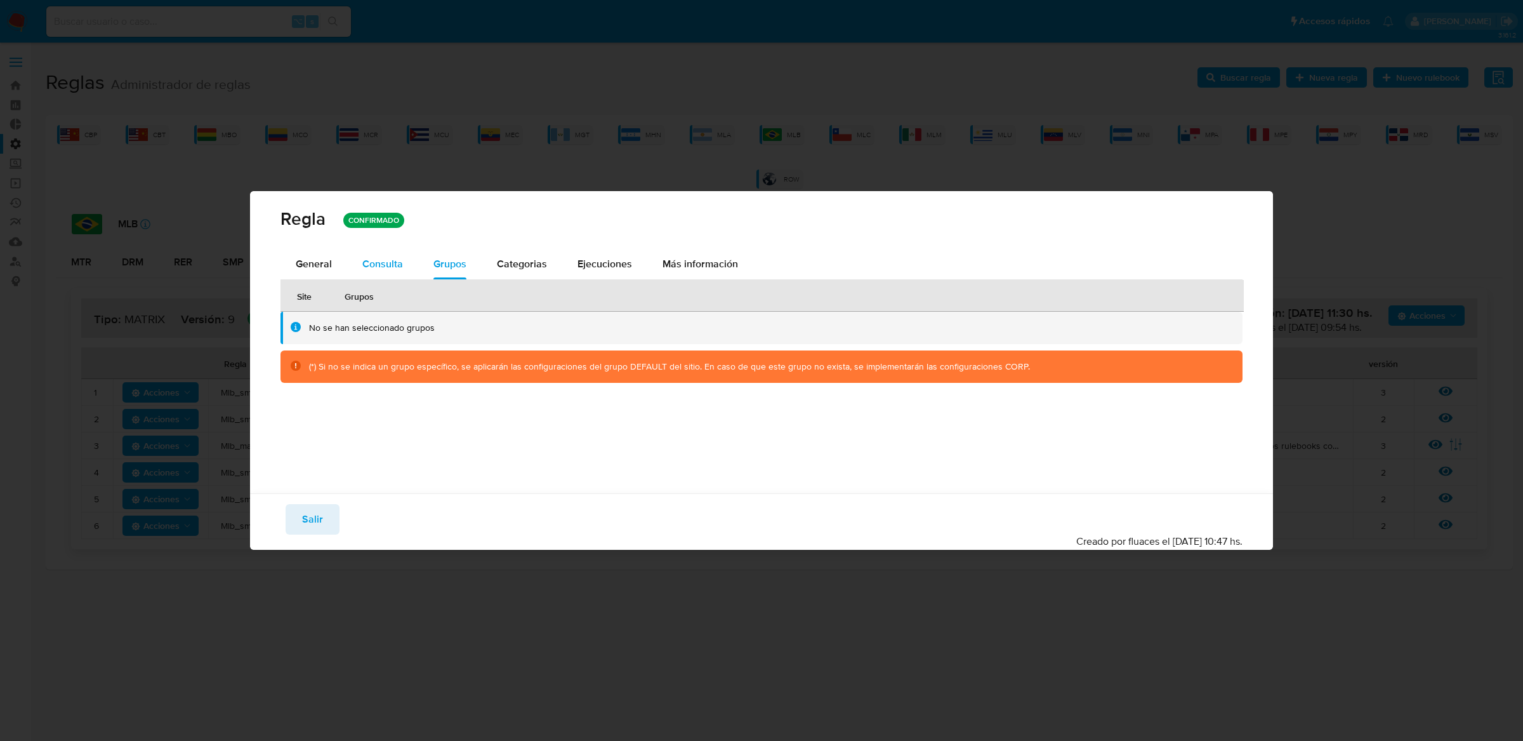
click at [383, 259] on span "Consulta" at bounding box center [382, 263] width 41 height 15
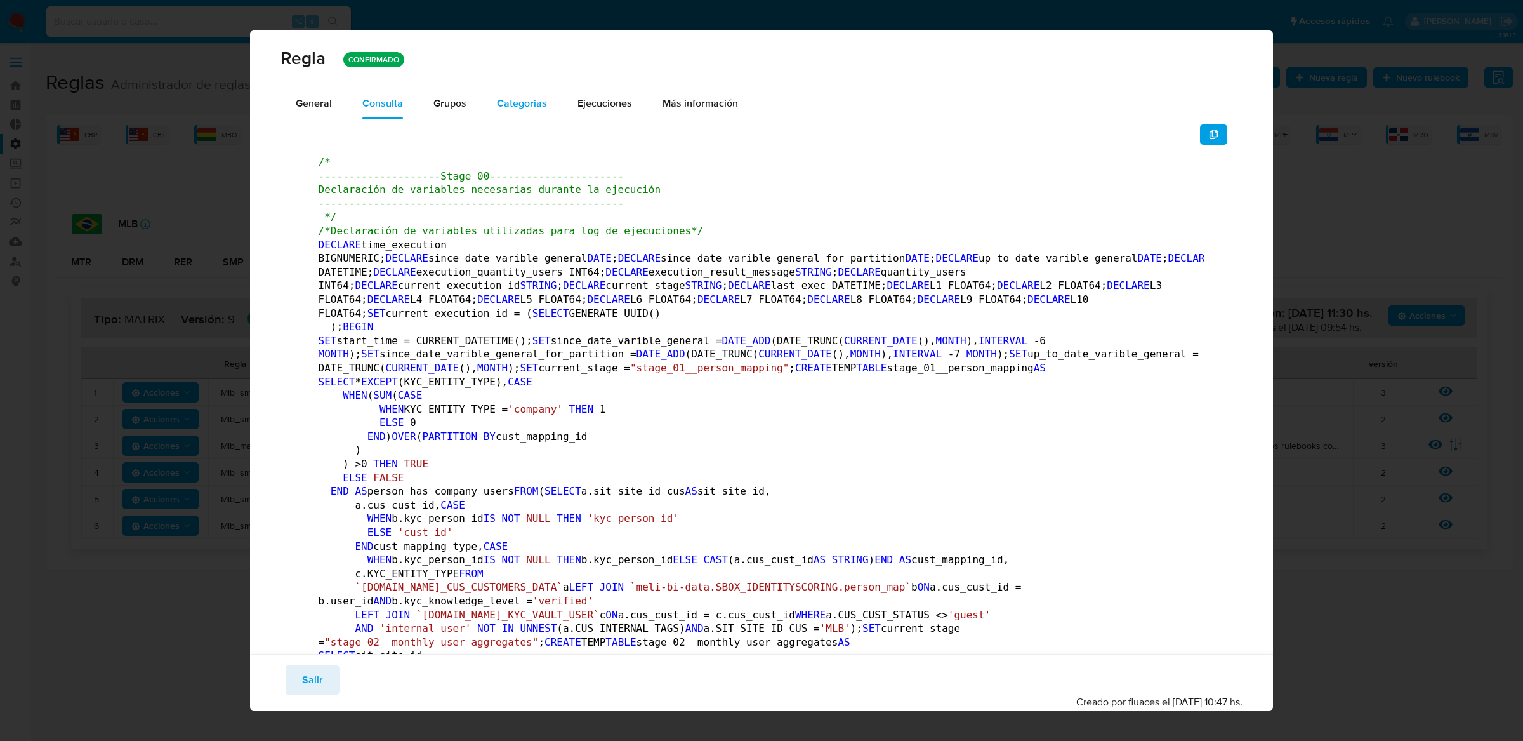
click at [541, 100] on span "Categorias" at bounding box center [522, 103] width 50 height 15
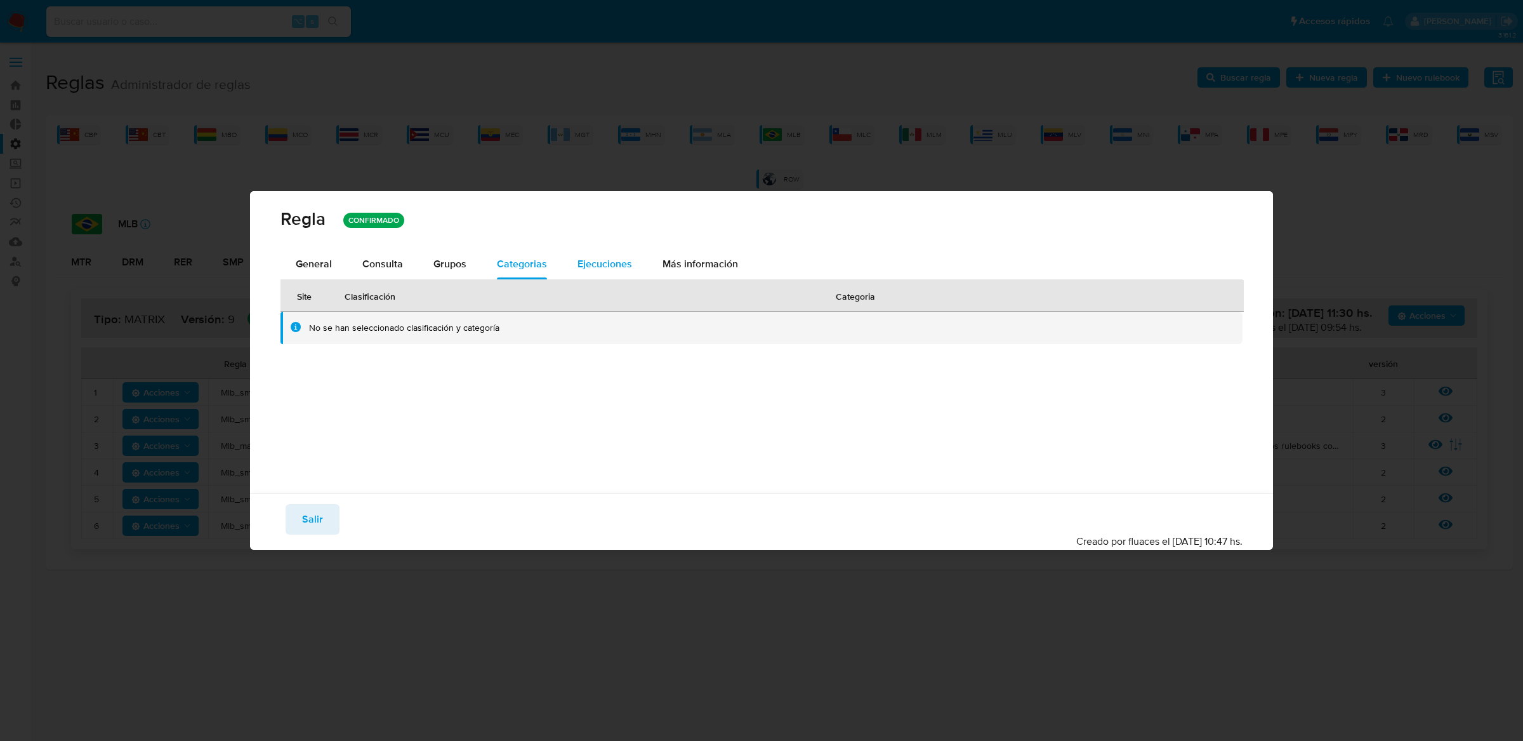
click at [598, 261] on span "Ejecuciones" at bounding box center [604, 263] width 55 height 15
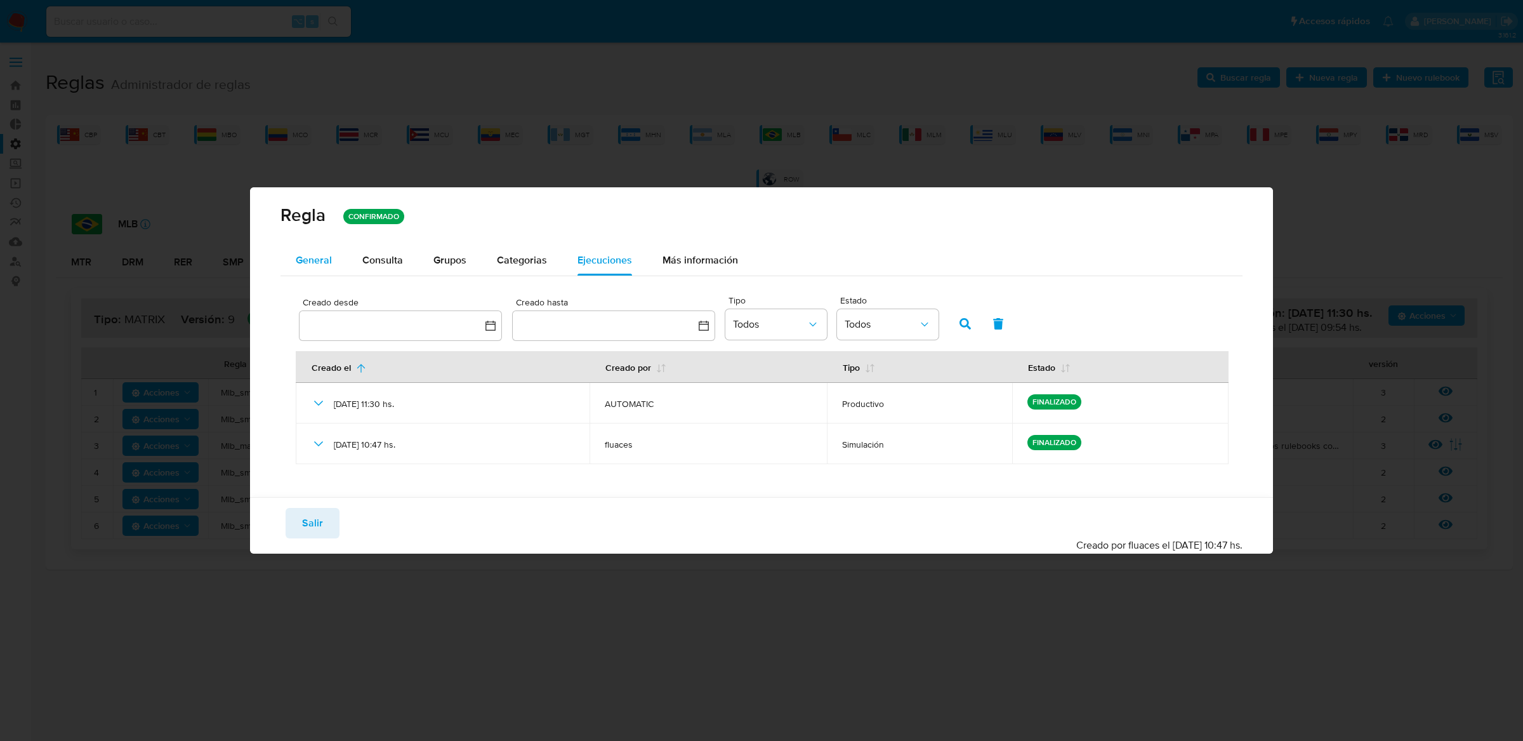
click at [324, 253] on span "General" at bounding box center [314, 260] width 36 height 15
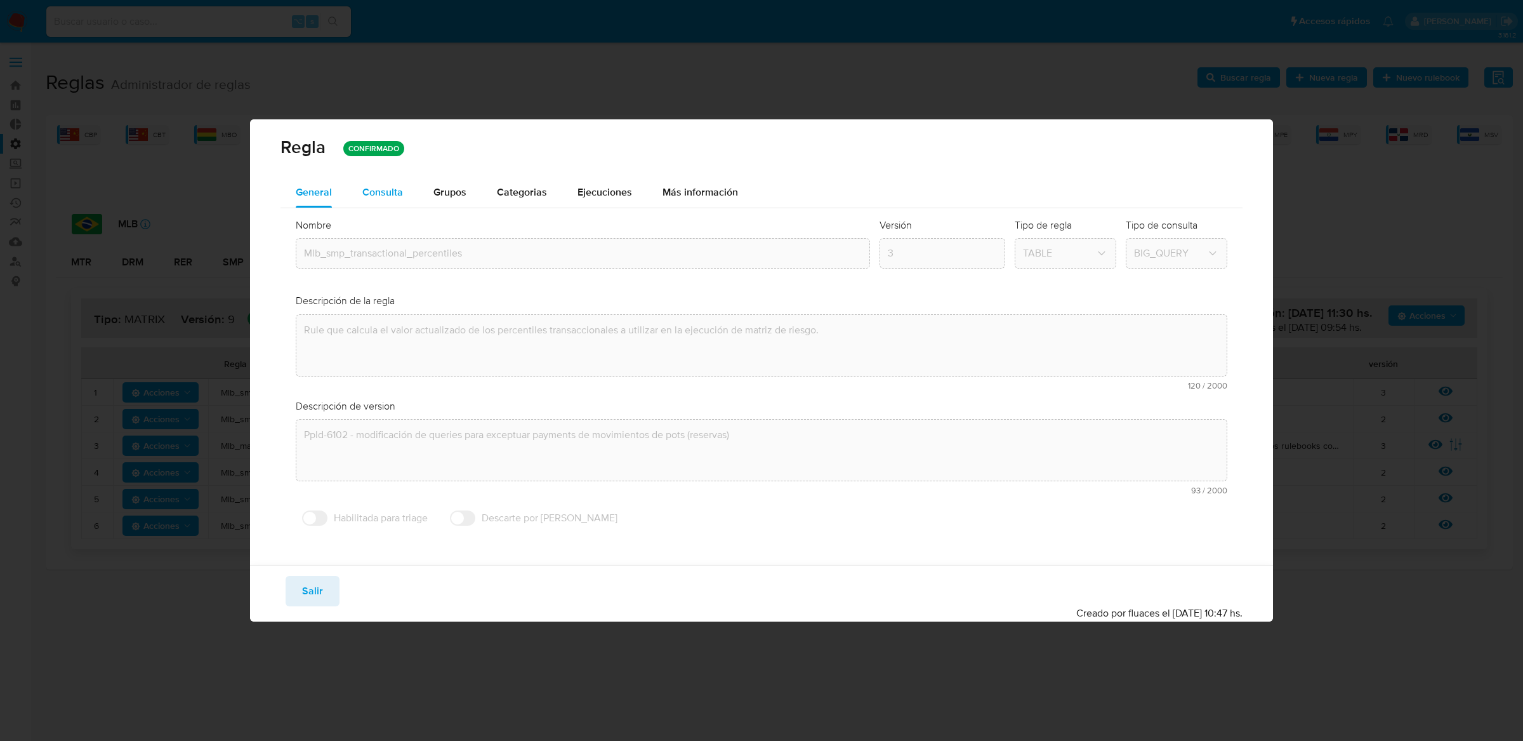
click at [390, 185] on span "Consulta" at bounding box center [382, 192] width 41 height 15
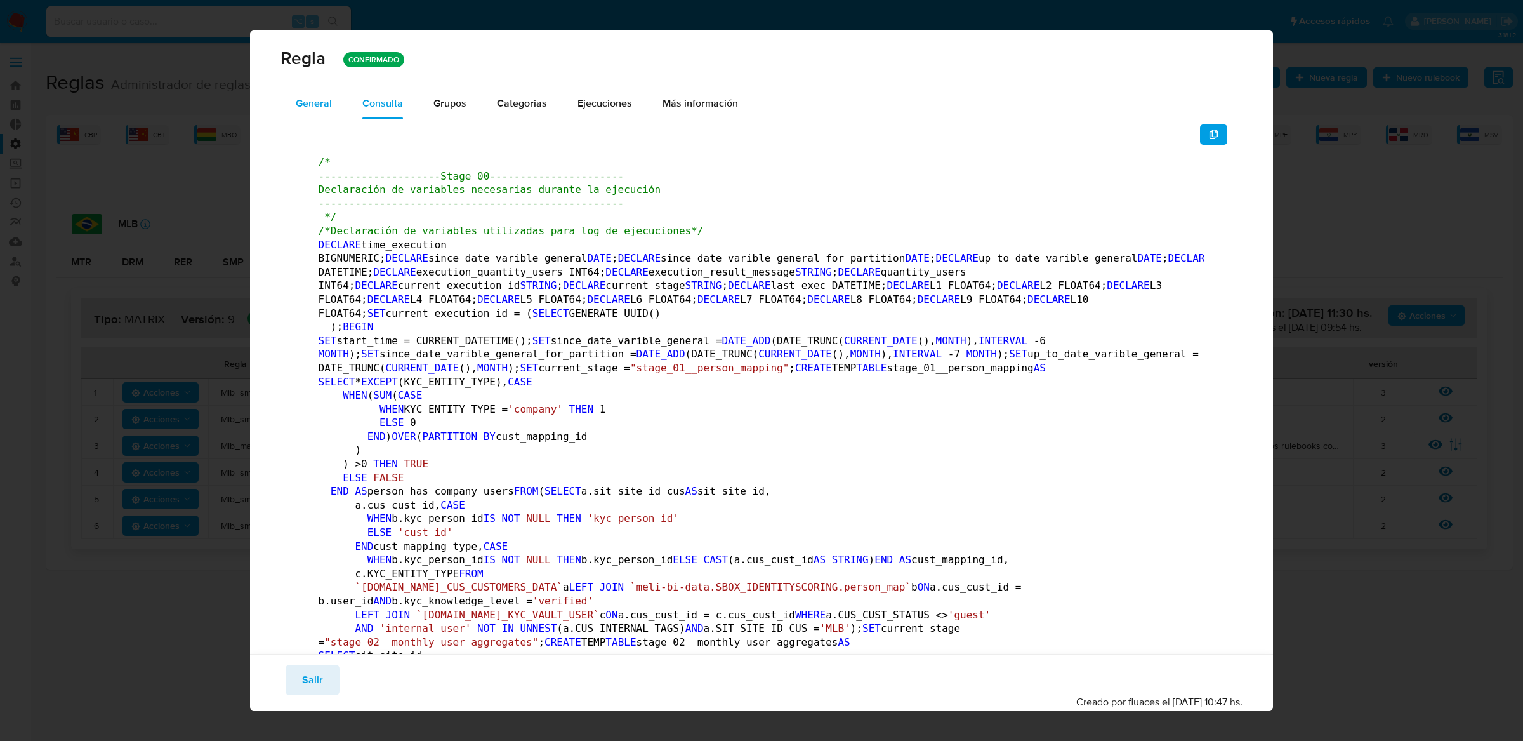
click at [327, 98] on span "General" at bounding box center [314, 103] width 36 height 15
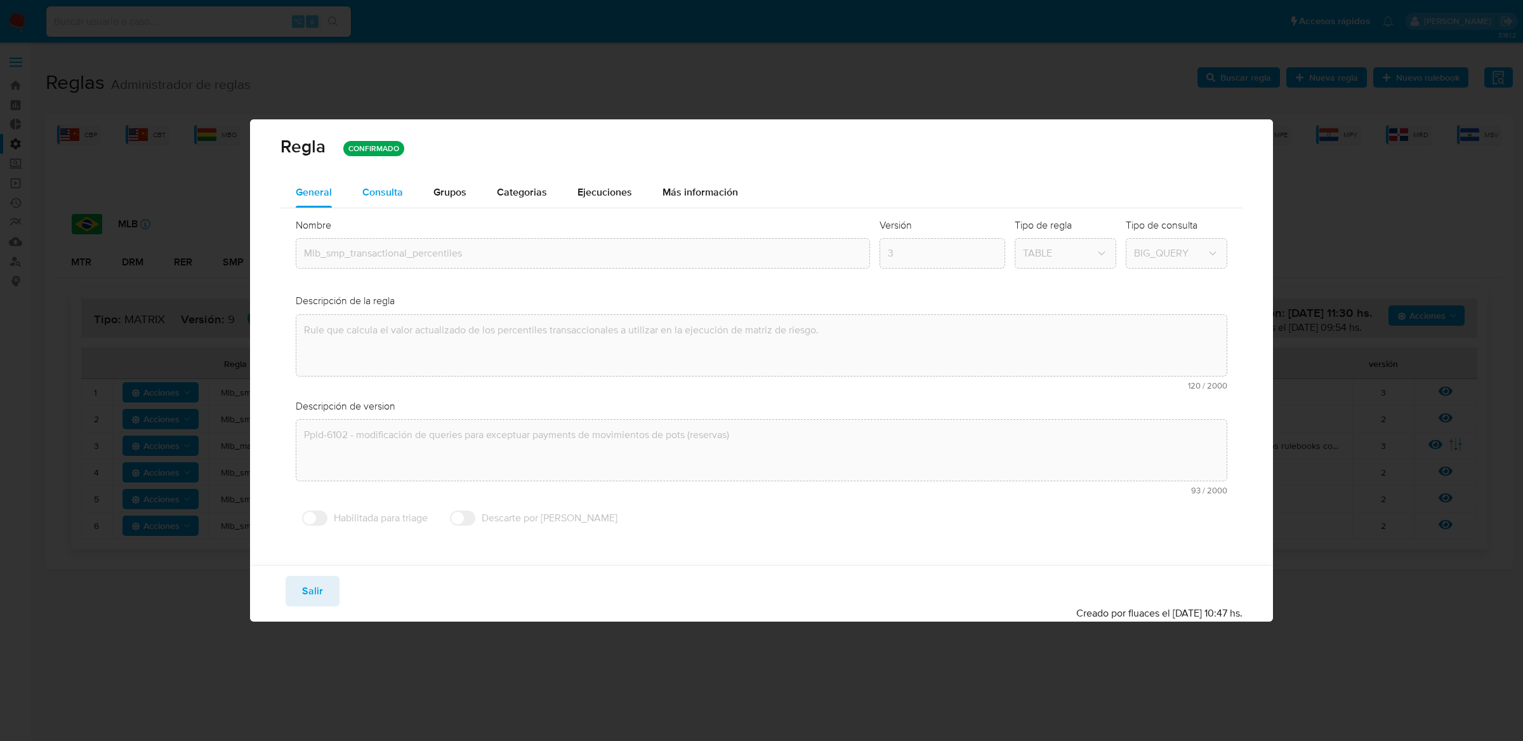
click at [371, 199] on div "Consulta" at bounding box center [382, 192] width 41 height 30
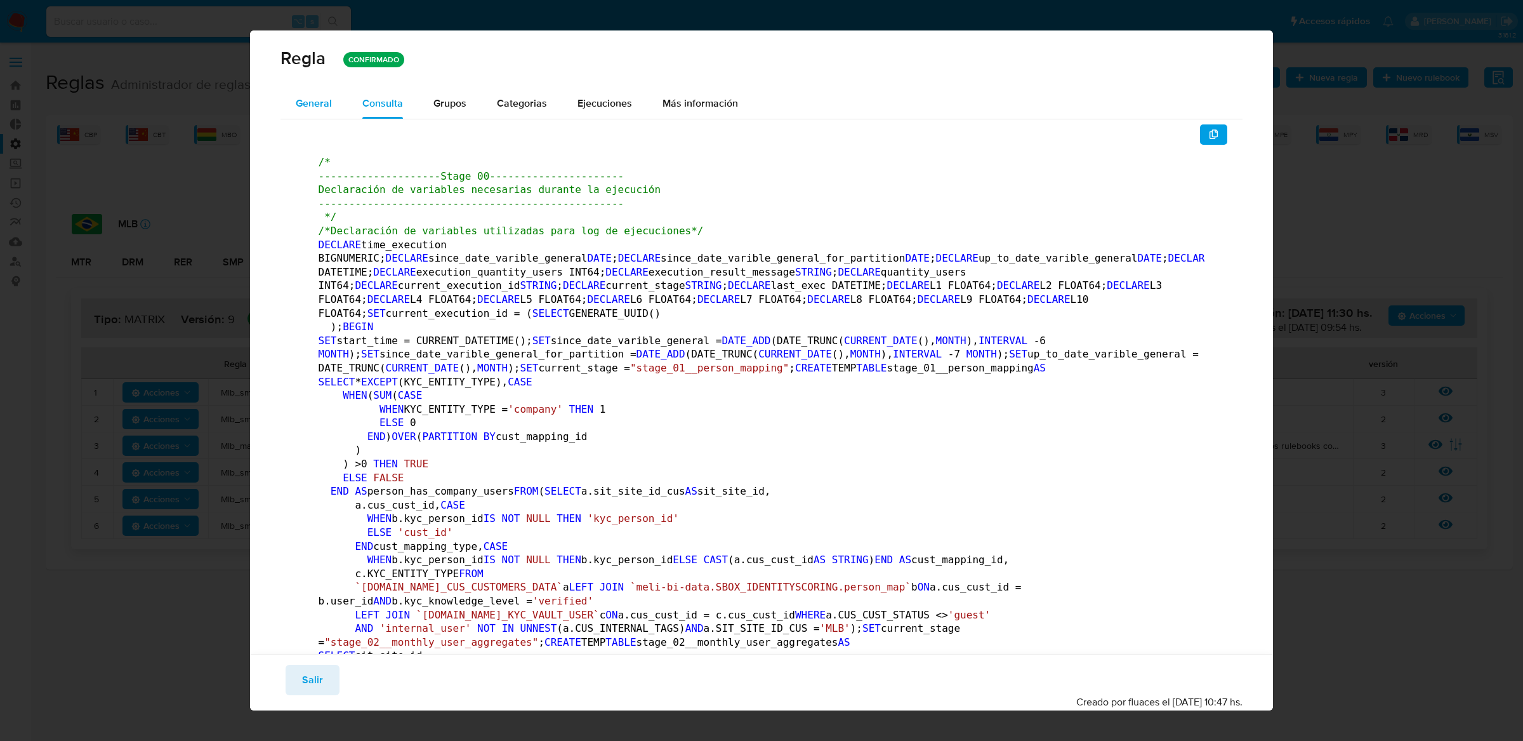
click at [329, 110] on div "General" at bounding box center [314, 103] width 36 height 30
